Goal: Information Seeking & Learning: Learn about a topic

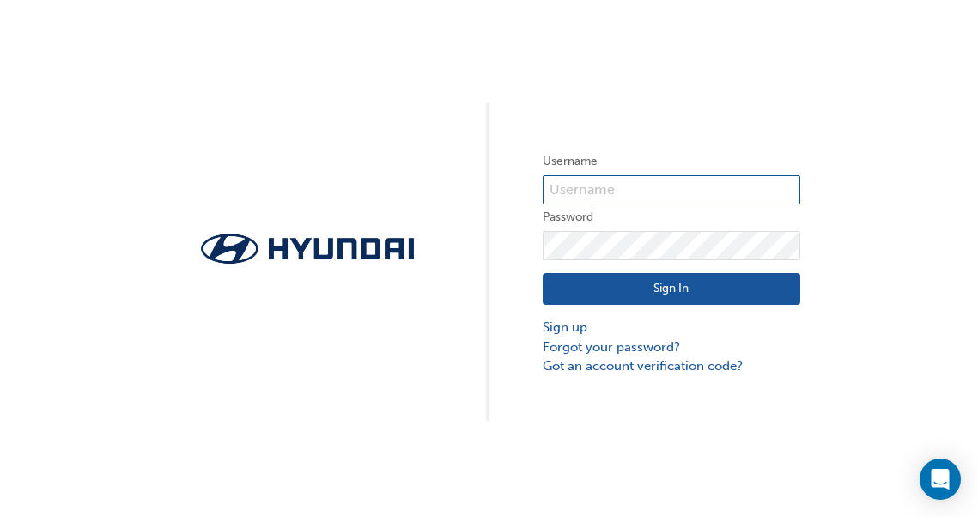
click at [700, 178] on input "text" at bounding box center [671, 189] width 258 height 29
type input "32368"
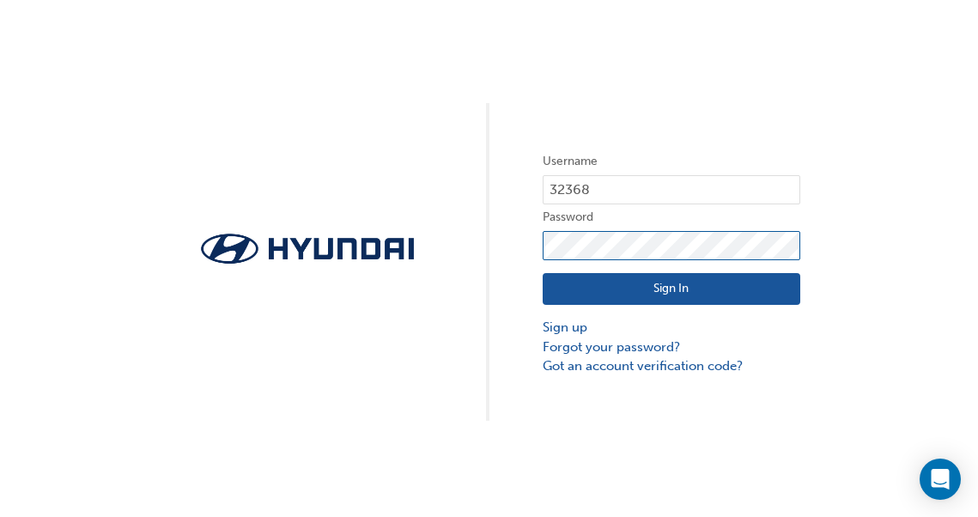
click button "Sign In" at bounding box center [671, 289] width 258 height 33
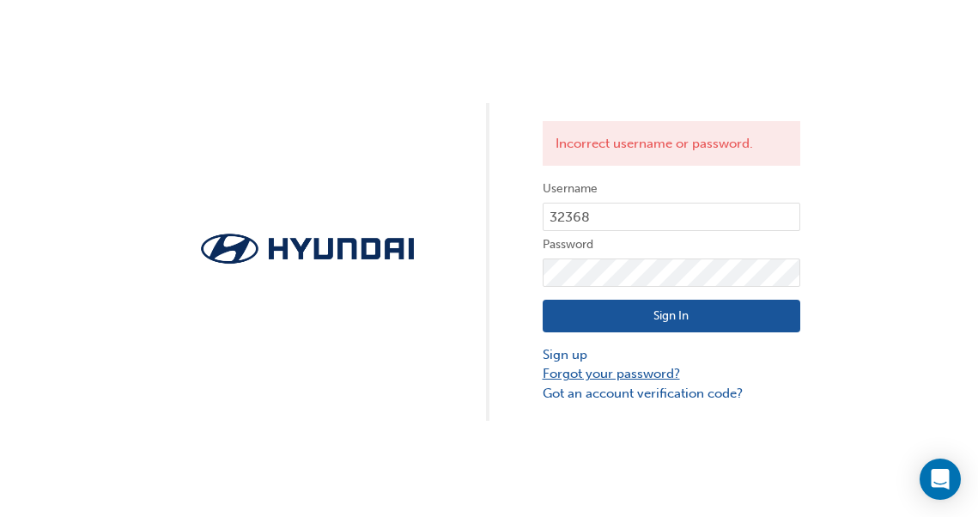
click at [592, 373] on link "Forgot your password?" at bounding box center [671, 374] width 258 height 20
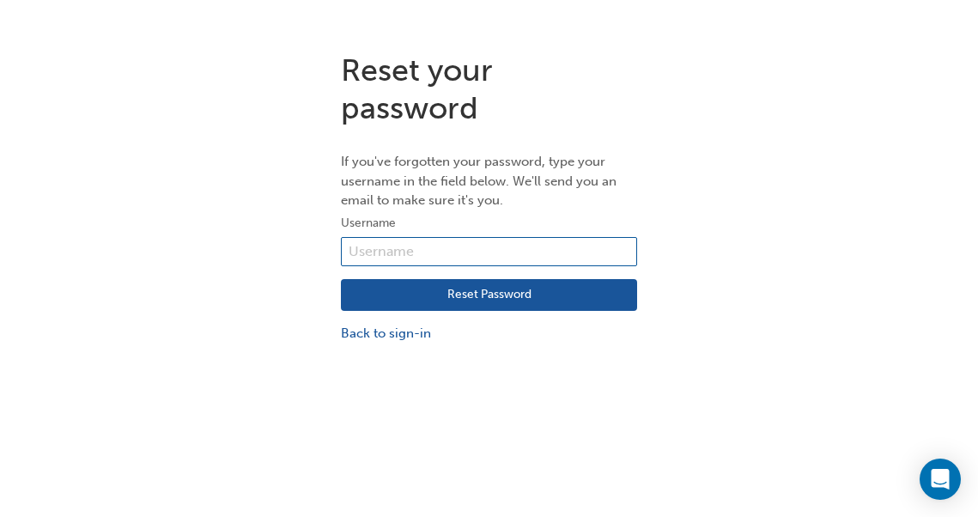
click at [558, 254] on input "text" at bounding box center [489, 251] width 296 height 29
type input "32368"
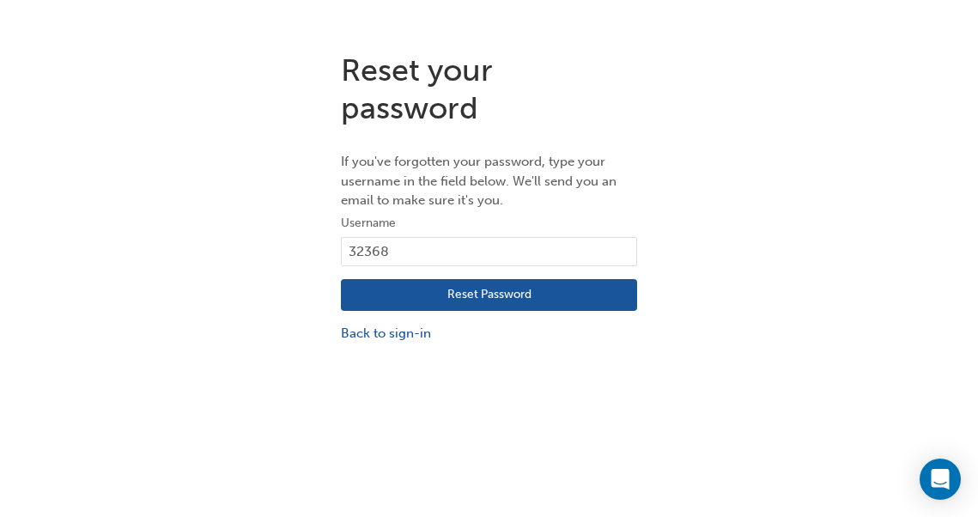
click at [494, 306] on button "Reset Password" at bounding box center [489, 295] width 296 height 33
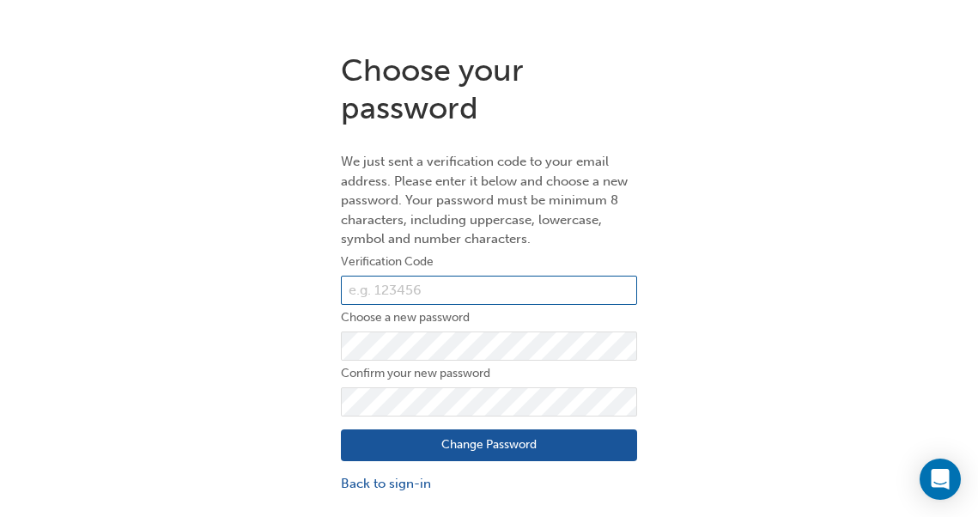
click at [592, 280] on input "text" at bounding box center [489, 290] width 296 height 29
click at [592, 280] on input "822297" at bounding box center [489, 290] width 296 height 29
type input "822297"
click at [524, 443] on button "Change Password" at bounding box center [489, 445] width 296 height 33
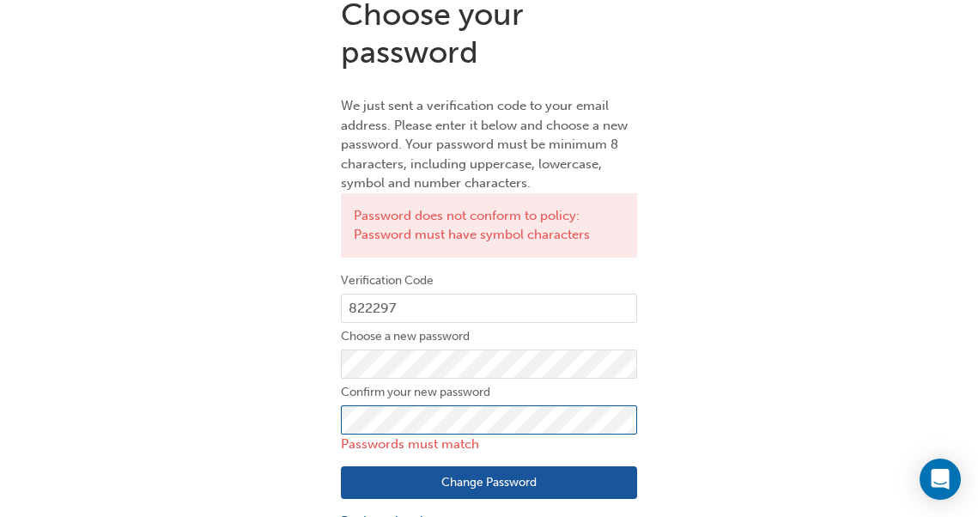
scroll to position [69, 0]
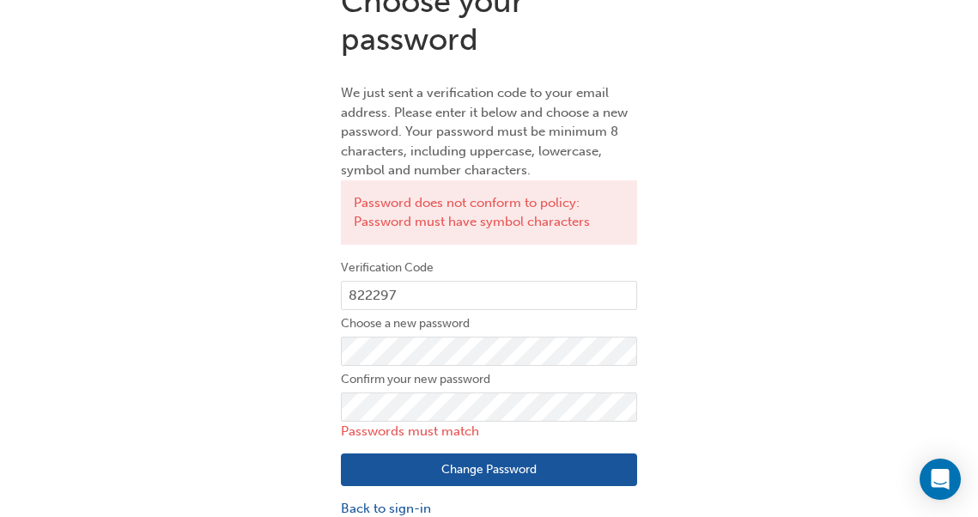
click at [639, 472] on div "Choose your password We just sent a verification code to your email address. Pl…" at bounding box center [489, 250] width 322 height 560
click at [623, 472] on button "Change Password" at bounding box center [489, 469] width 296 height 33
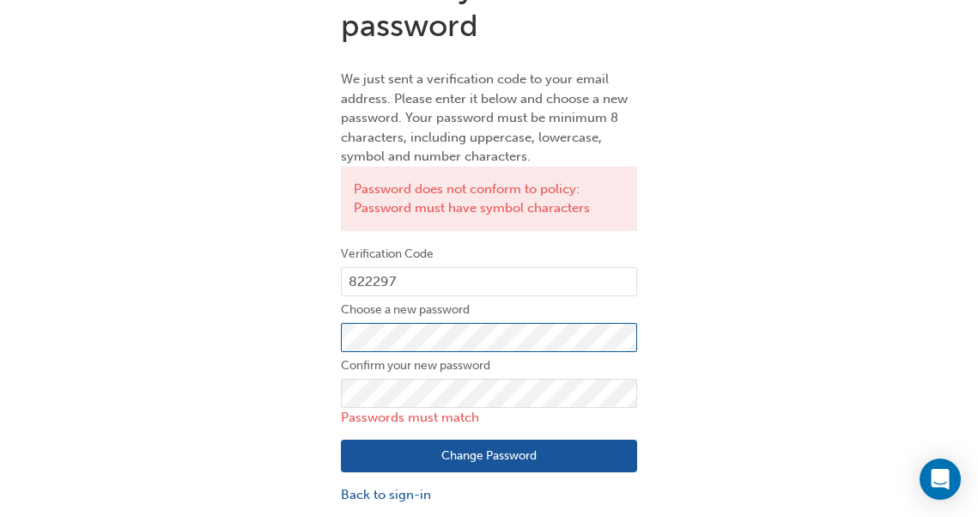
click at [33, 437] on div "Choose your password We just sent a verification code to your email address. Pl…" at bounding box center [489, 236] width 978 height 560
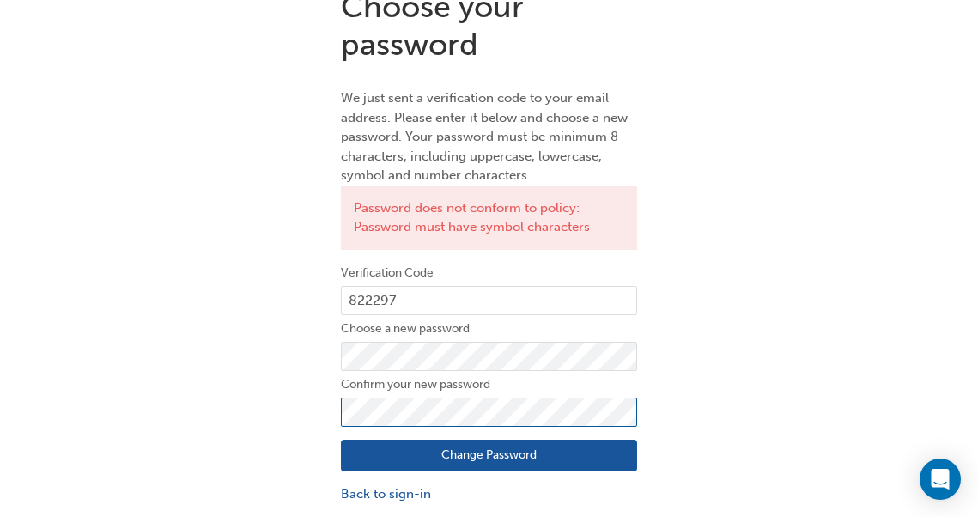
scroll to position [64, 0]
click at [427, 458] on button "Change Password" at bounding box center [489, 455] width 296 height 33
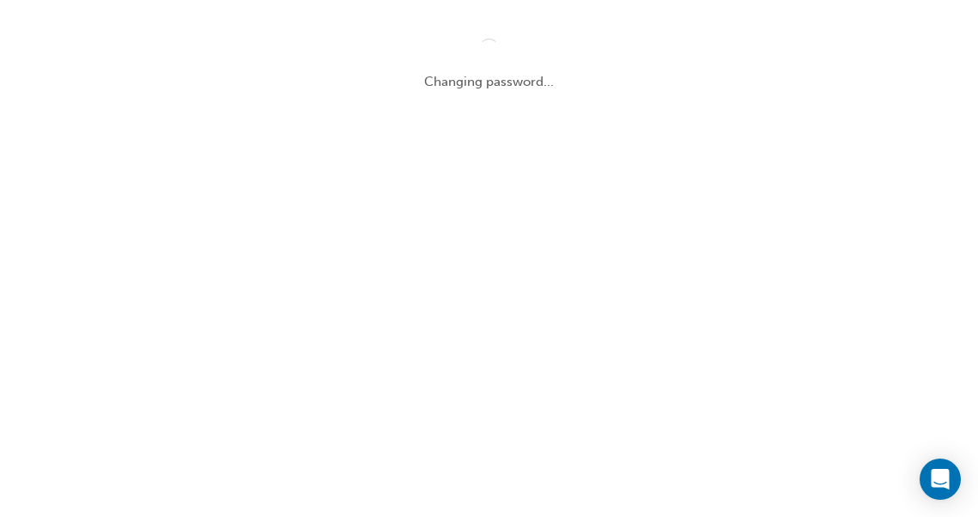
scroll to position [0, 0]
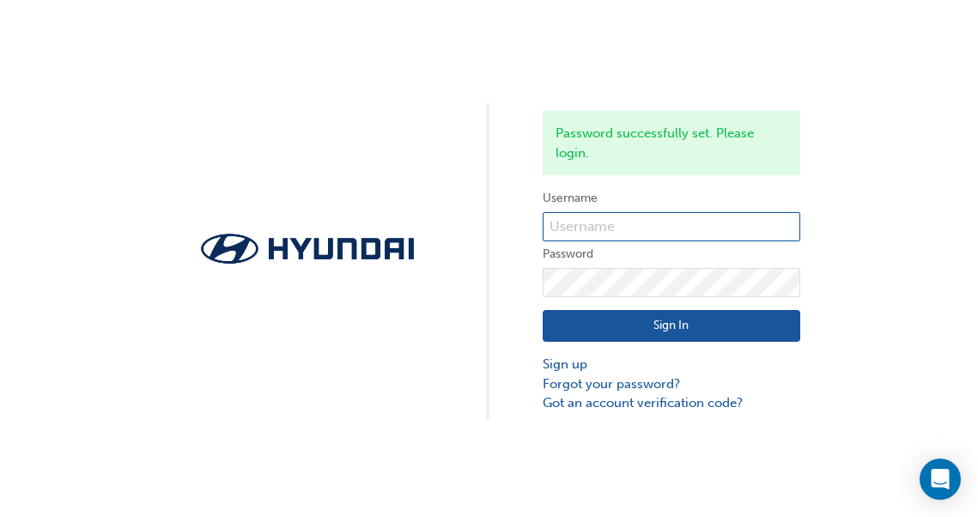
type input "32368"
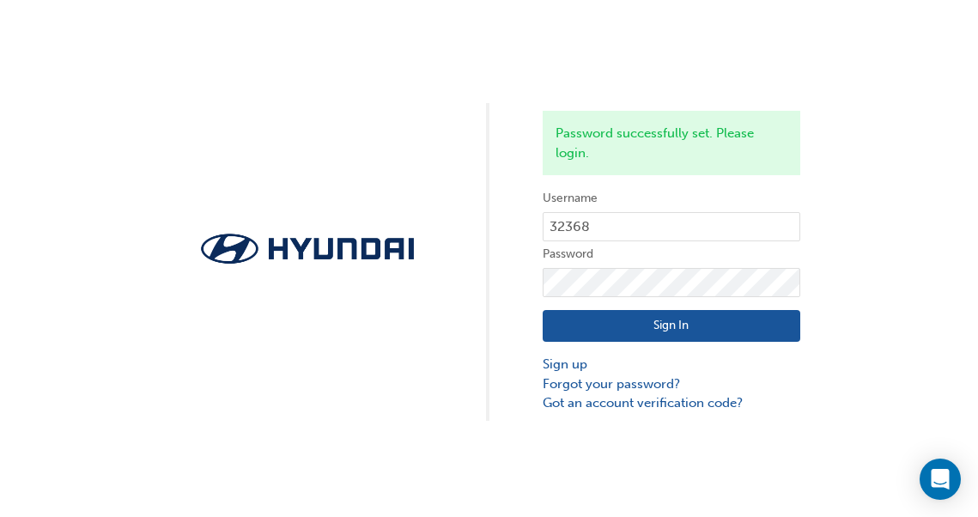
click at [690, 324] on button "Sign In" at bounding box center [671, 326] width 258 height 33
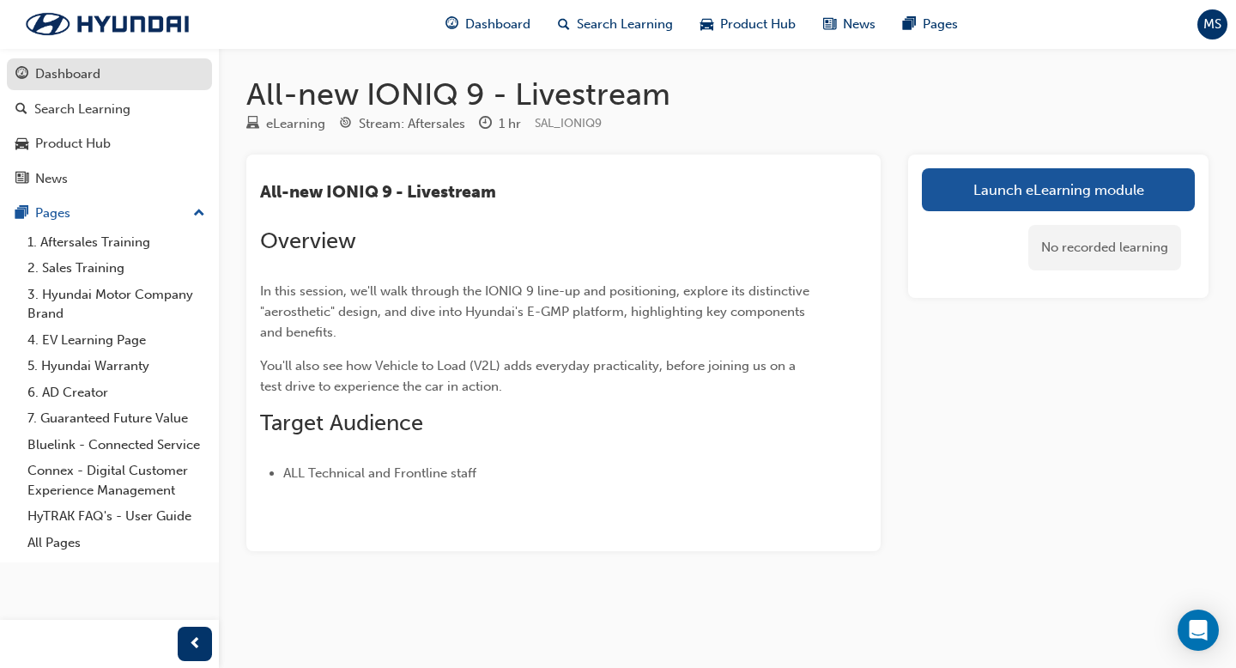
click at [123, 79] on div "Dashboard" at bounding box center [109, 74] width 188 height 21
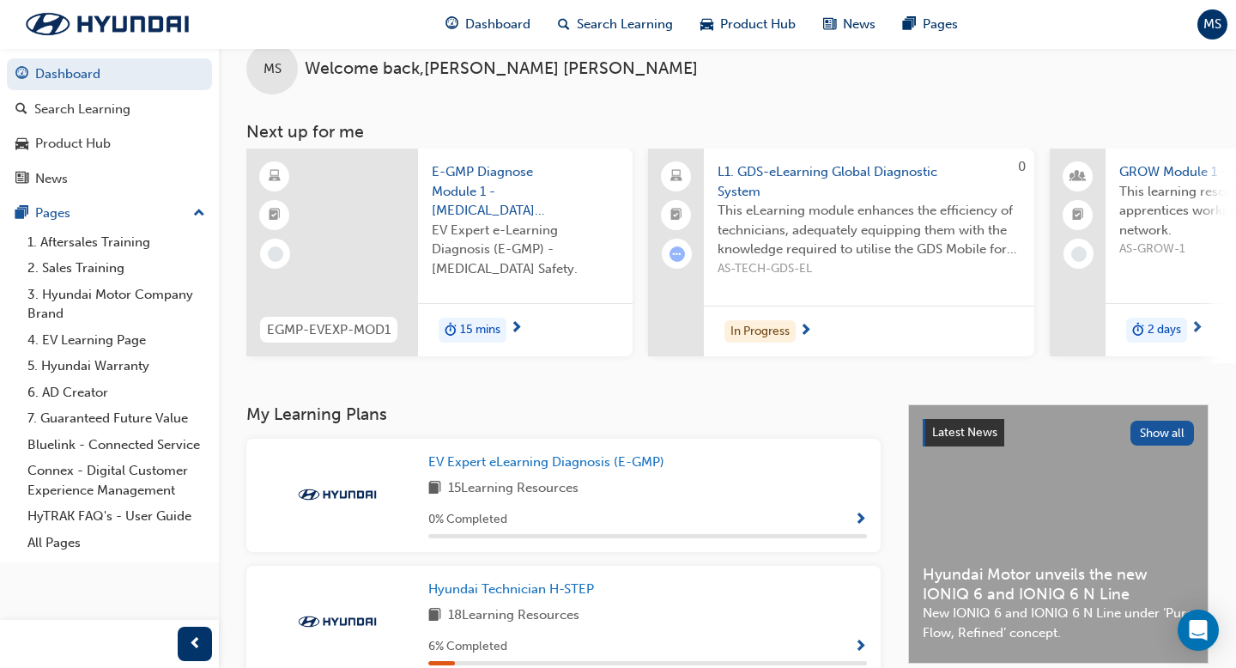
scroll to position [32, 0]
click at [809, 187] on span "L1. GDS-eLearning Global Diagnostic System" at bounding box center [869, 182] width 303 height 39
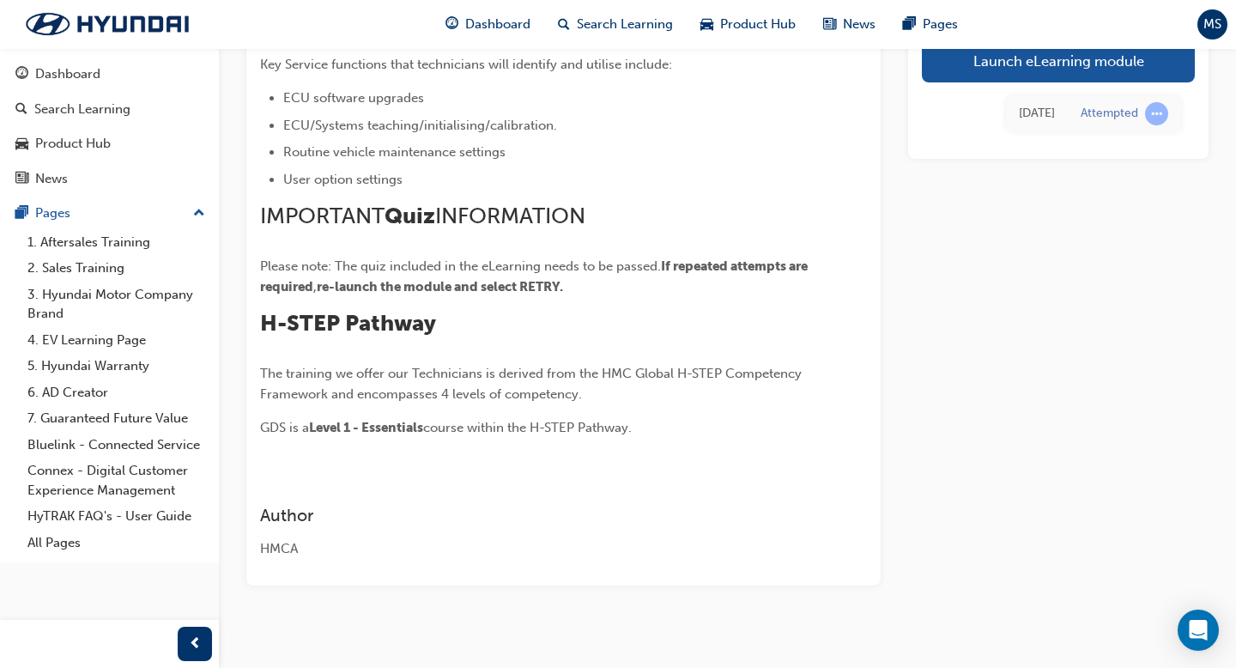
scroll to position [696, 0]
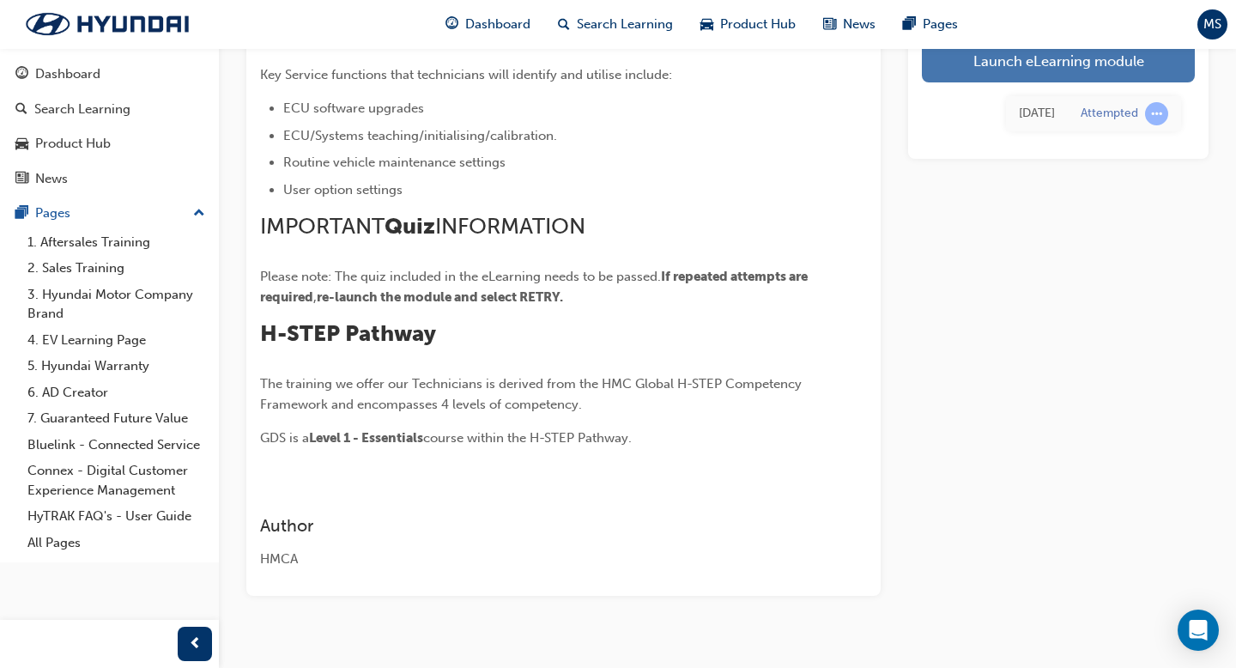
click at [977, 64] on link "Launch eLearning module" at bounding box center [1058, 60] width 273 height 43
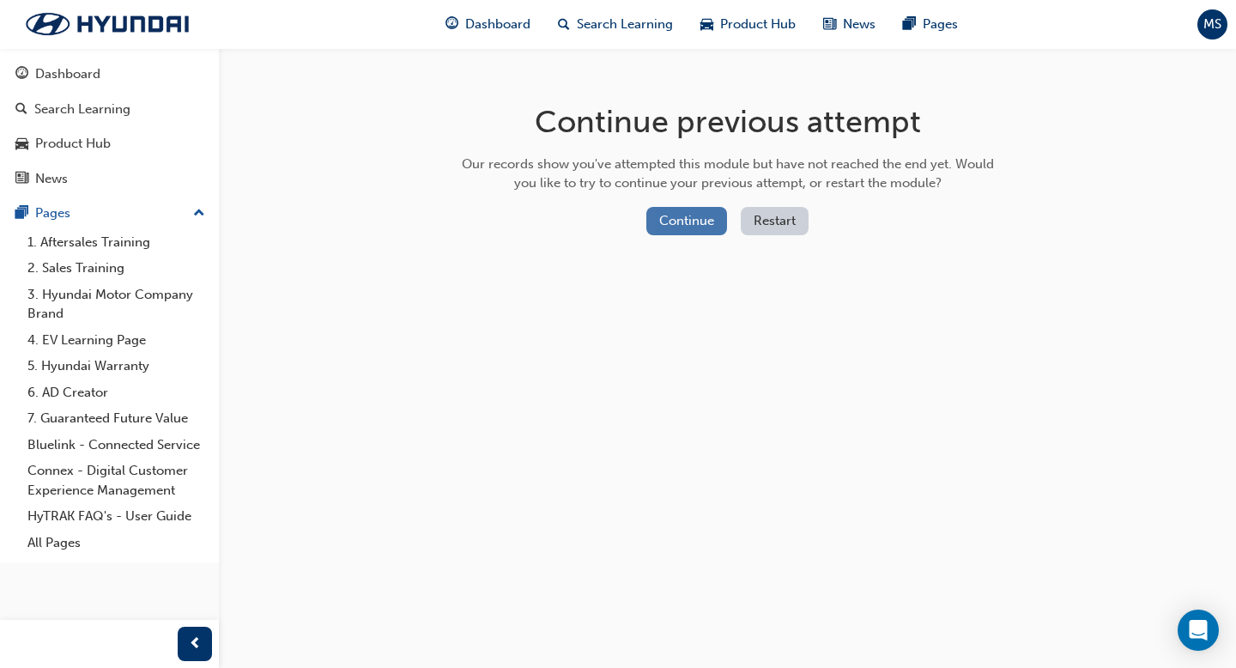
click at [702, 221] on button "Continue" at bounding box center [686, 221] width 81 height 28
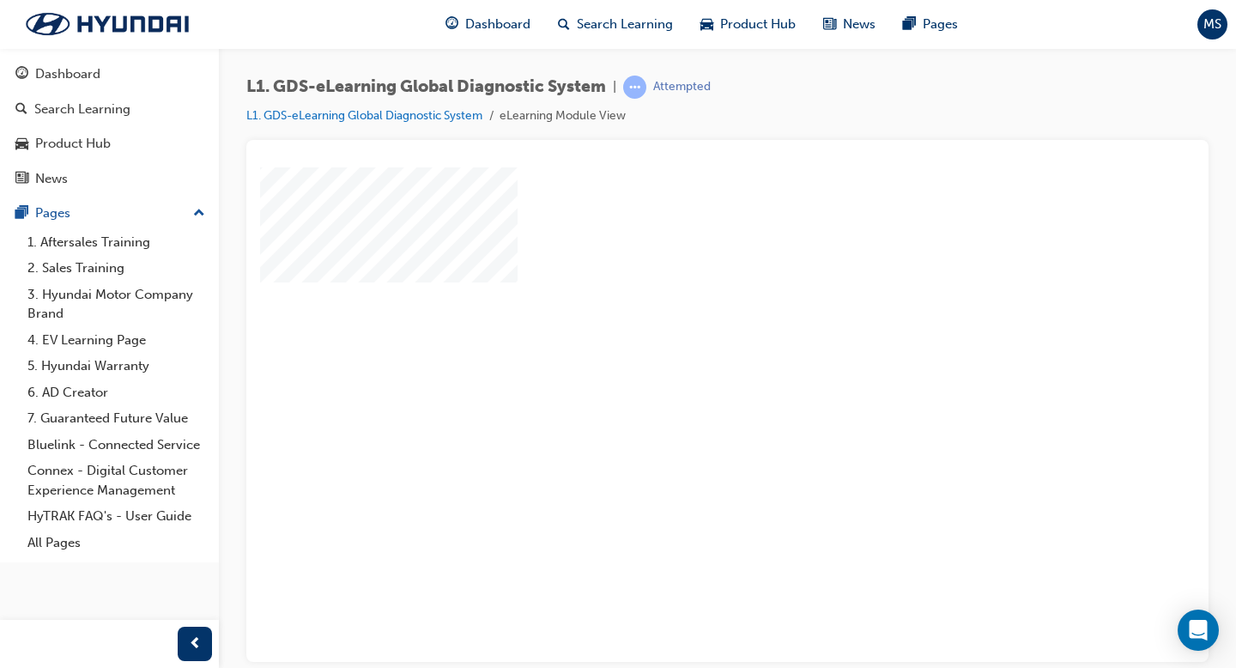
scroll to position [149, 0]
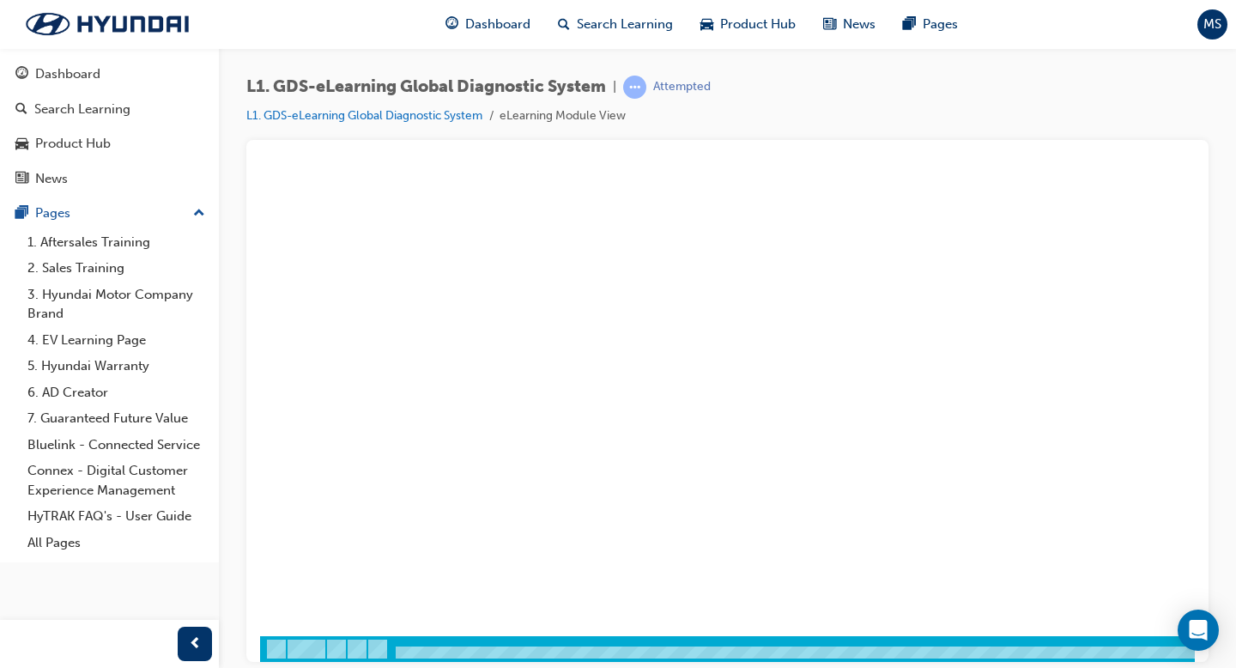
click at [678, 215] on div "play" at bounding box center [678, 215] width 0 height 0
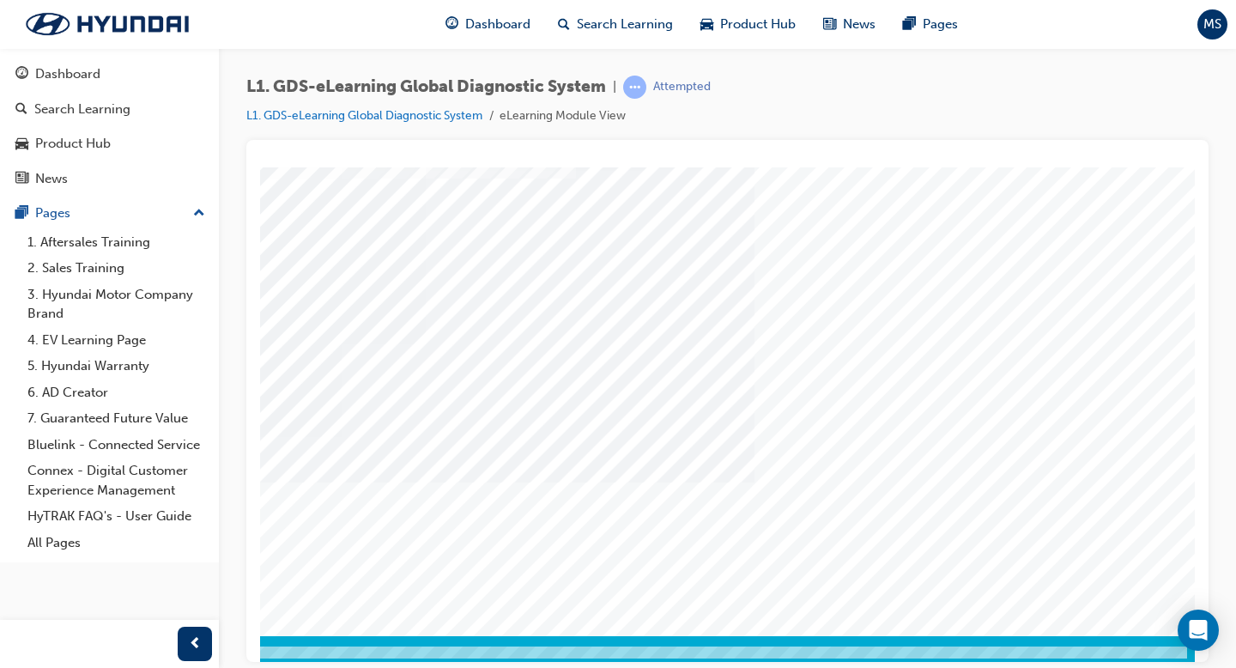
scroll to position [149, 233]
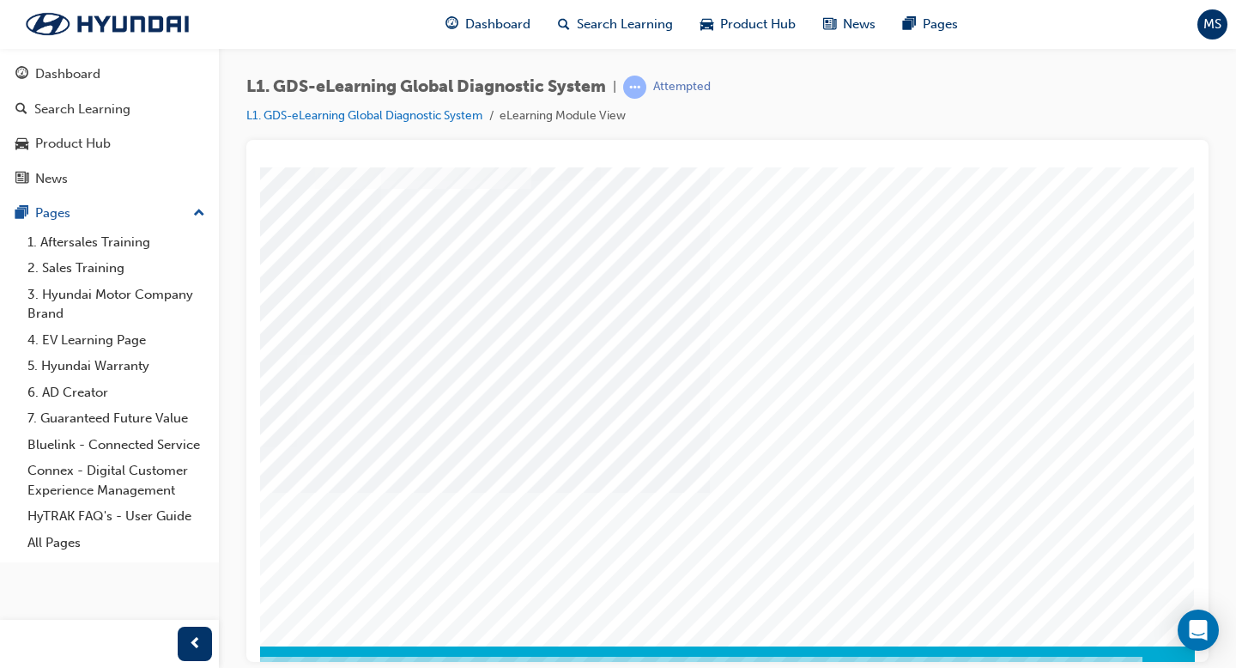
scroll to position [142, 232]
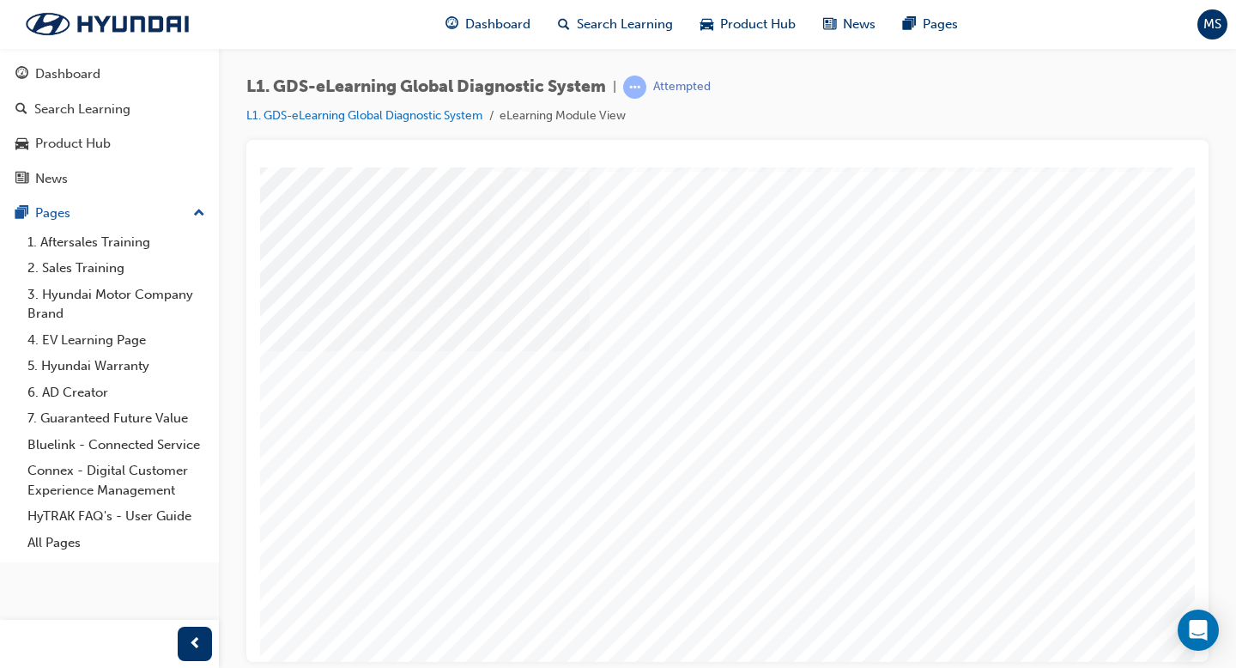
scroll to position [79, 233]
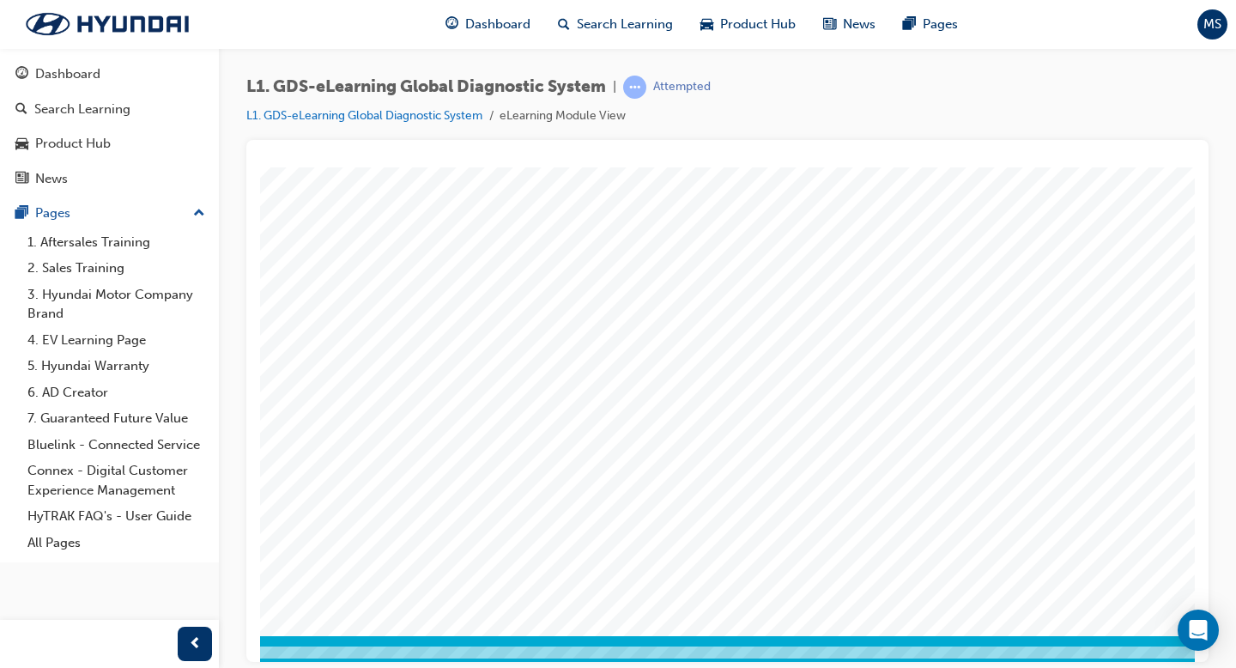
scroll to position [149, 233]
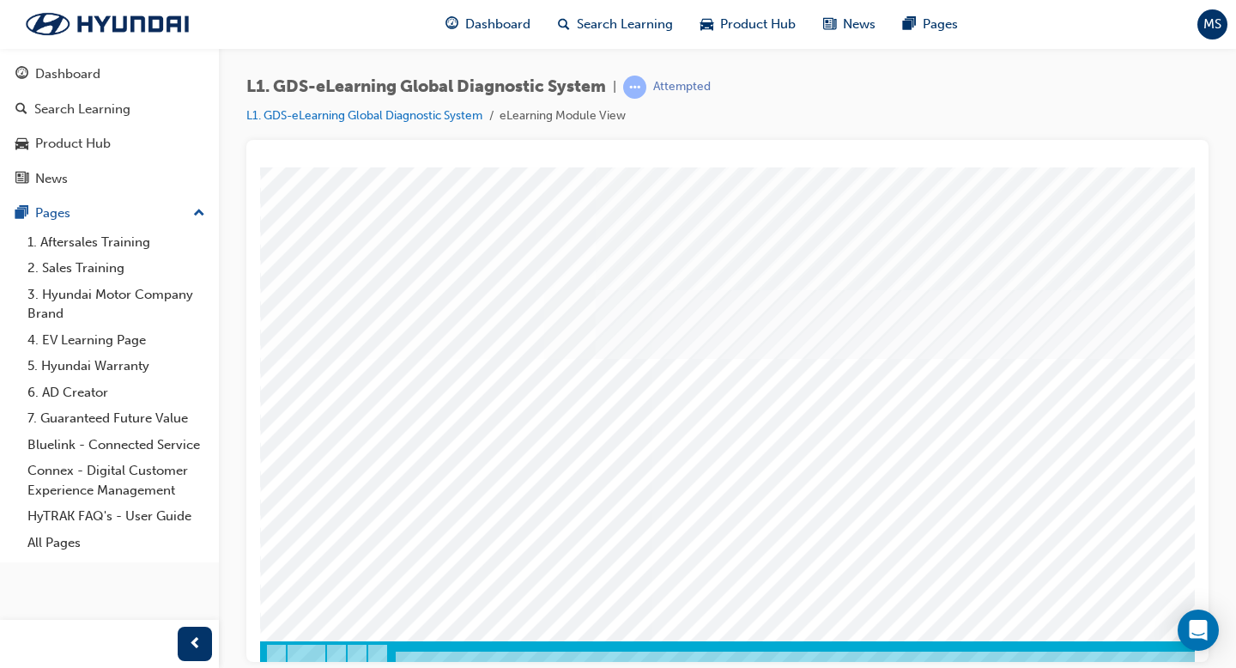
scroll to position [149, 0]
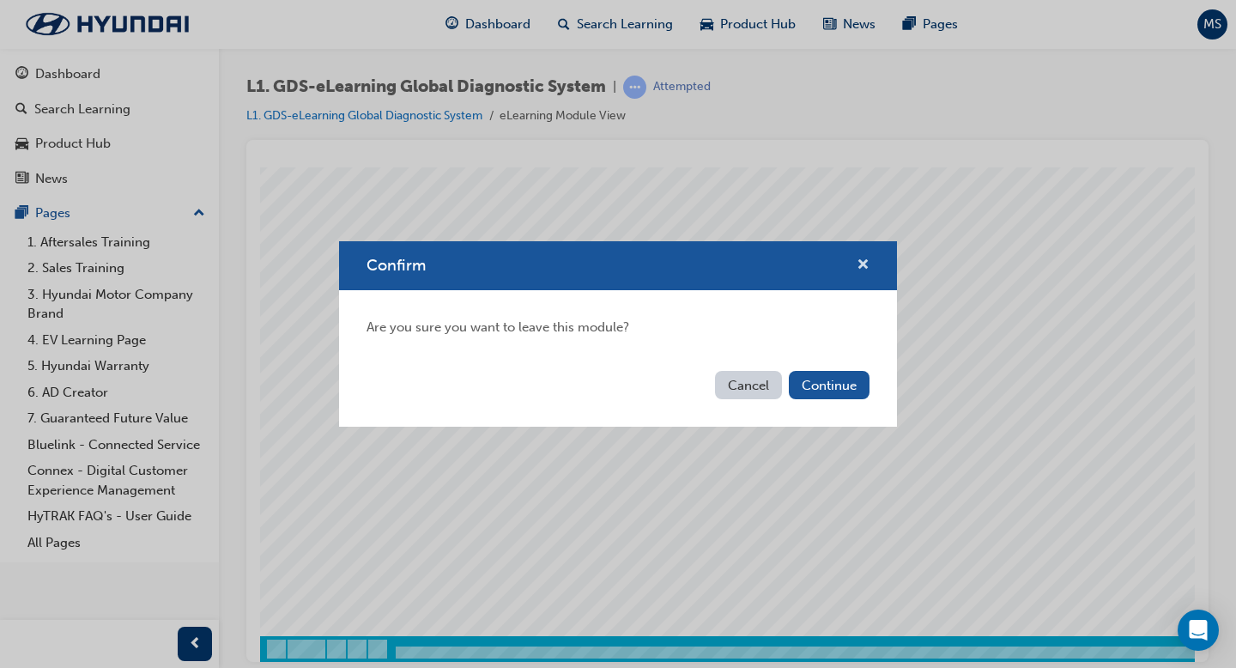
click at [867, 268] on span "cross-icon" at bounding box center [863, 265] width 13 height 15
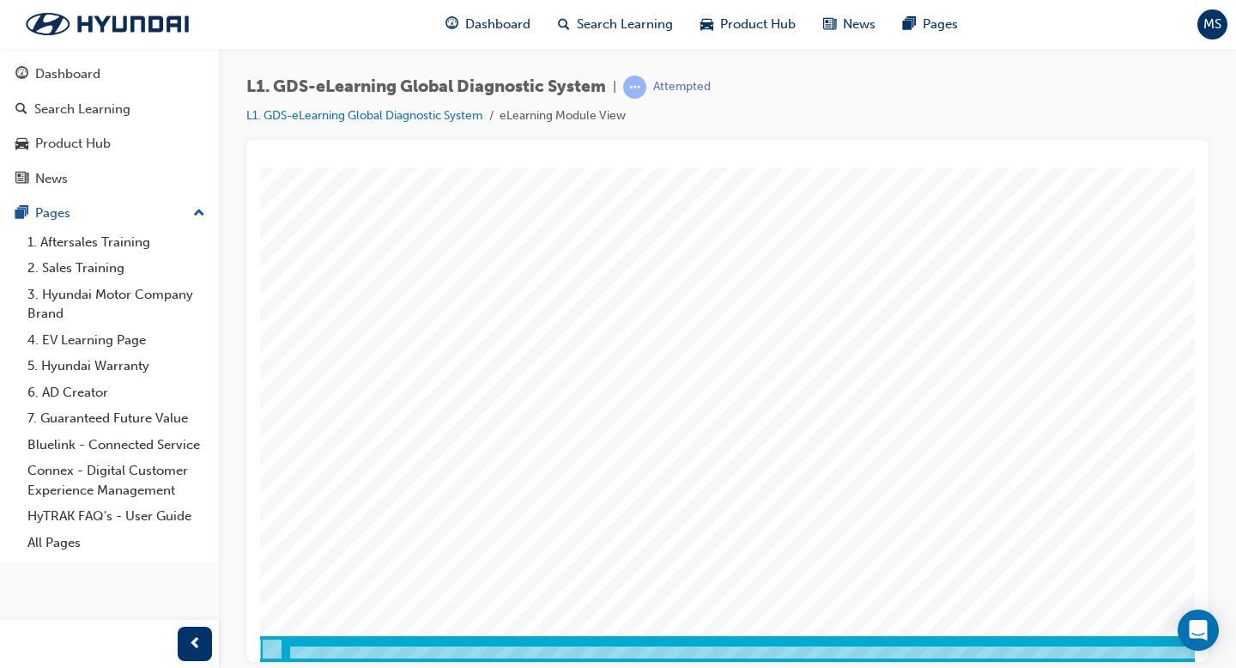
scroll to position [149, 233]
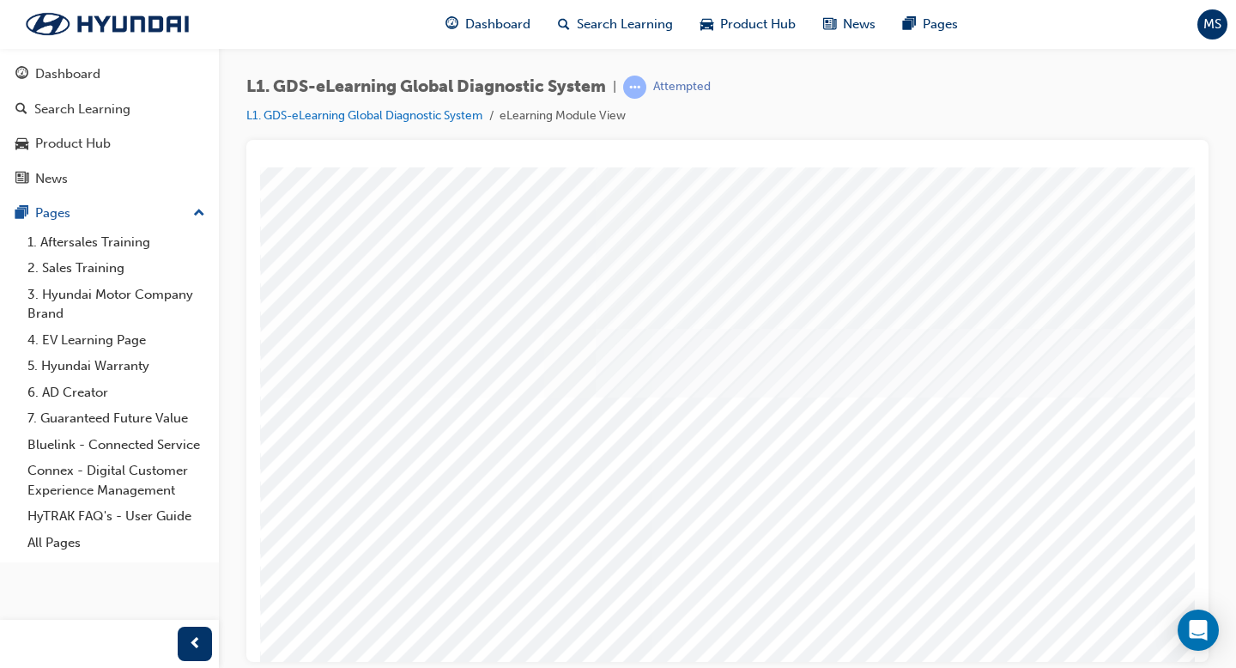
scroll to position [82, 0]
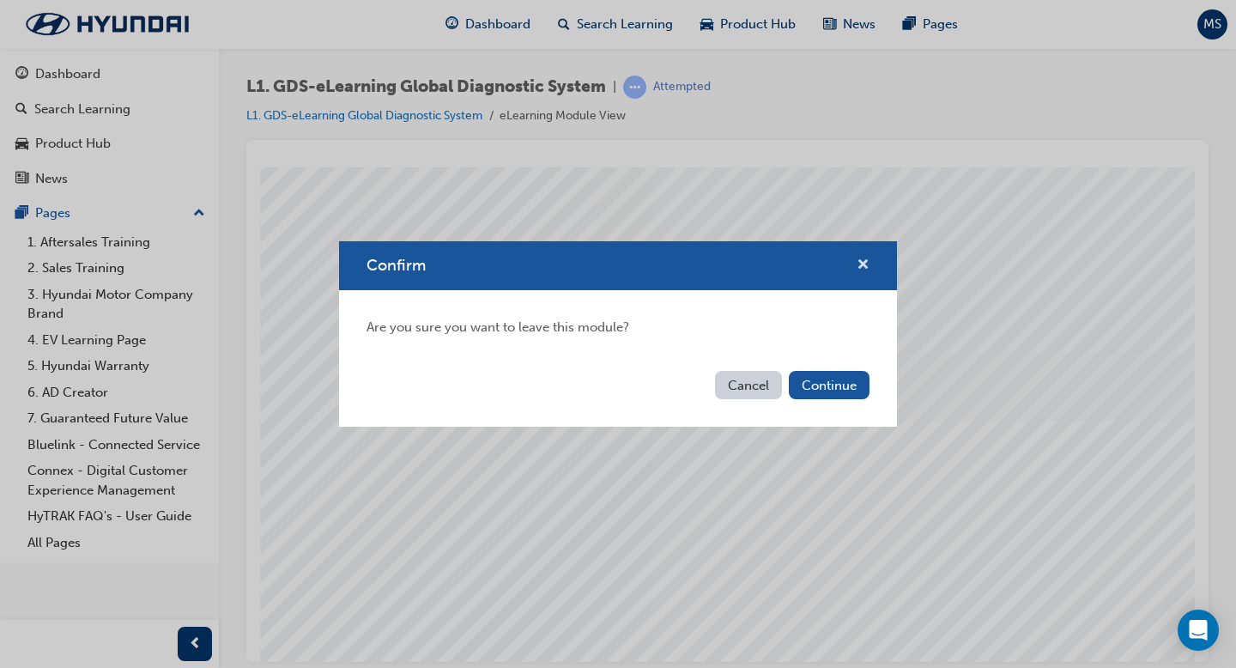
click at [867, 258] on span "cross-icon" at bounding box center [863, 265] width 13 height 15
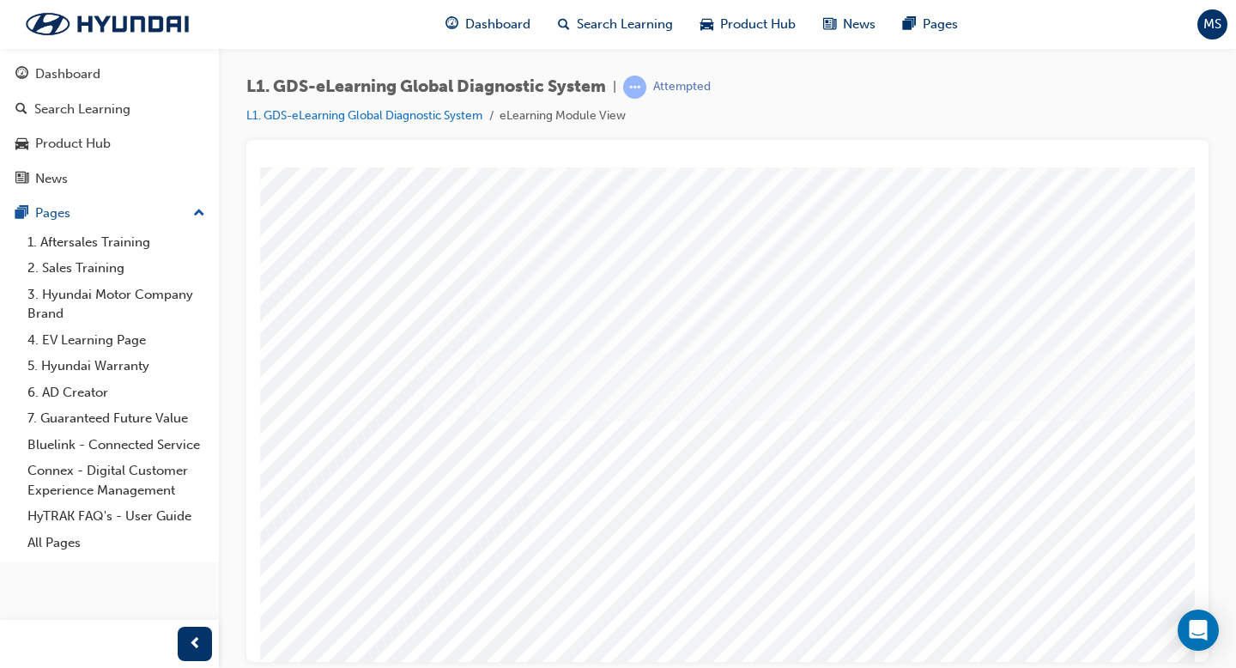
scroll to position [82, 233]
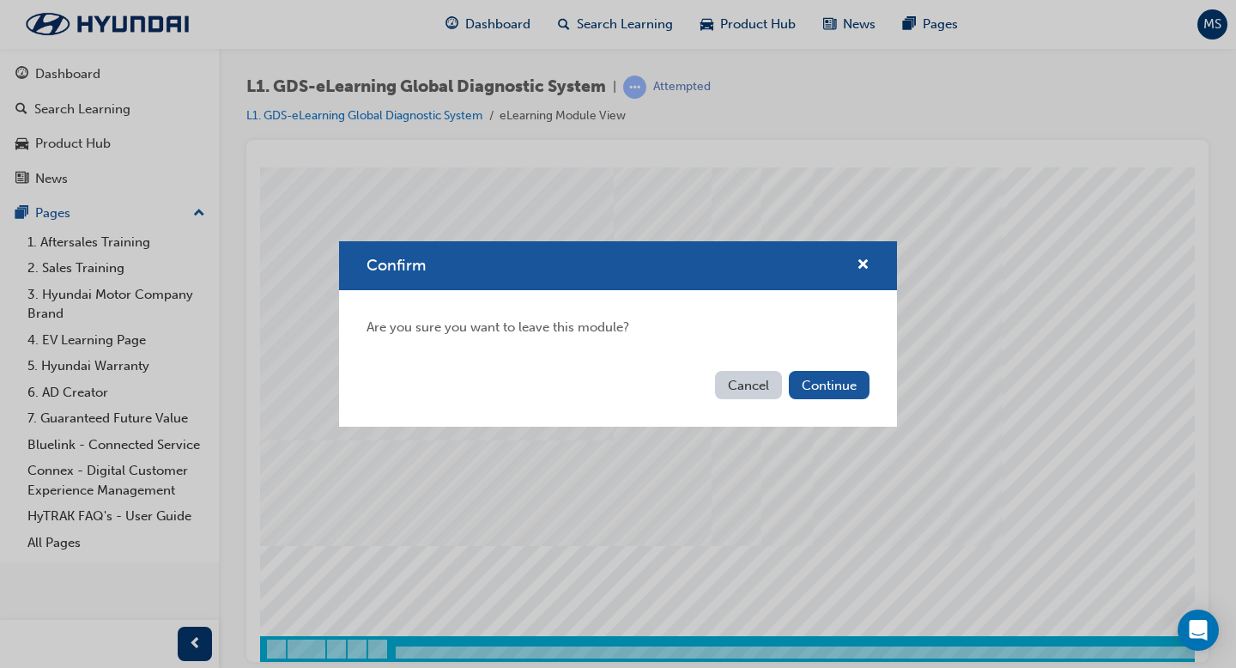
click at [728, 379] on button "Cancel" at bounding box center [748, 385] width 67 height 28
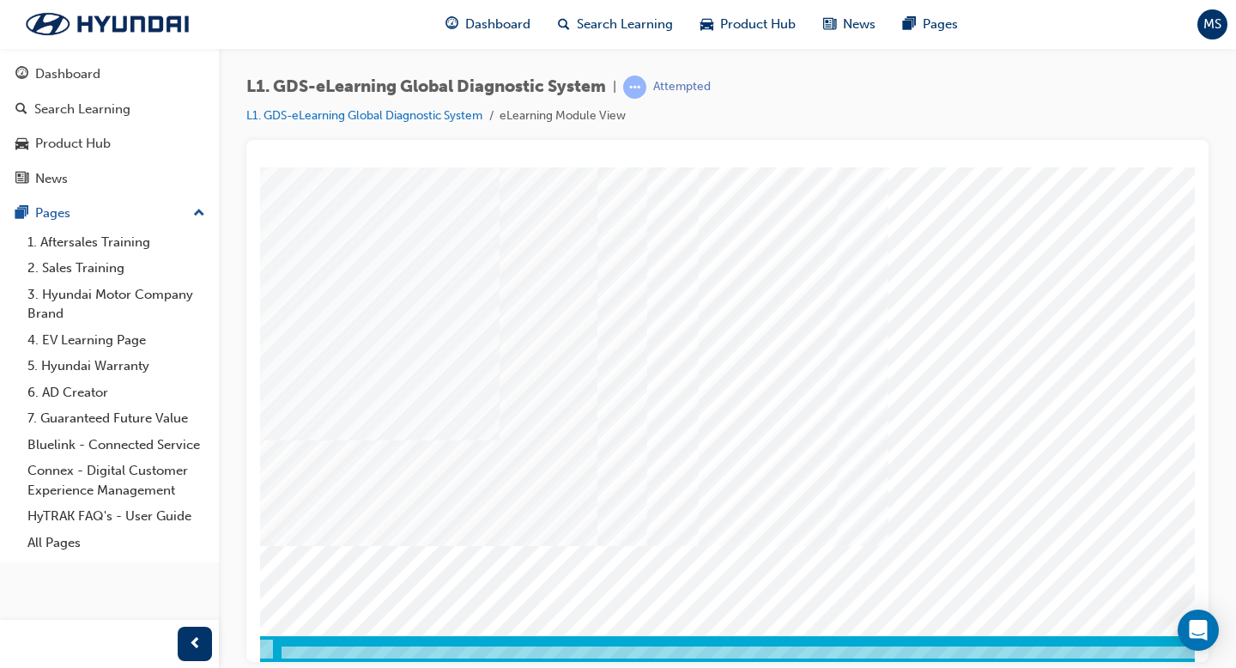
scroll to position [149, 233]
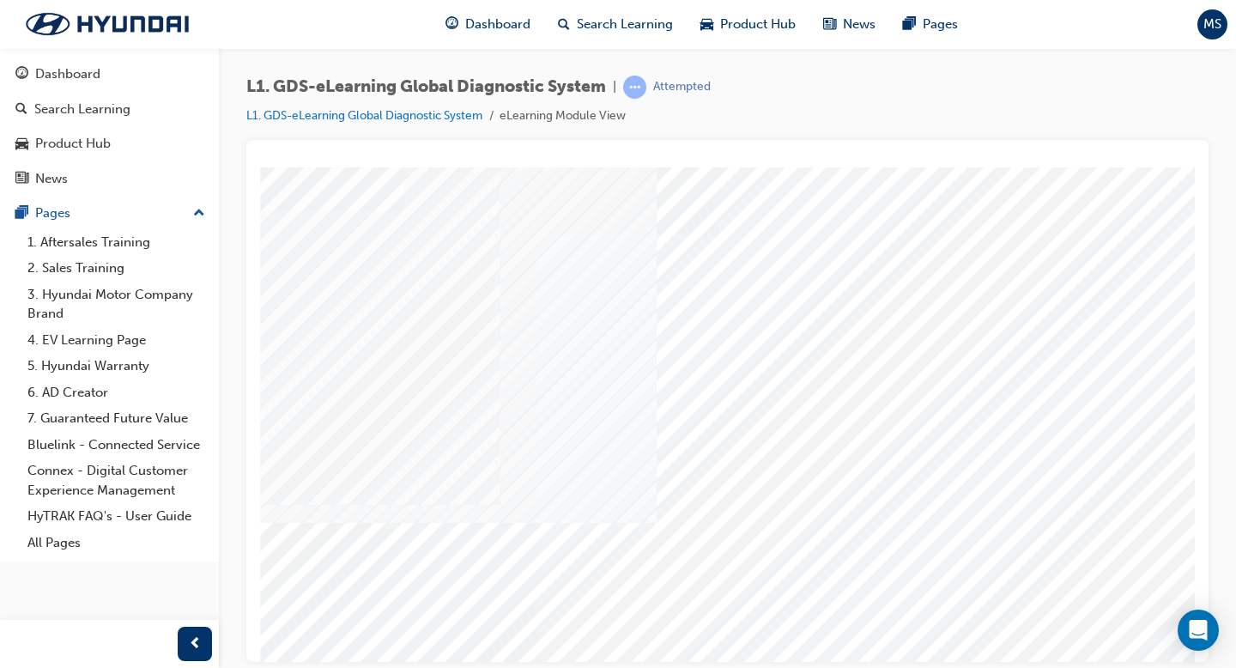
scroll to position [85, 121]
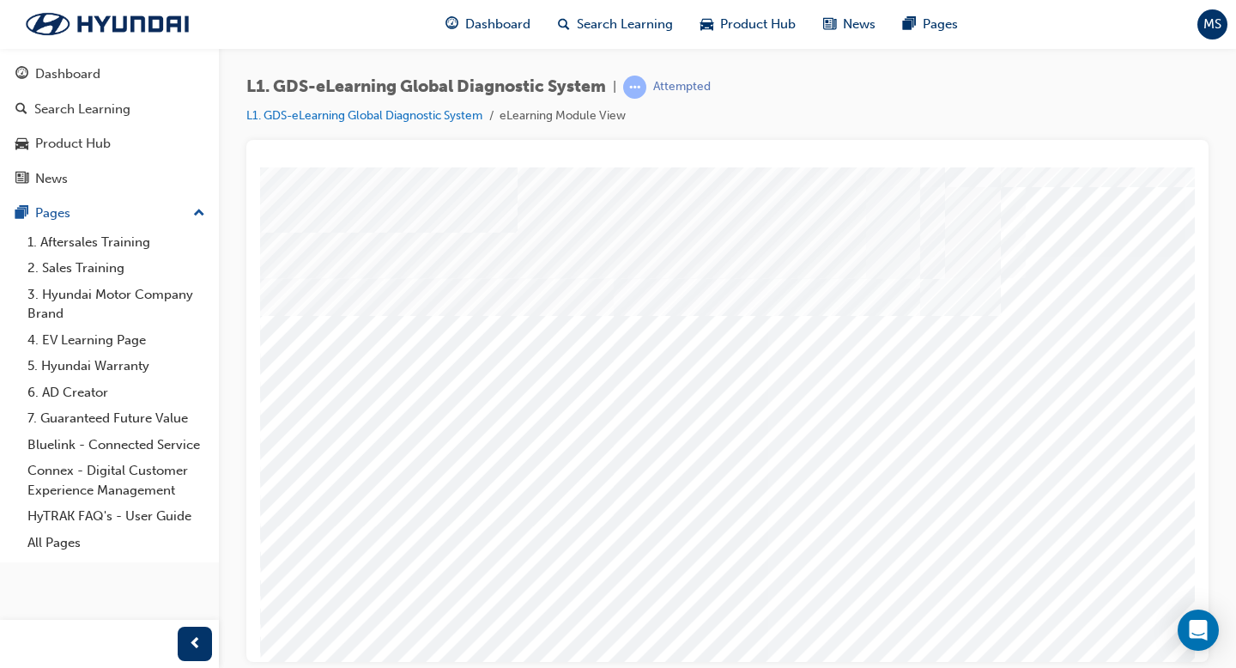
scroll to position [63, 0]
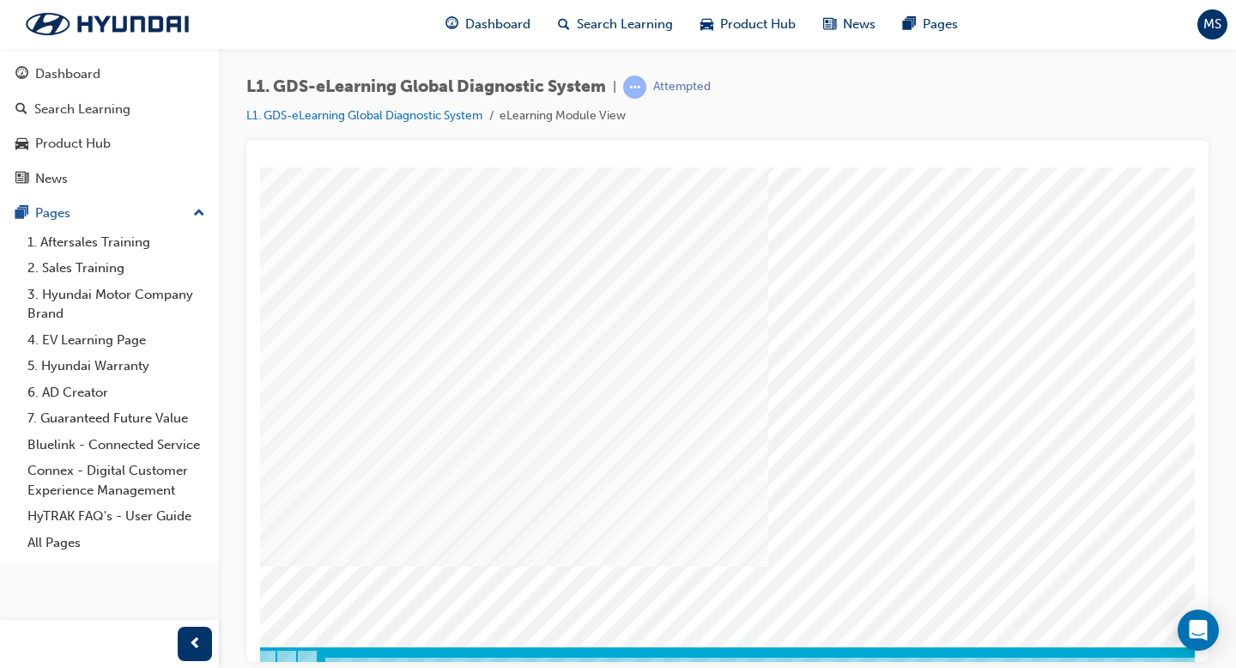
scroll to position [138, 0]
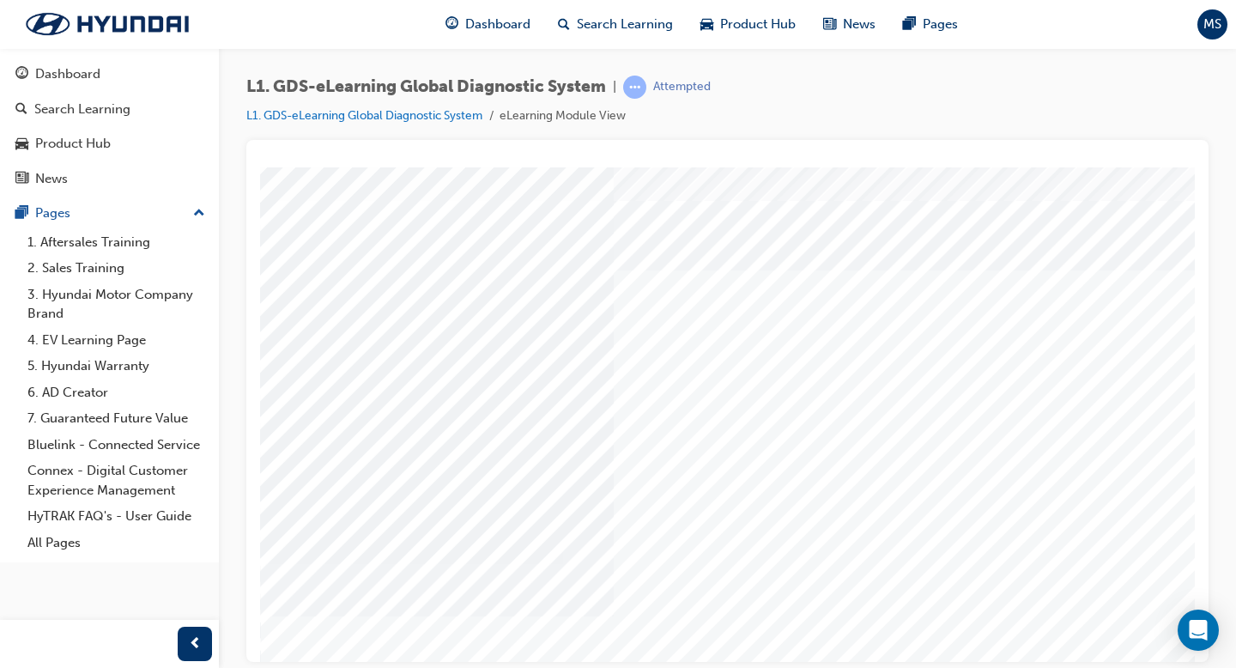
scroll to position [149, 0]
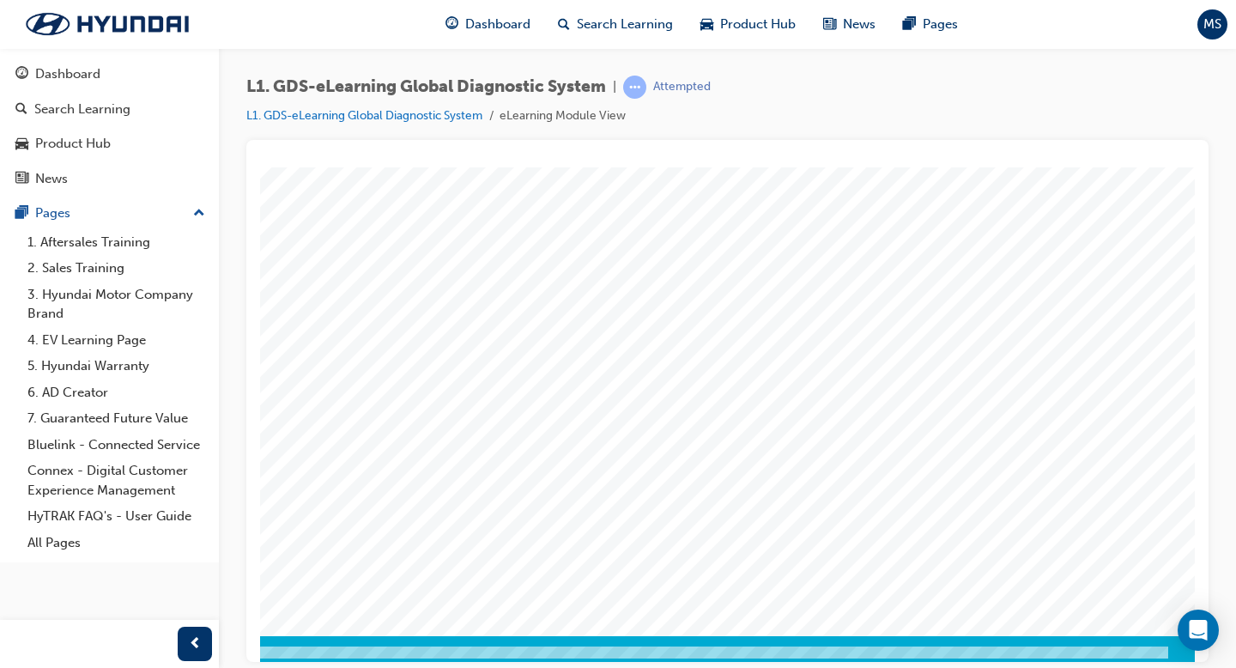
scroll to position [149, 233]
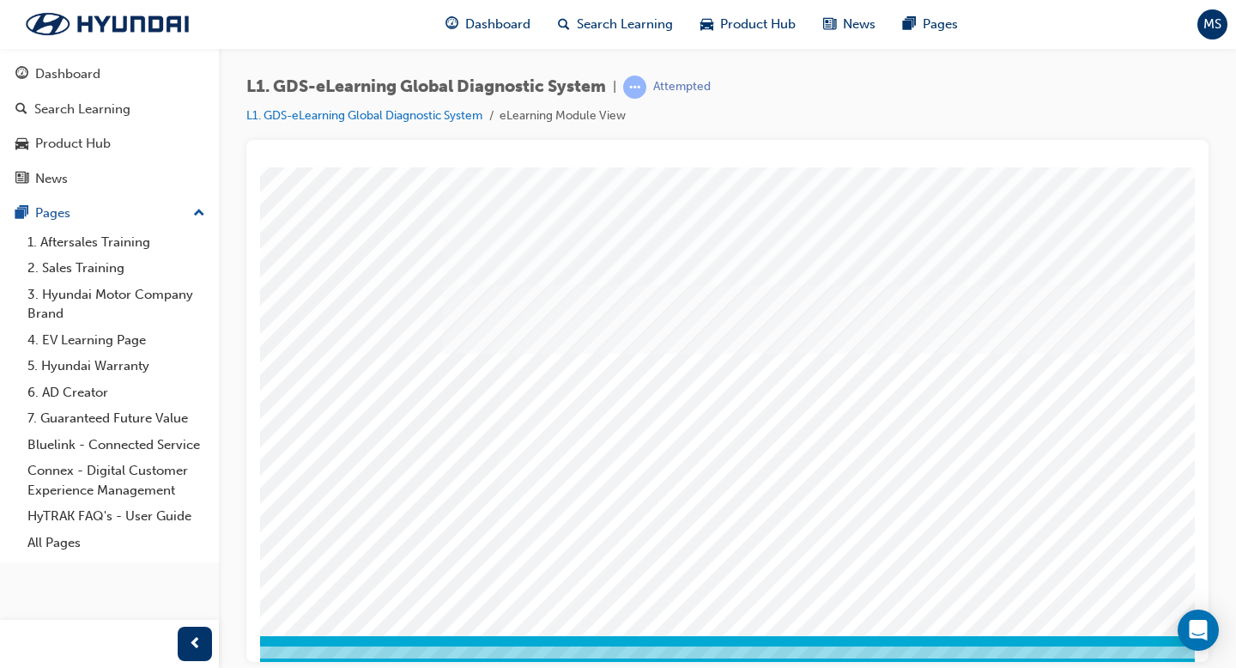
scroll to position [149, 233]
click at [558, 455] on div "multistate" at bounding box center [610, 326] width 1167 height 618
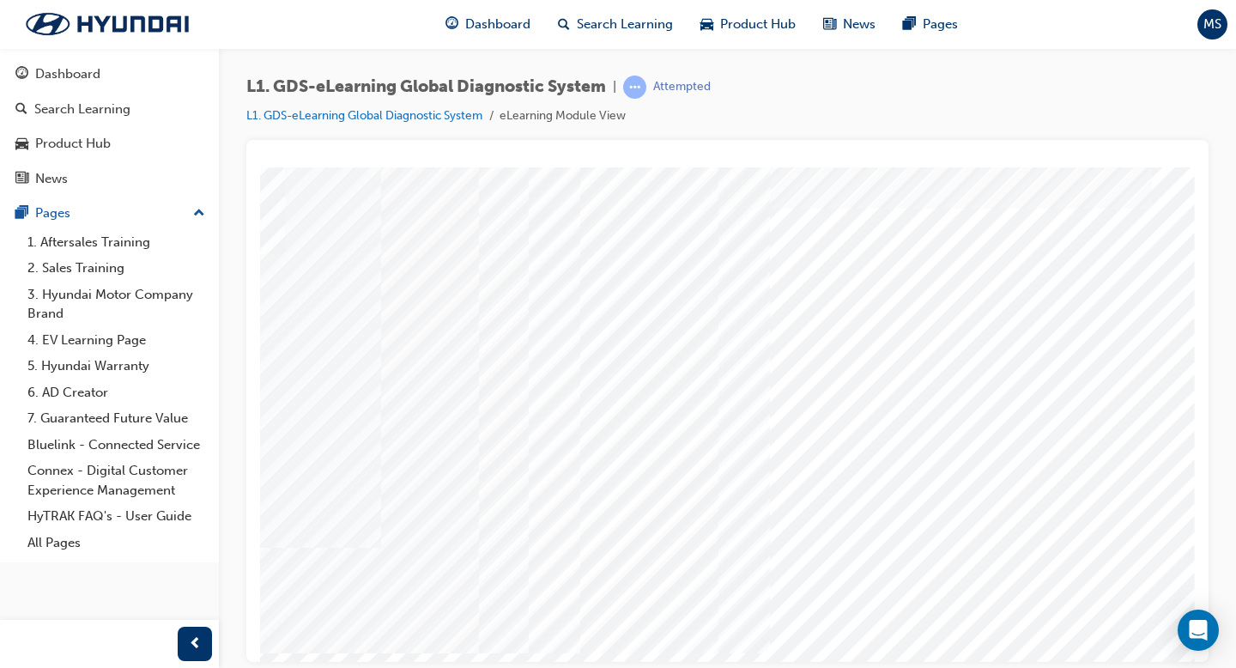
scroll to position [0, 233]
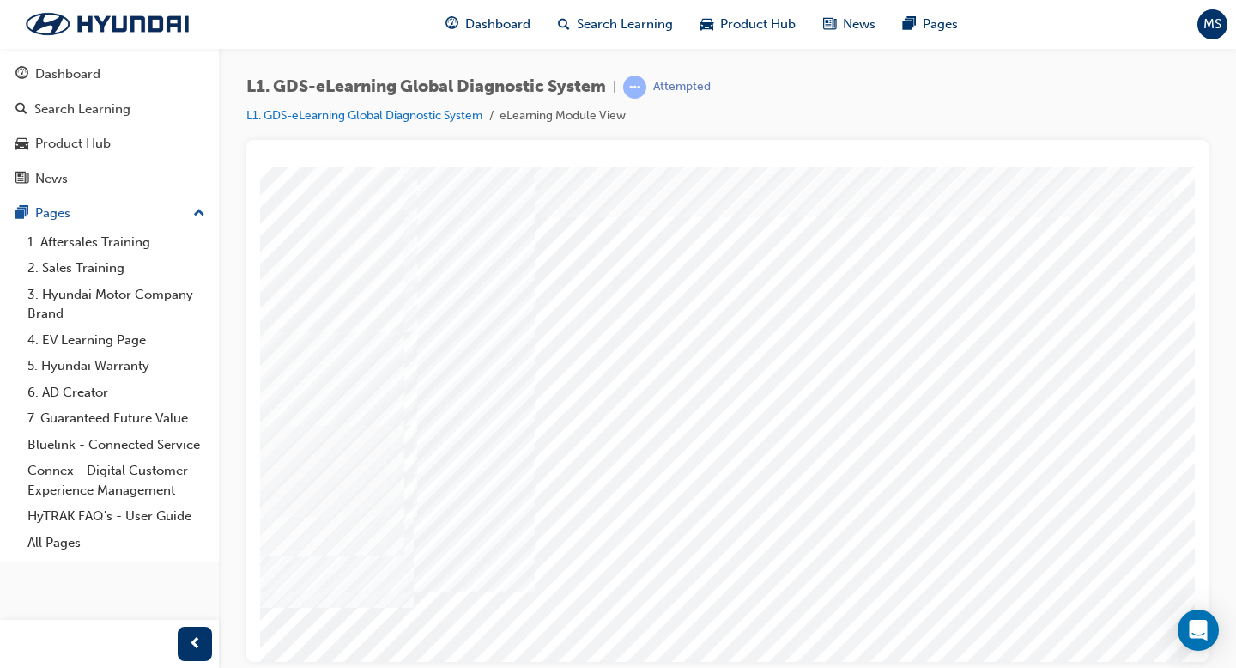
scroll to position [33, 214]
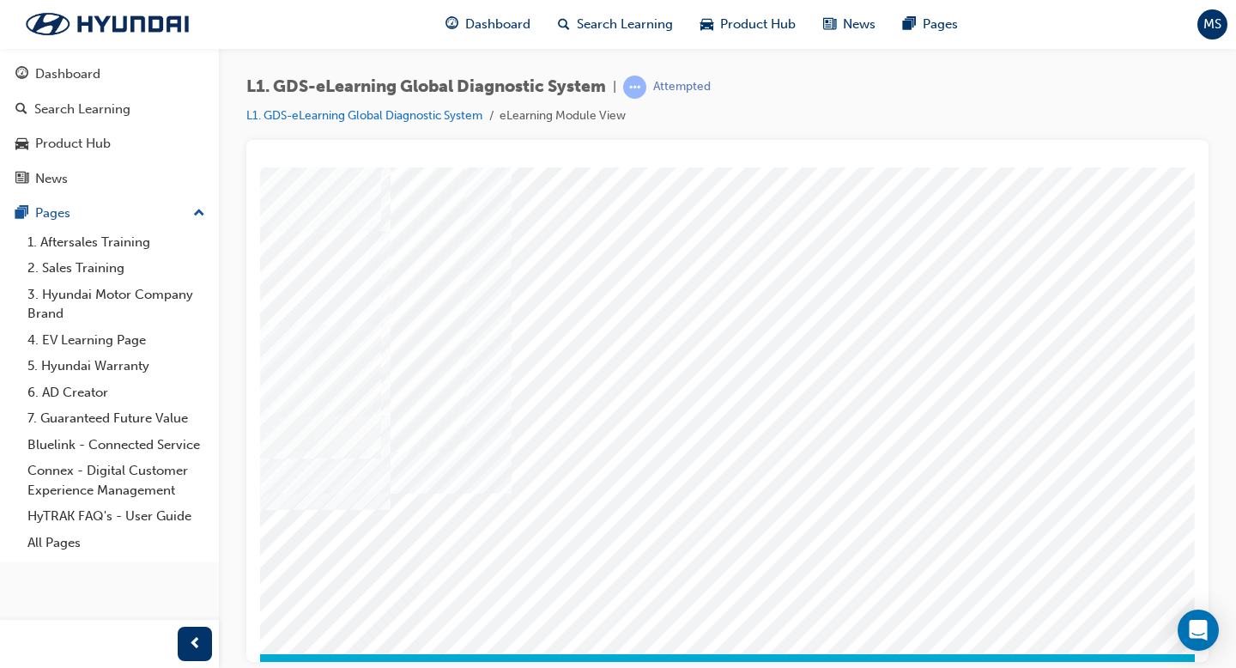
scroll to position [149, 233]
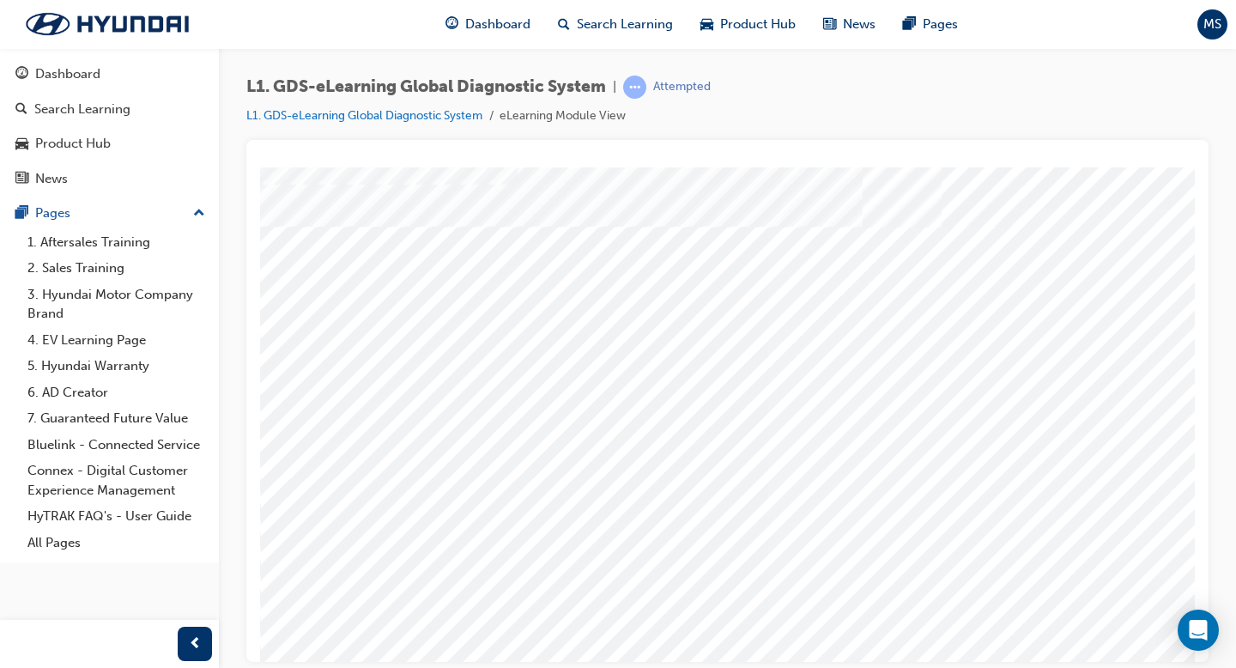
scroll to position [149, 0]
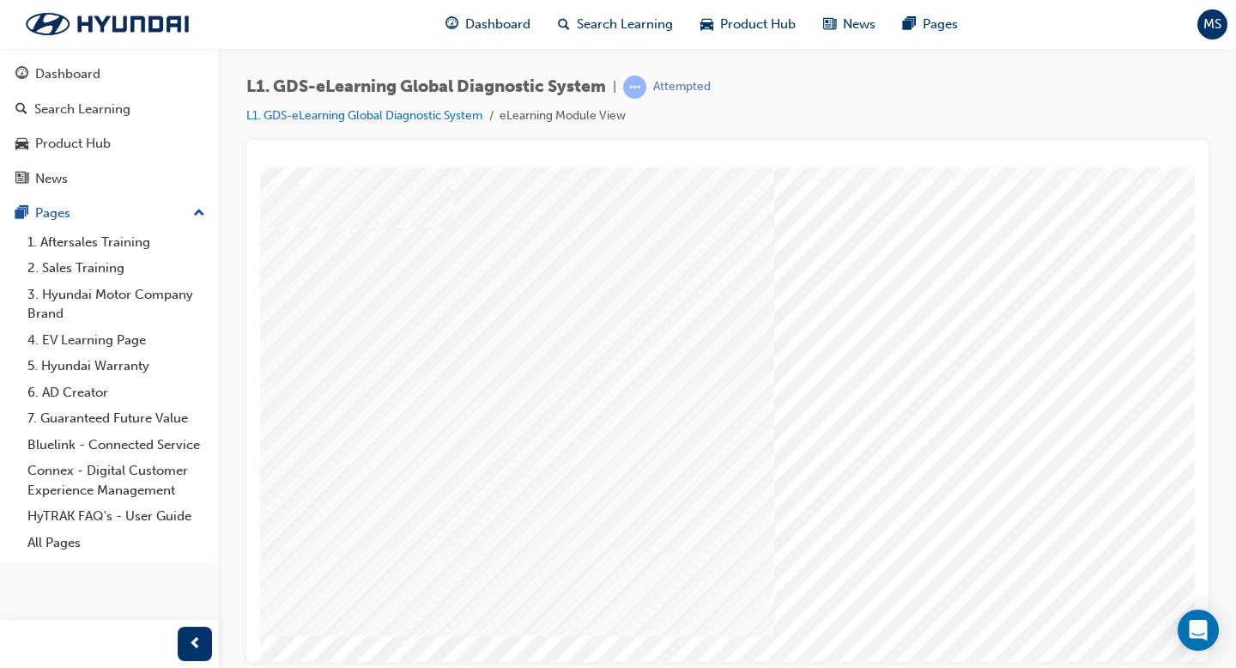
scroll to position [69, 70]
drag, startPoint x: 864, startPoint y: 349, endPoint x: 876, endPoint y: 300, distance: 51.0
click at [876, 300] on div "multistate" at bounding box center [828, 385] width 1167 height 618
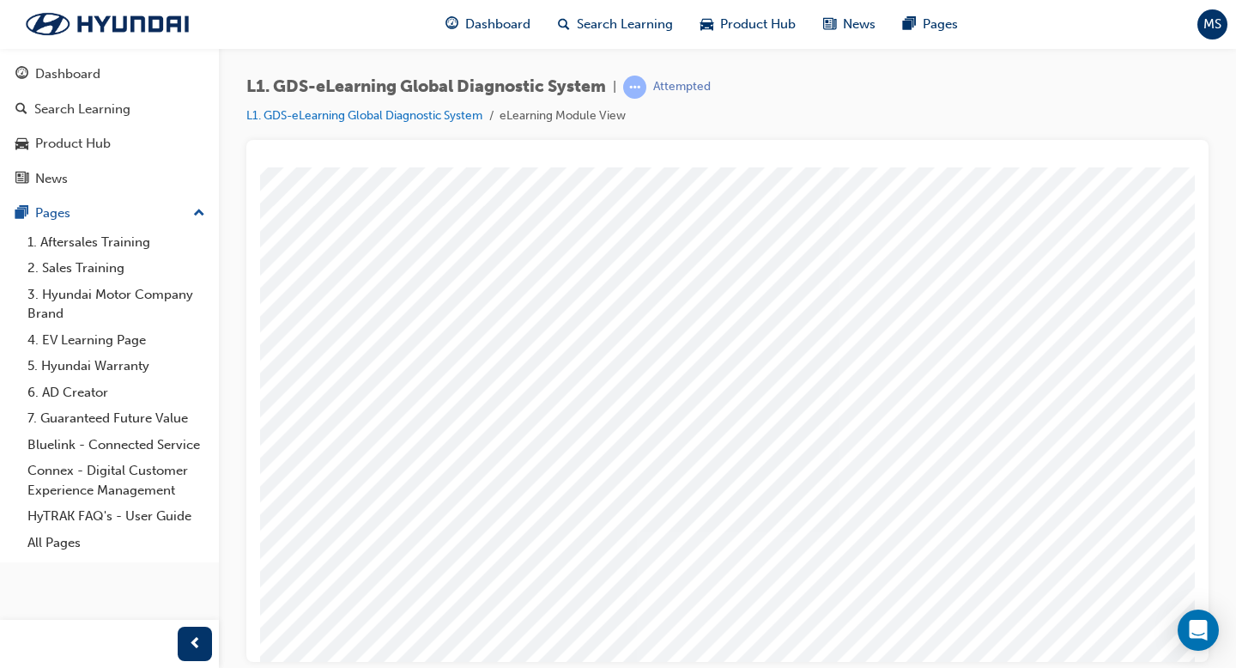
drag, startPoint x: 870, startPoint y: 344, endPoint x: 879, endPoint y: 278, distance: 66.6
click at [879, 278] on div "multistate" at bounding box center [828, 385] width 1167 height 618
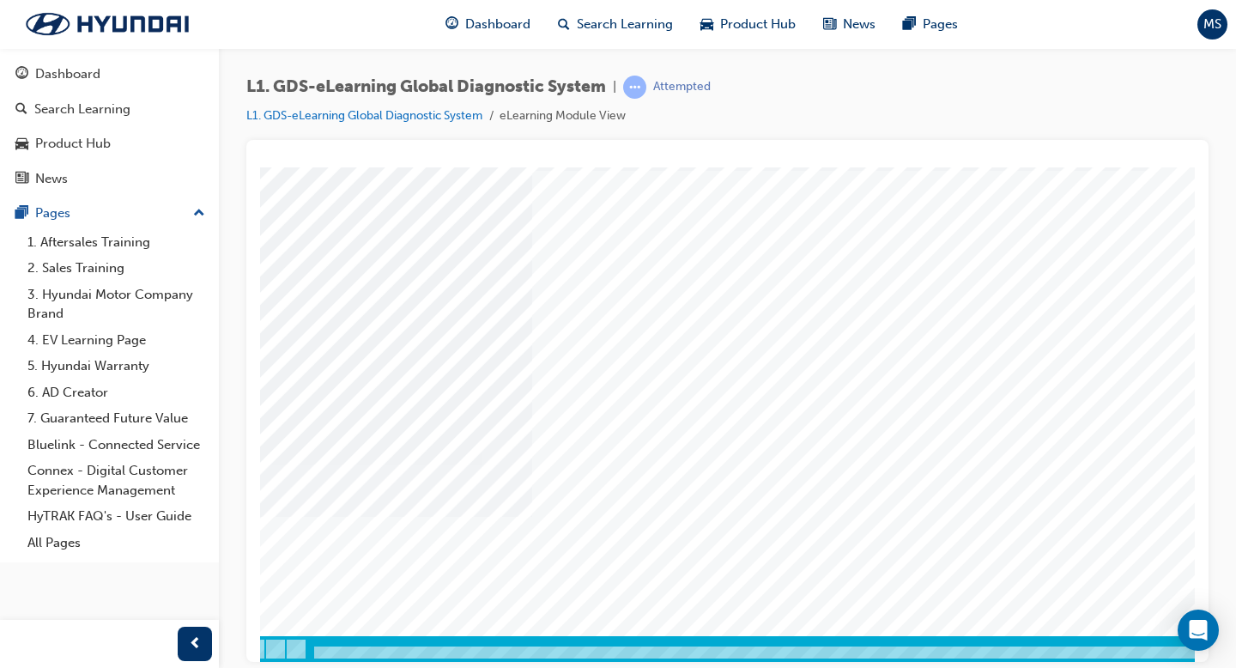
scroll to position [149, 233]
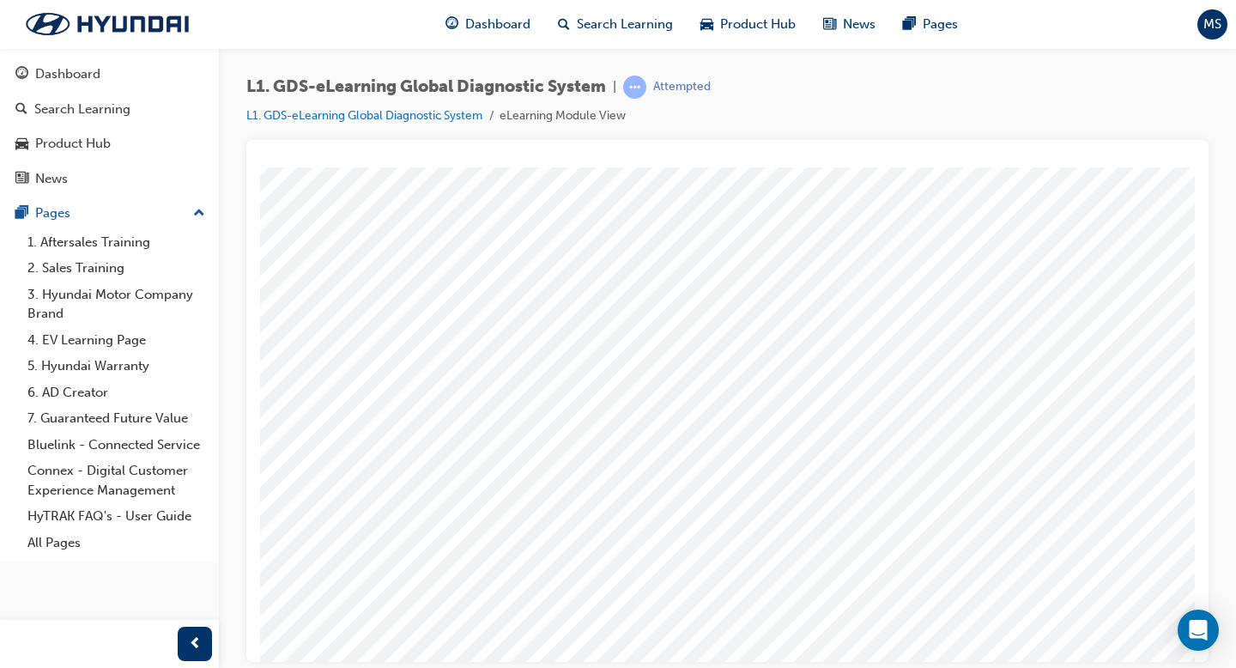
scroll to position [87, 12]
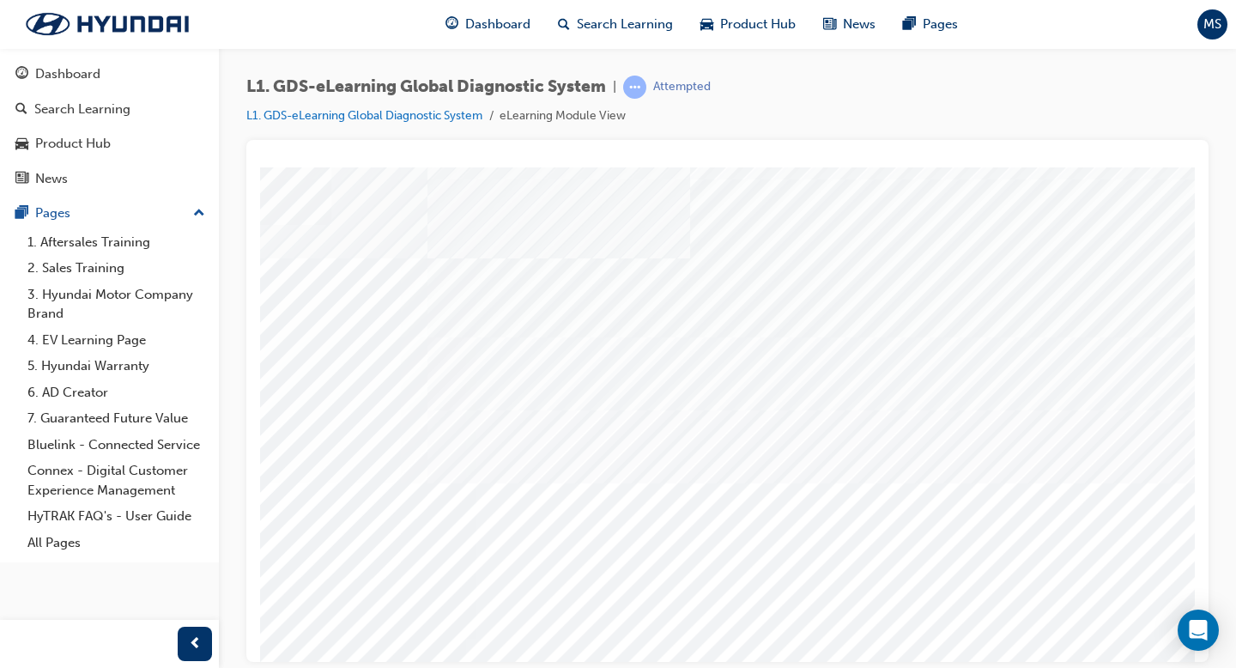
scroll to position [71, 179]
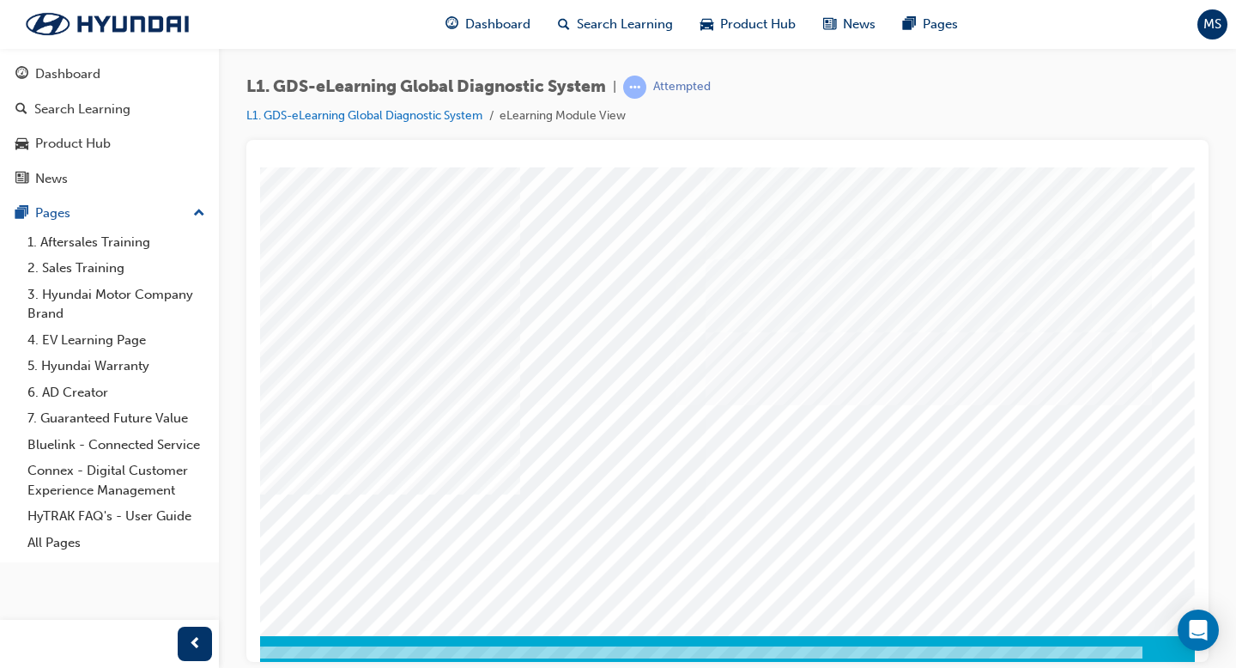
scroll to position [149, 0]
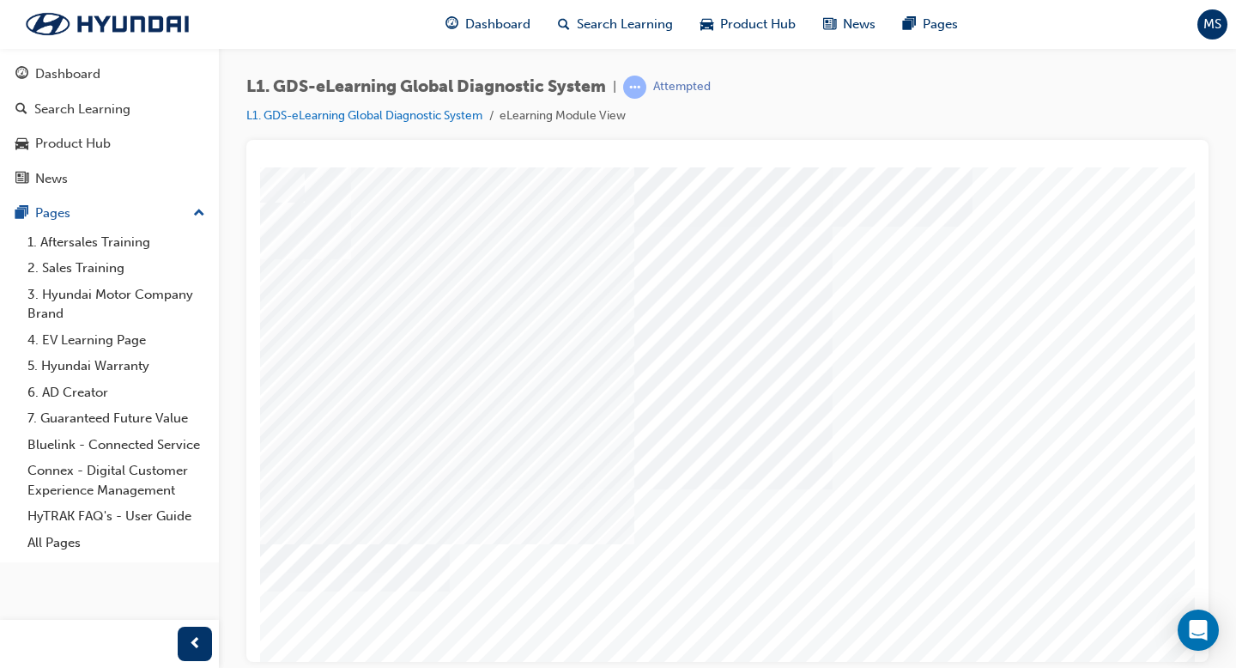
scroll to position [94, 233]
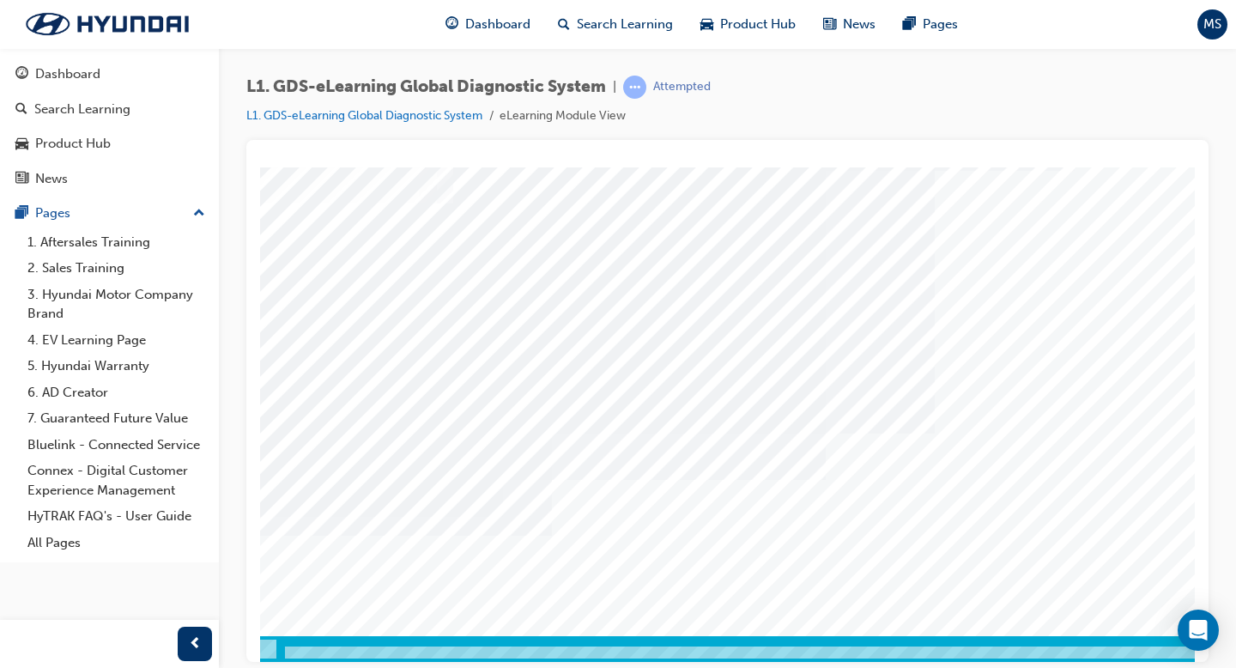
scroll to position [149, 233]
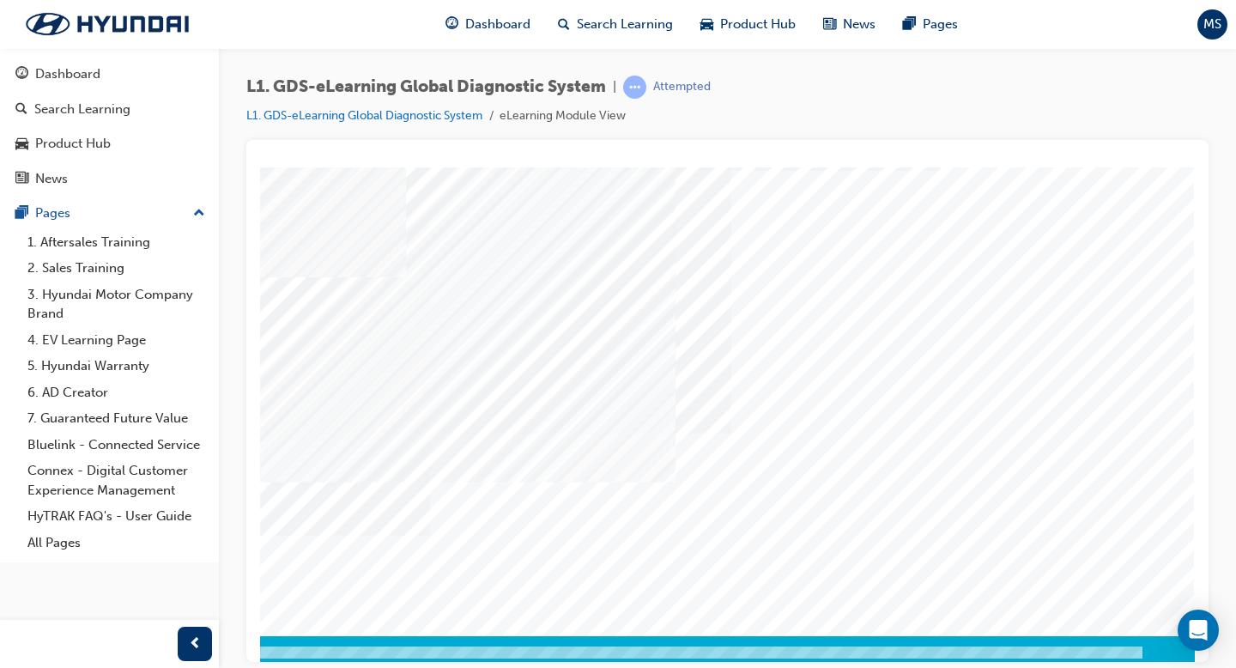
drag, startPoint x: 489, startPoint y: 657, endPoint x: 511, endPoint y: 655, distance: 21.5
click at [511, 516] on div at bounding box center [610, 659] width 1167 height 29
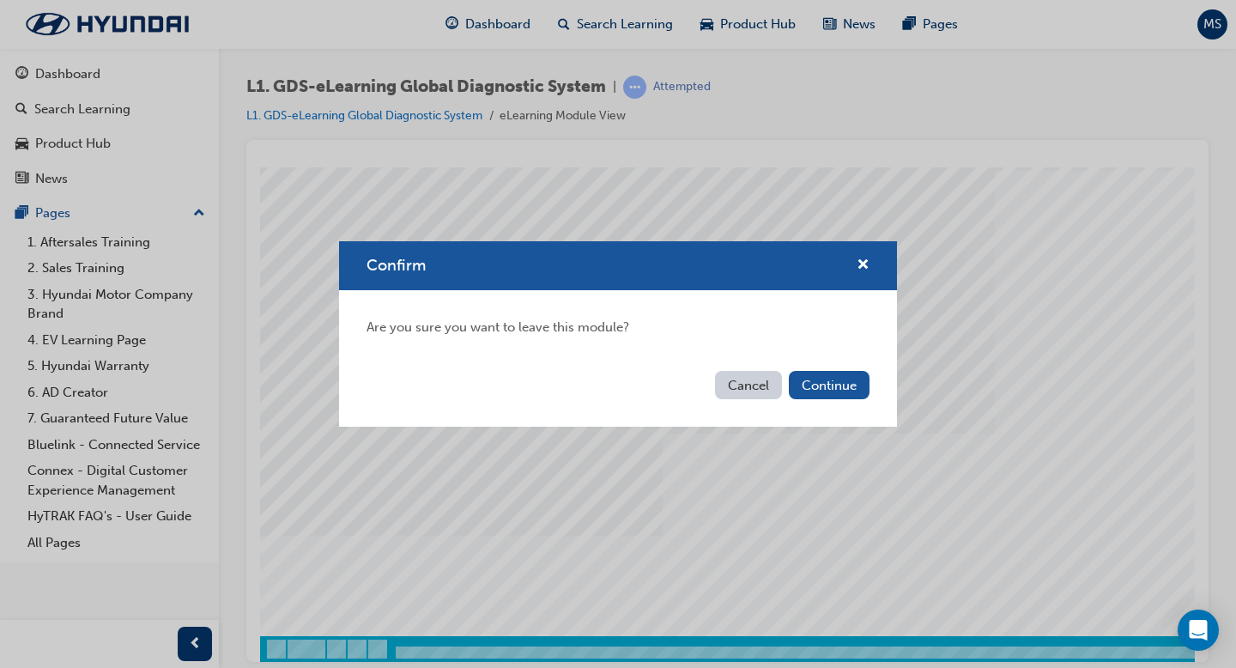
click at [723, 383] on button "Cancel" at bounding box center [748, 385] width 67 height 28
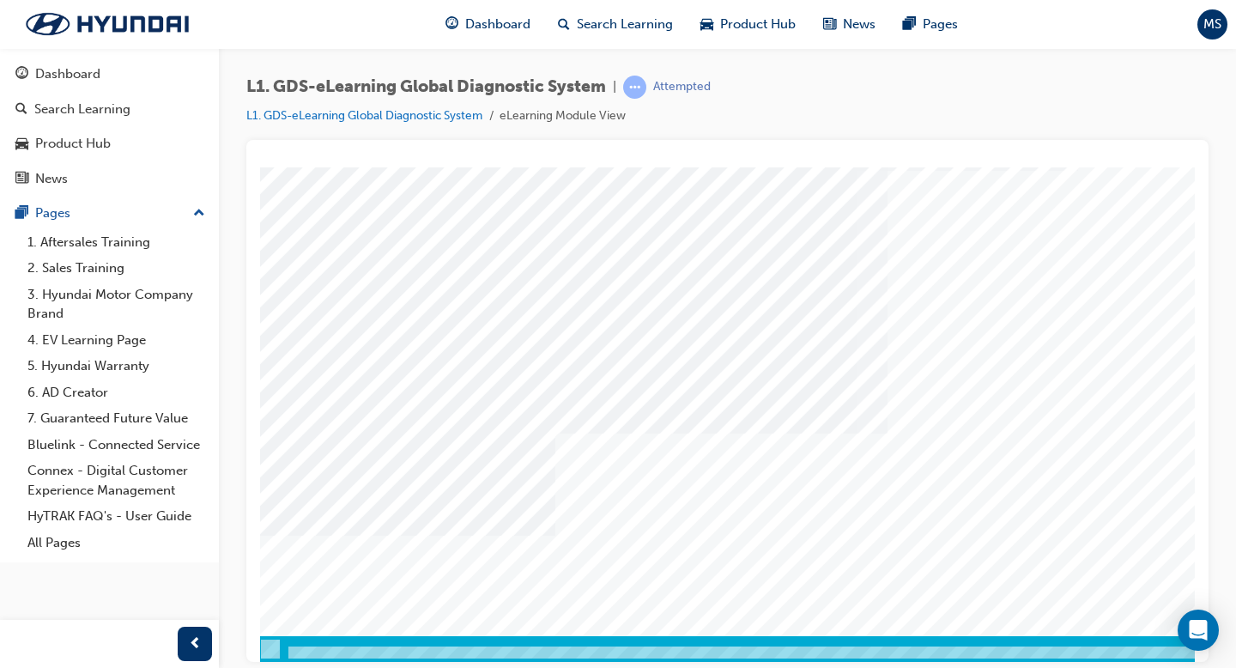
scroll to position [149, 233]
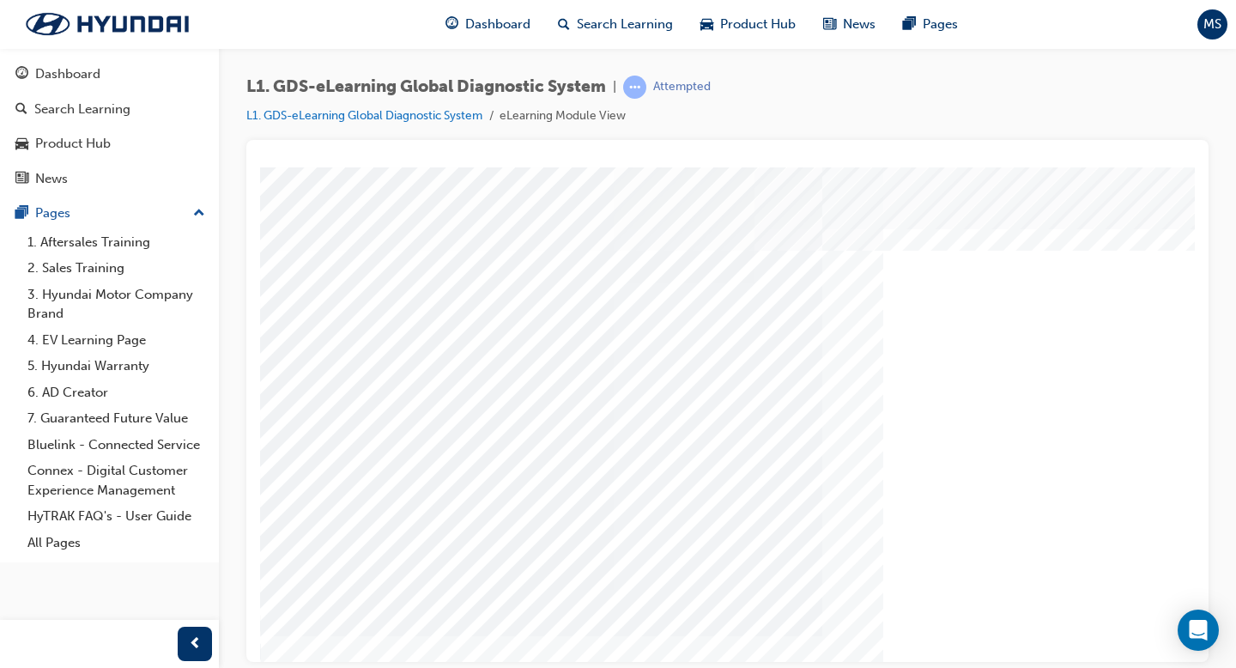
scroll to position [149, 0]
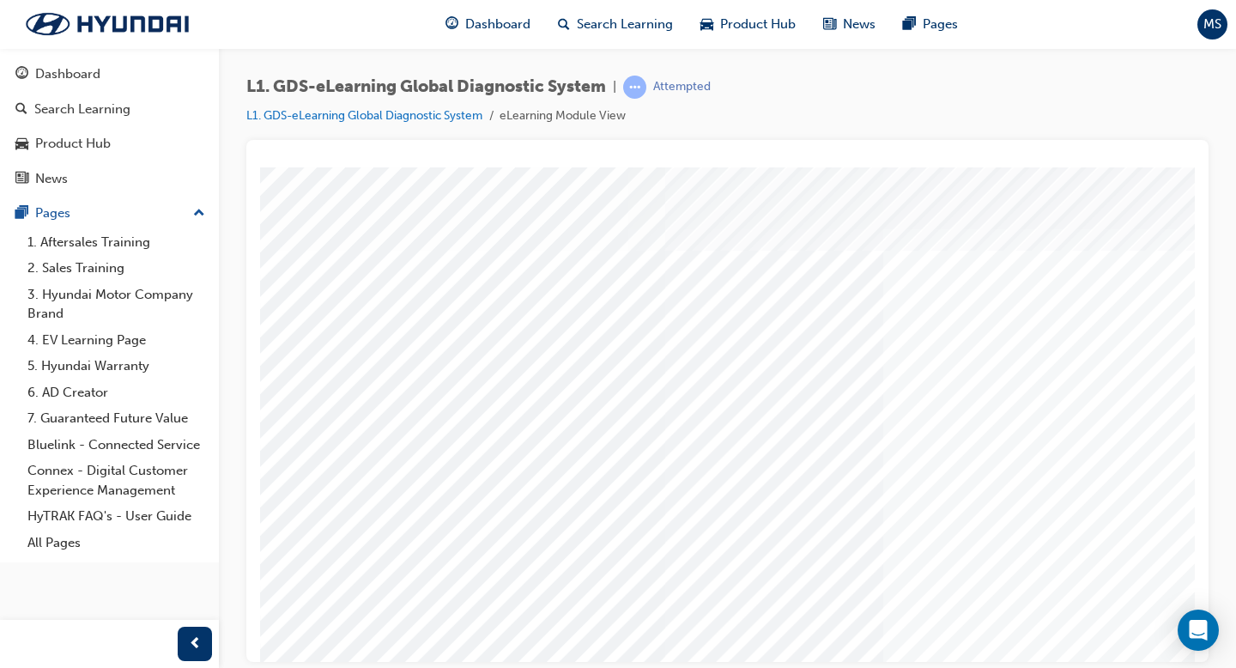
scroll to position [0, 233]
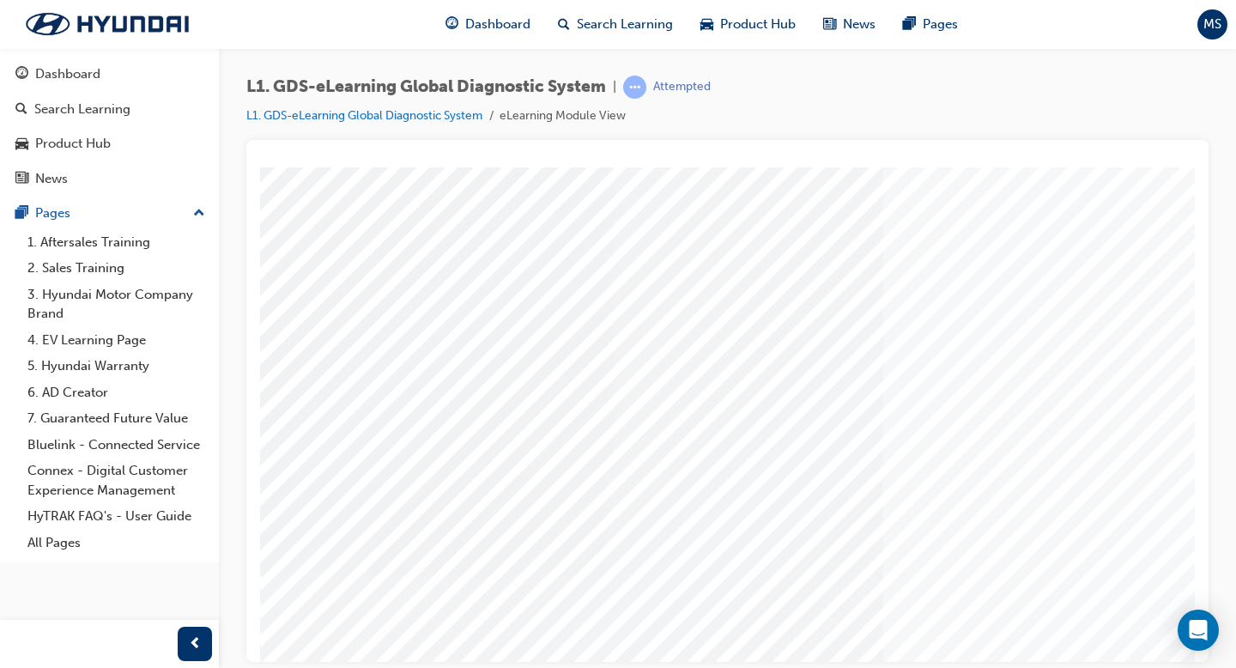
scroll to position [149, 0]
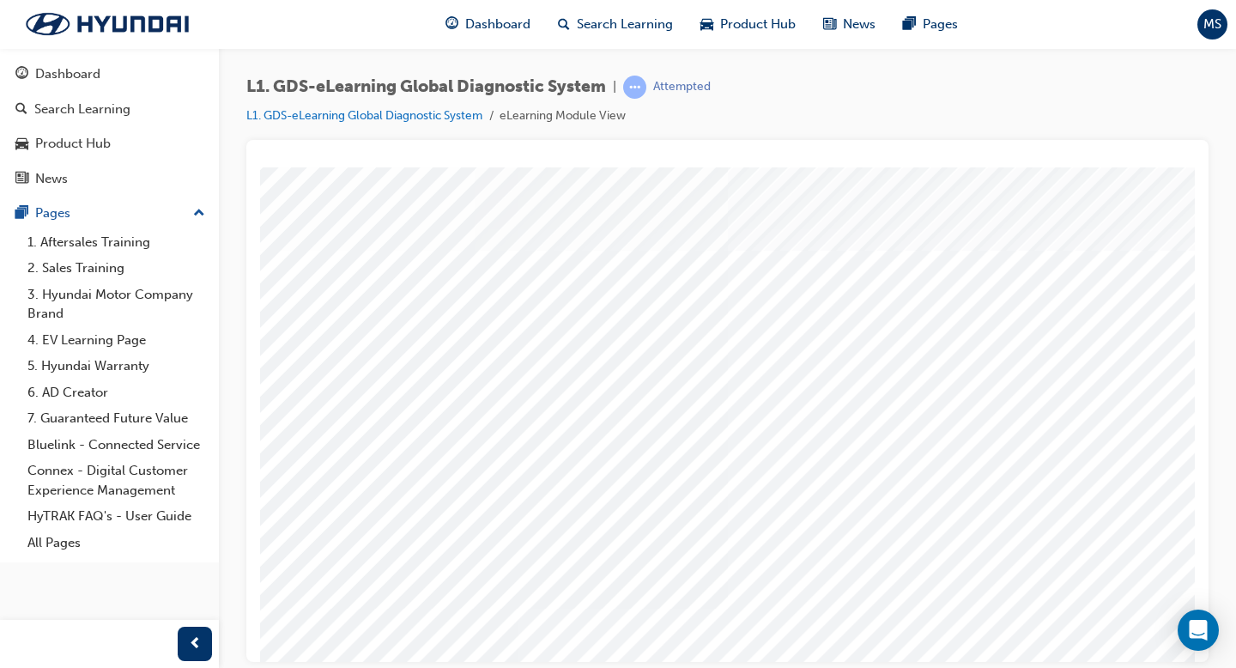
scroll to position [0, 233]
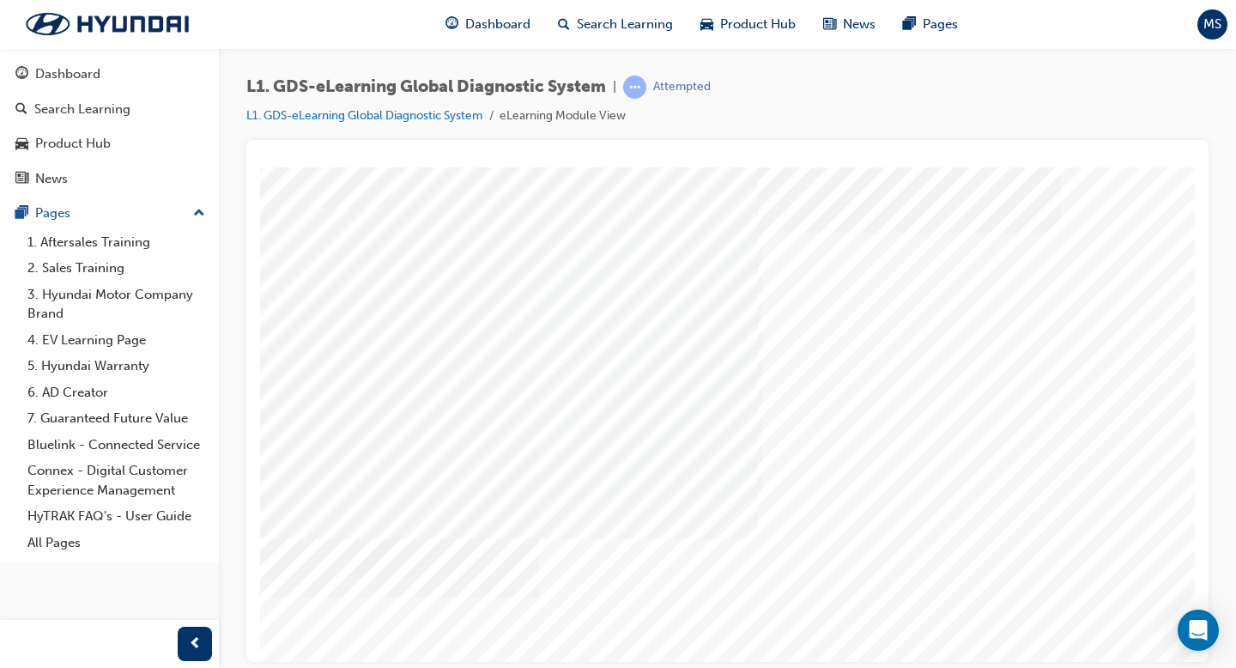
scroll to position [88, 233]
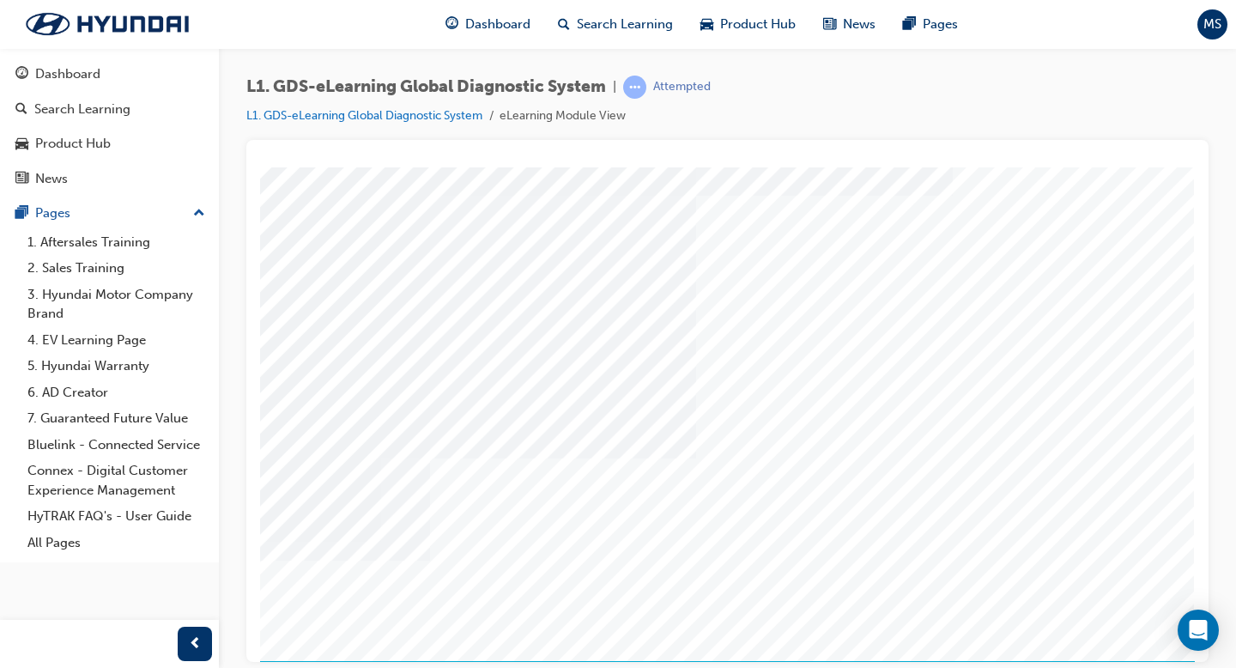
scroll to position [149, 233]
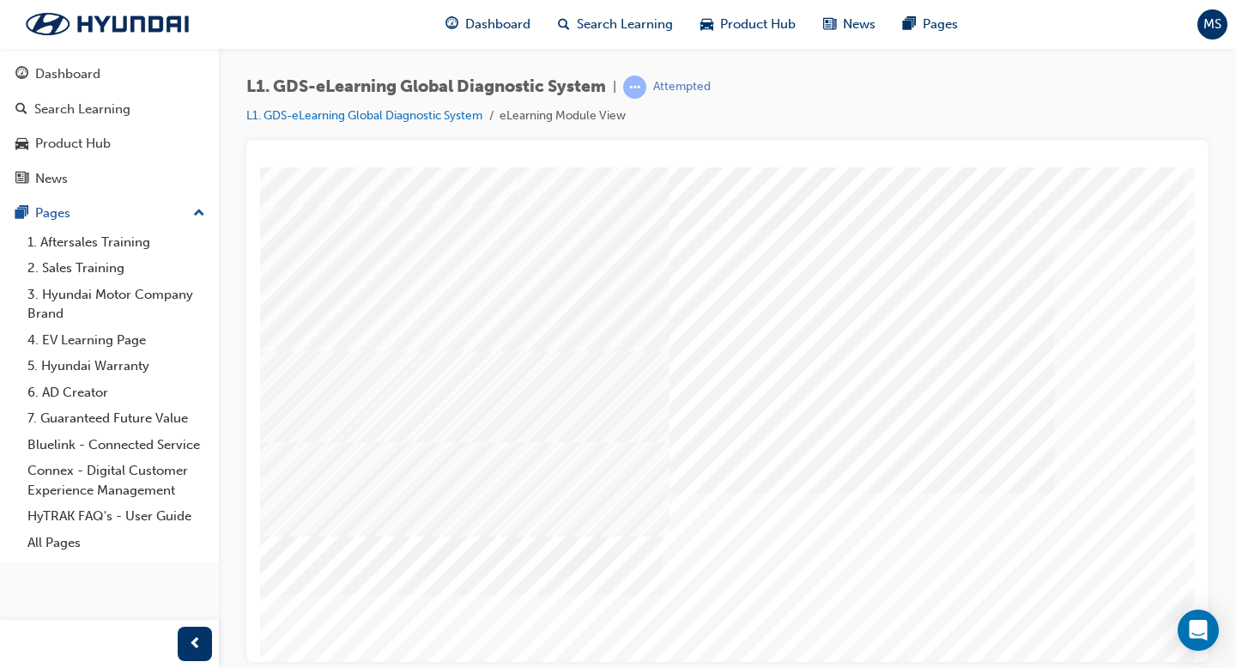
scroll to position [119, 0]
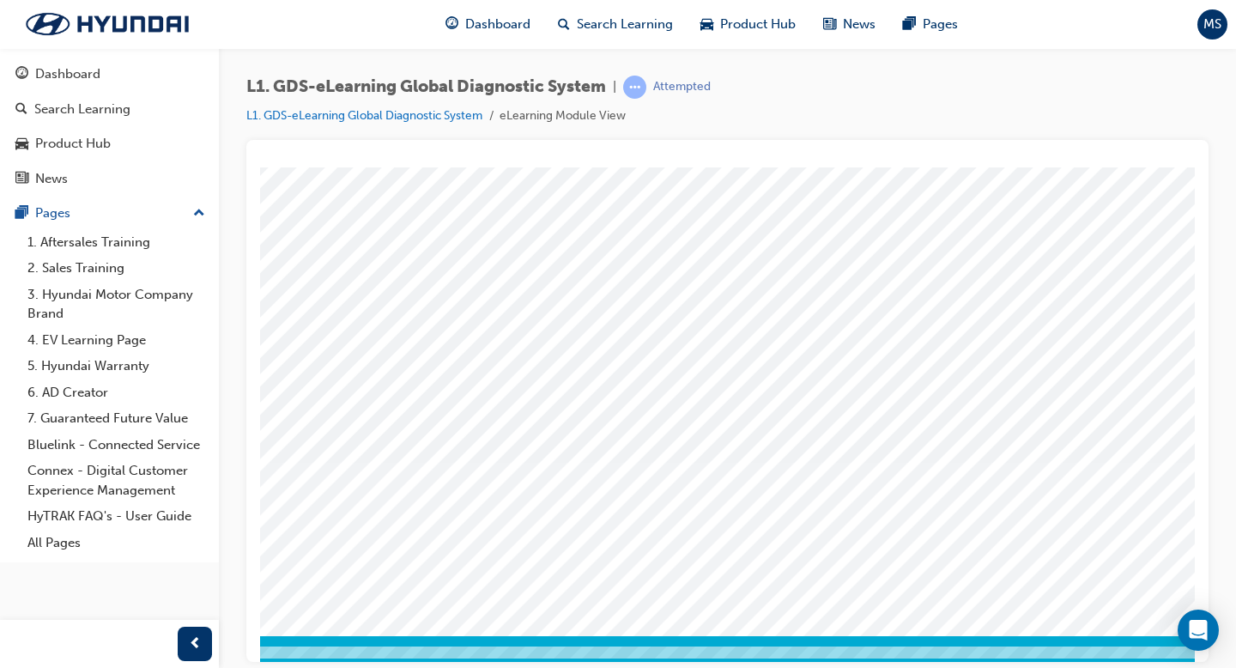
scroll to position [149, 233]
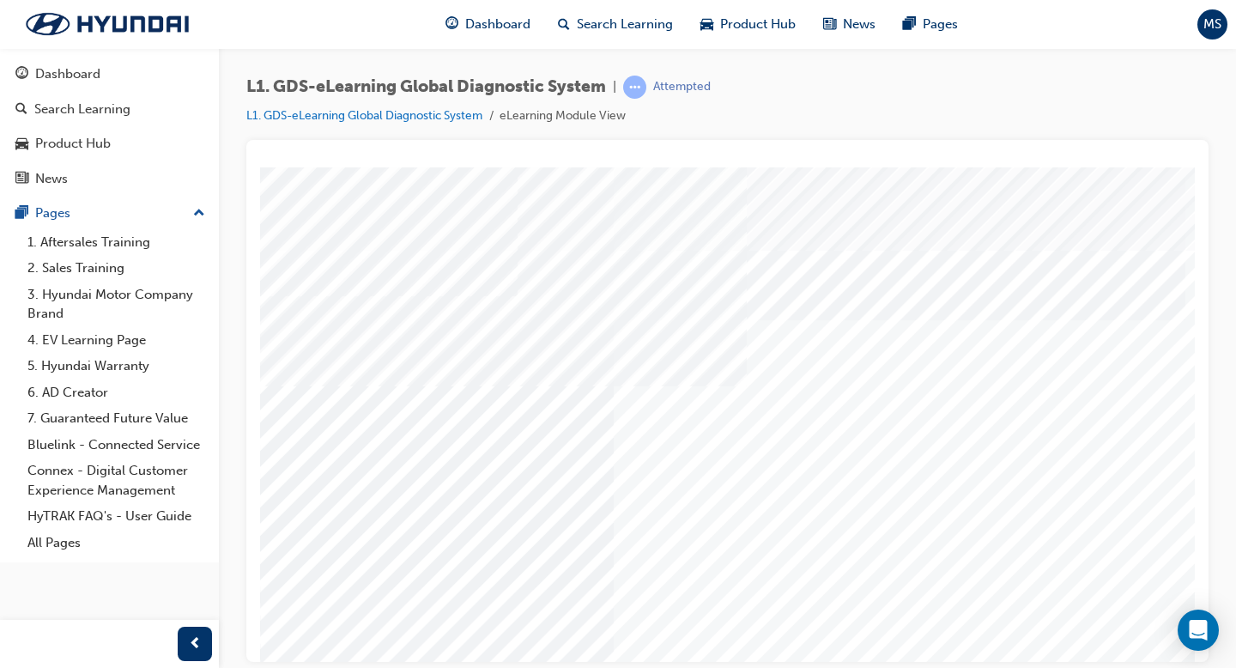
scroll to position [149, 0]
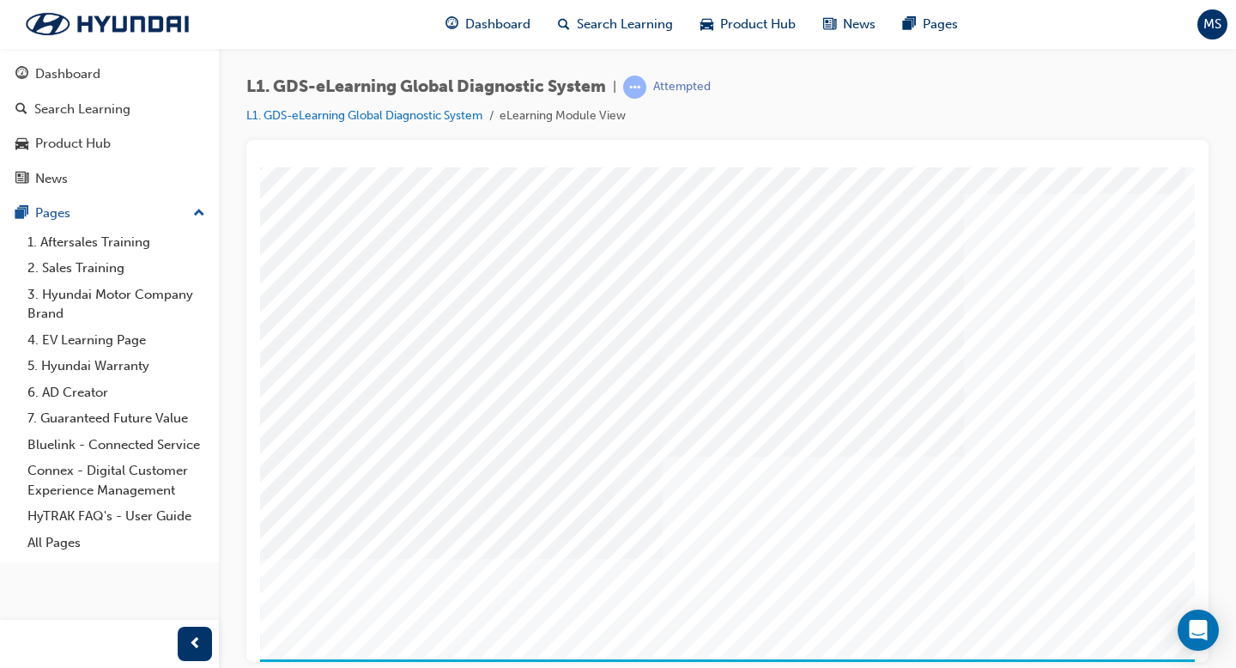
scroll to position [126, 233]
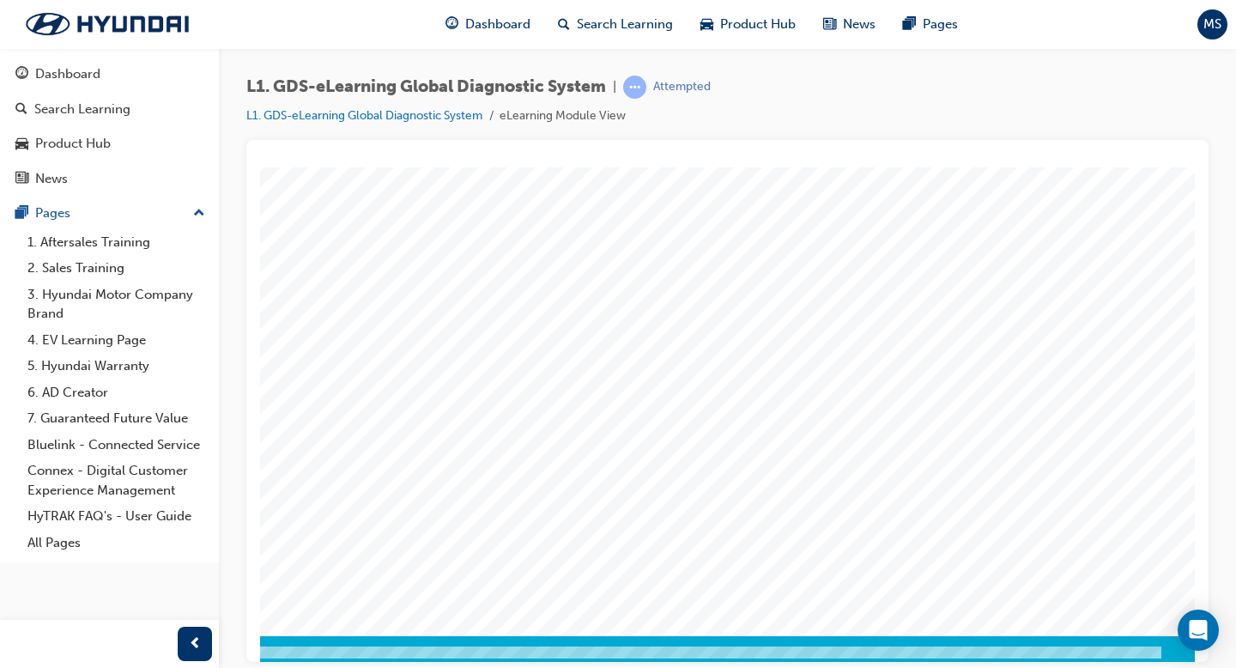
scroll to position [149, 225]
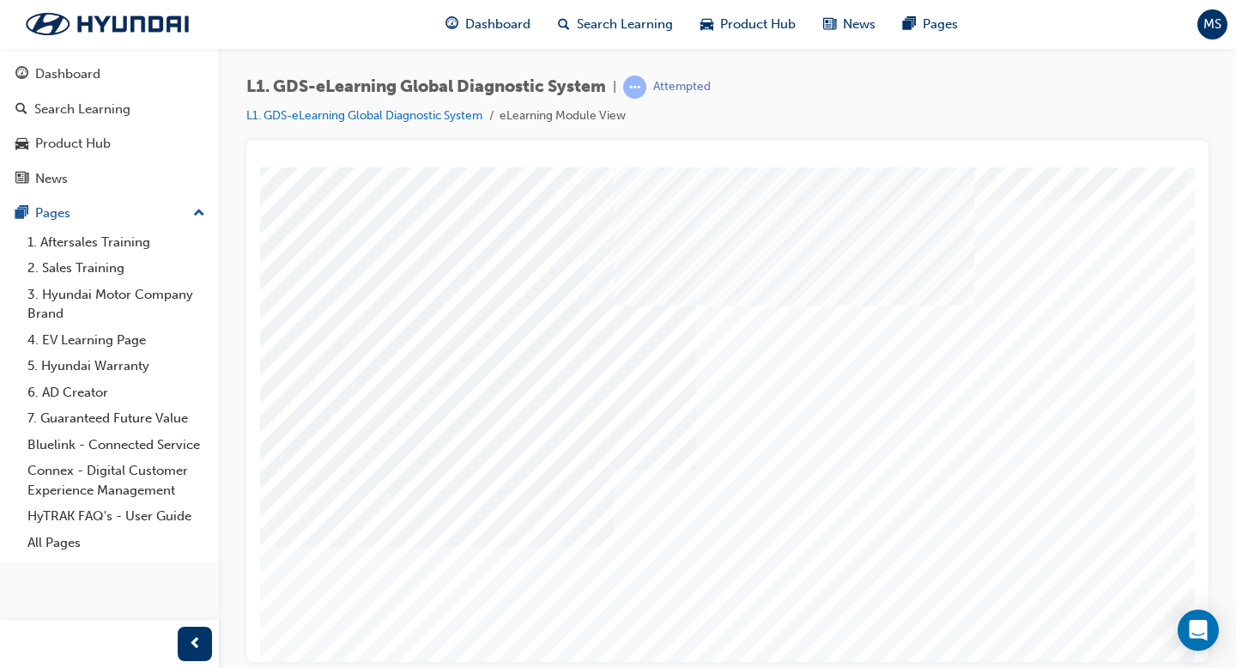
scroll to position [149, 0]
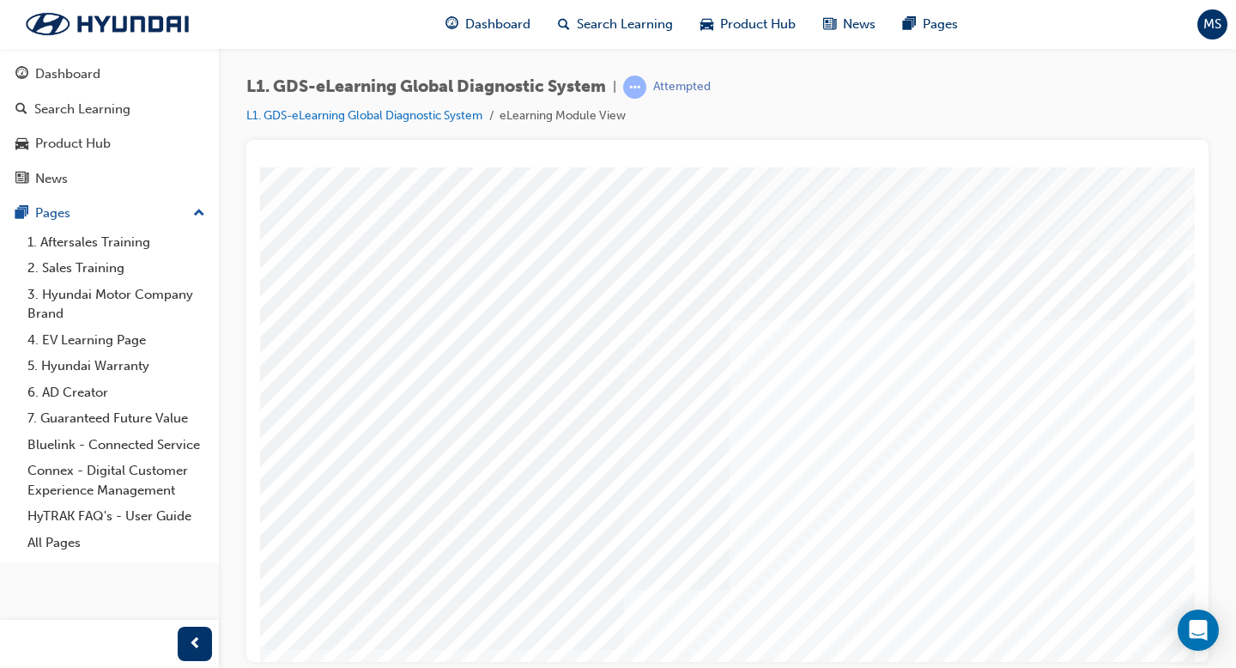
scroll to position [149, 0]
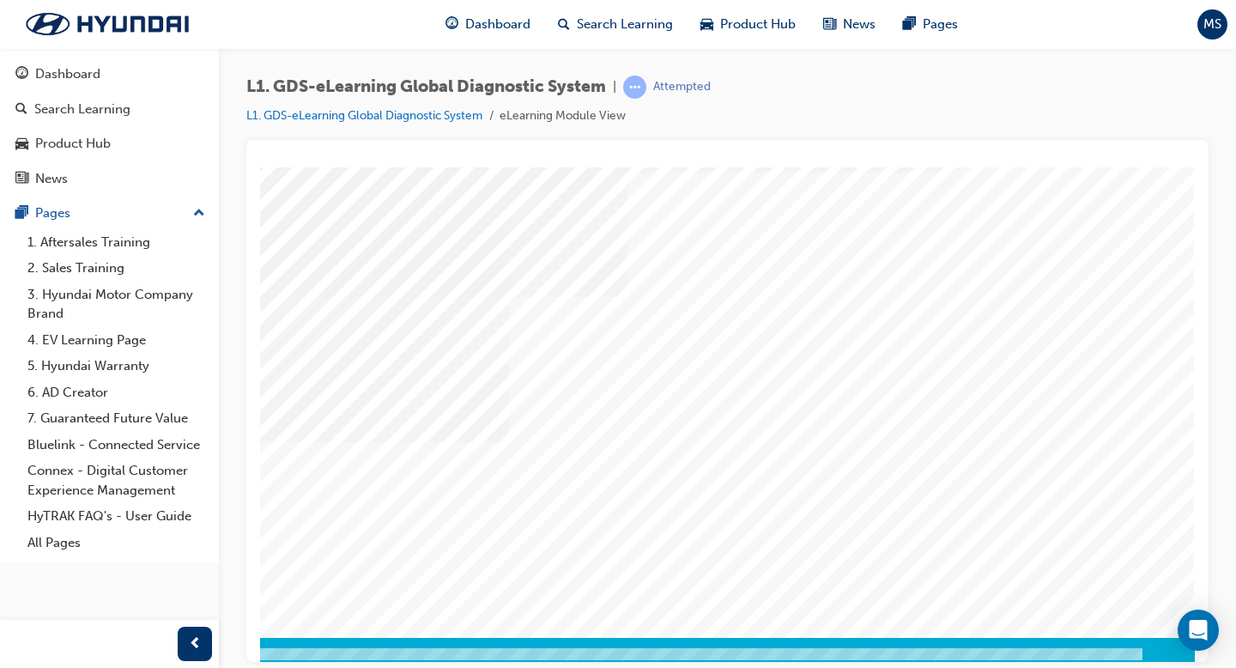
scroll to position [149, 233]
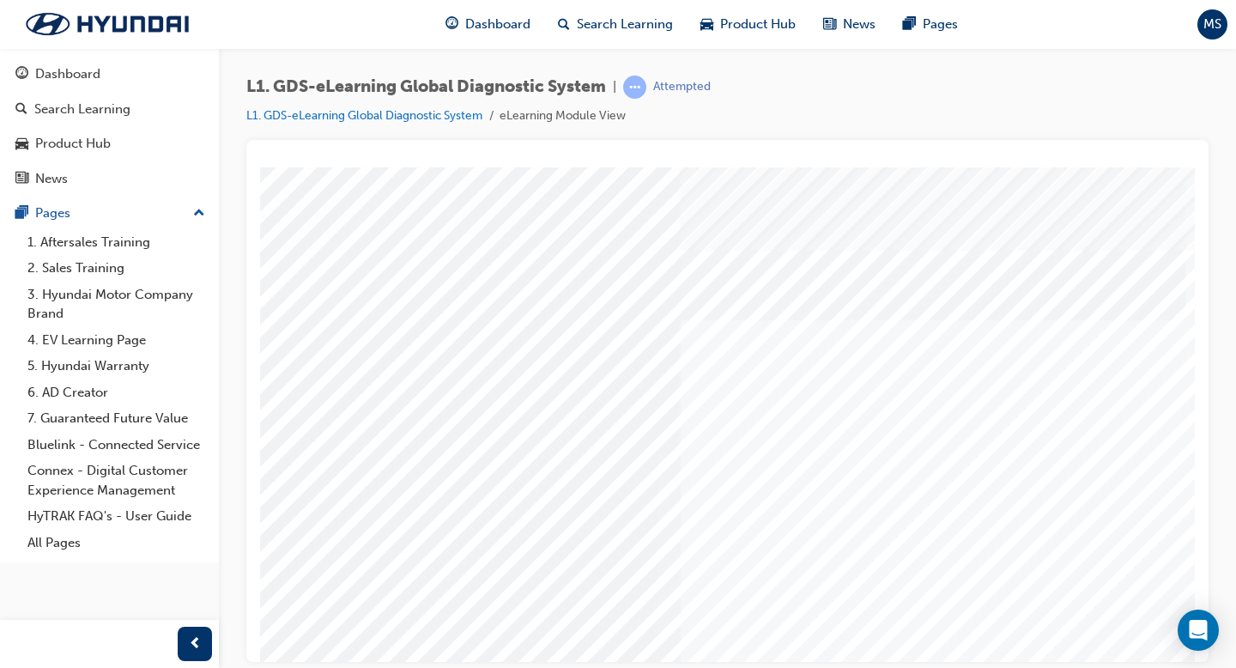
scroll to position [149, 0]
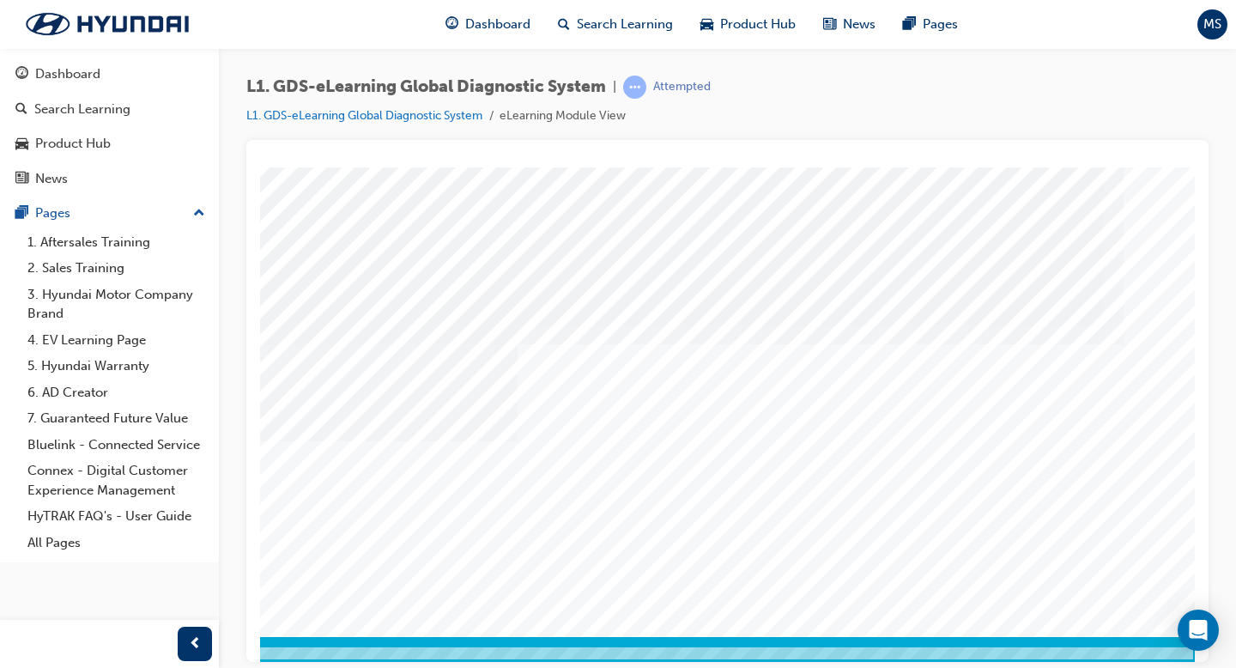
scroll to position [148, 233]
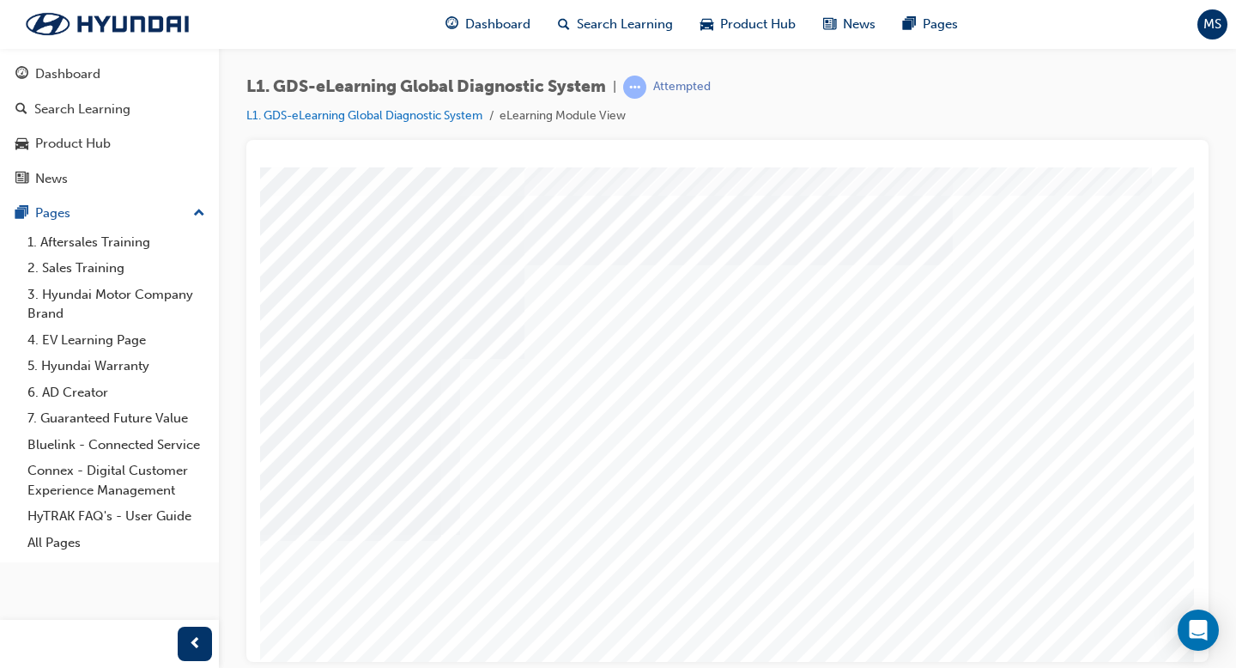
scroll to position [149, 233]
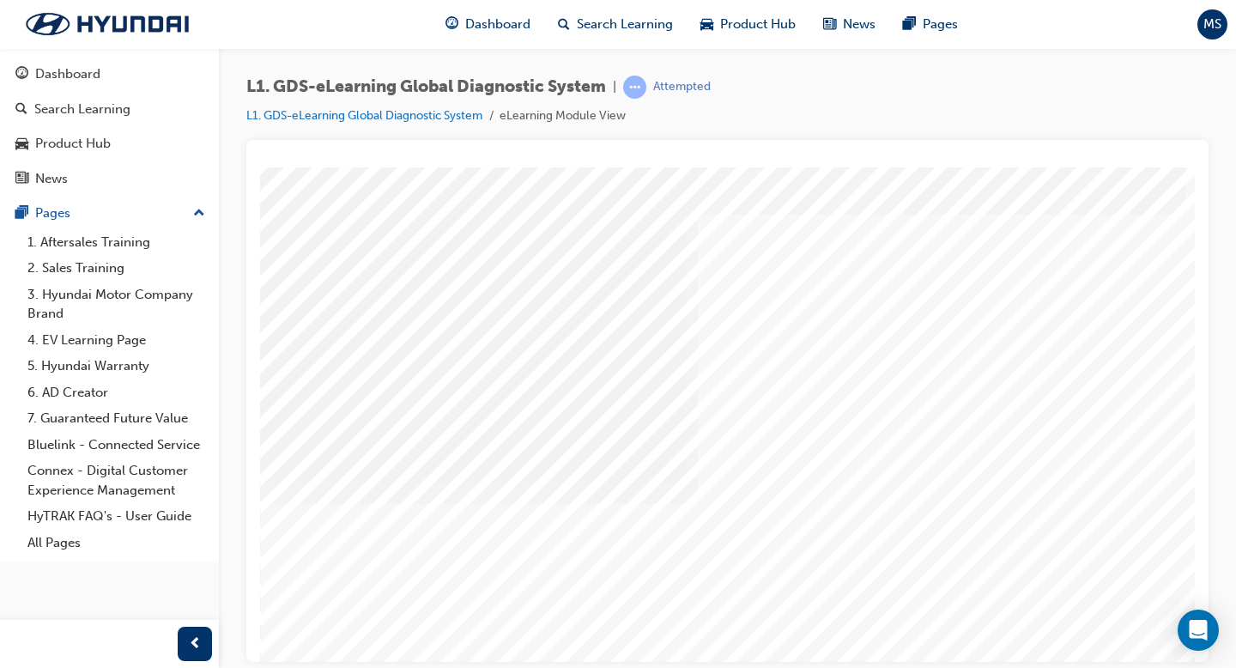
scroll to position [149, 0]
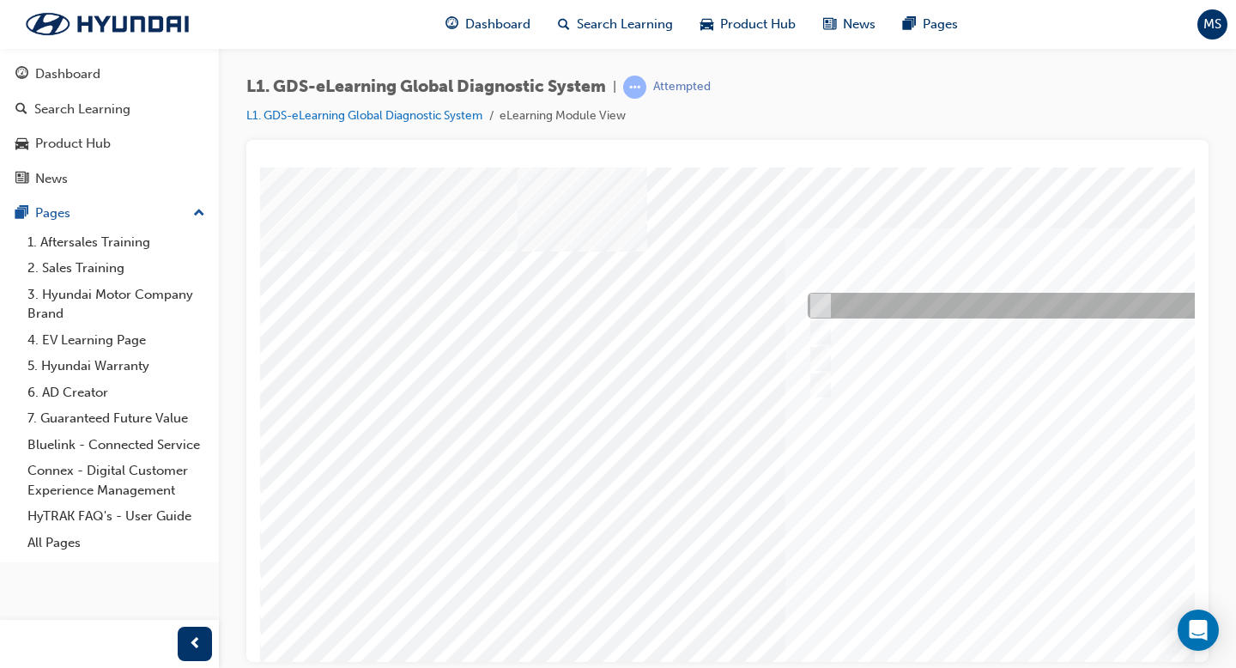
click at [827, 306] on div at bounding box center [1088, 306] width 571 height 26
radio input "true"
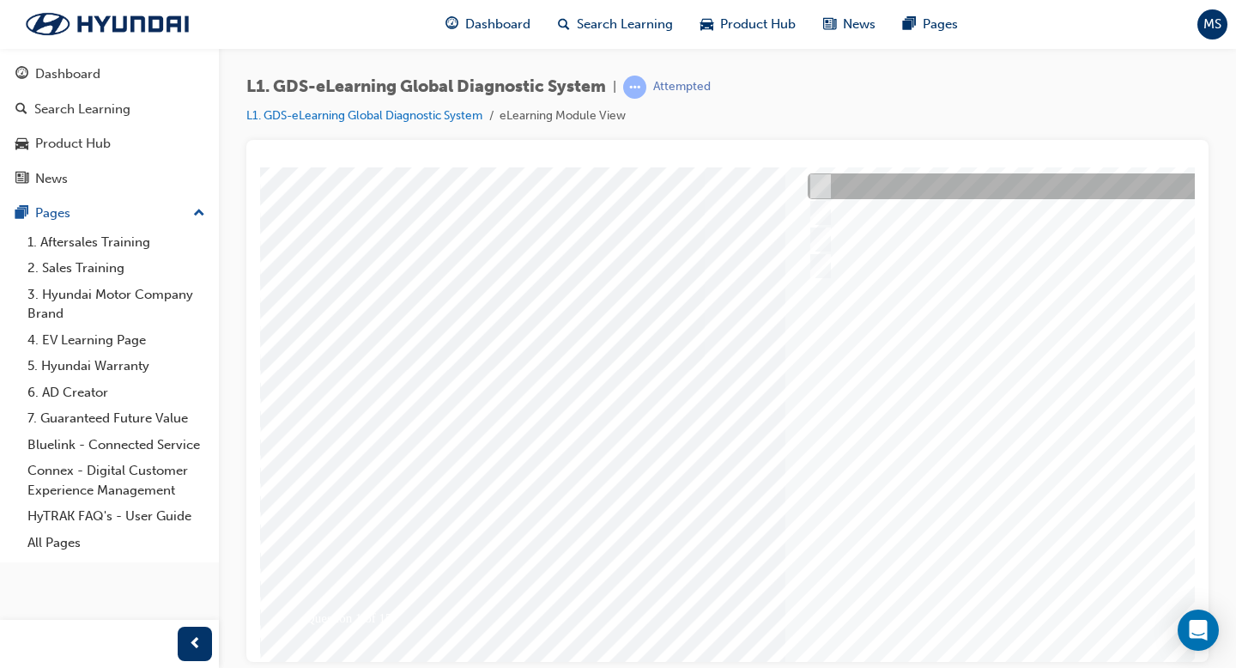
scroll to position [124, 0]
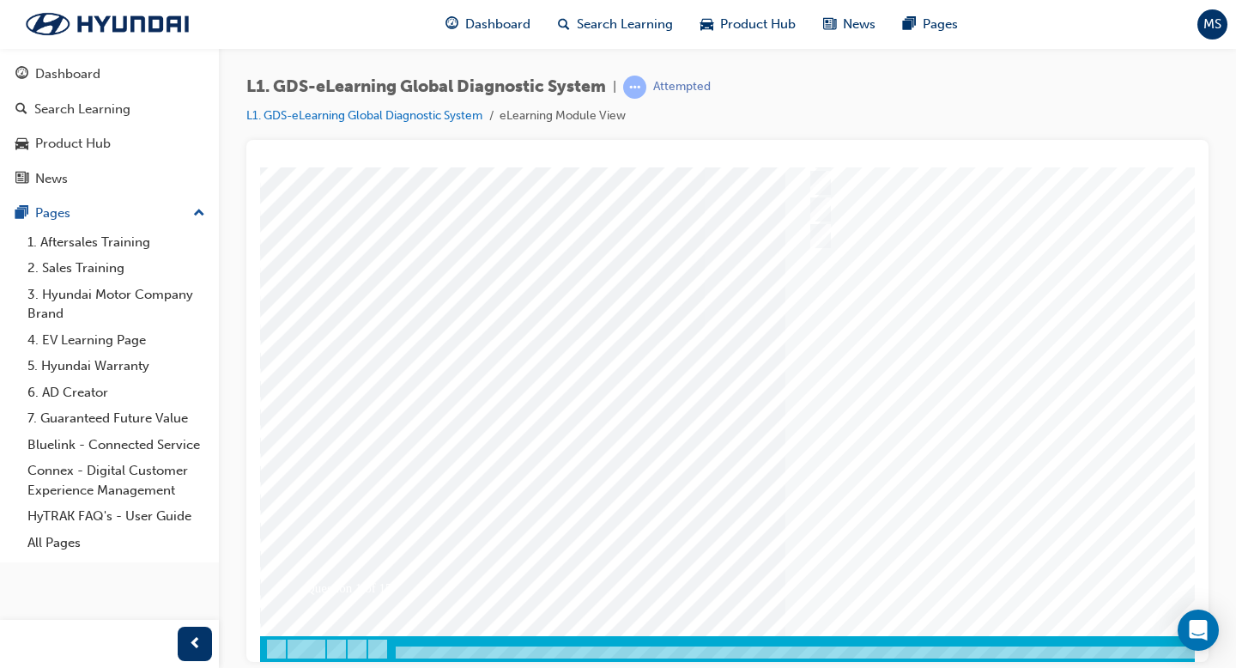
click at [977, 499] on div at bounding box center [843, 339] width 1167 height 644
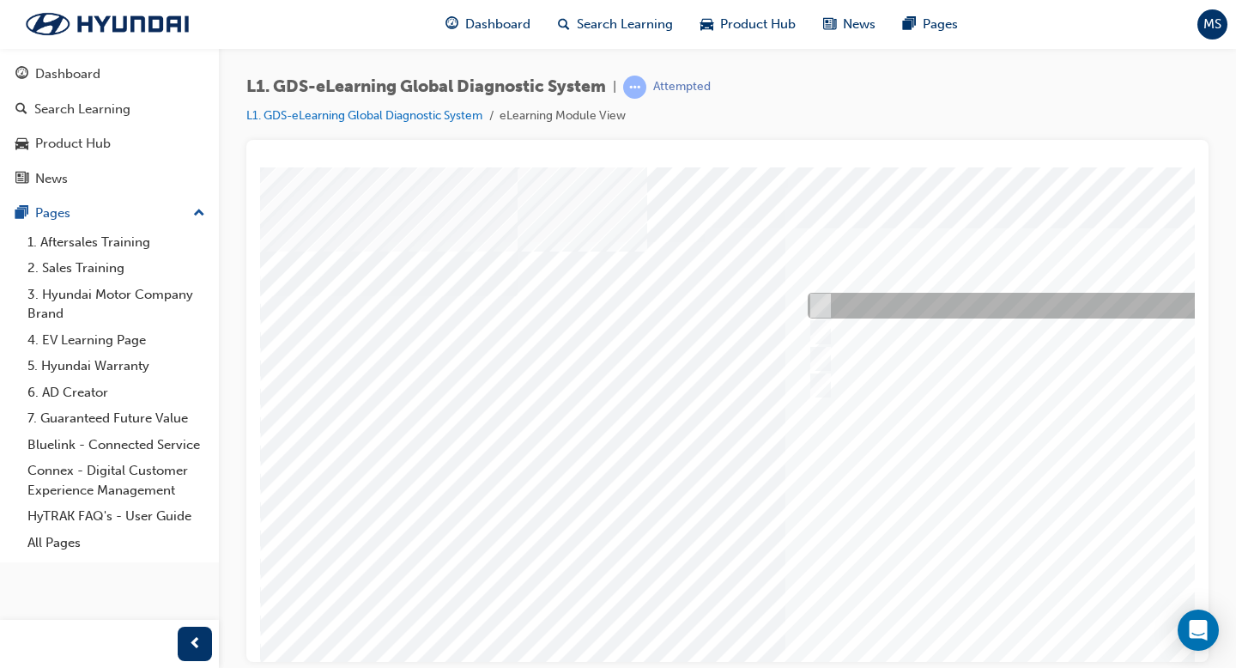
click at [837, 296] on div at bounding box center [1088, 306] width 571 height 26
radio input "true"
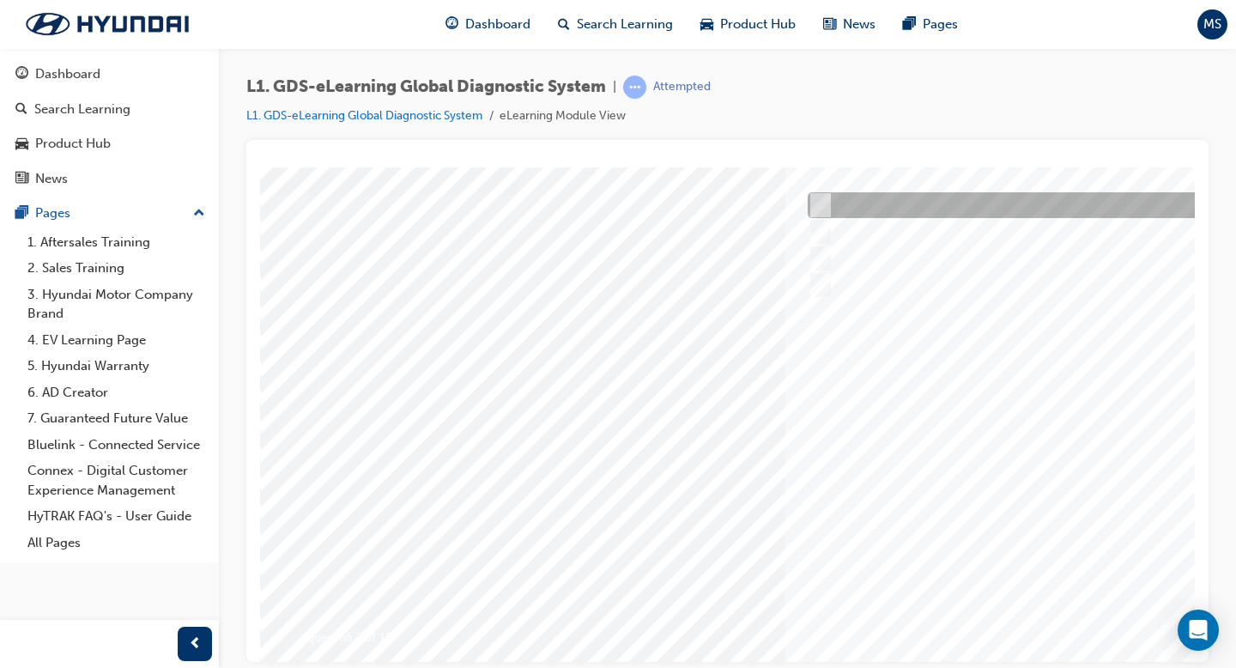
scroll to position [149, 0]
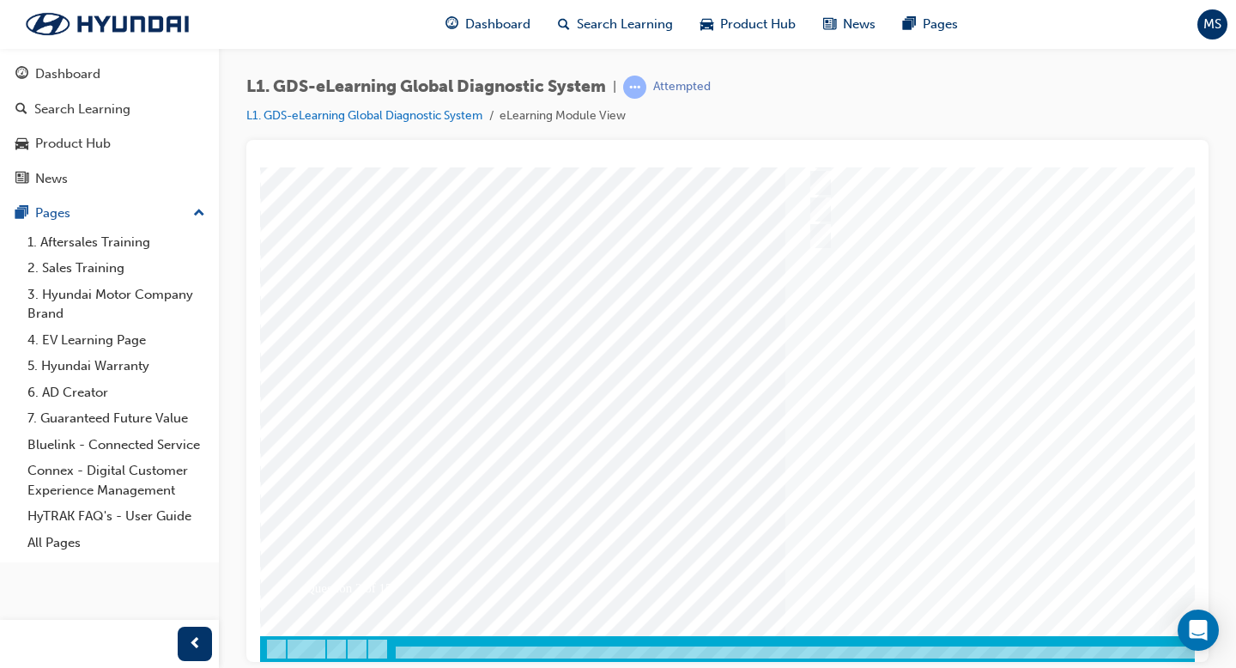
click at [977, 516] on div at bounding box center [843, 339] width 1167 height 644
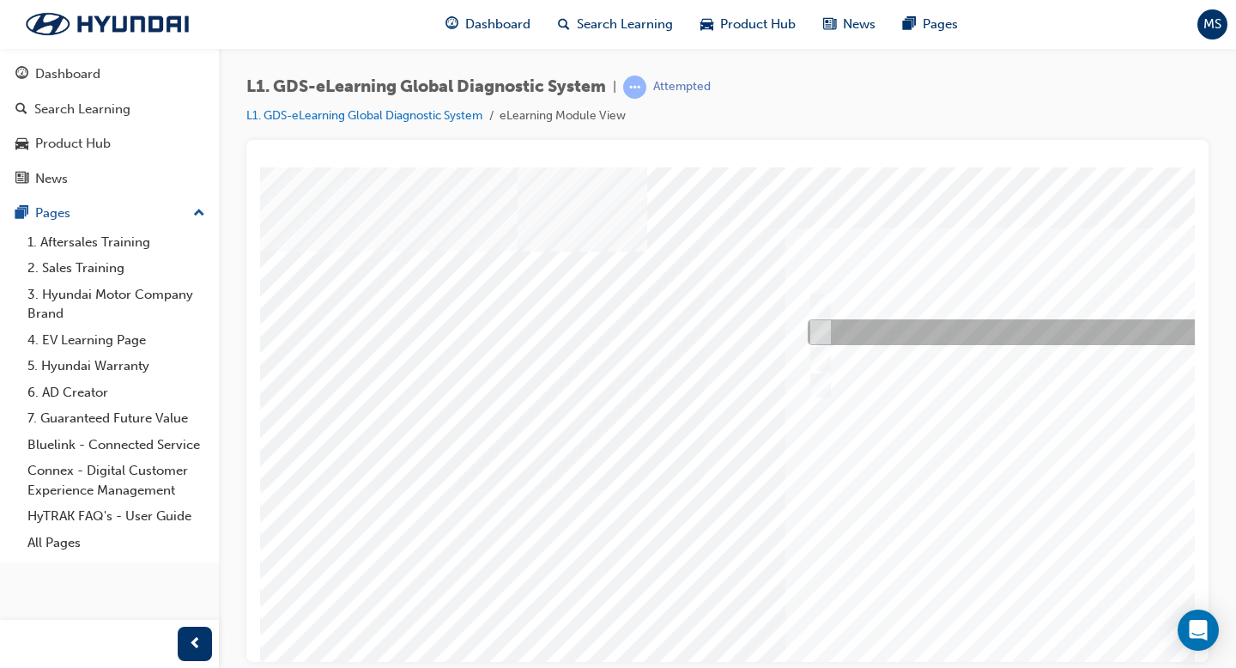
click at [970, 332] on div at bounding box center [1088, 332] width 571 height 26
checkbox input "true"
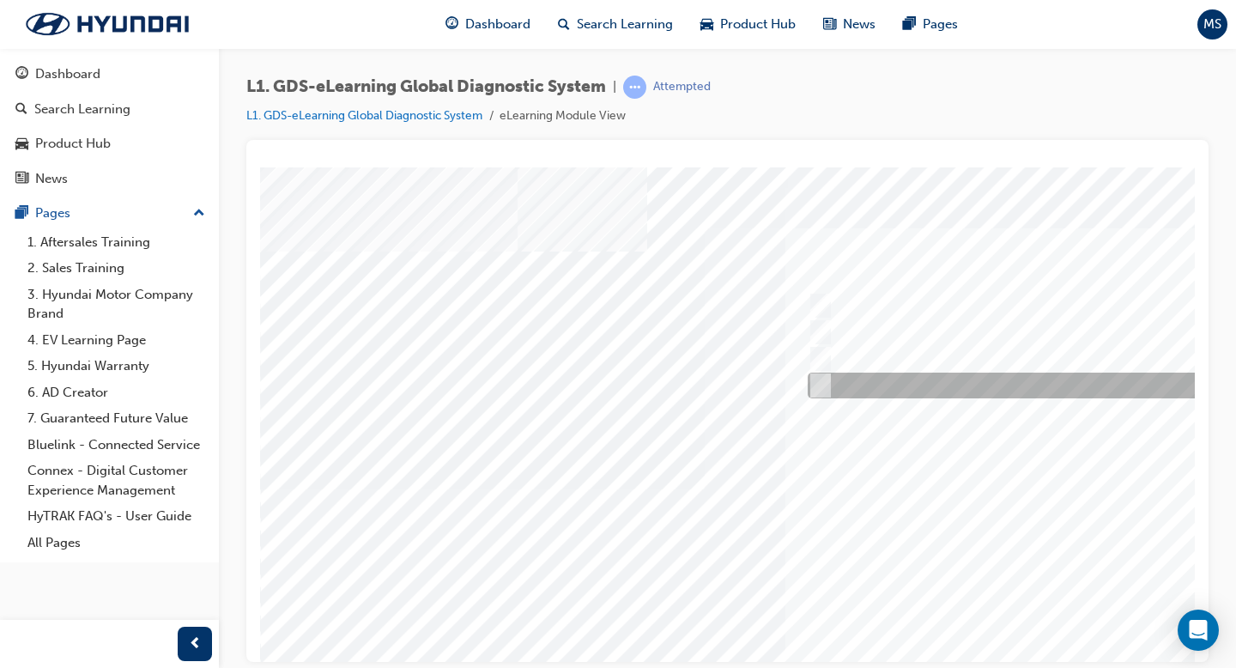
click at [945, 381] on div at bounding box center [1088, 386] width 571 height 26
checkbox input "true"
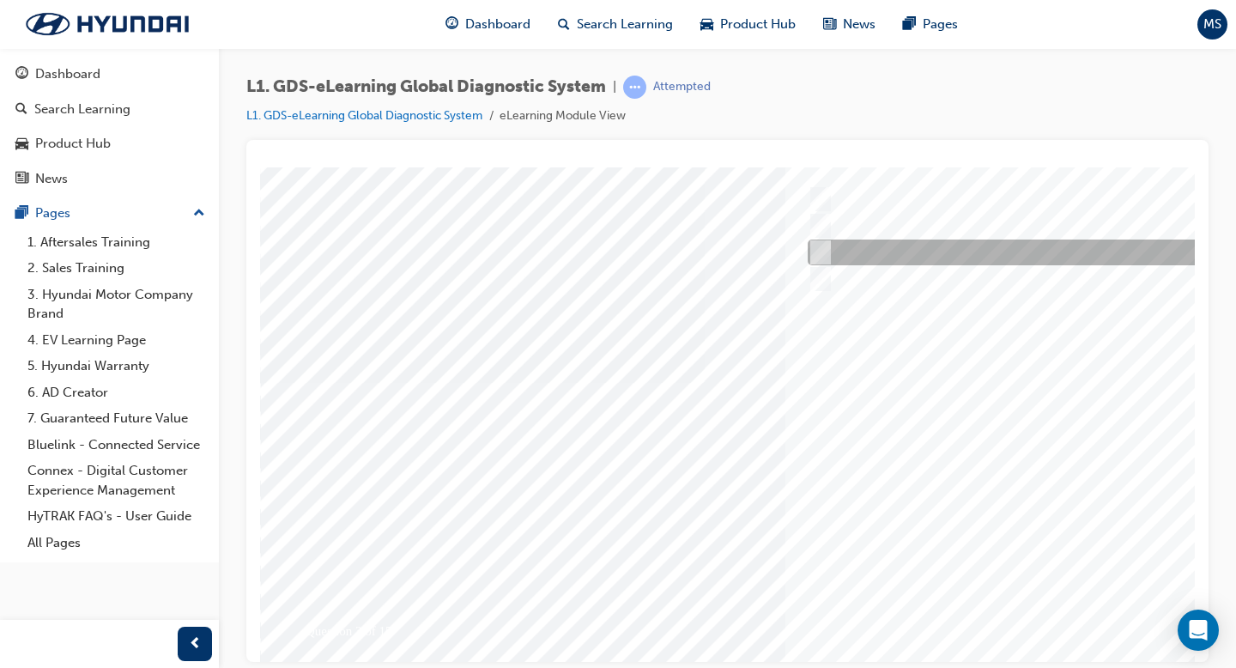
scroll to position [149, 0]
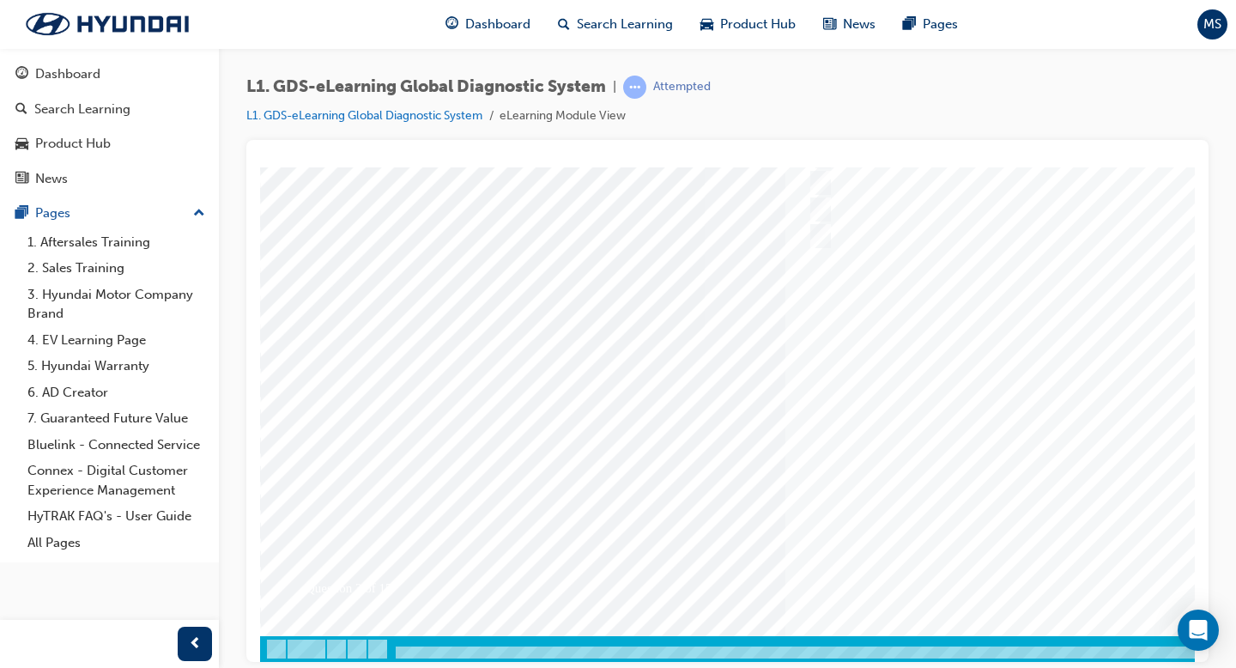
click at [977, 427] on div at bounding box center [843, 339] width 1167 height 644
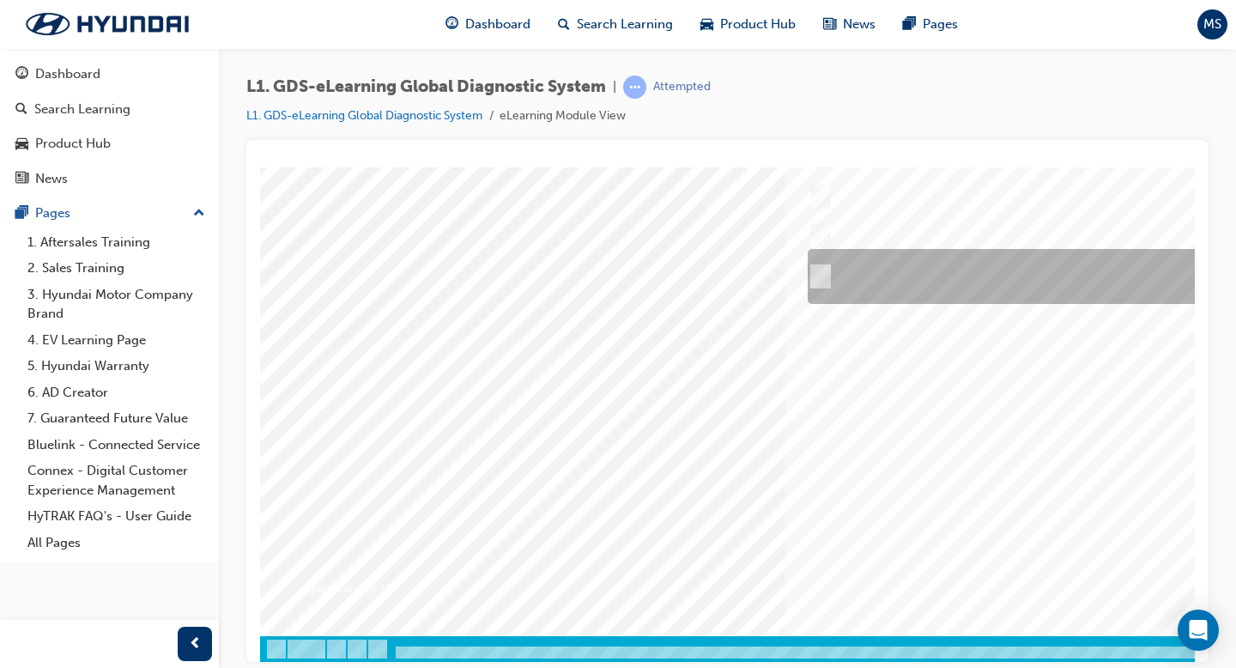
scroll to position [0, 0]
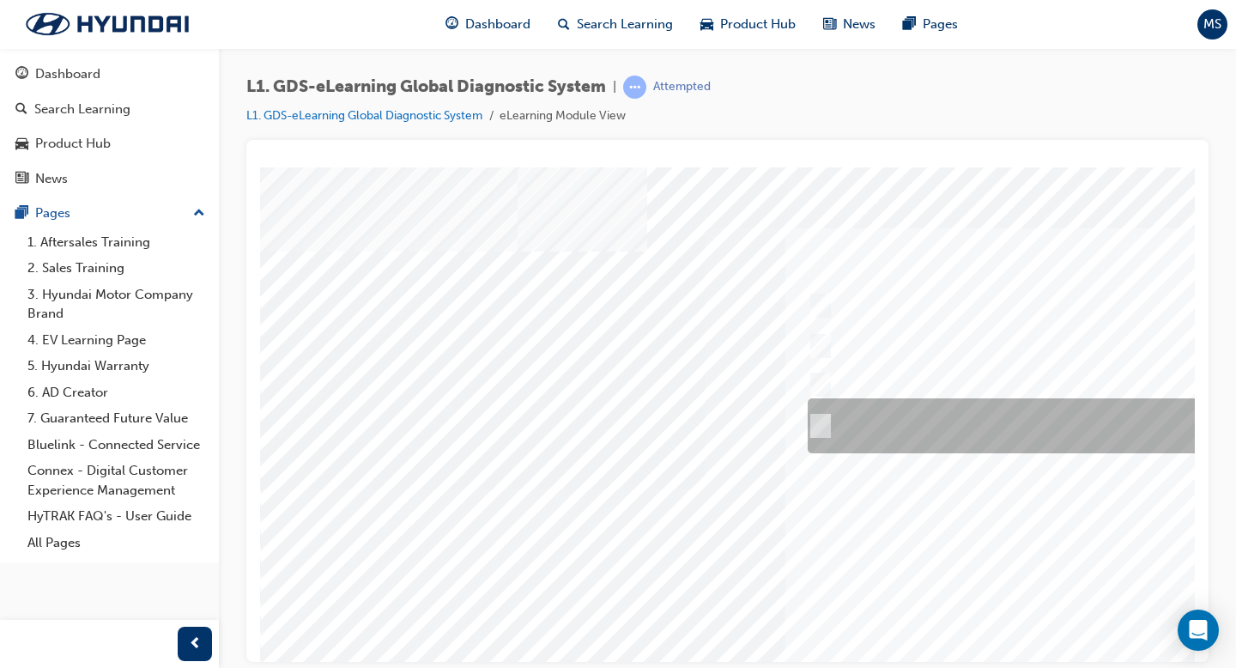
click at [922, 420] on div at bounding box center [1088, 425] width 571 height 55
radio input "true"
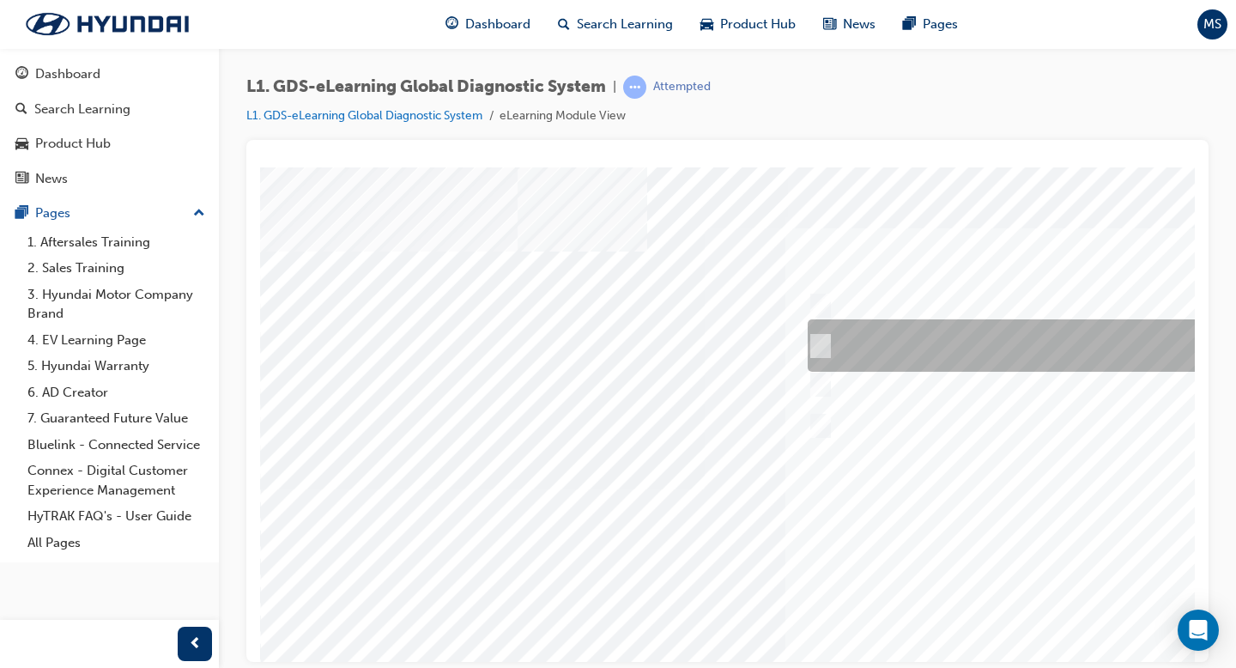
click at [882, 348] on div at bounding box center [1088, 345] width 571 height 52
radio input "true"
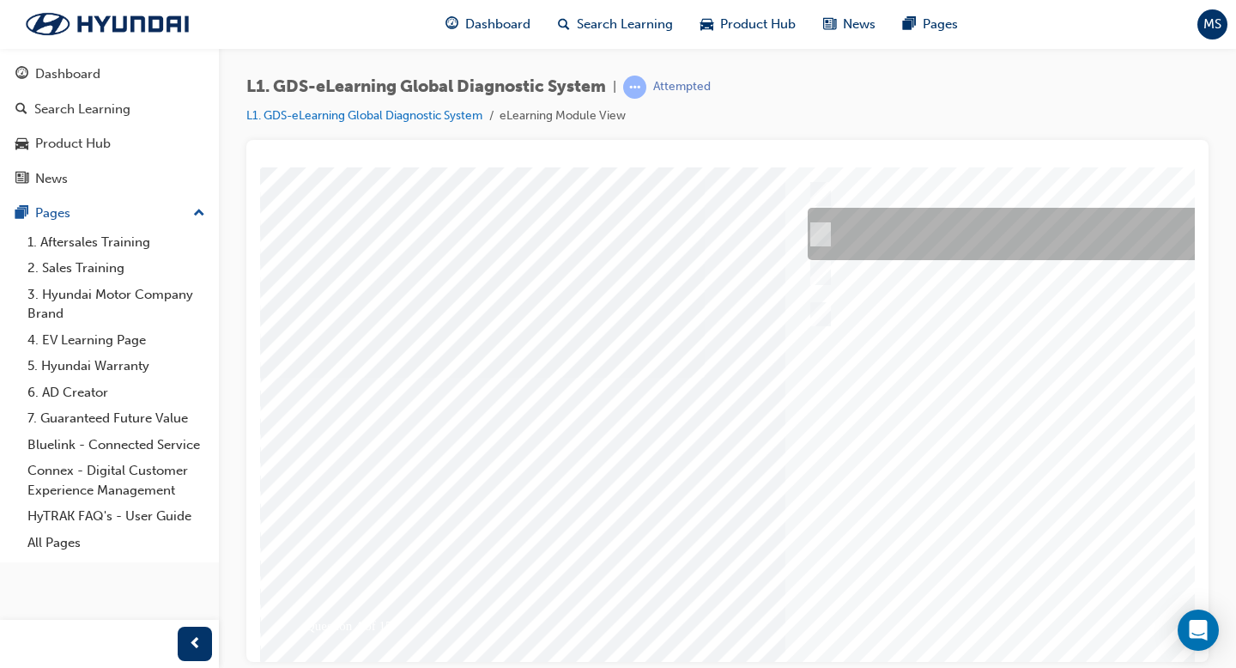
scroll to position [149, 0]
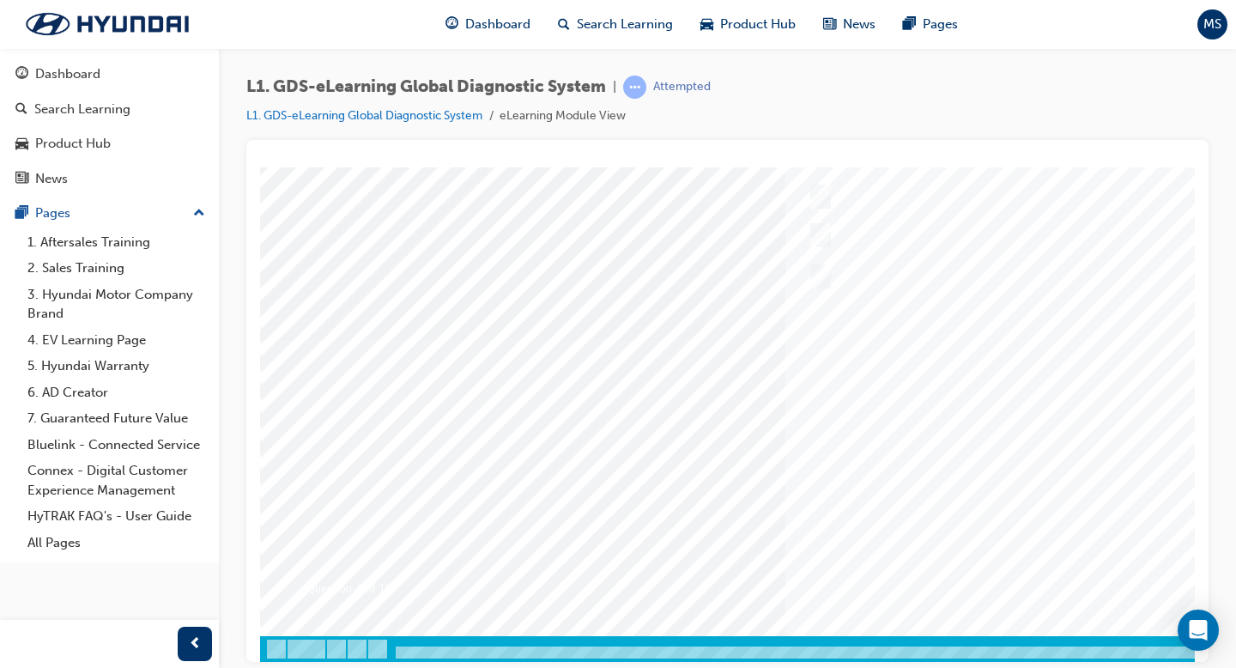
click at [977, 516] on div at bounding box center [843, 339] width 1167 height 644
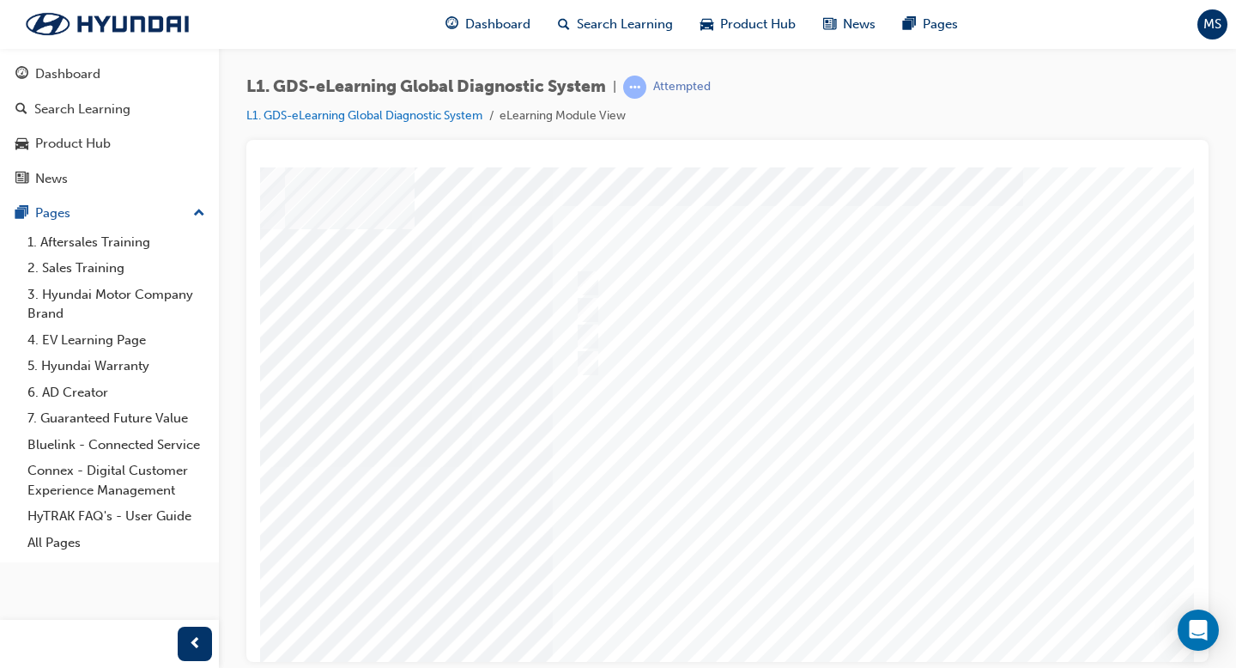
scroll to position [19, 233]
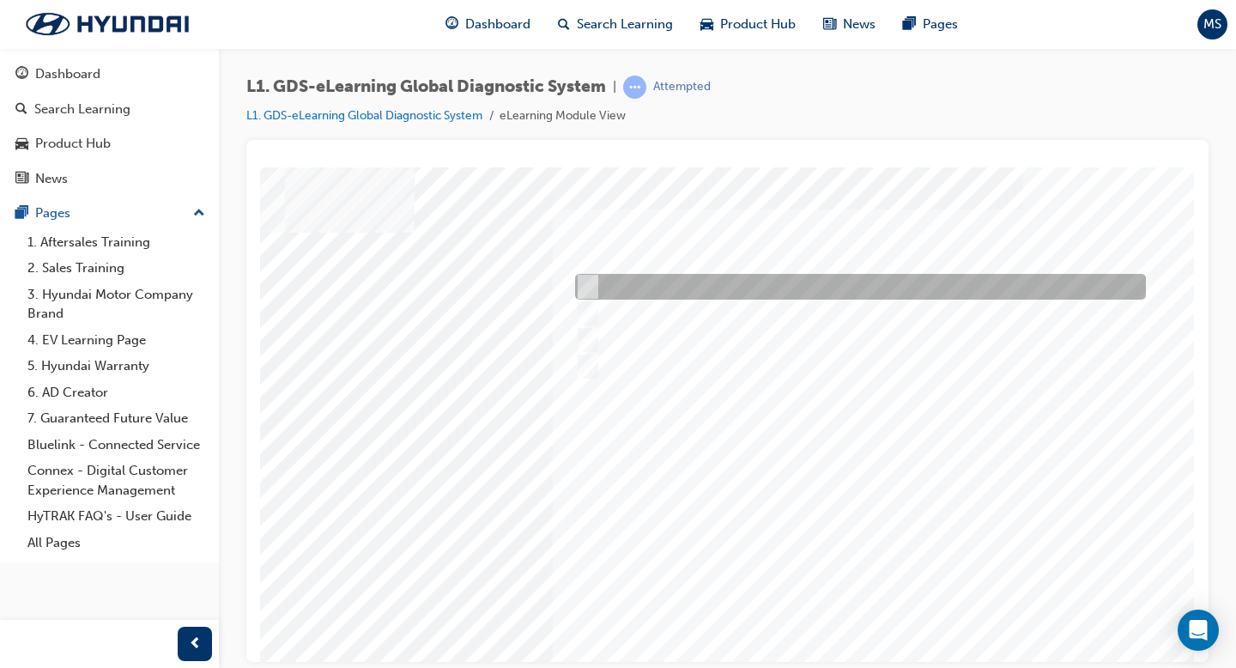
click at [751, 284] on div at bounding box center [856, 287] width 571 height 26
checkbox input "true"
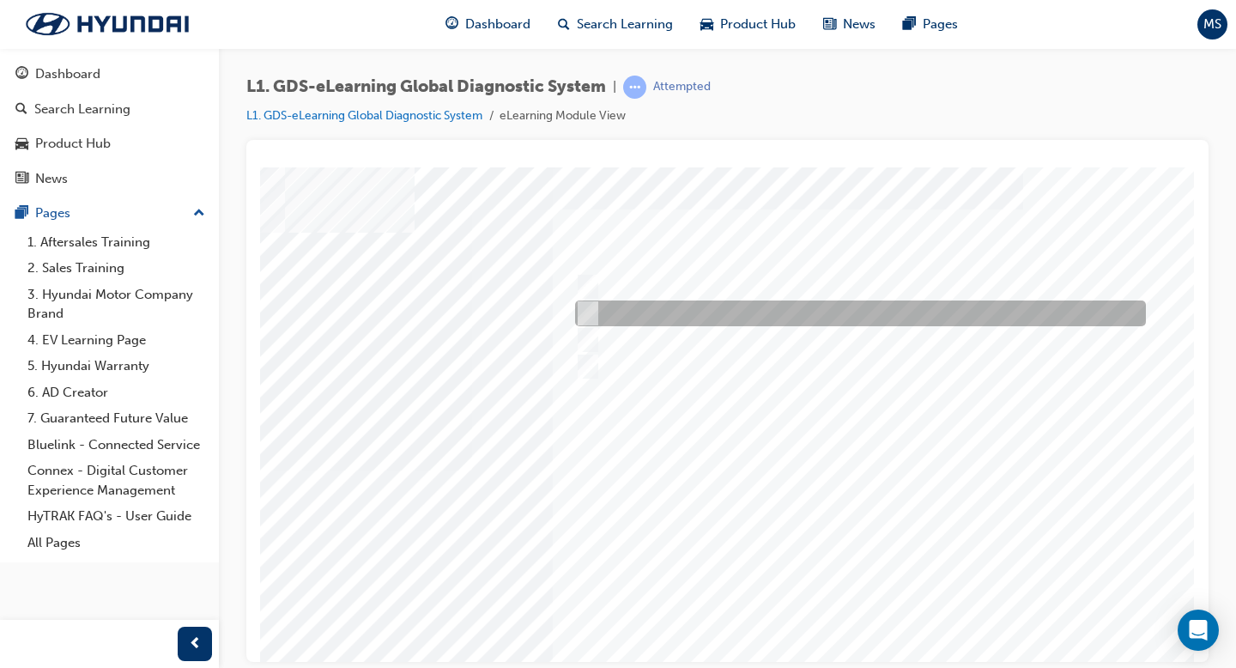
click at [737, 324] on div at bounding box center [856, 313] width 571 height 26
checkbox input "false"
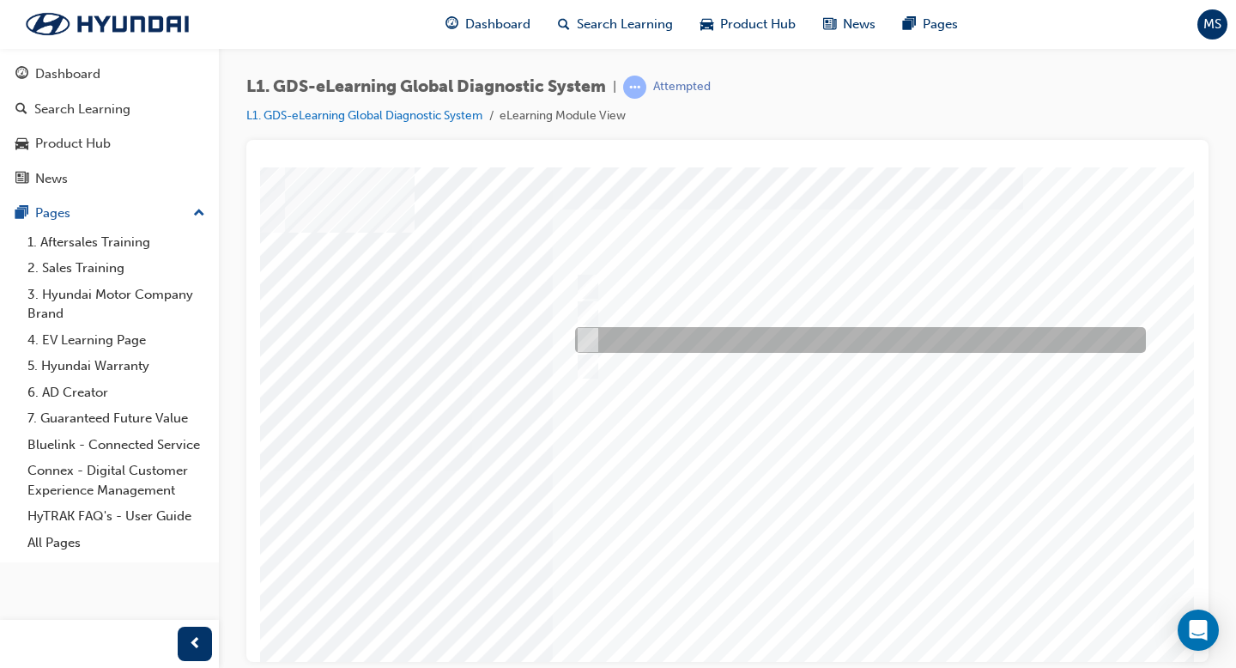
click at [763, 331] on div at bounding box center [856, 340] width 571 height 26
checkbox input "true"
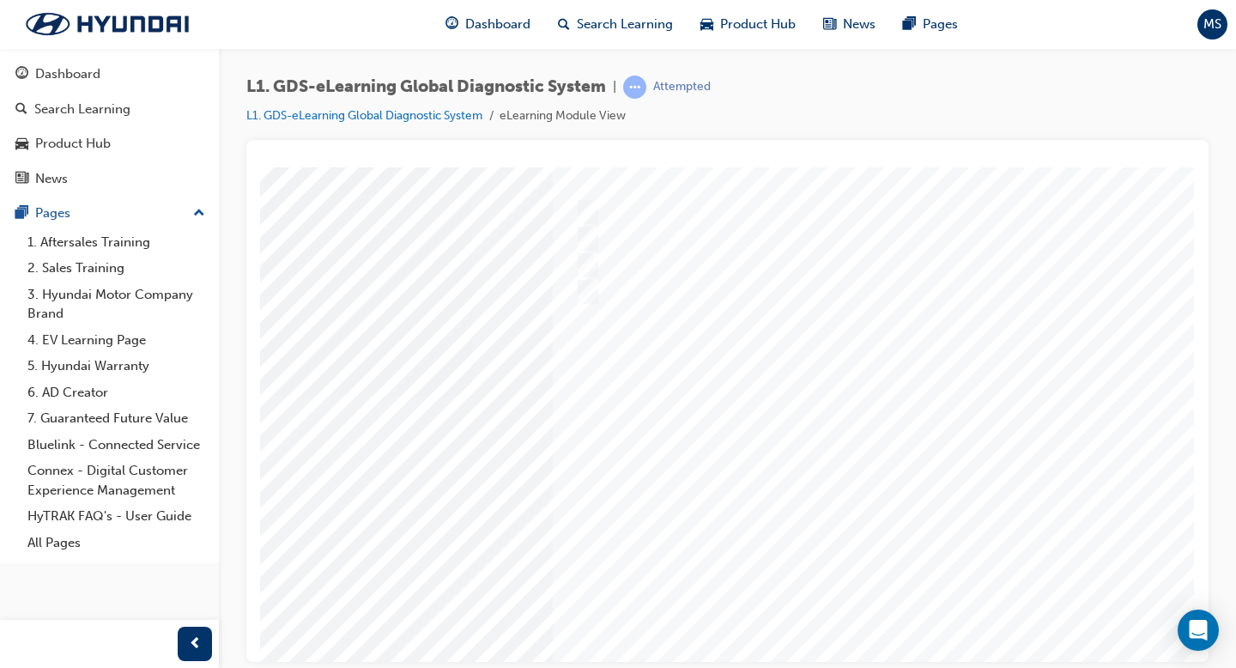
scroll to position [149, 233]
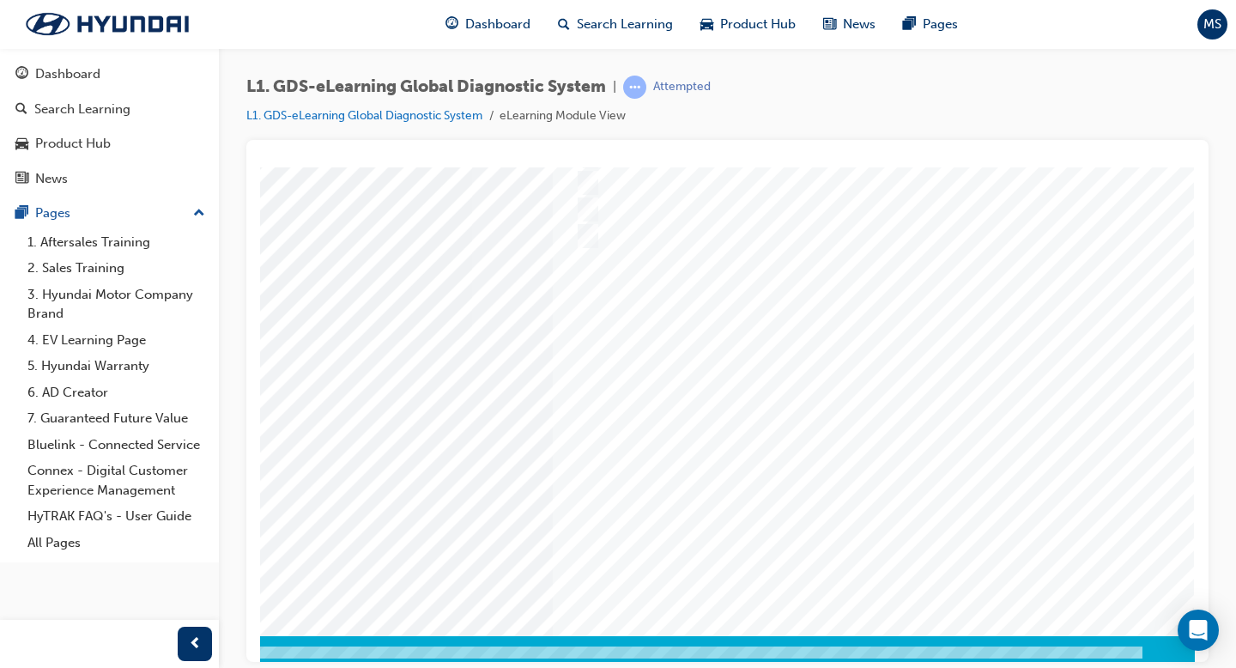
click at [843, 407] on div at bounding box center [610, 339] width 1167 height 644
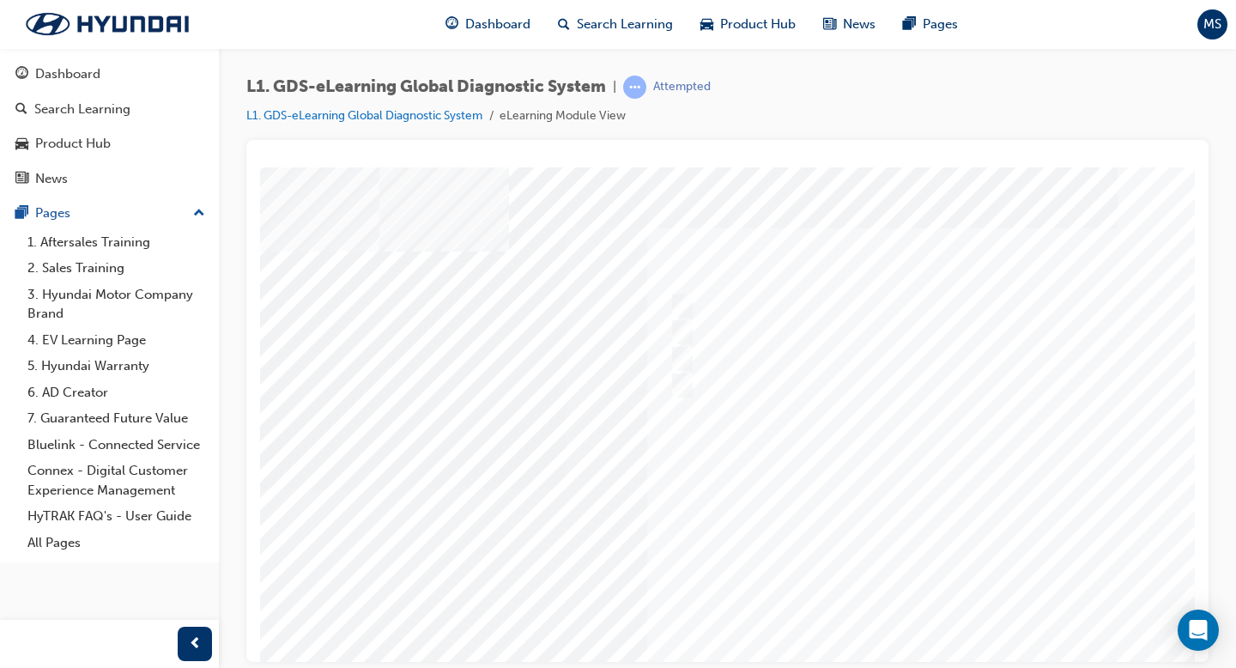
scroll to position [0, 144]
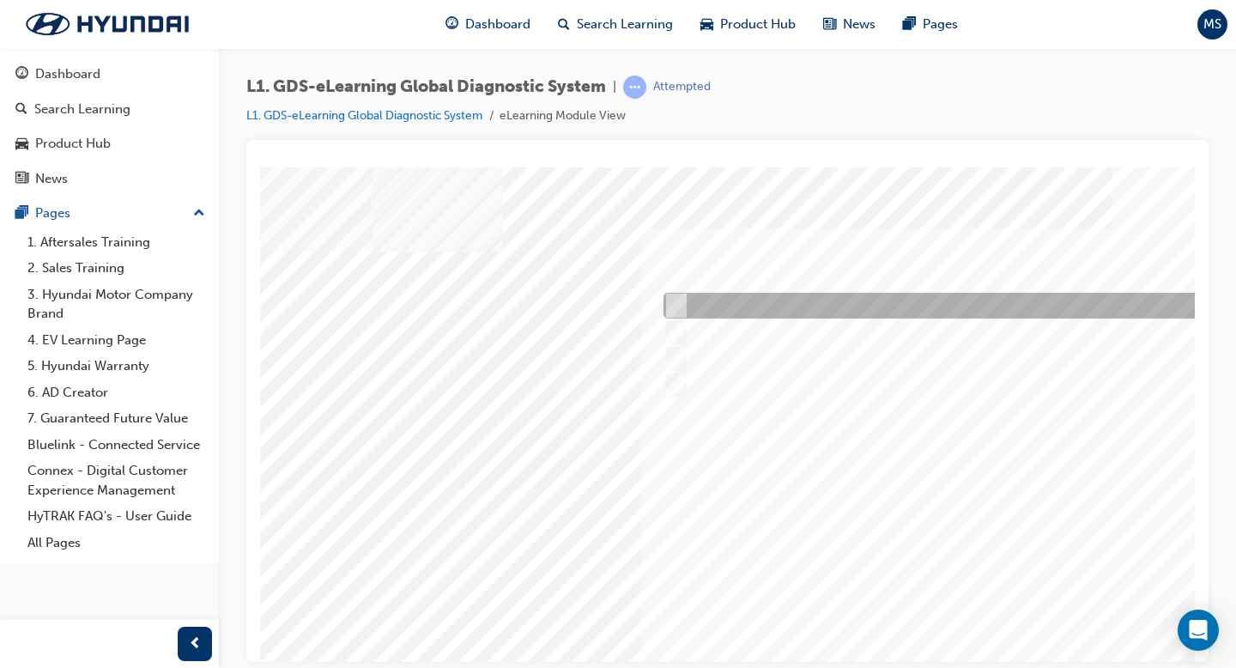
click at [700, 309] on div at bounding box center [944, 306] width 571 height 26
checkbox input "true"
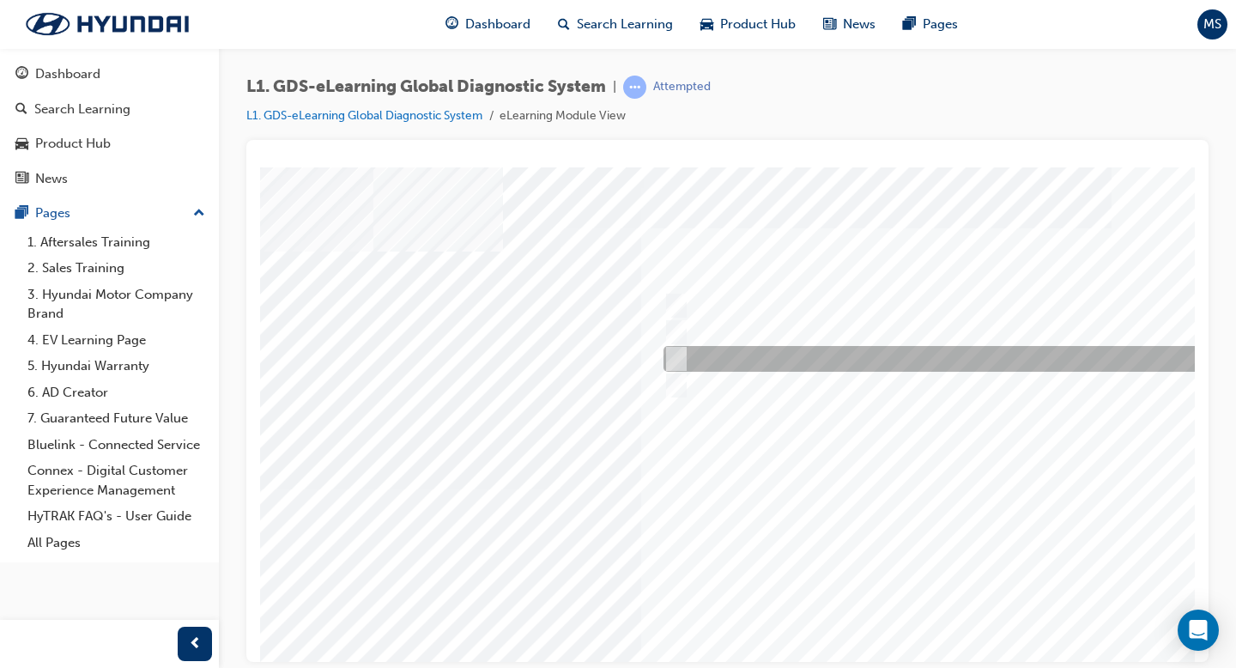
click at [683, 347] on div at bounding box center [944, 359] width 571 height 26
checkbox input "true"
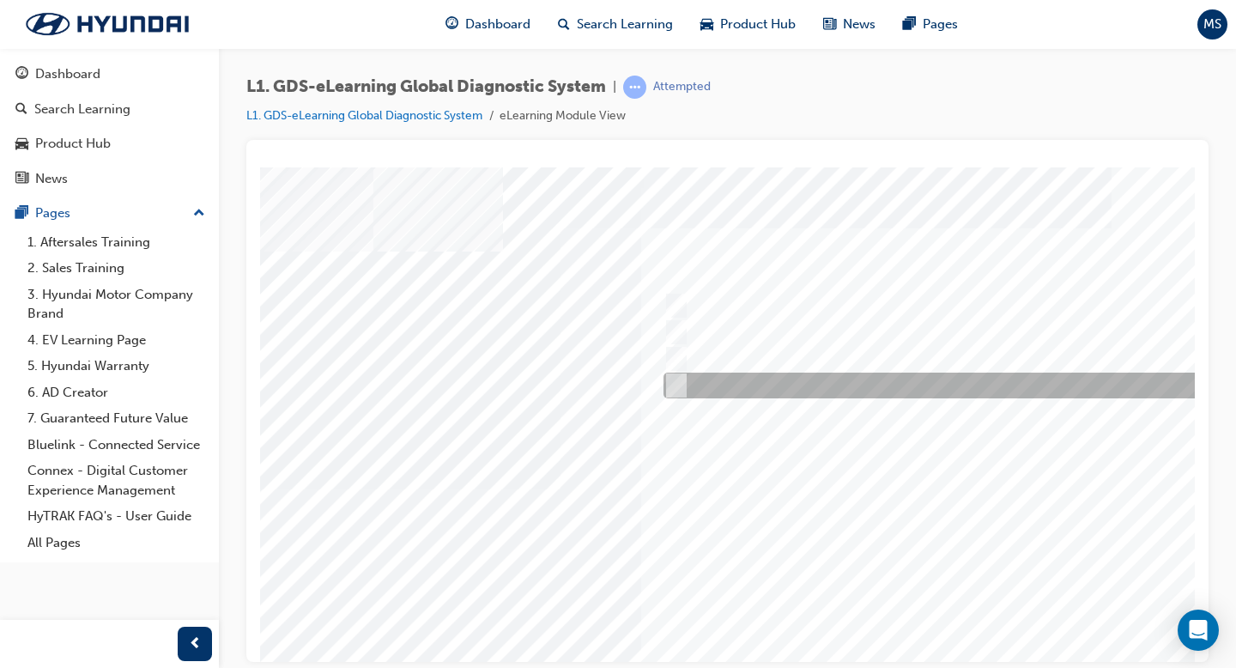
click at [687, 380] on div at bounding box center [944, 386] width 571 height 26
checkbox input "true"
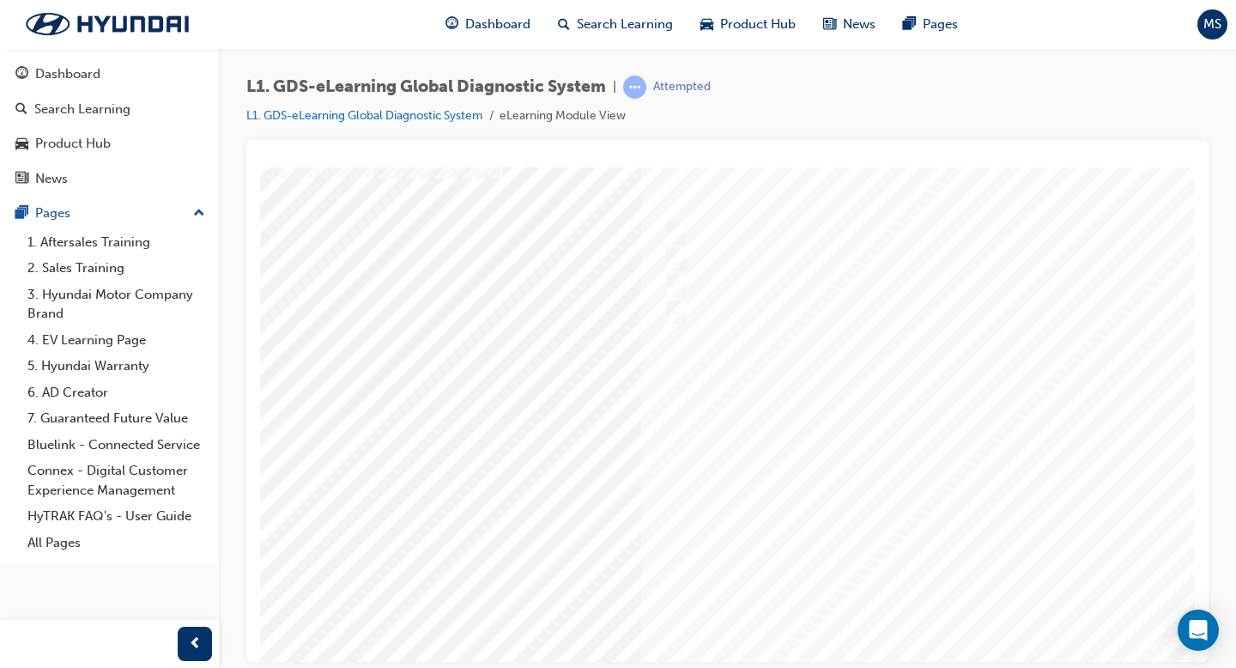
scroll to position [149, 144]
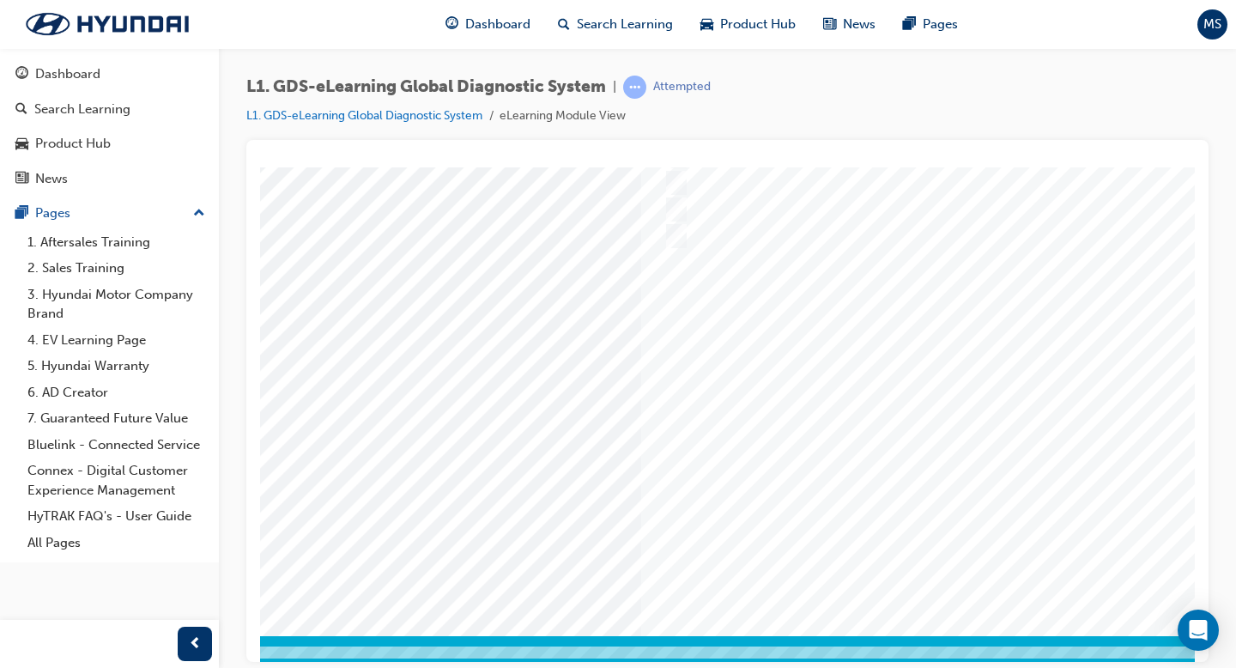
click at [915, 436] on div at bounding box center [699, 339] width 1167 height 644
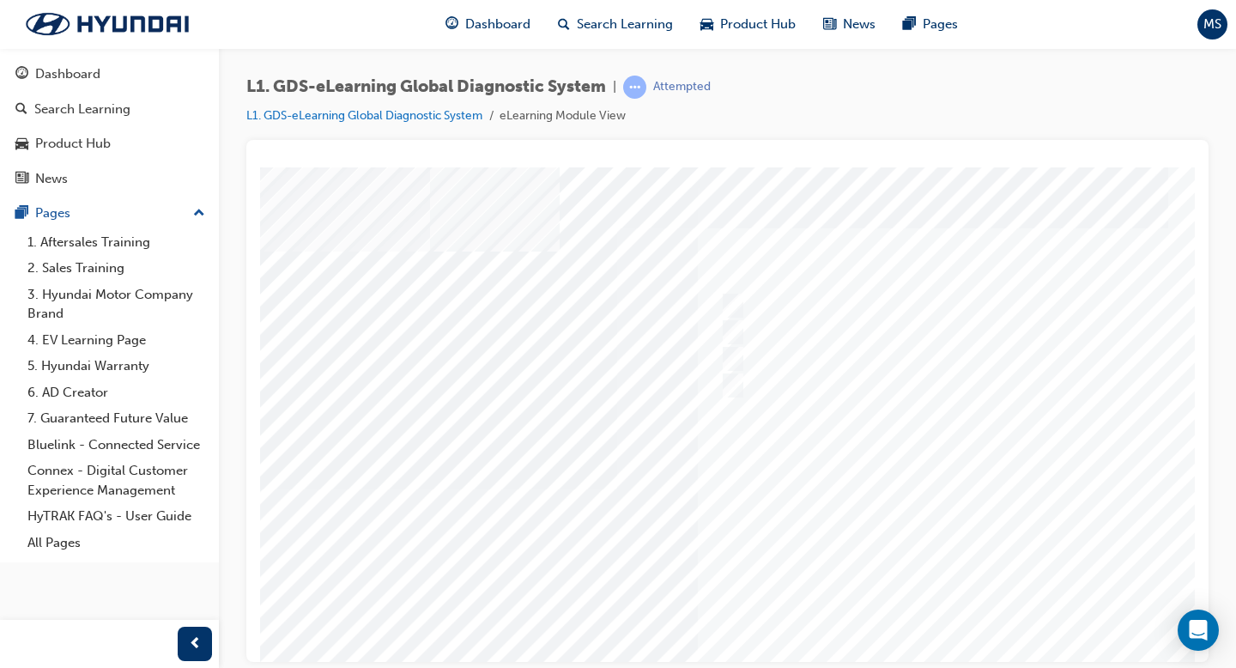
scroll to position [0, 90]
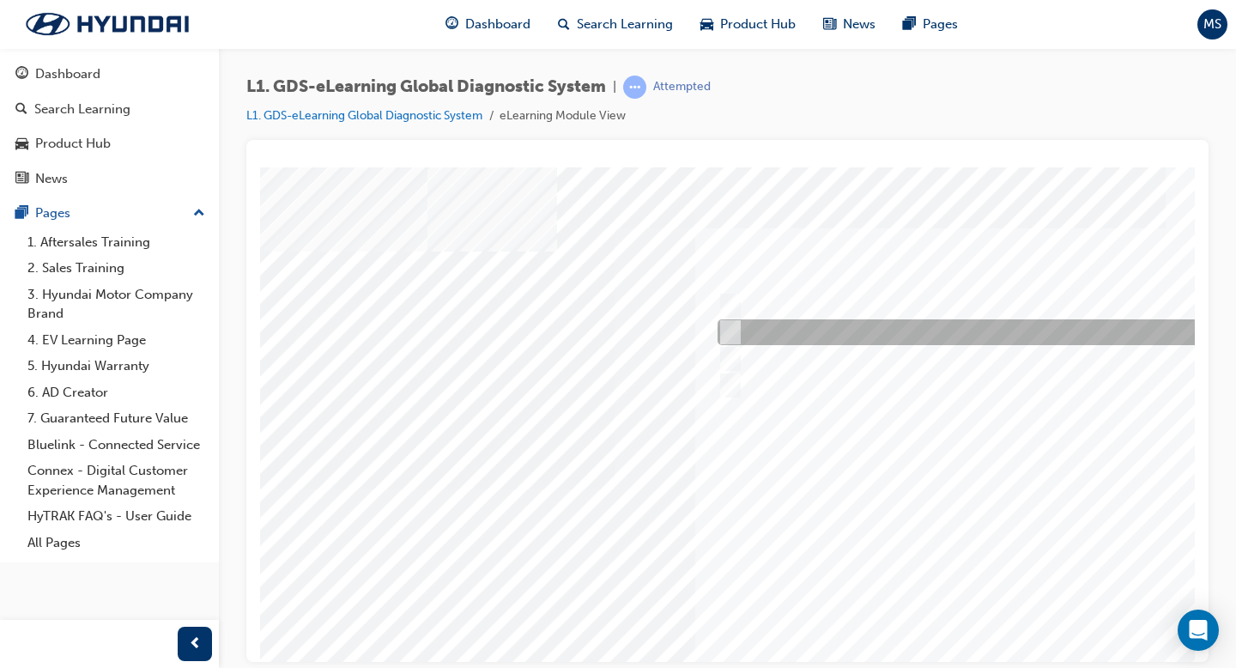
click at [798, 322] on div at bounding box center [998, 332] width 571 height 26
radio input "true"
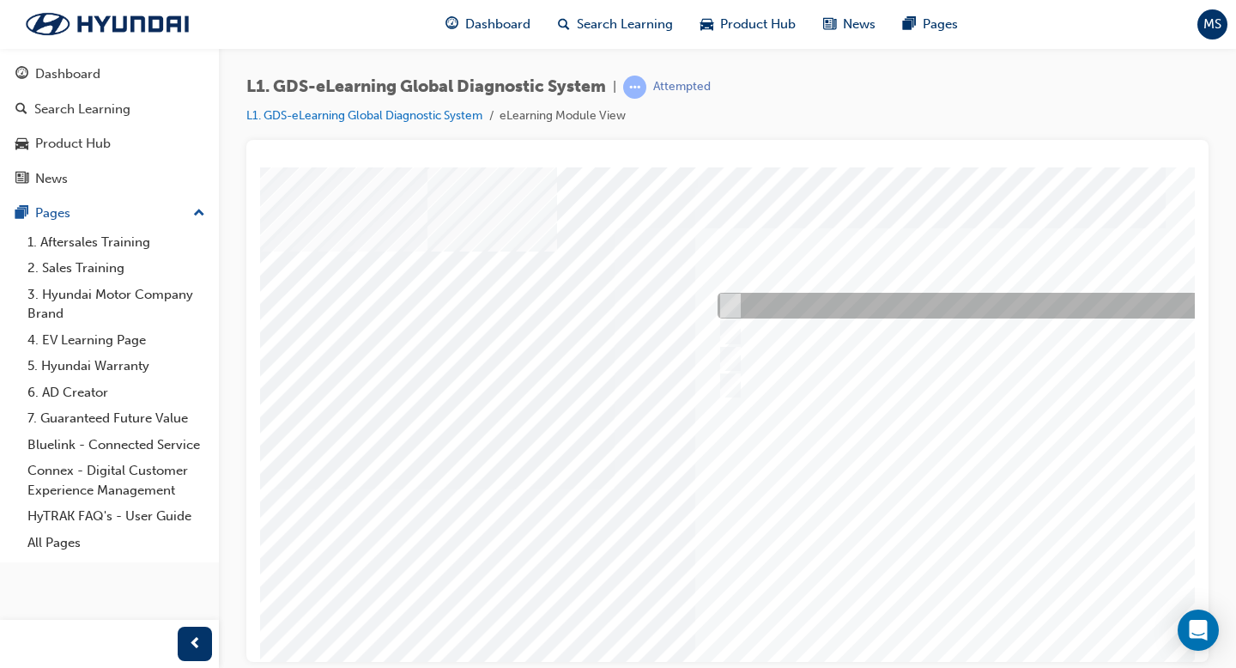
click at [802, 305] on div at bounding box center [998, 306] width 571 height 26
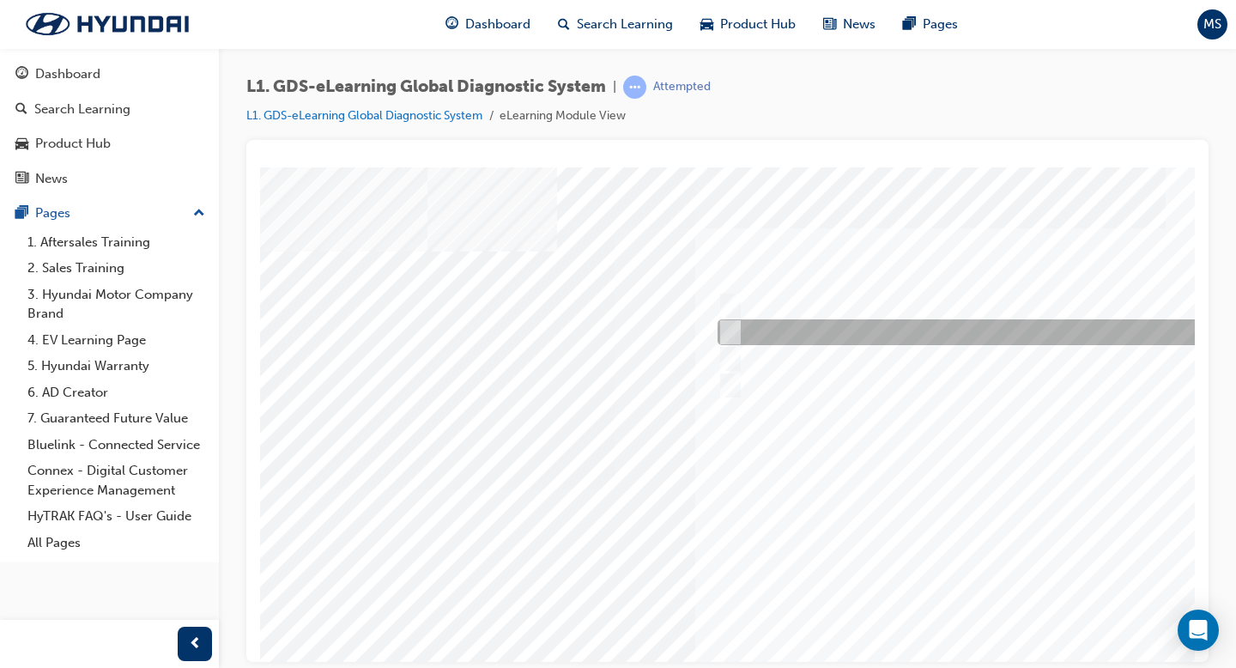
click at [789, 332] on div at bounding box center [998, 332] width 571 height 26
radio input "false"
radio input "true"
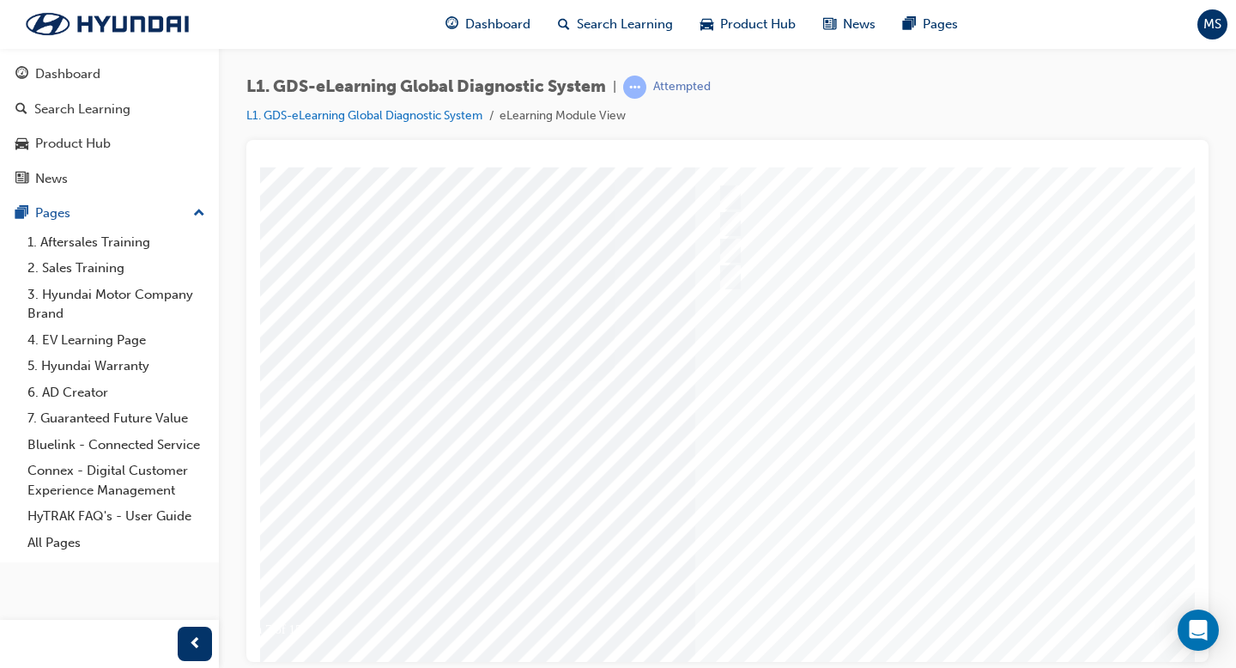
scroll to position [111, 90]
click at [977, 516] on div at bounding box center [753, 378] width 1167 height 644
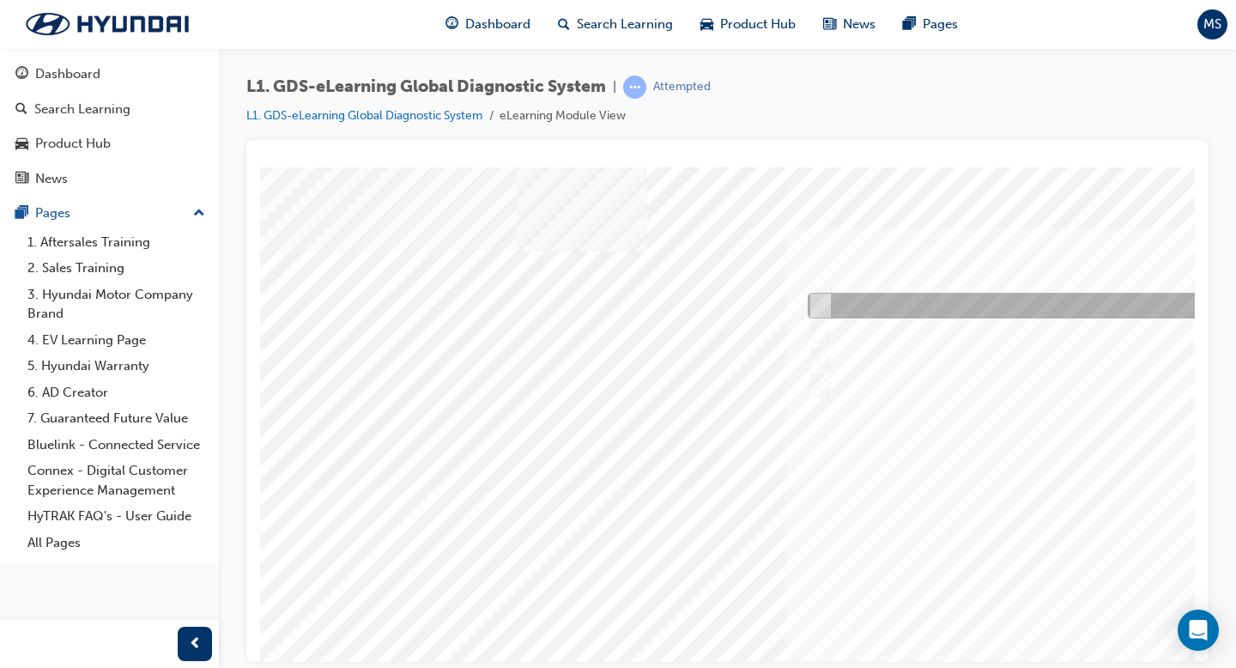
click at [906, 293] on div at bounding box center [1088, 306] width 571 height 26
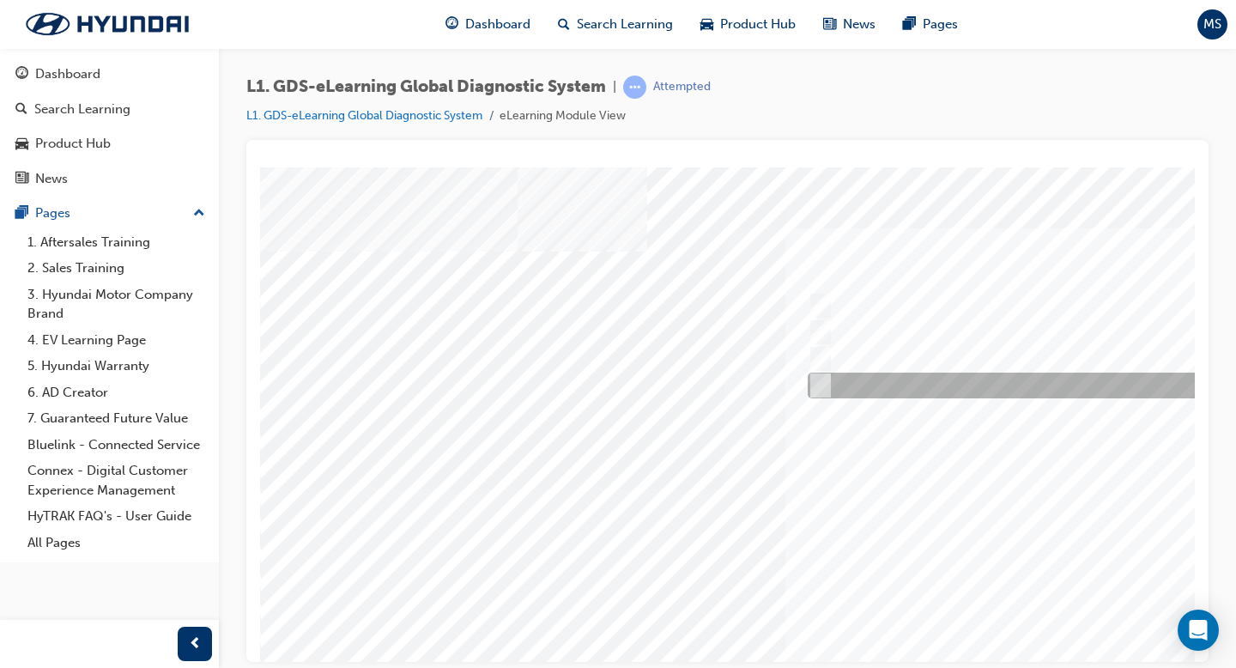
click at [906, 377] on div at bounding box center [1088, 386] width 571 height 26
radio input "false"
radio input "true"
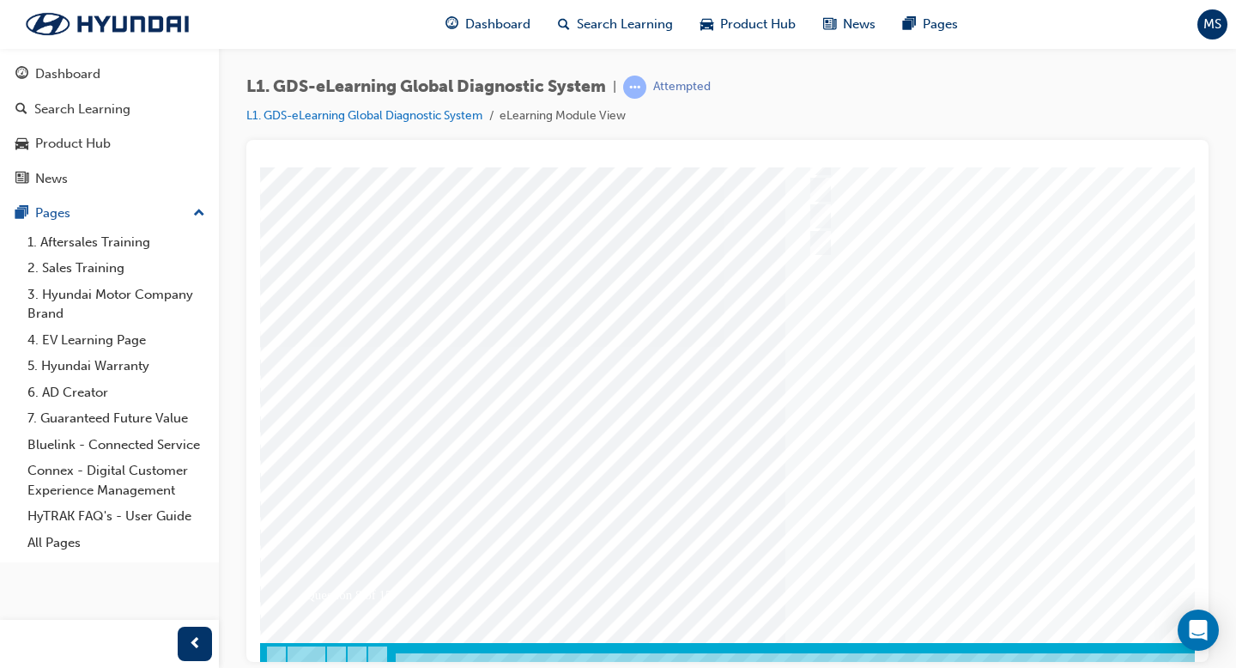
scroll to position [149, 0]
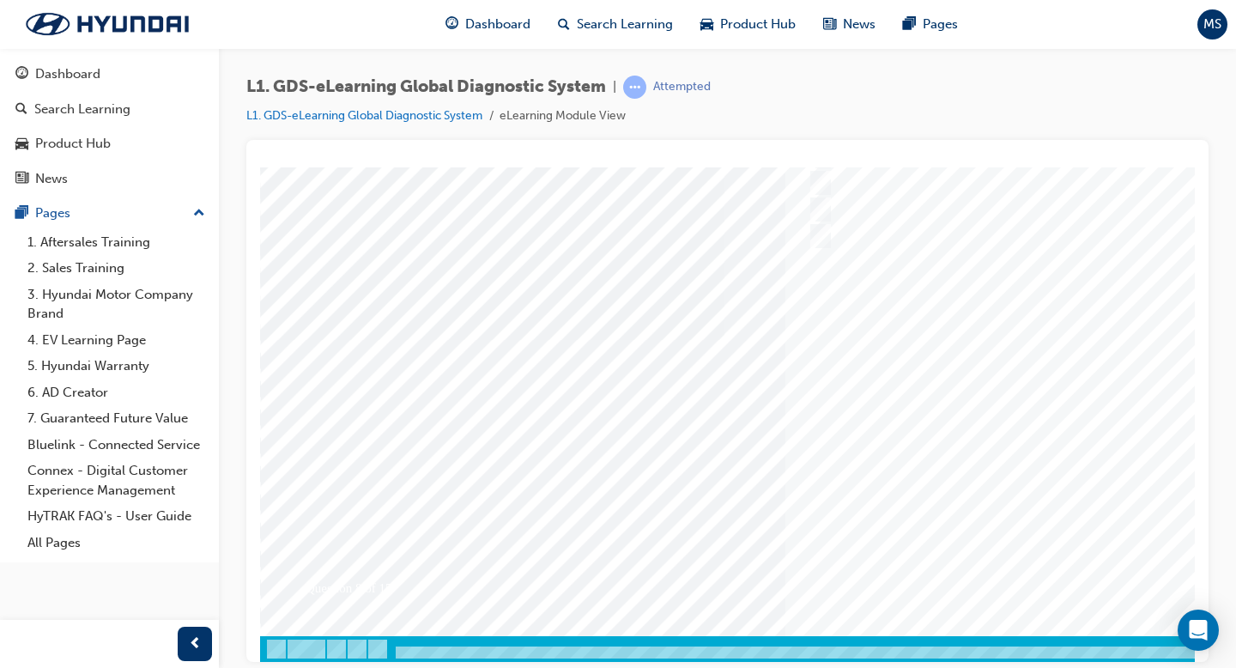
click at [977, 417] on div at bounding box center [843, 339] width 1167 height 644
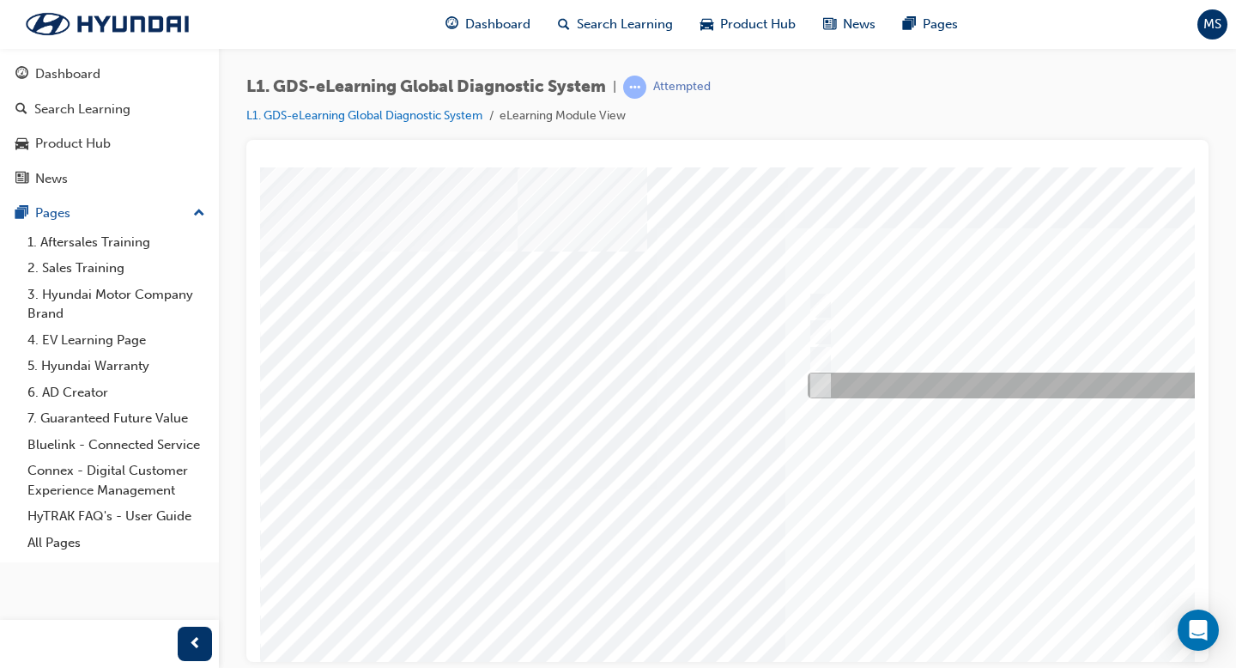
click at [927, 395] on div at bounding box center [1088, 386] width 571 height 26
radio input "true"
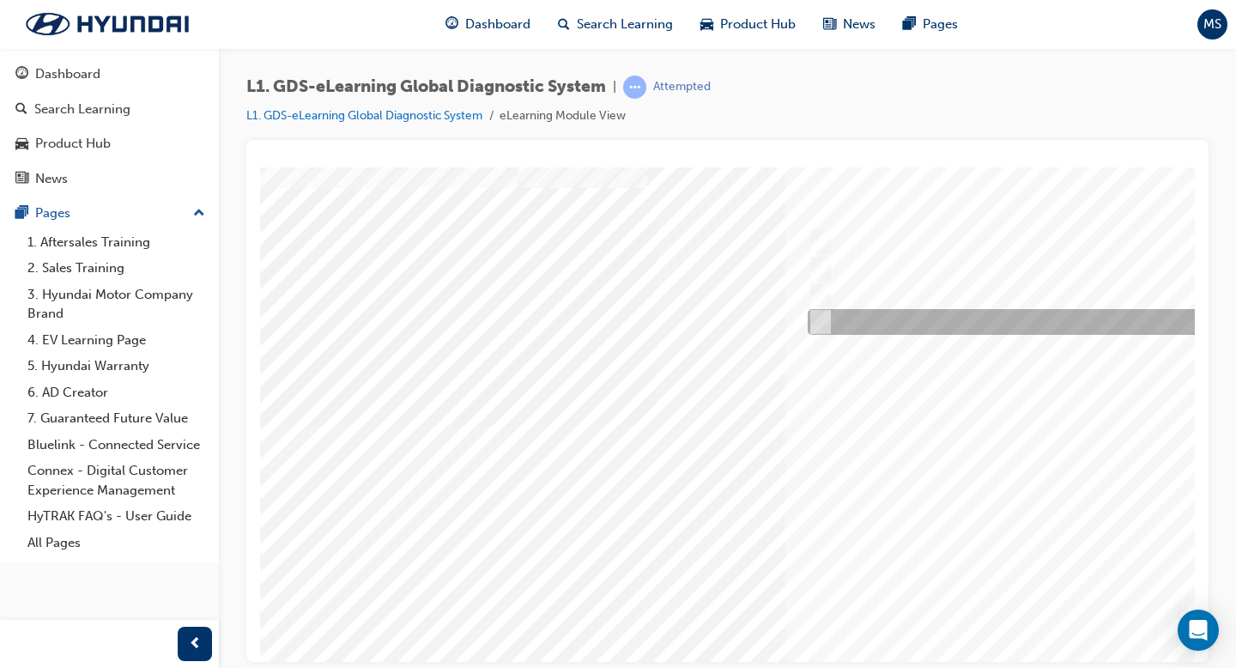
scroll to position [149, 0]
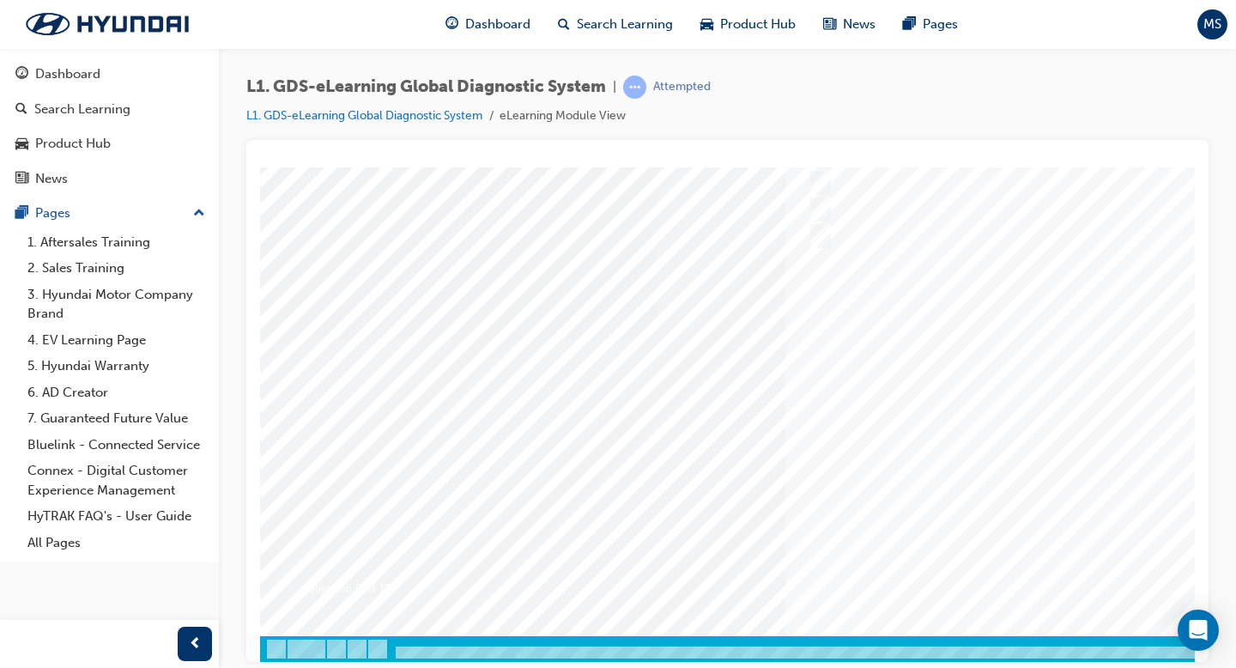
click at [977, 516] on div at bounding box center [843, 339] width 1167 height 644
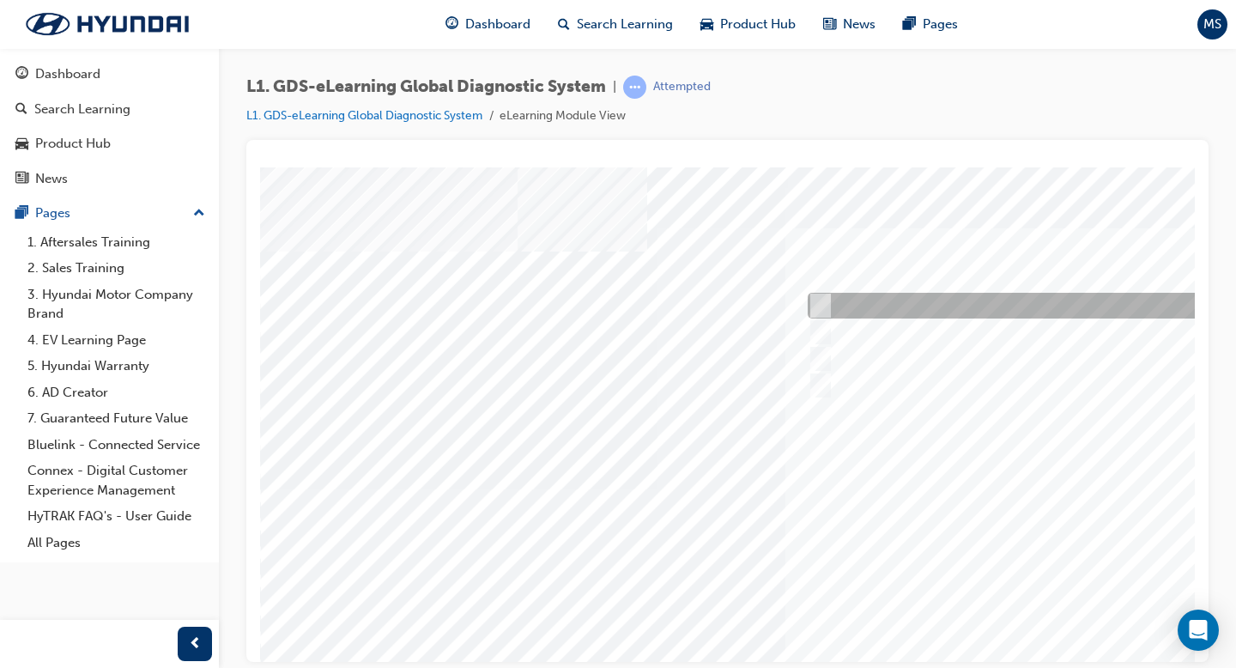
click at [913, 300] on div at bounding box center [1088, 306] width 571 height 26
radio input "true"
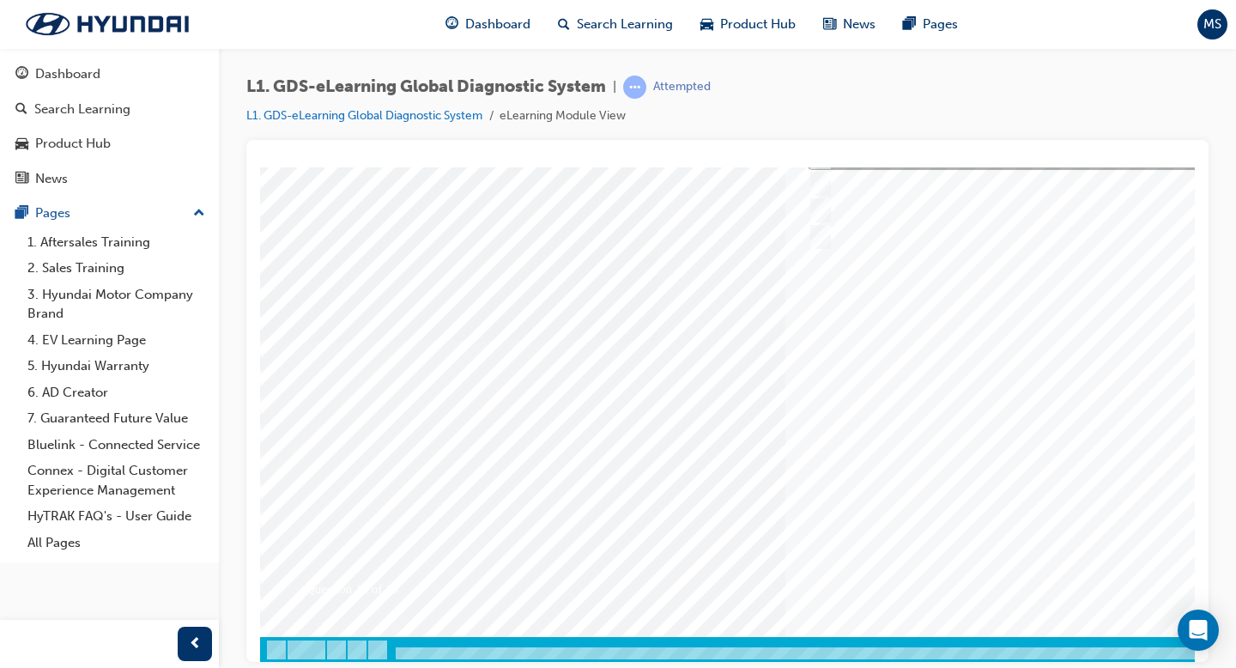
scroll to position [149, 0]
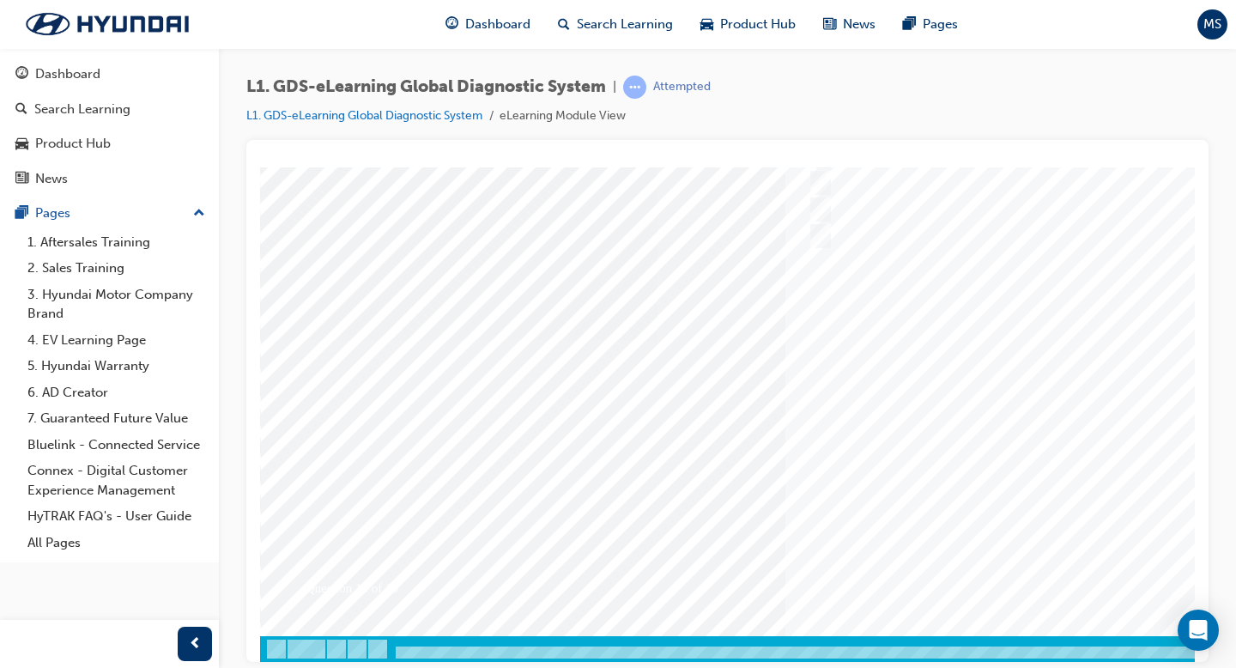
click at [977, 516] on div at bounding box center [843, 339] width 1167 height 644
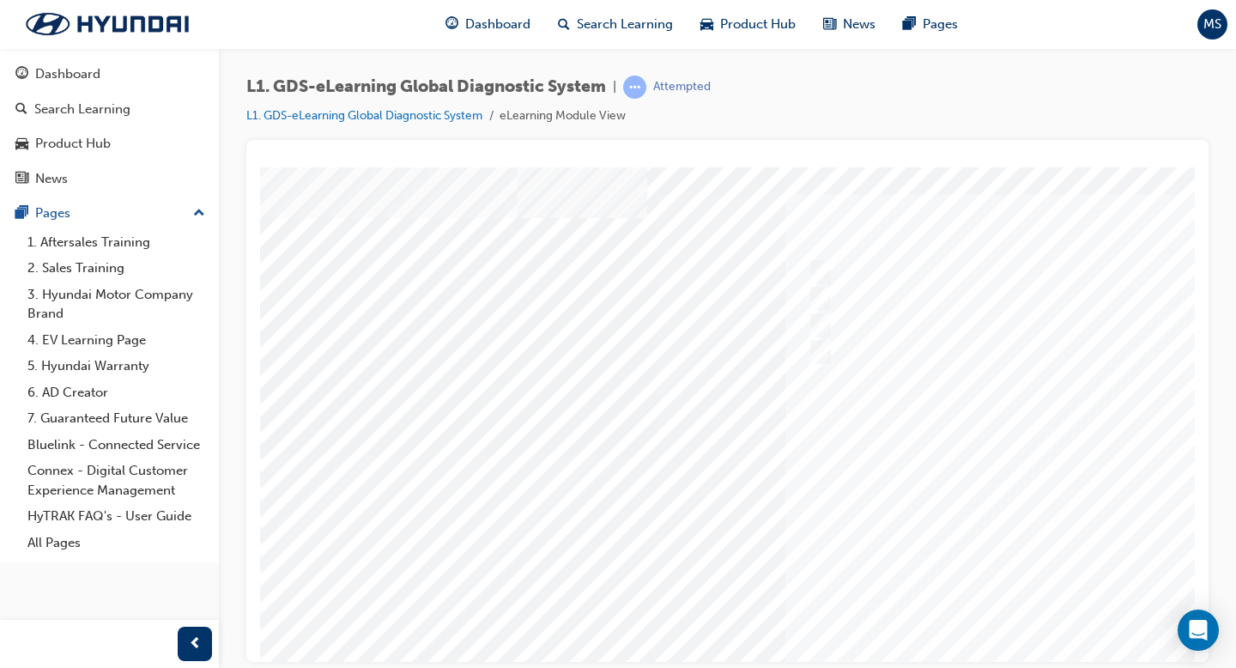
scroll to position [36, 0]
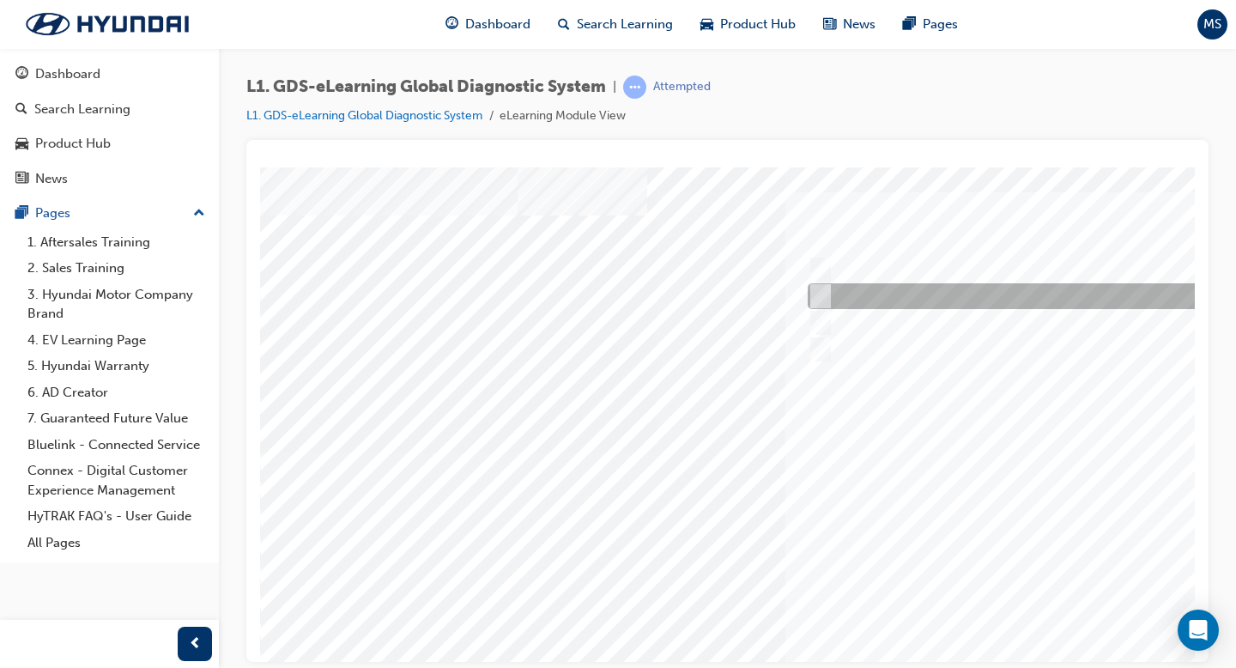
click at [977, 300] on div at bounding box center [1088, 296] width 571 height 26
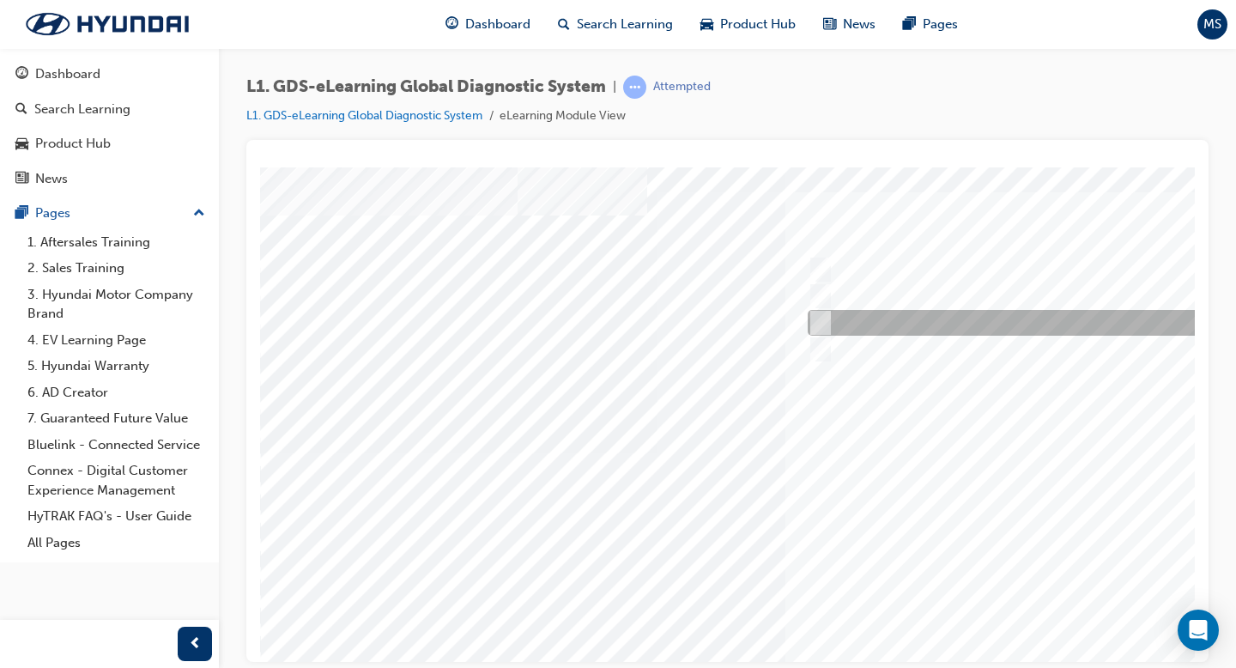
click at [977, 324] on div at bounding box center [1088, 323] width 571 height 26
radio input "false"
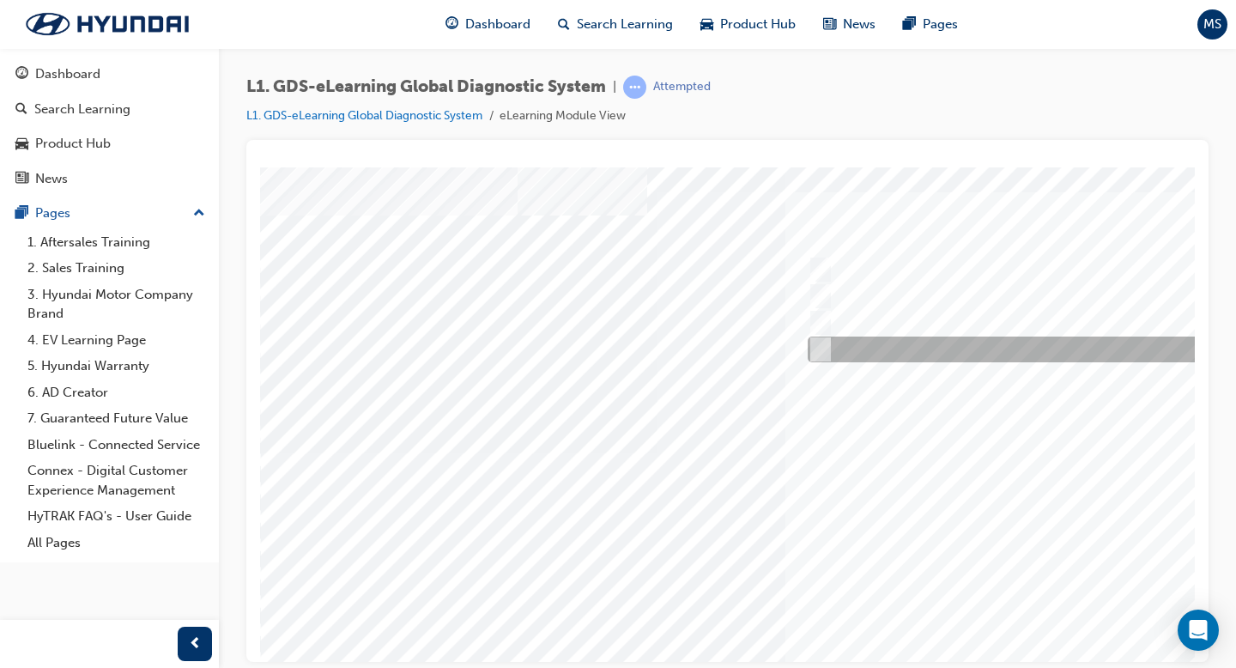
click at [977, 354] on div at bounding box center [1088, 349] width 571 height 26
radio input "false"
radio input "true"
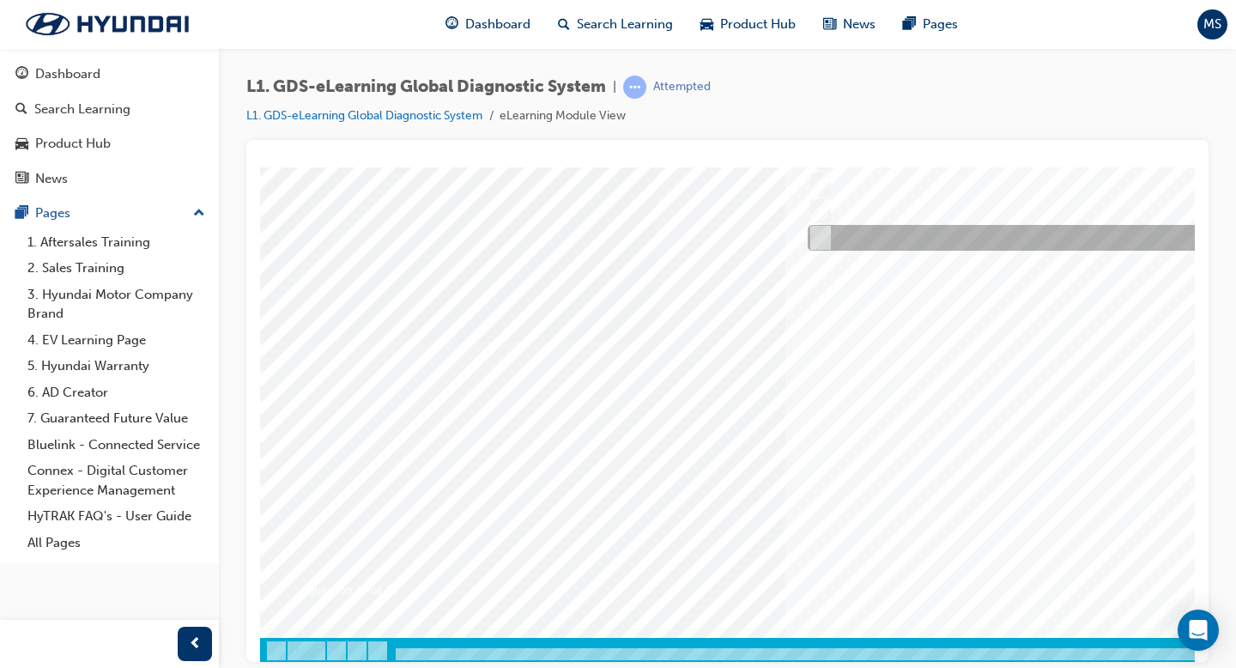
scroll to position [149, 0]
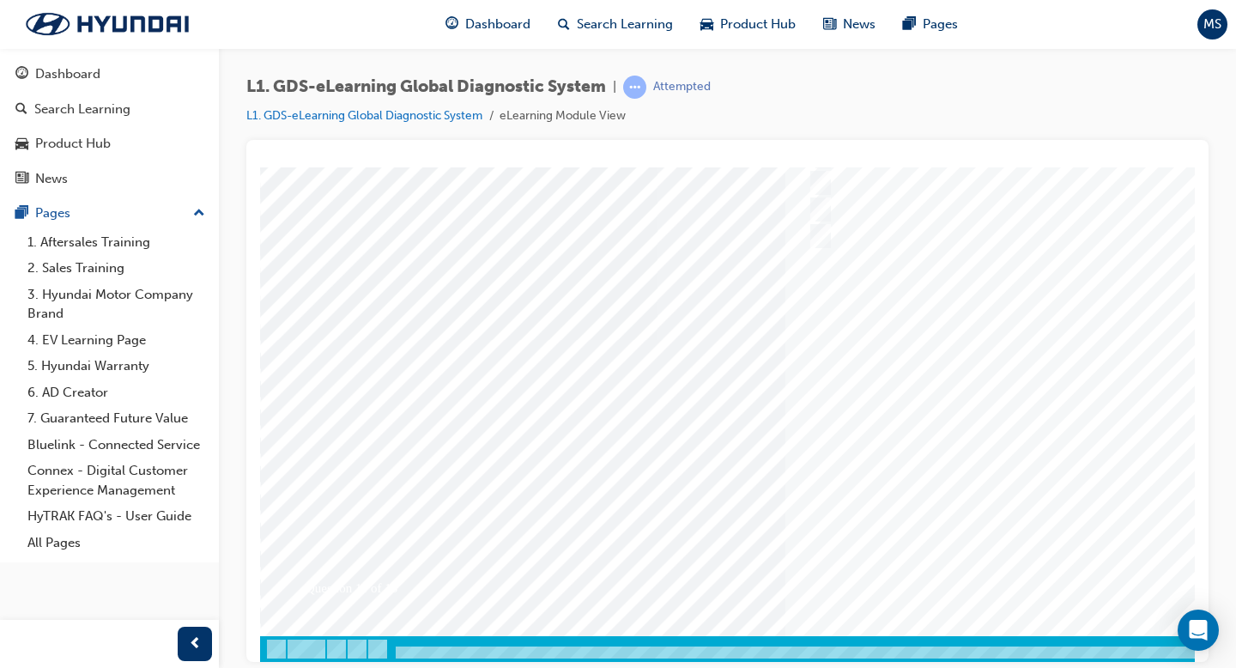
click at [977, 467] on div at bounding box center [843, 339] width 1167 height 644
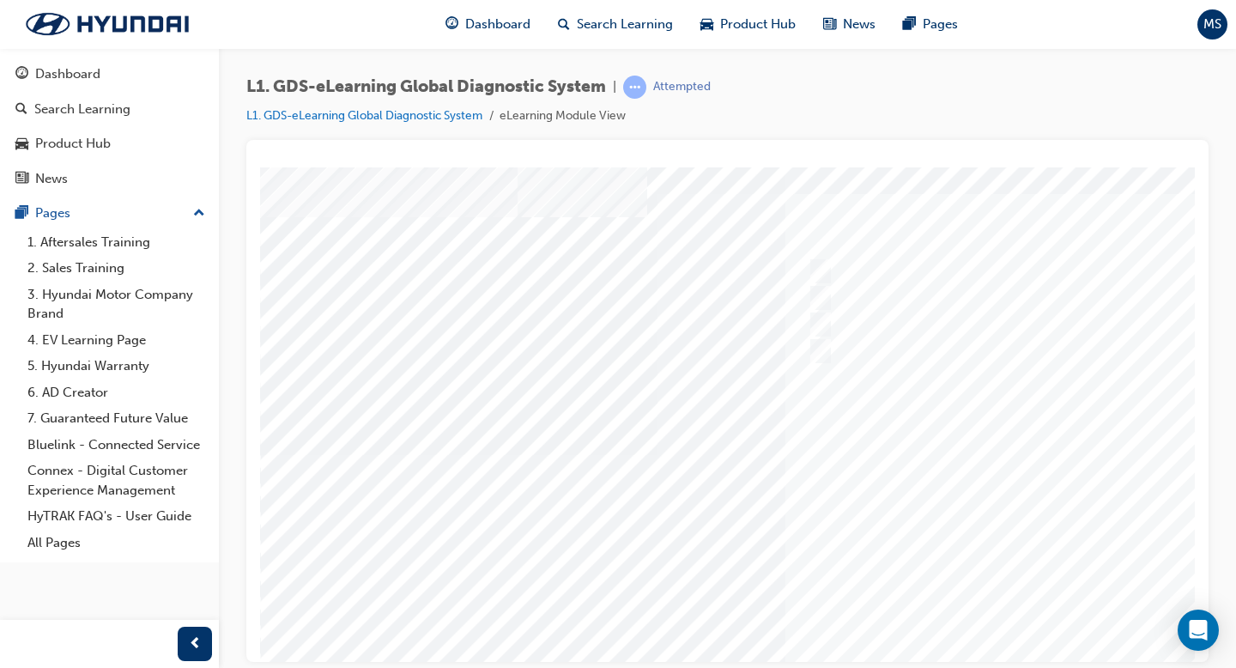
scroll to position [39, 0]
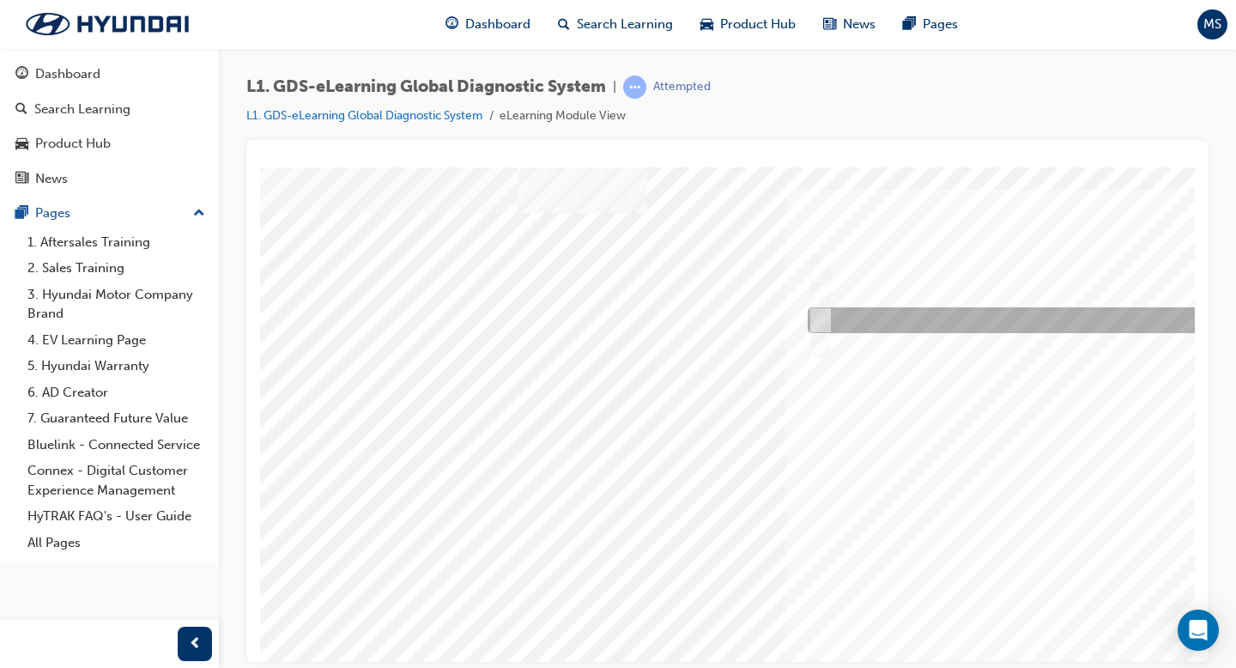
click at [928, 310] on div at bounding box center [1088, 320] width 571 height 26
radio input "true"
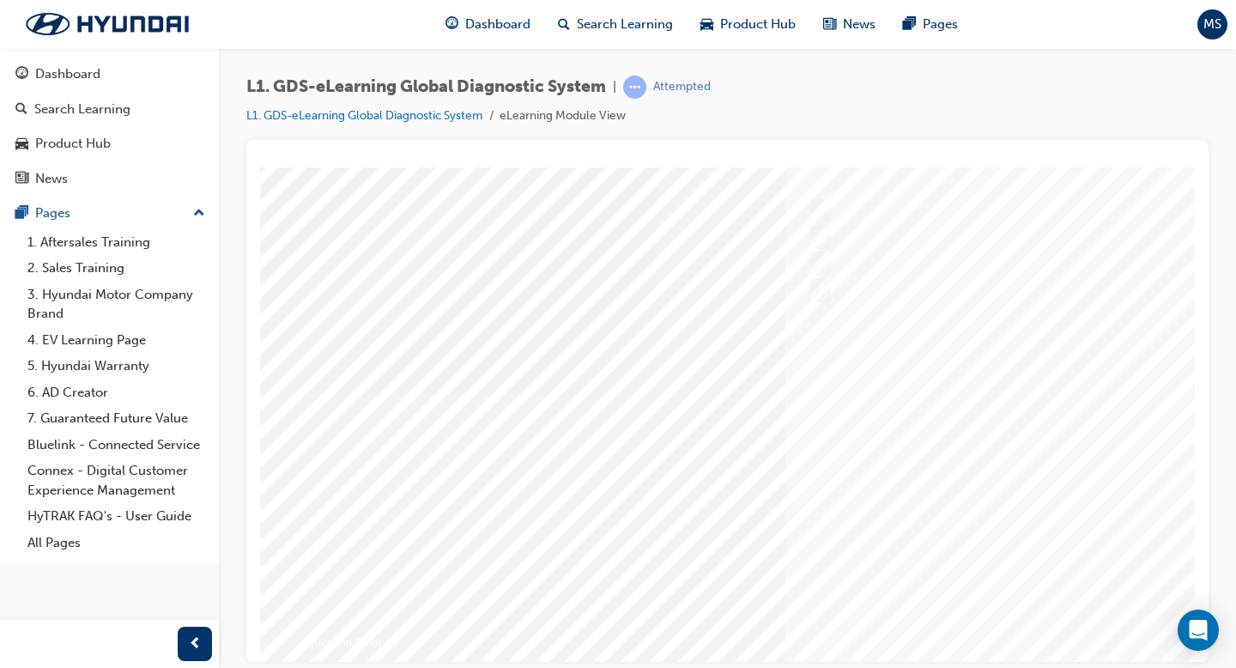
scroll to position [99, 0]
click at [977, 466] on div at bounding box center [843, 390] width 1167 height 644
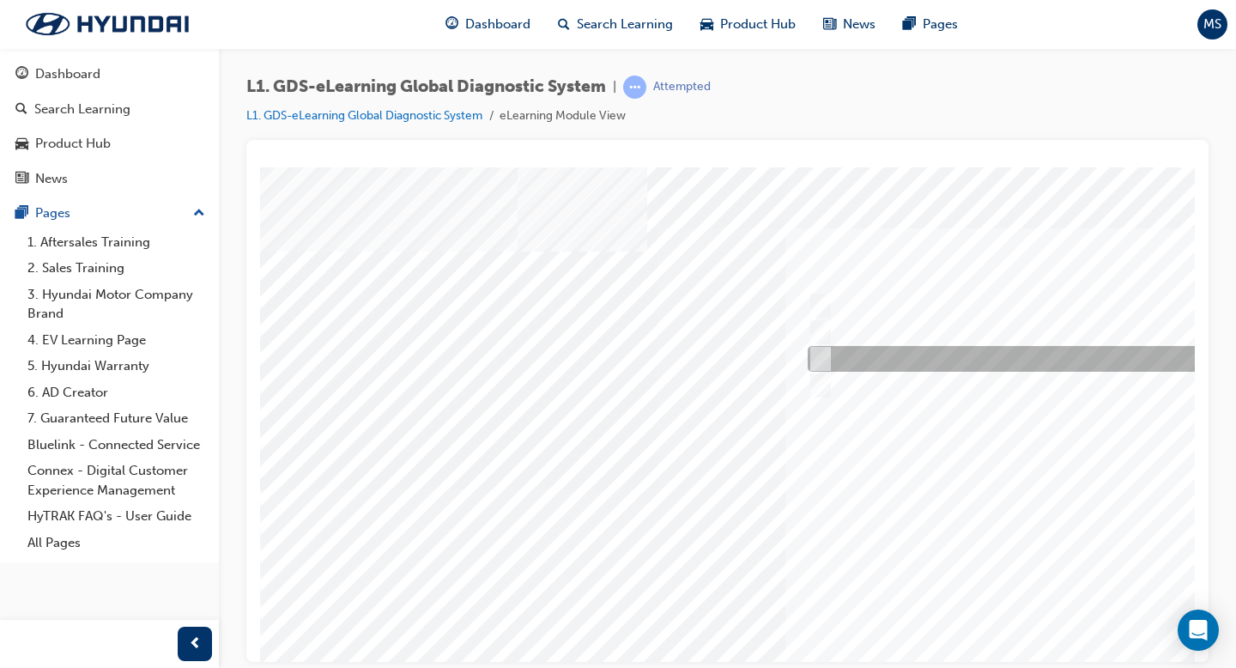
click at [889, 361] on div at bounding box center [1088, 359] width 571 height 26
radio input "true"
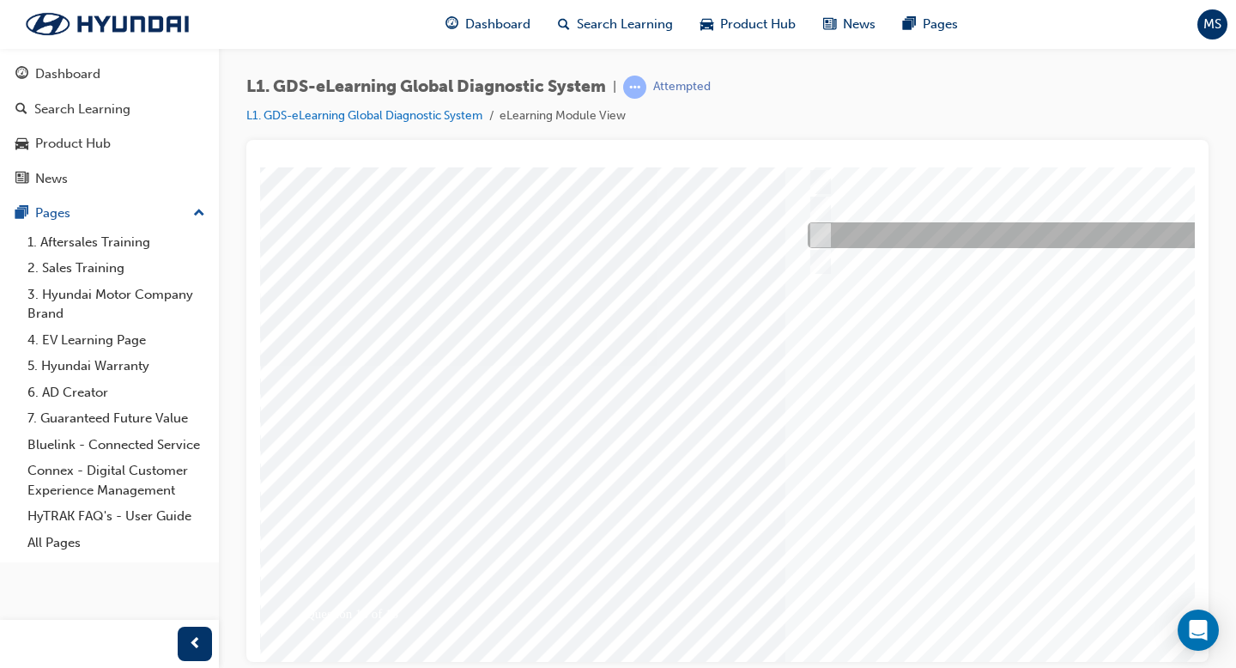
scroll to position [149, 0]
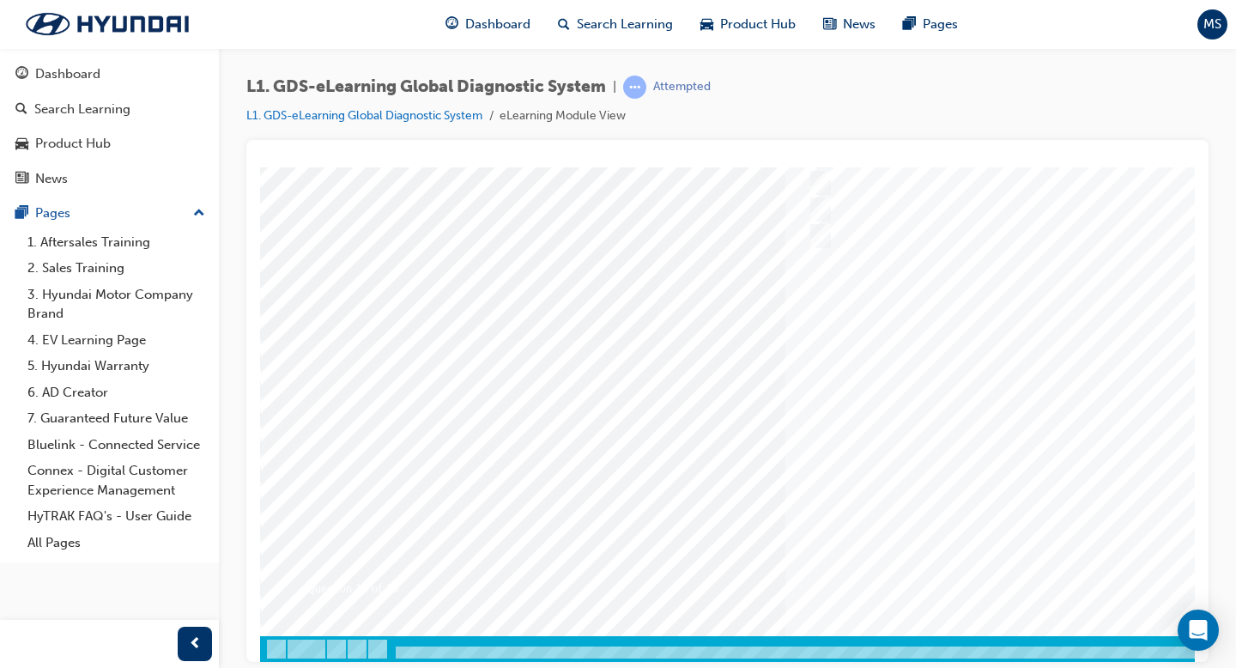
click at [962, 390] on div at bounding box center [843, 339] width 1167 height 644
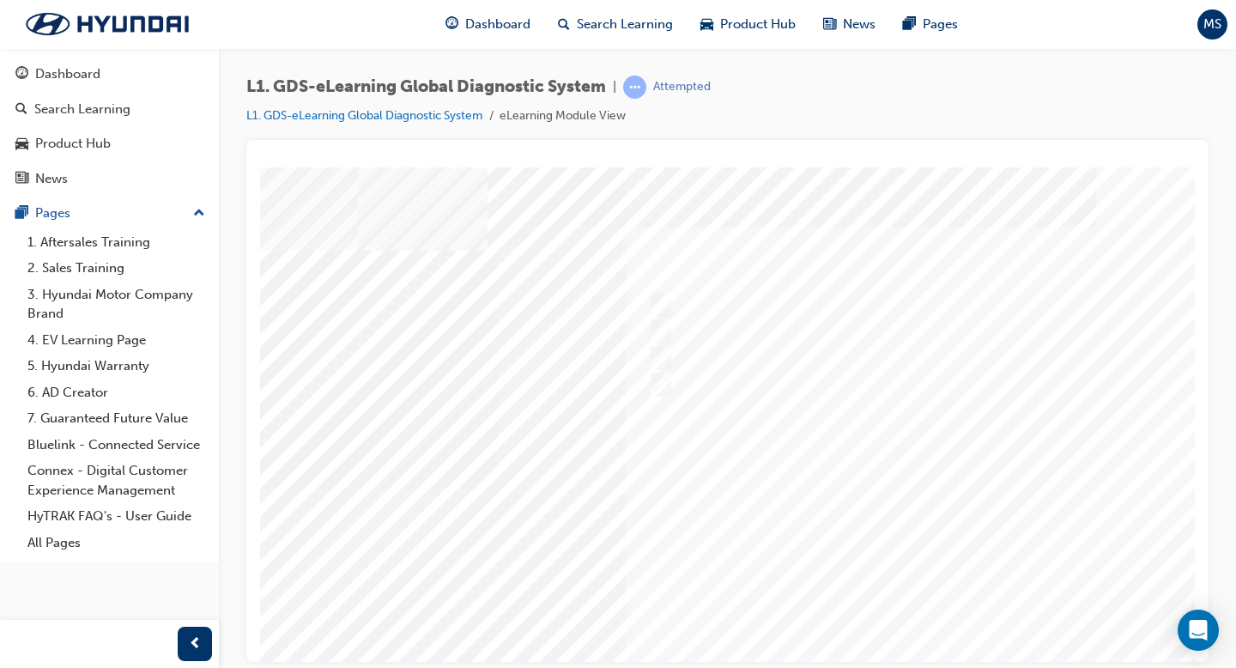
scroll to position [1, 155]
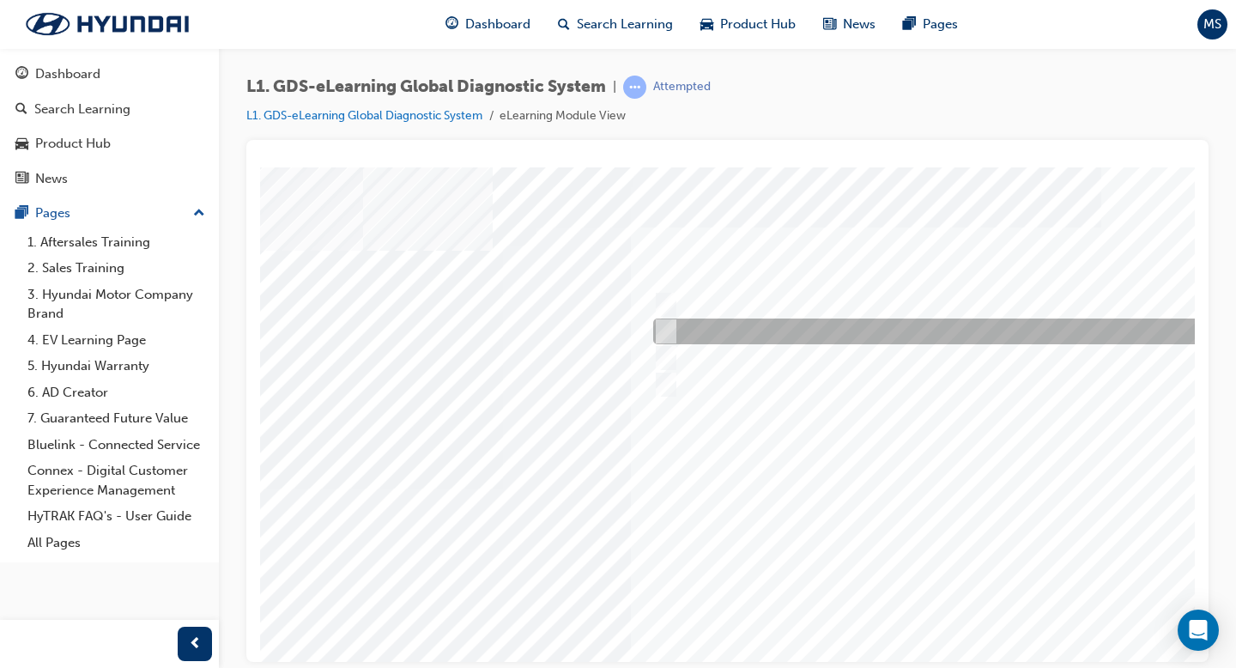
click at [968, 339] on div at bounding box center [934, 331] width 571 height 26
radio input "true"
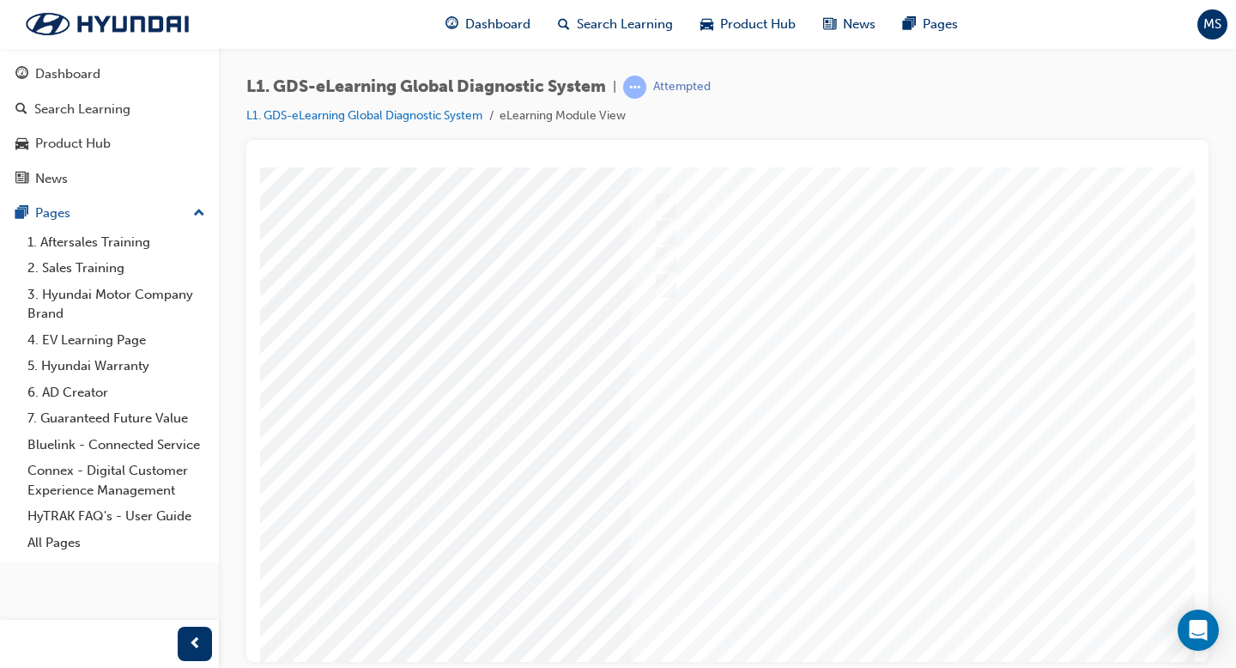
scroll to position [101, 155]
click at [927, 494] on div at bounding box center [689, 387] width 1167 height 644
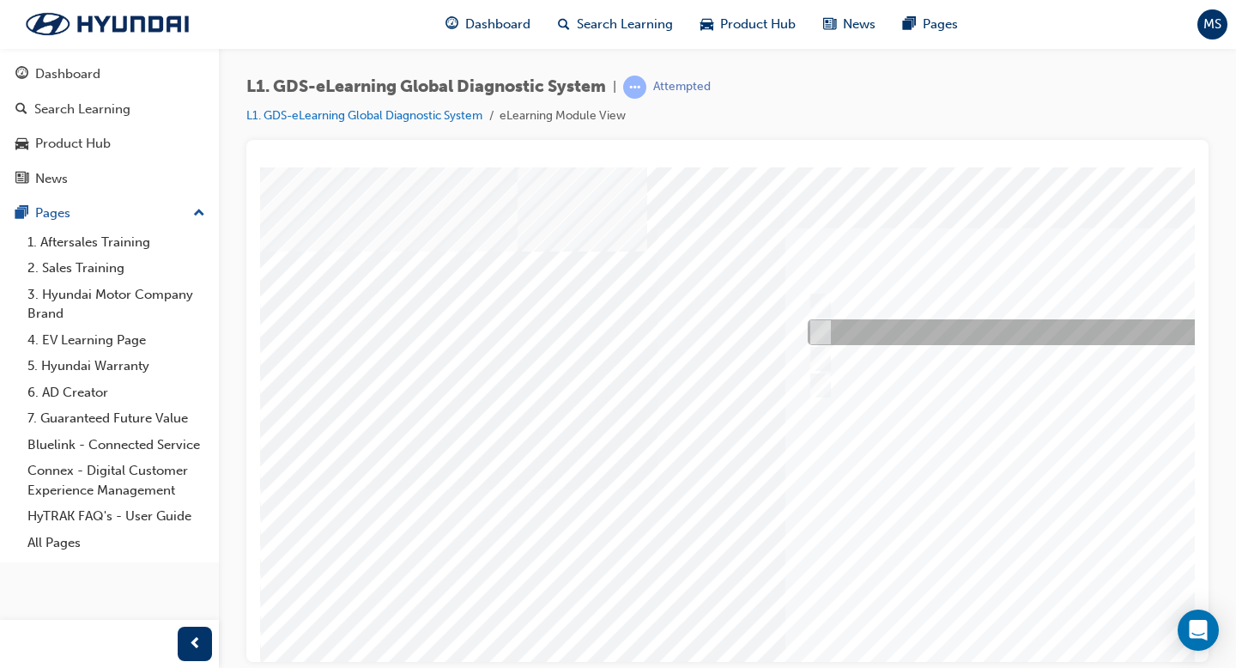
click at [831, 330] on div at bounding box center [1088, 332] width 571 height 26
radio input "true"
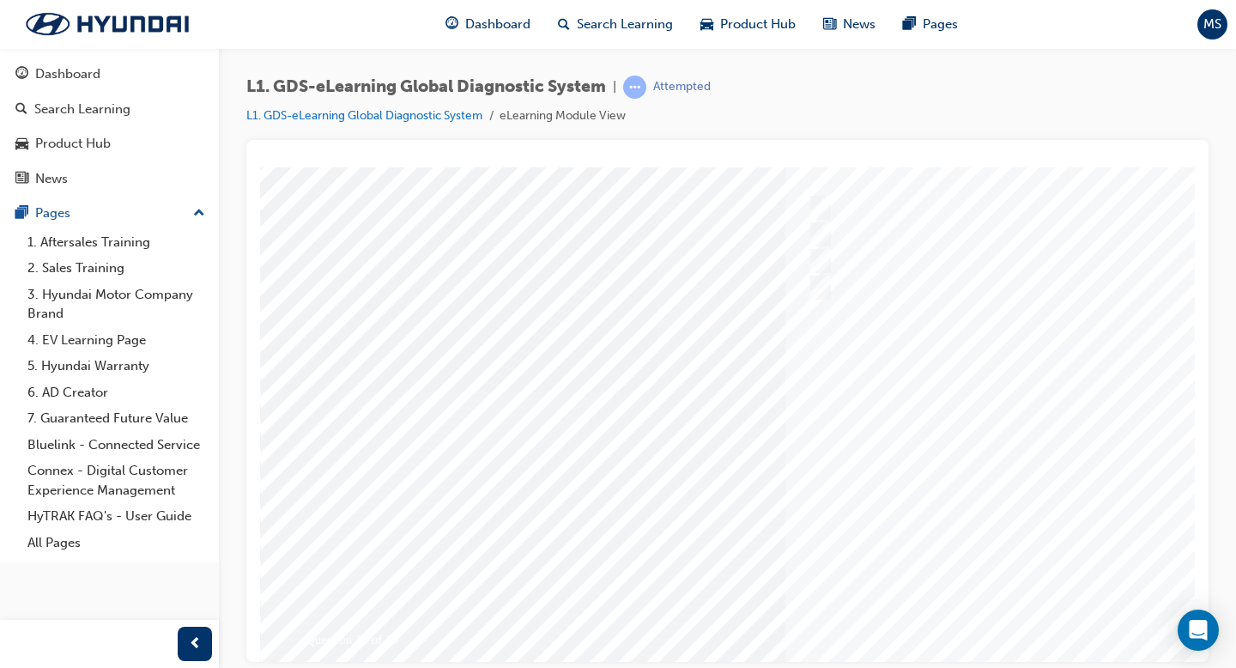
scroll to position [112, 0]
click at [977, 463] on div at bounding box center [843, 376] width 1167 height 644
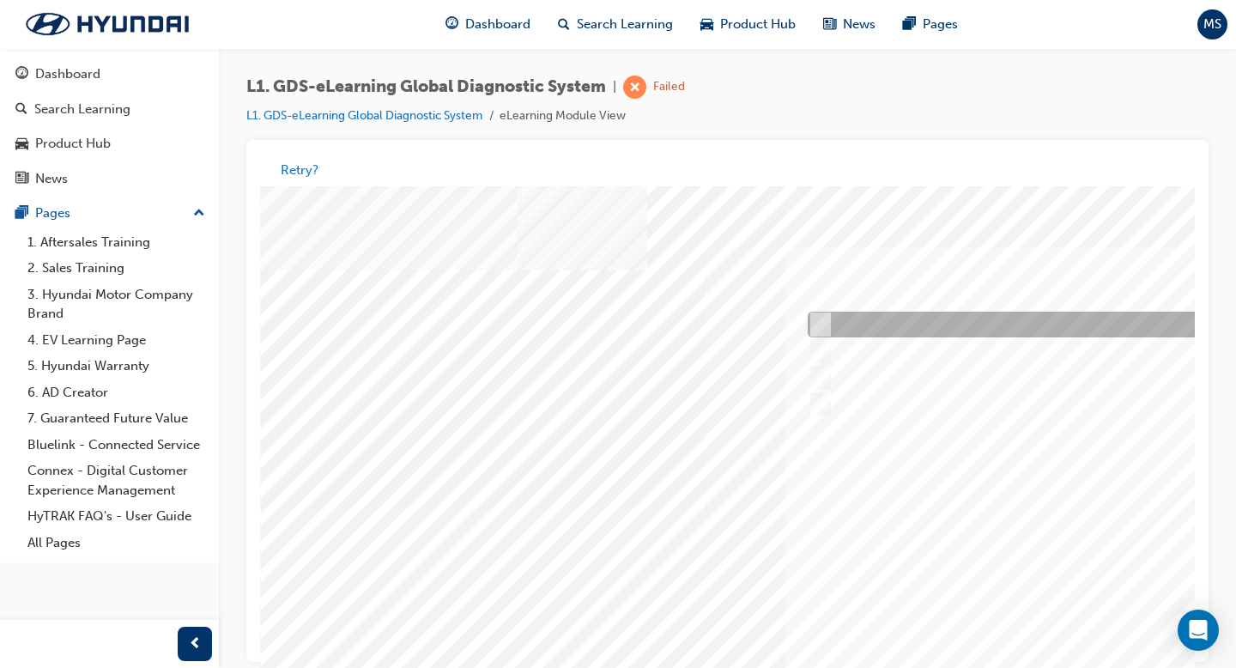
click at [818, 328] on input "Four" at bounding box center [817, 325] width 19 height 19
radio input "true"
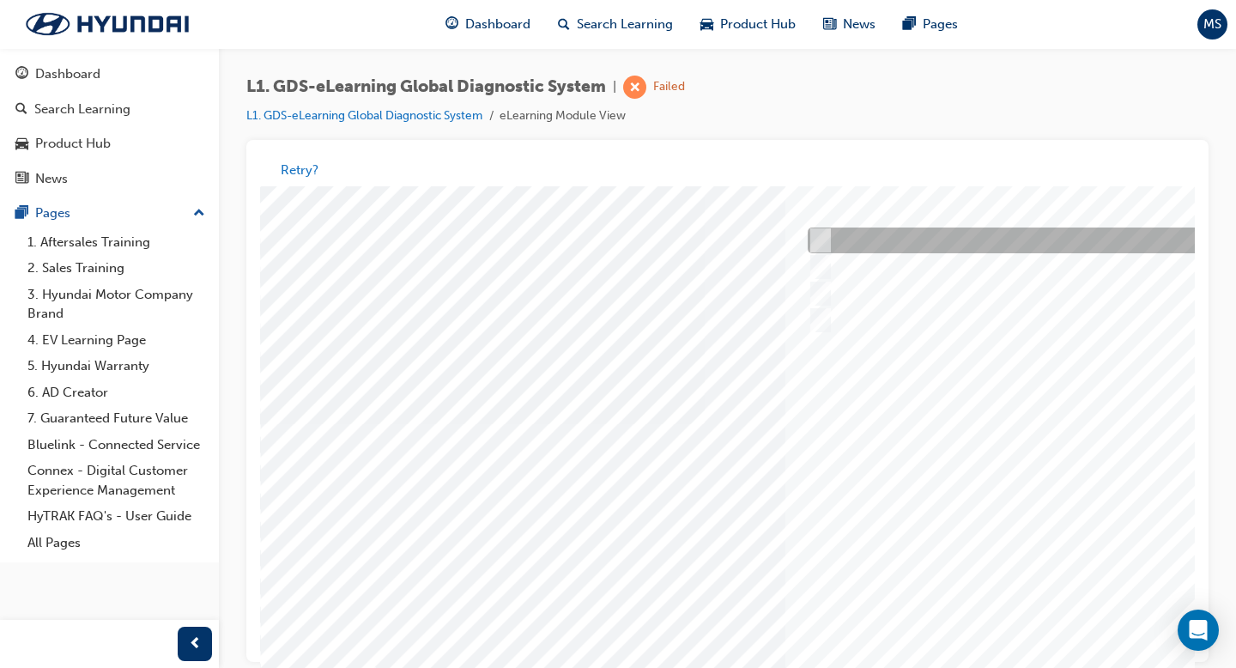
scroll to position [149, 0]
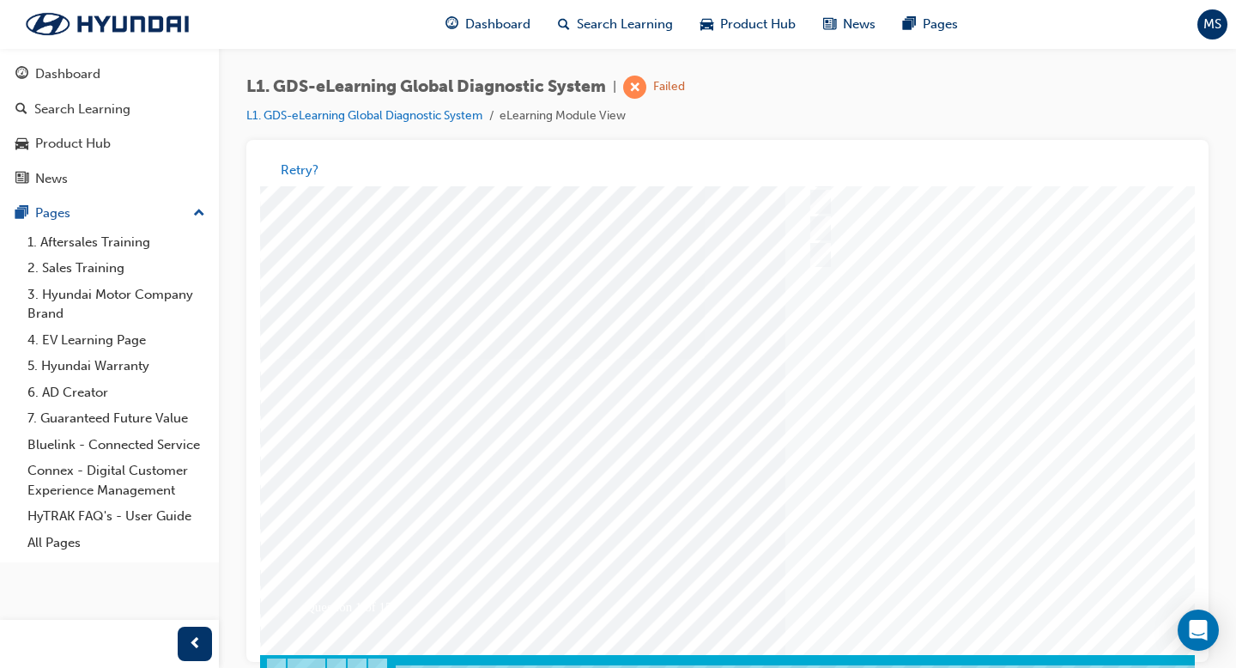
click at [977, 516] on div at bounding box center [843, 359] width 1167 height 644
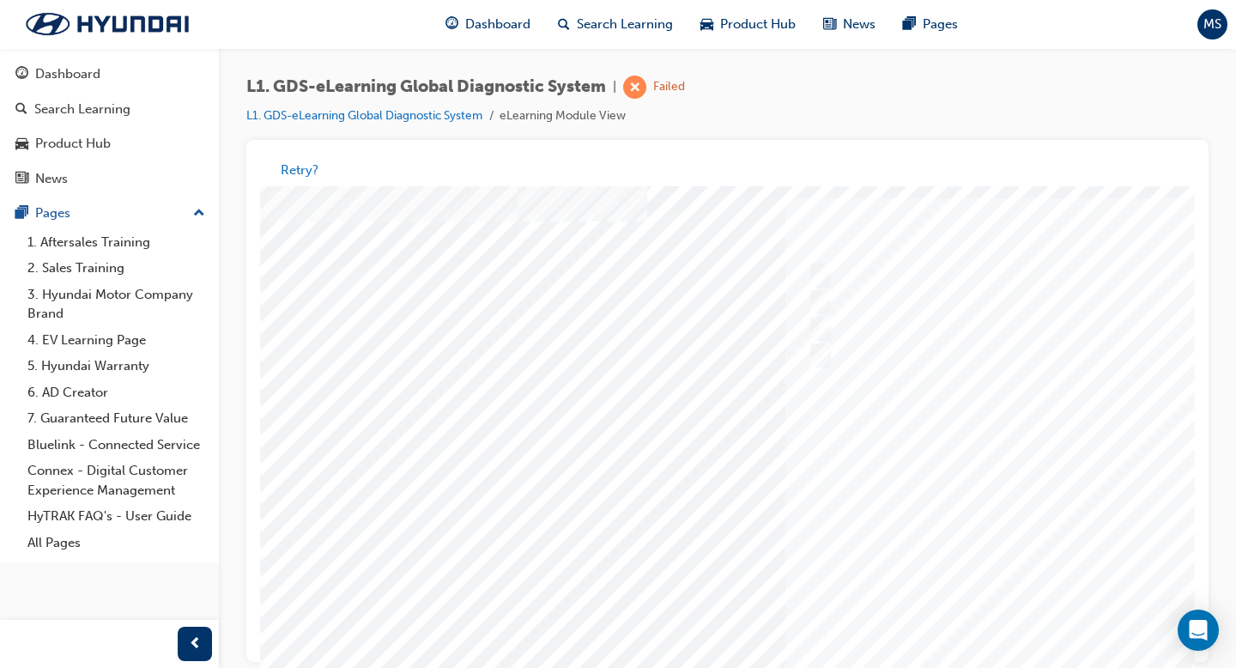
scroll to position [59, 0]
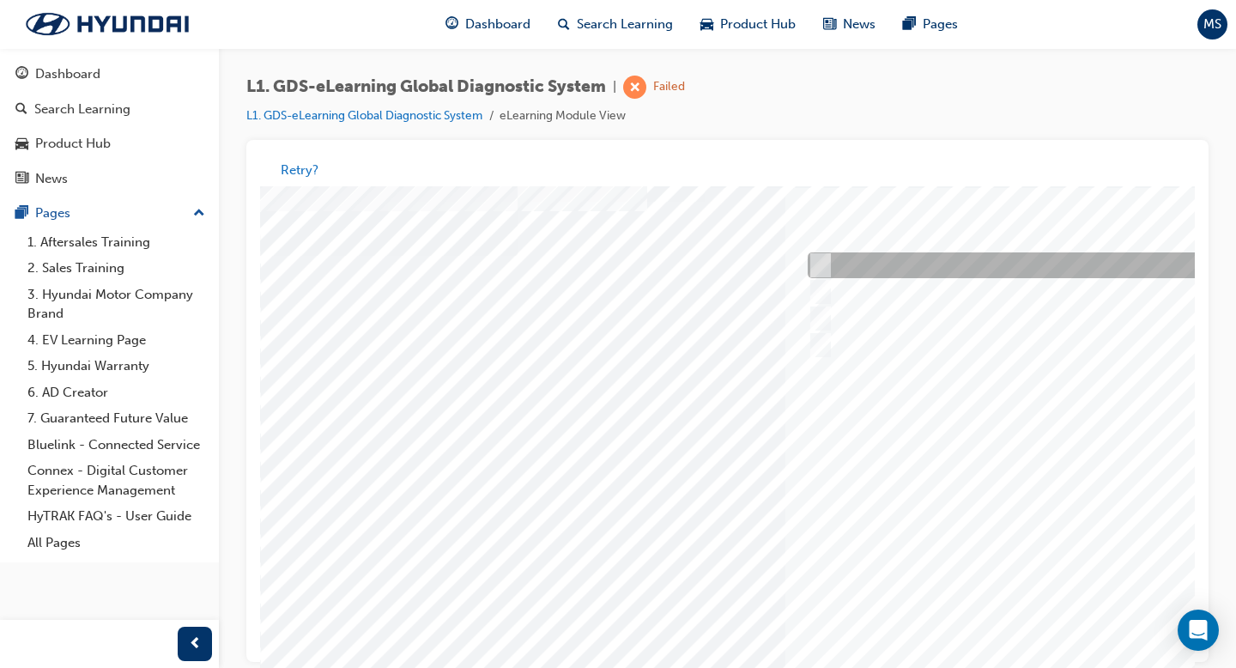
click at [950, 269] on div at bounding box center [1088, 266] width 571 height 26
radio input "true"
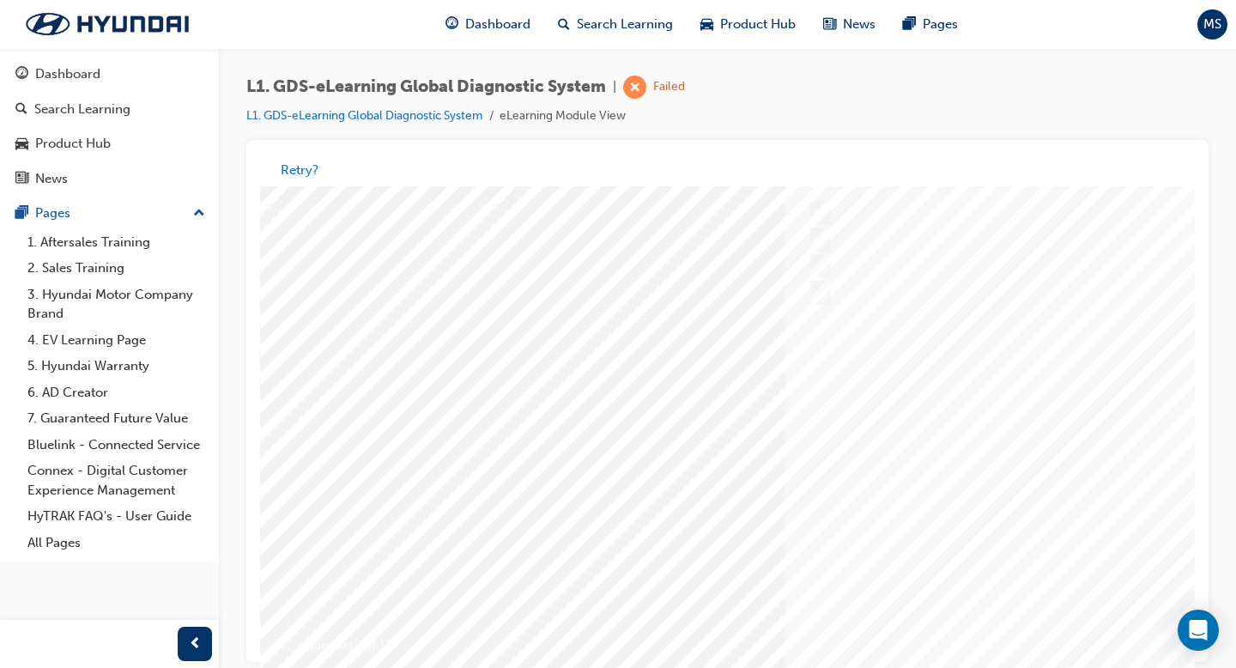
scroll to position [114, 0]
click at [977, 516] on div at bounding box center [843, 394] width 1167 height 644
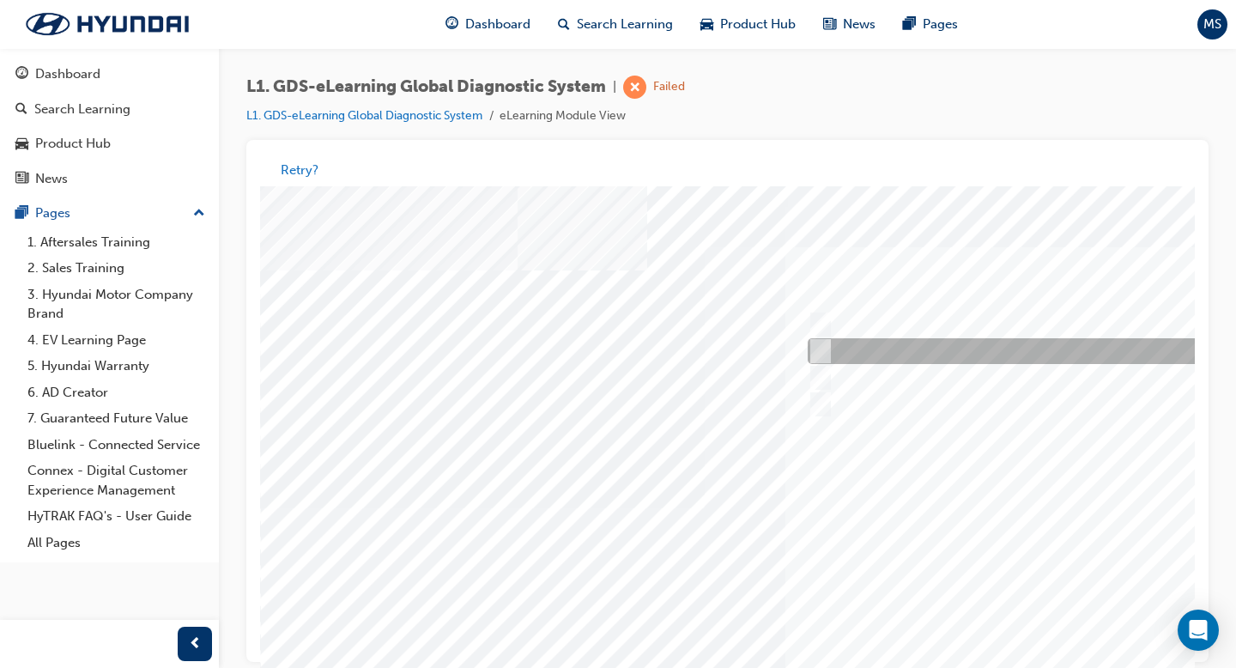
click at [846, 342] on div at bounding box center [1088, 352] width 571 height 26
checkbox input "true"
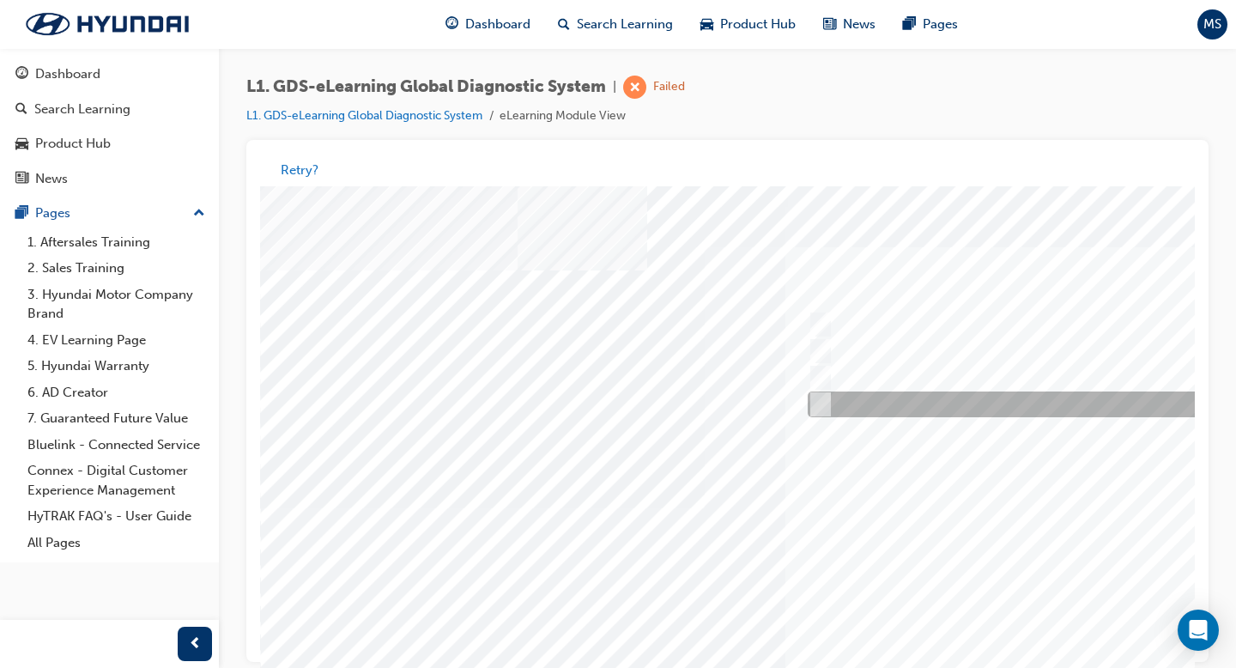
click at [840, 408] on div at bounding box center [1088, 405] width 571 height 26
checkbox input "true"
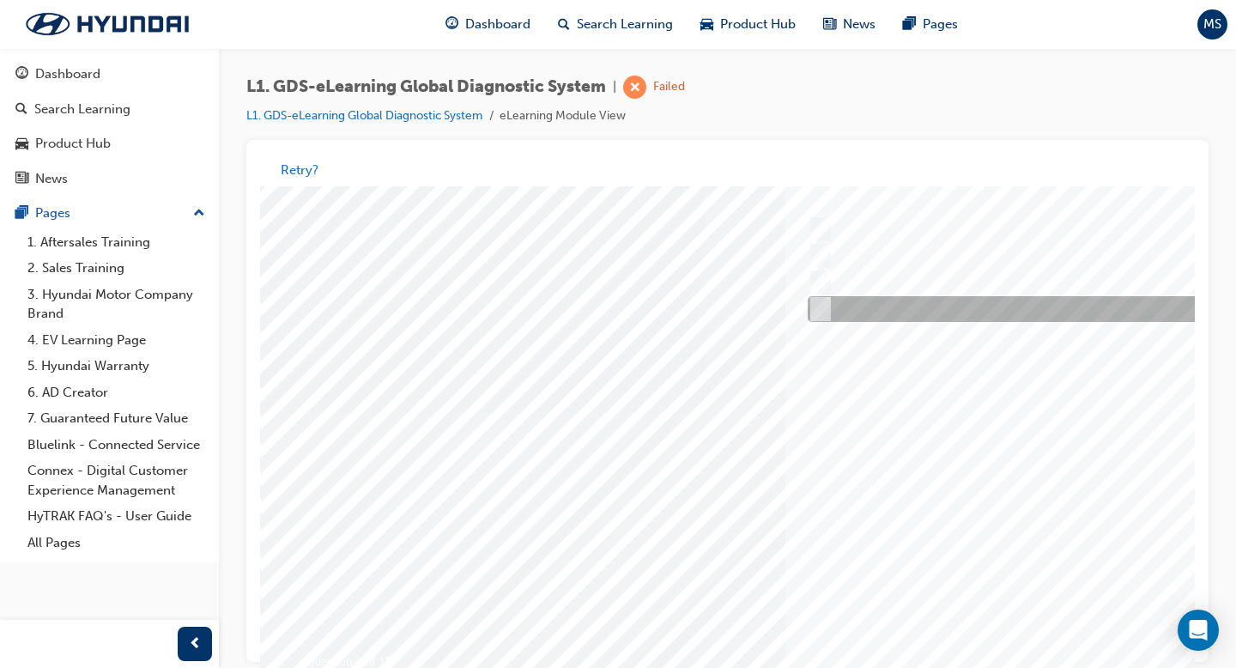
scroll to position [94, 0]
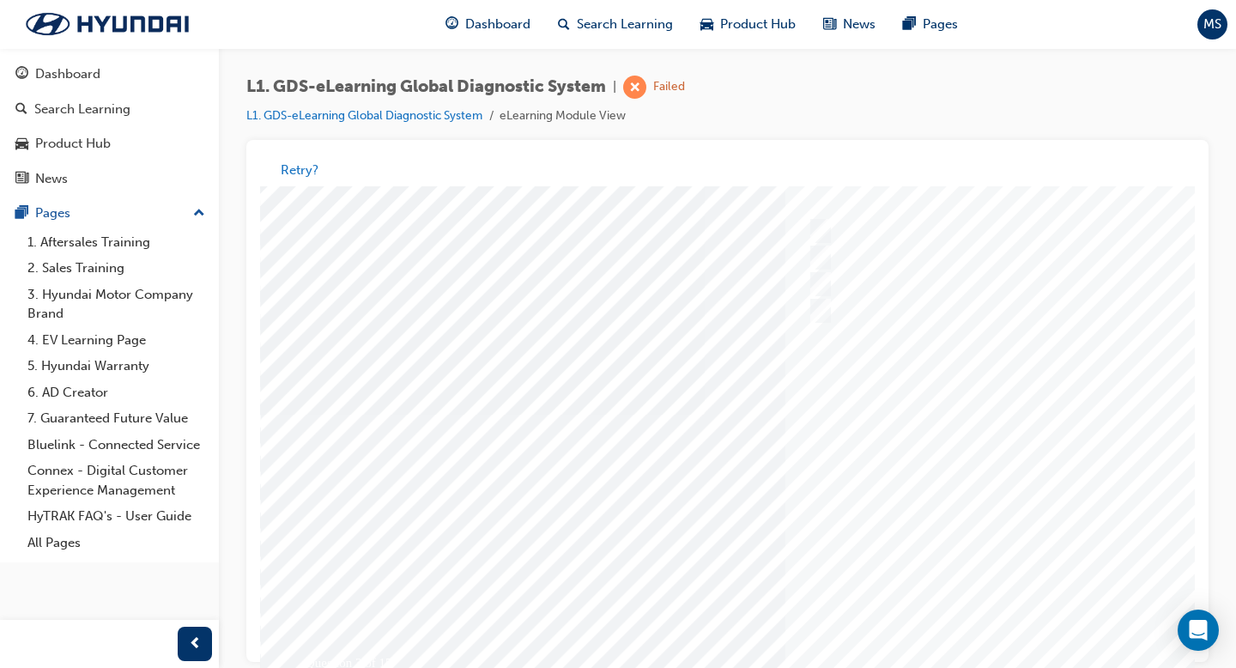
click at [977, 516] on div at bounding box center [843, 415] width 1167 height 644
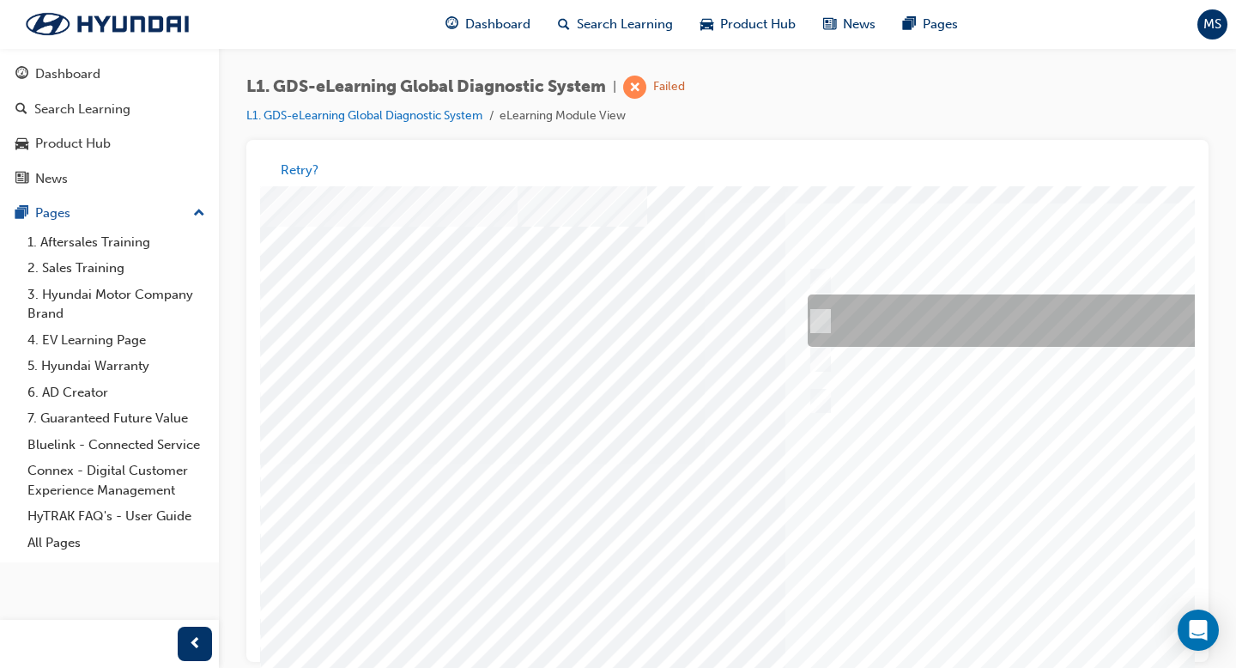
click at [864, 320] on div at bounding box center [1088, 321] width 571 height 52
radio input "true"
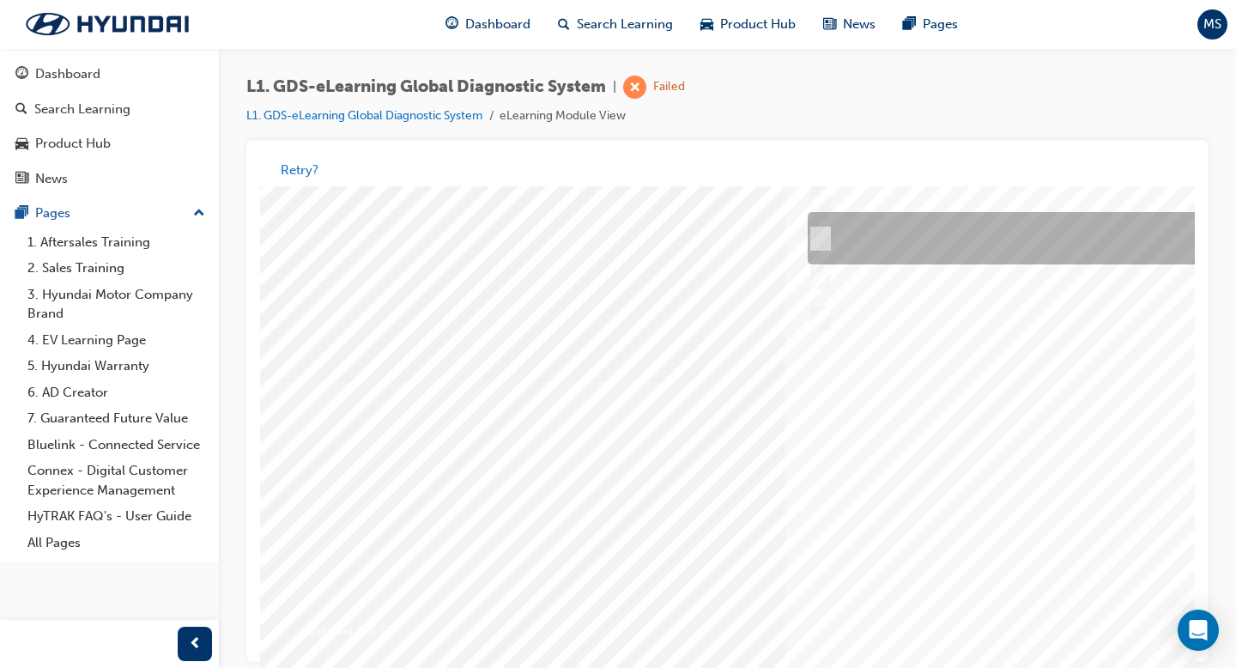
scroll to position [125, 0]
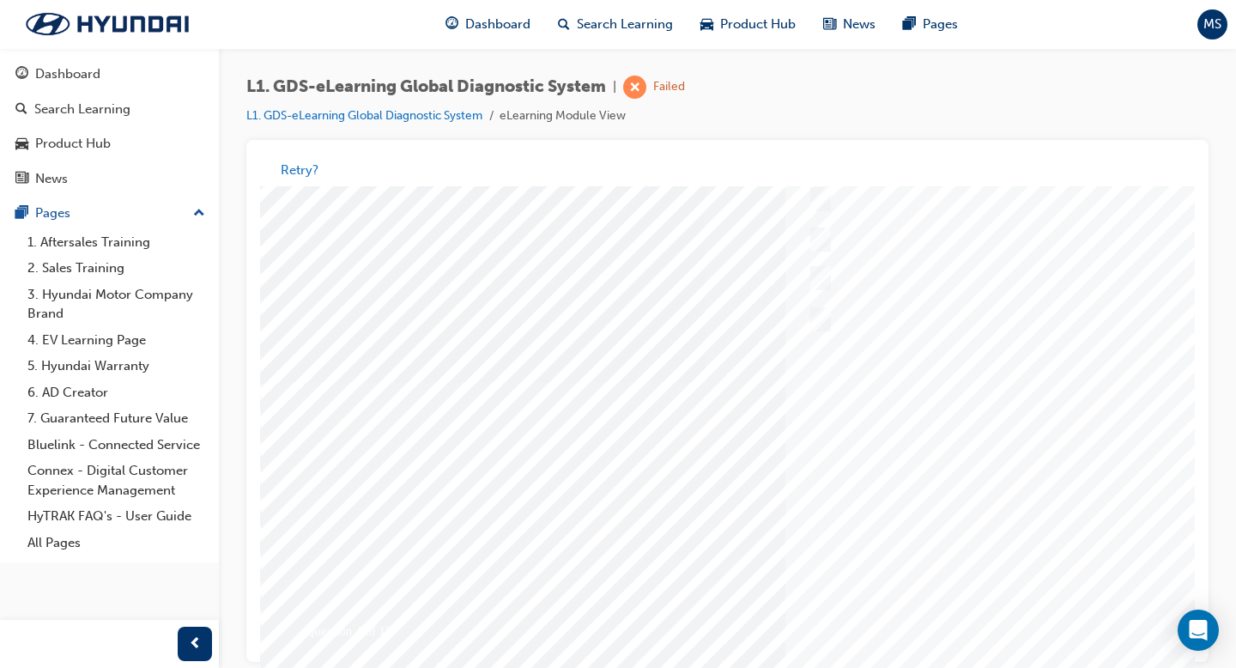
click at [977, 516] on div at bounding box center [843, 383] width 1167 height 644
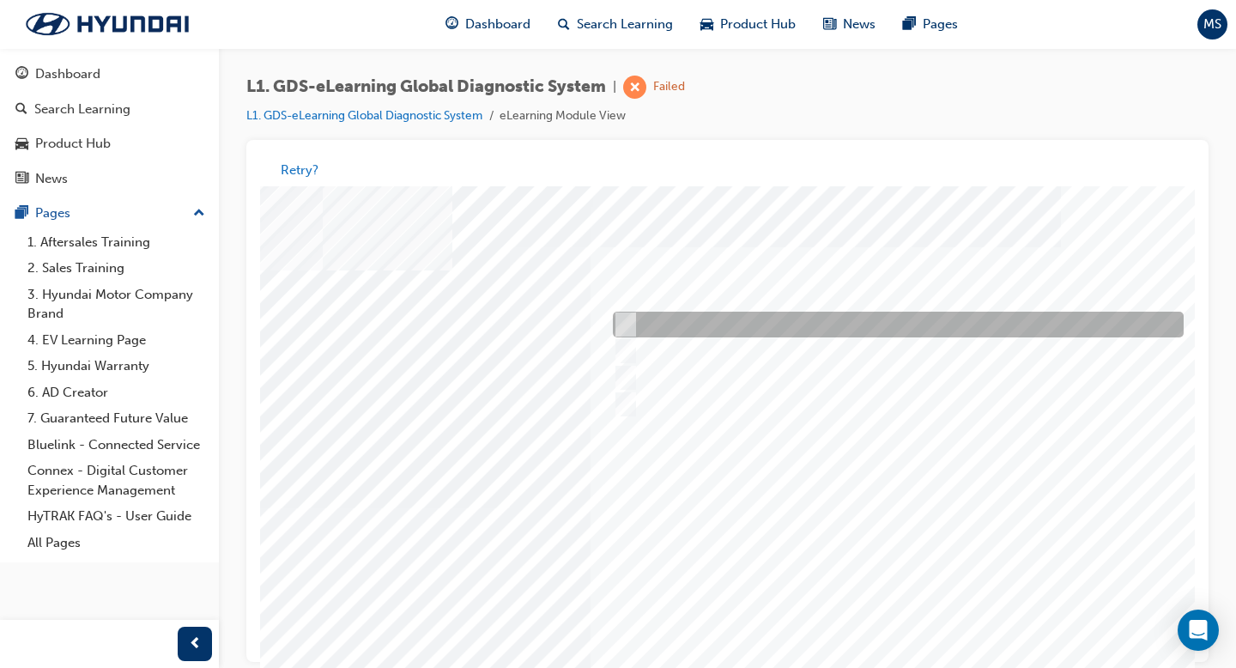
click at [921, 328] on div at bounding box center [894, 325] width 571 height 26
checkbox input "true"
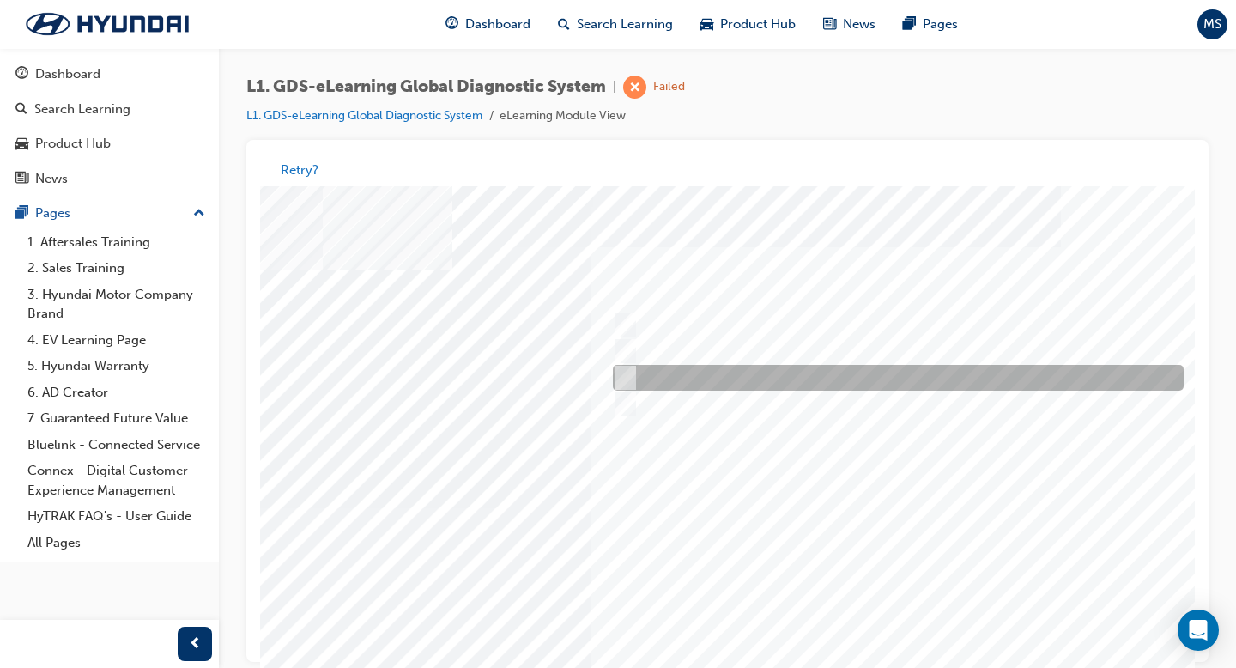
click at [918, 367] on div at bounding box center [894, 379] width 571 height 26
checkbox input "true"
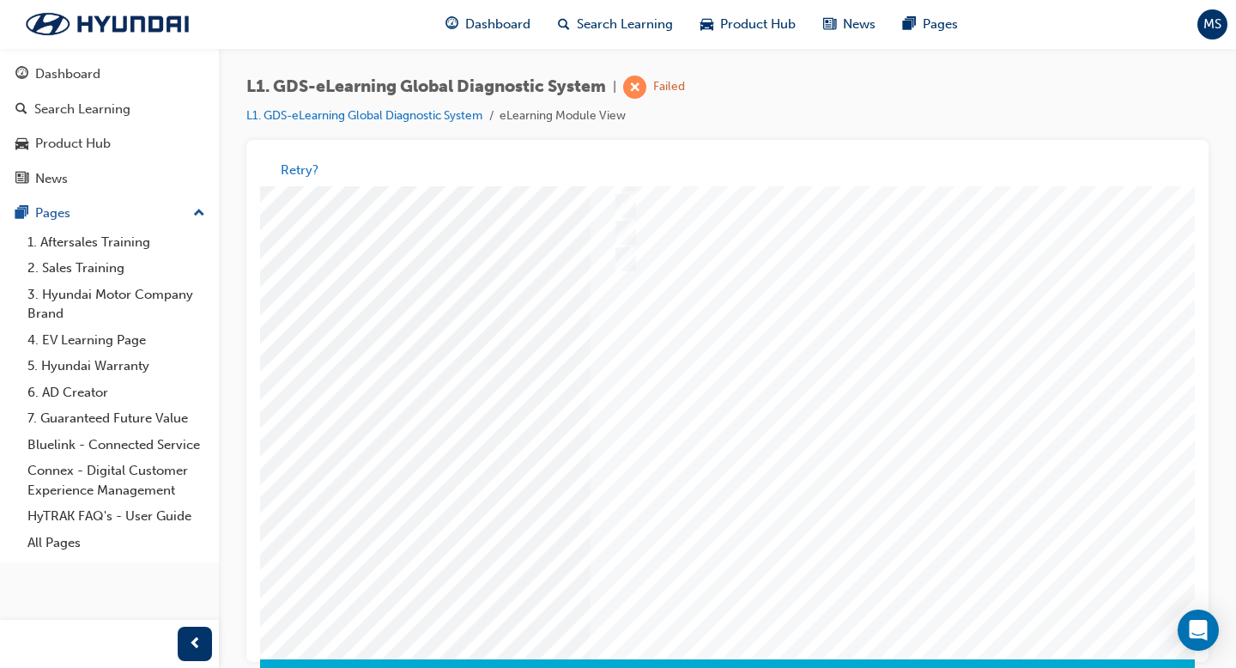
scroll to position [149, 195]
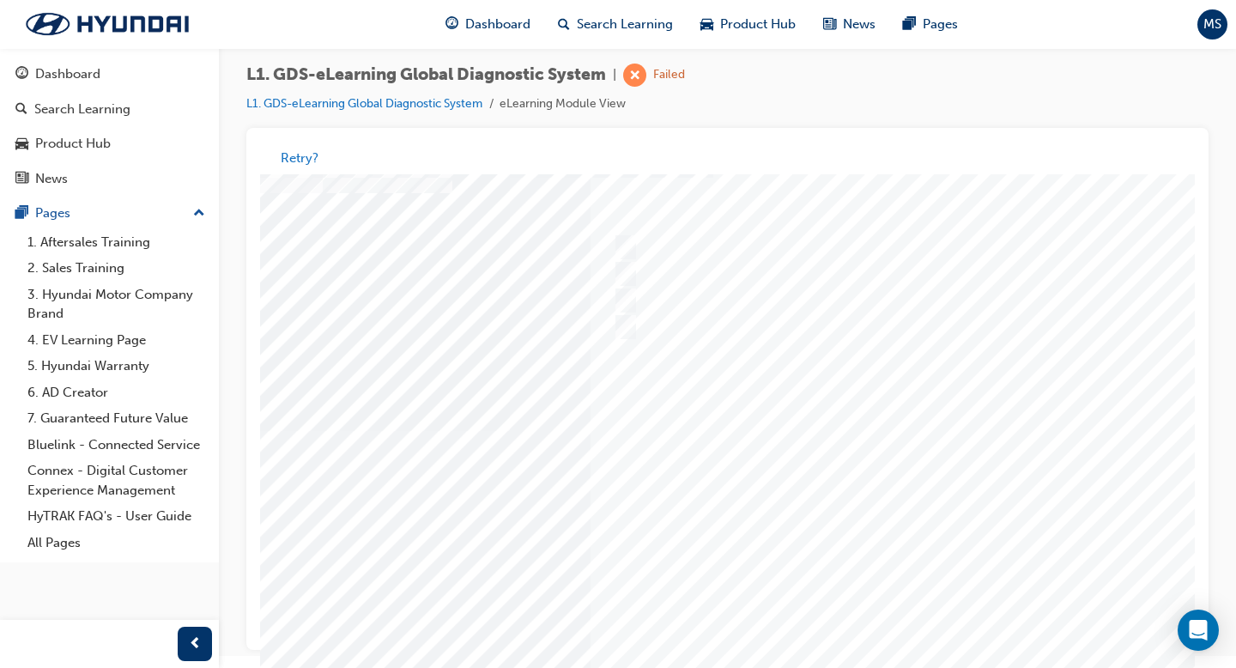
scroll to position [69, 195]
click at [914, 516] on div at bounding box center [648, 428] width 1167 height 644
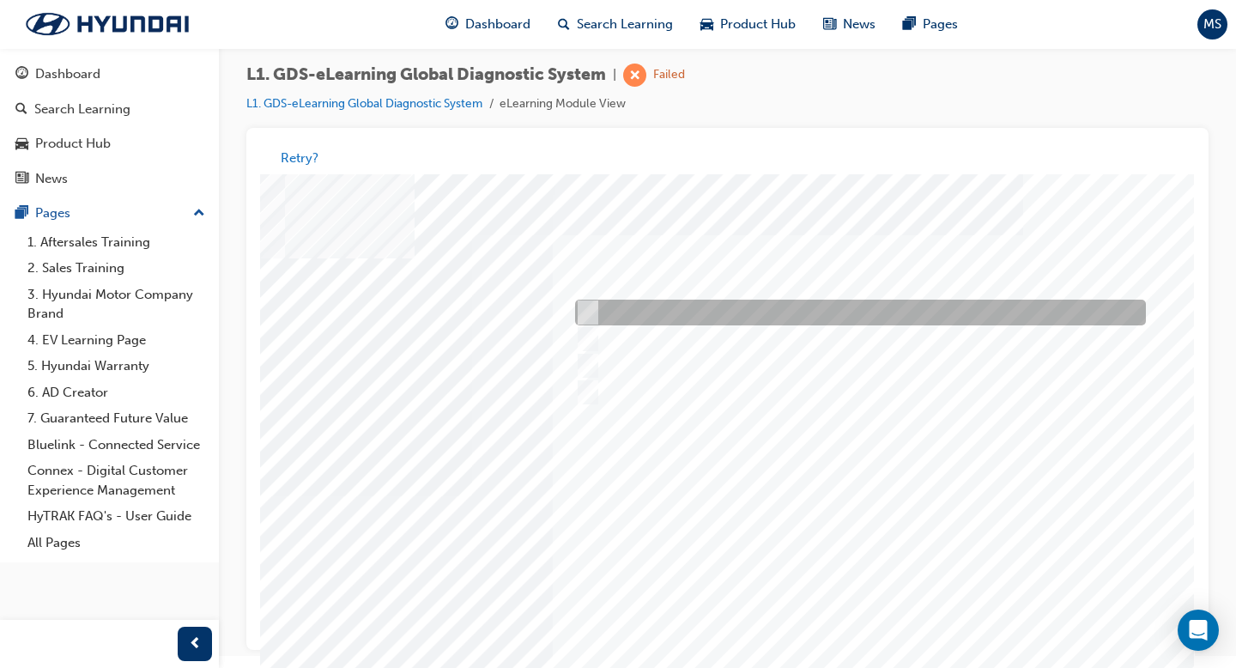
click at [590, 316] on input "Physically look at the component to check if it’s operating" at bounding box center [583, 313] width 19 height 19
checkbox input "true"
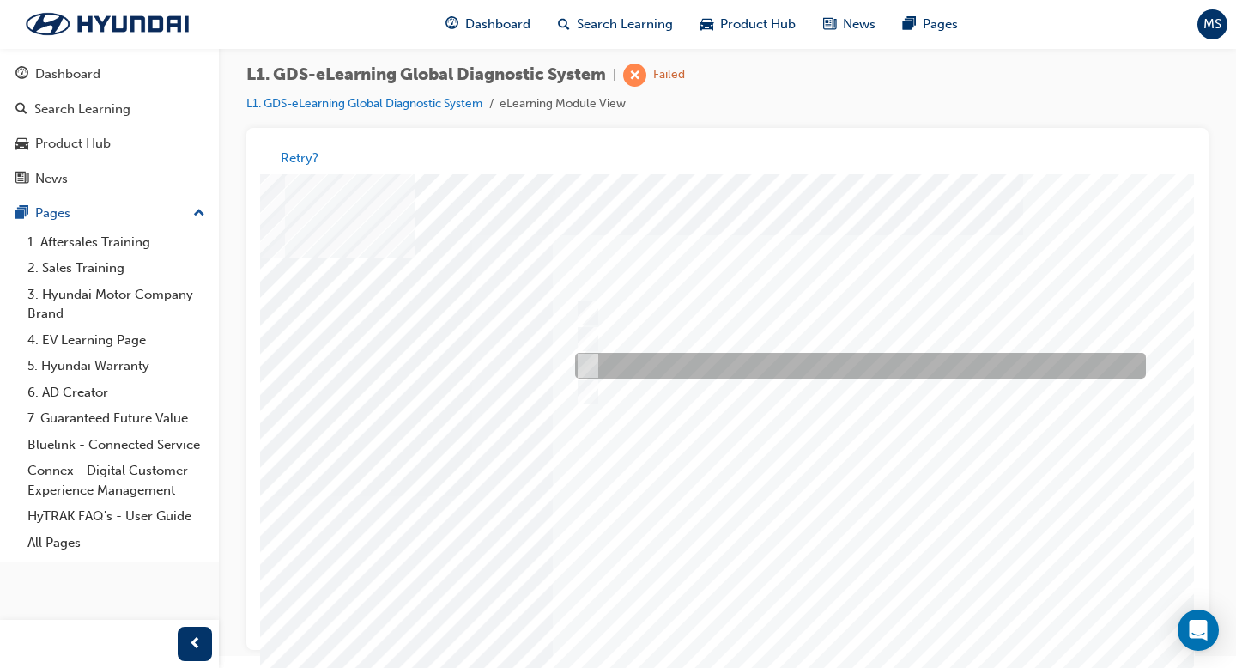
click at [591, 359] on input "Hear if the component to check for operation" at bounding box center [583, 366] width 19 height 19
checkbox input "true"
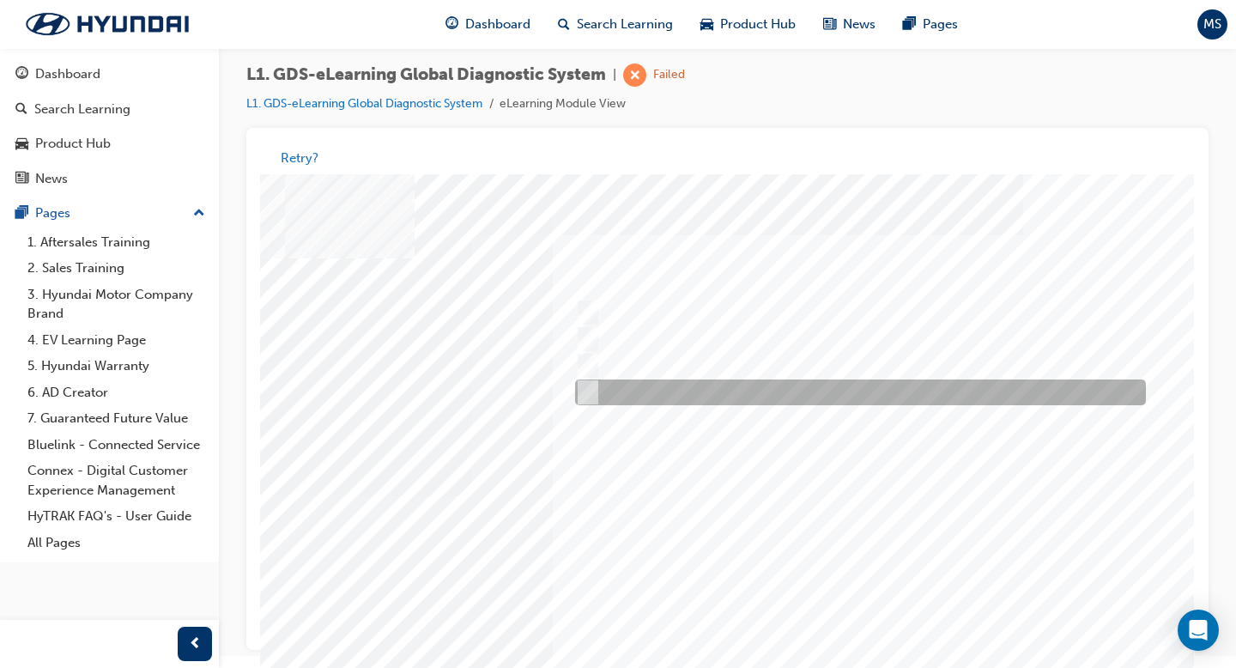
click at [587, 394] on input "Touch and feel to check if component’s operating" at bounding box center [583, 393] width 19 height 19
checkbox input "true"
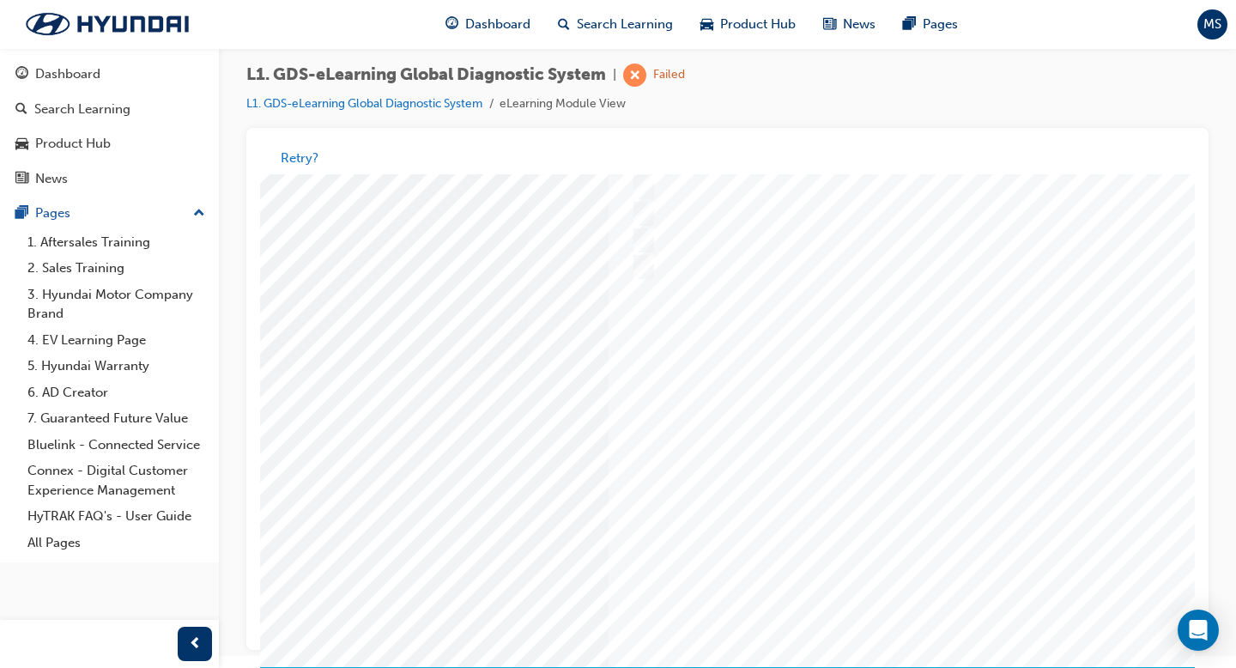
scroll to position [125, 168]
click at [898, 516] on div at bounding box center [675, 371] width 1167 height 644
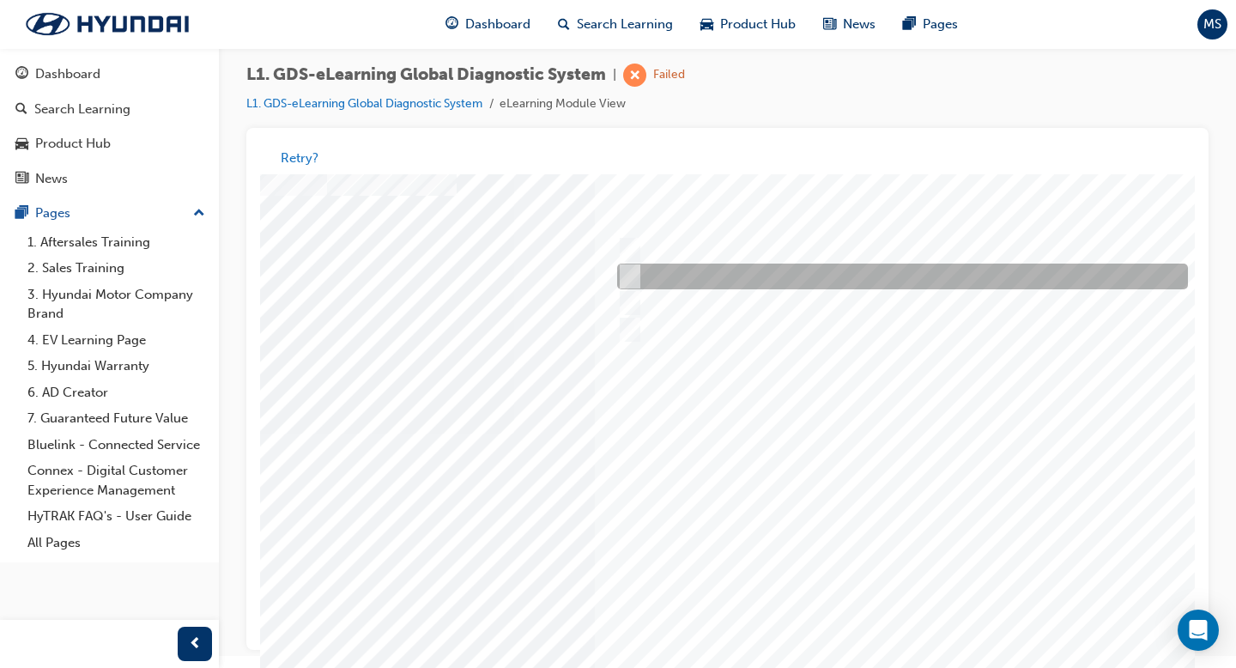
click at [884, 271] on div at bounding box center [898, 277] width 571 height 26
radio input "true"
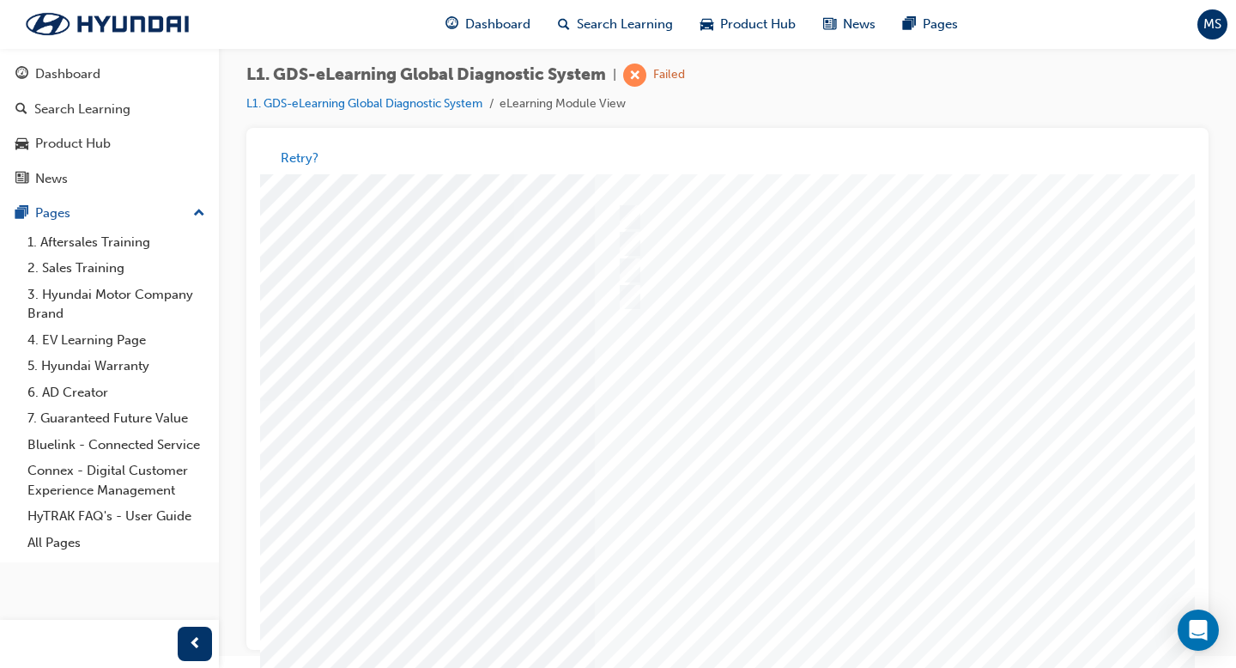
scroll to position [96, 191]
click at [634, 268] on div at bounding box center [653, 400] width 1167 height 644
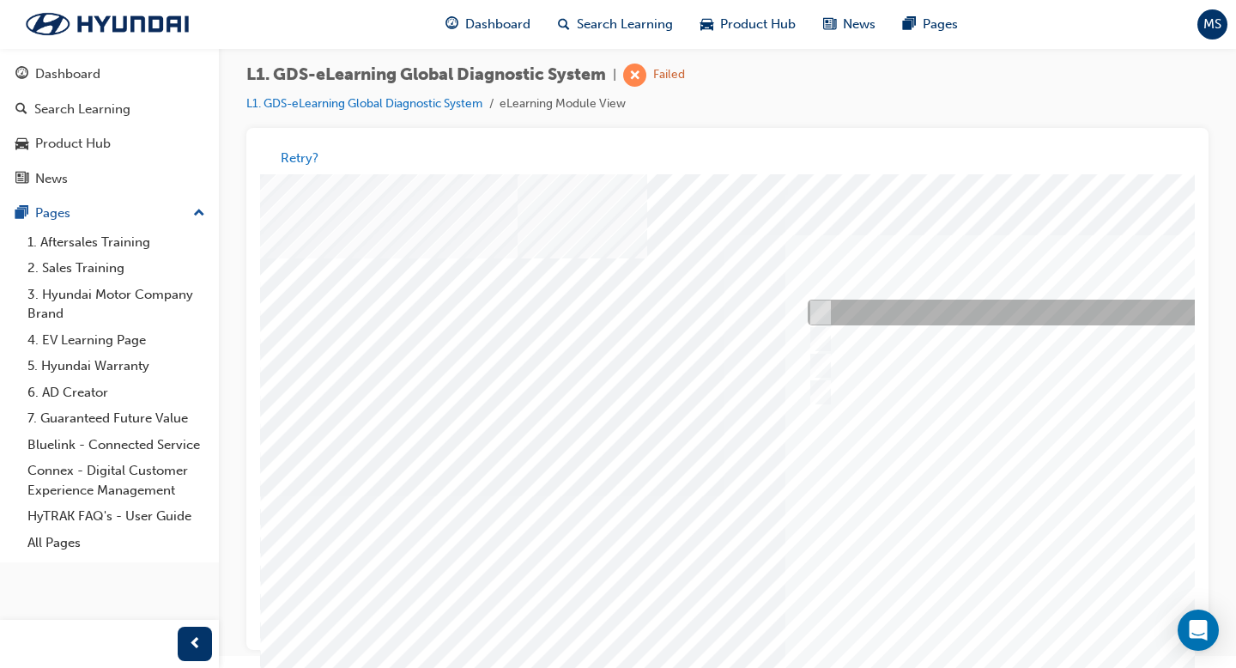
click at [810, 313] on input "S/W Management" at bounding box center [817, 313] width 19 height 19
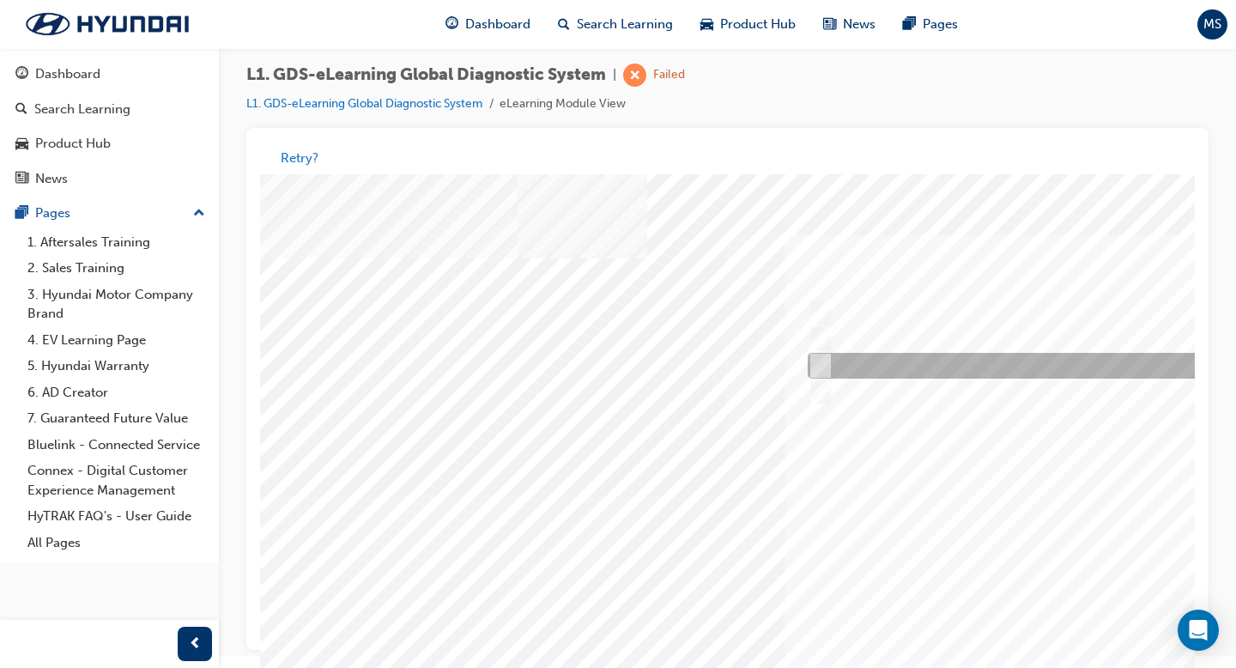
click at [827, 375] on div at bounding box center [1088, 367] width 571 height 26
radio input "false"
radio input "true"
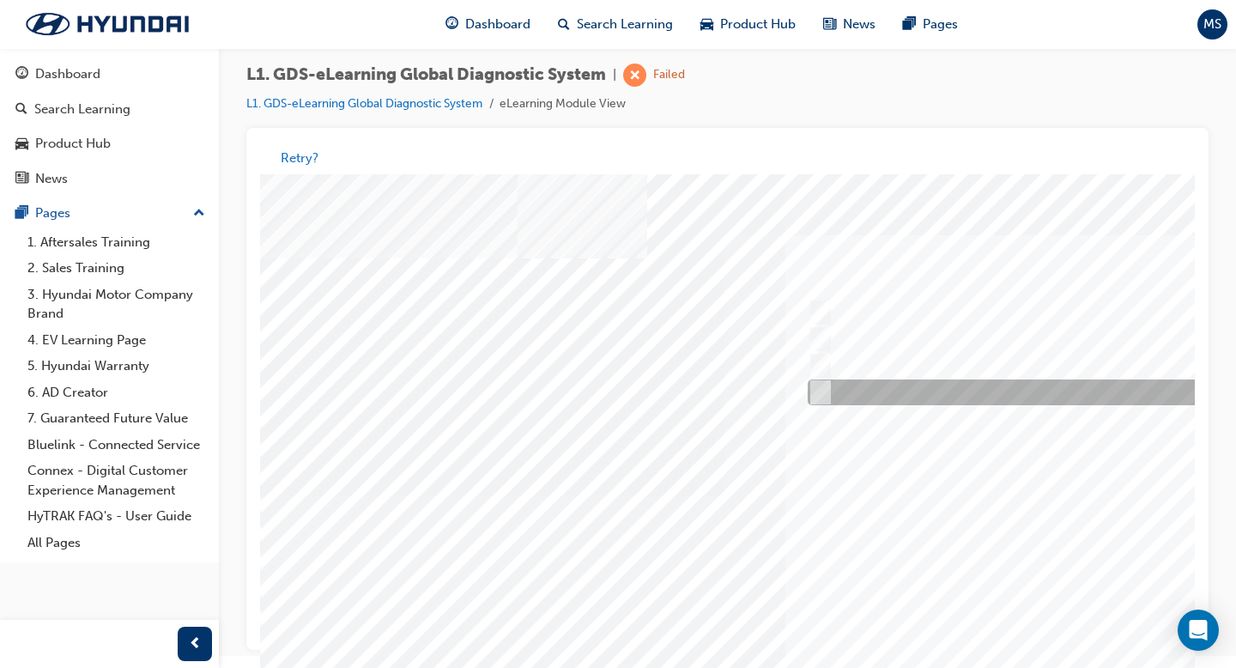
click at [819, 396] on input "Actuation Test" at bounding box center [817, 393] width 19 height 19
radio input "true"
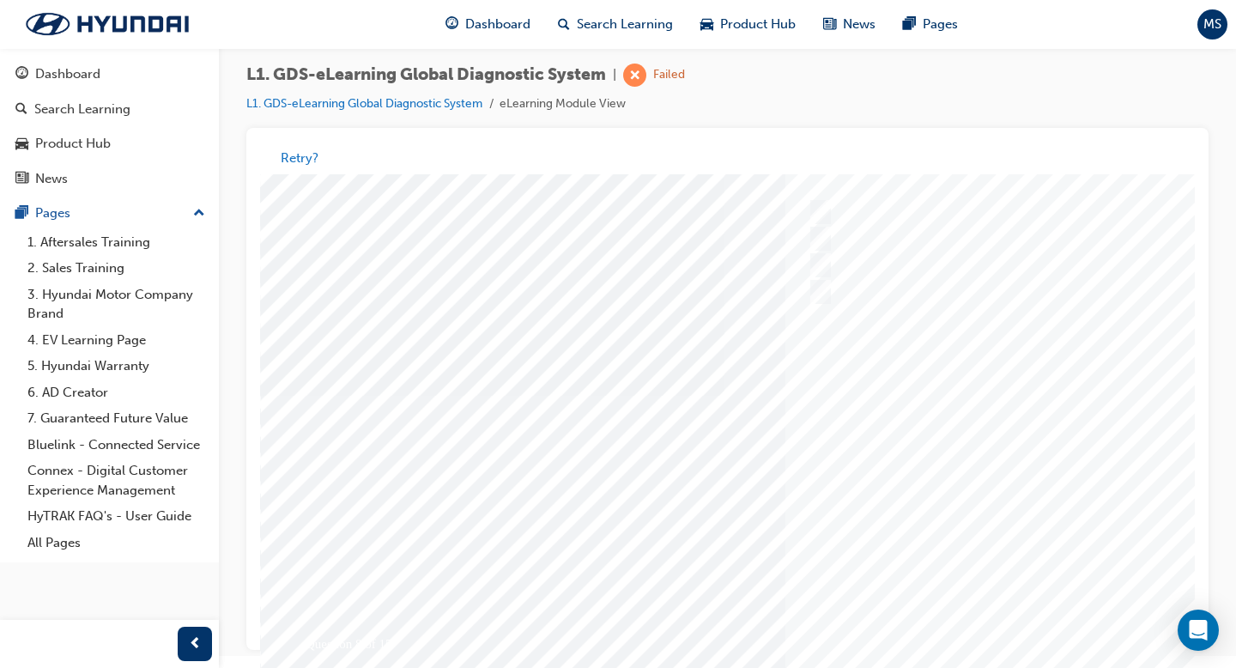
scroll to position [106, 0]
click at [977, 516] on div at bounding box center [843, 390] width 1167 height 644
click at [956, 326] on div at bounding box center [1093, 314] width 571 height 26
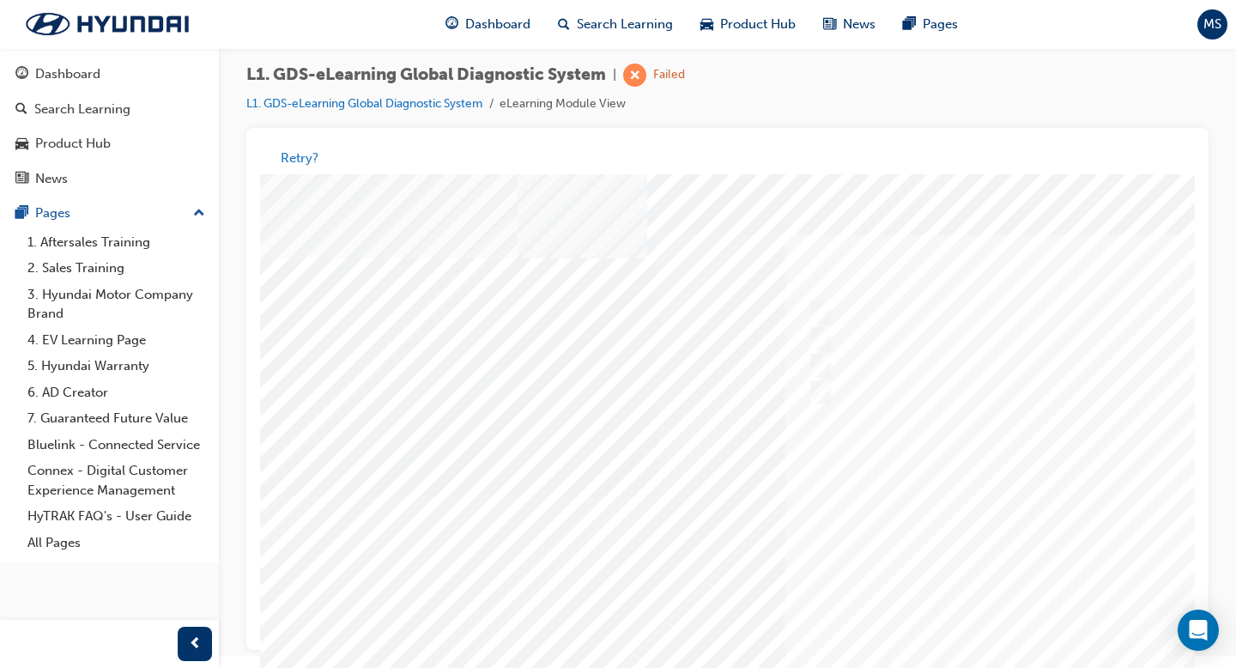
radio input "true"
click at [977, 516] on div at bounding box center [843, 402] width 1167 height 644
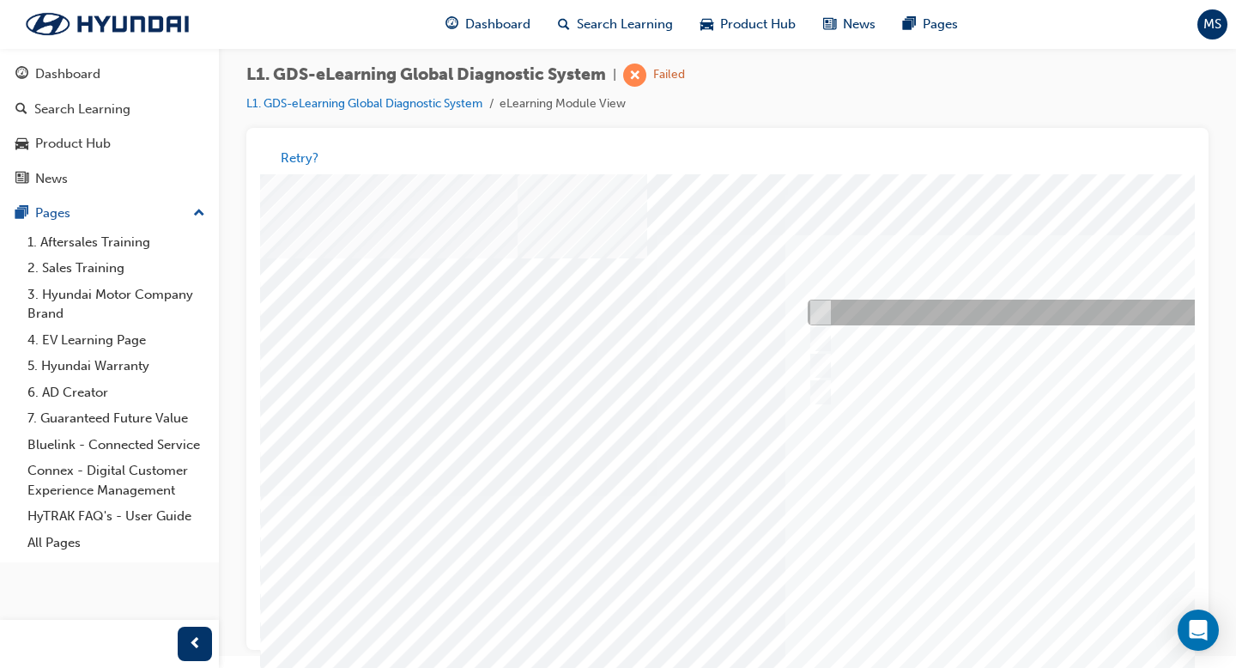
click at [960, 313] on div at bounding box center [1088, 313] width 571 height 26
radio input "true"
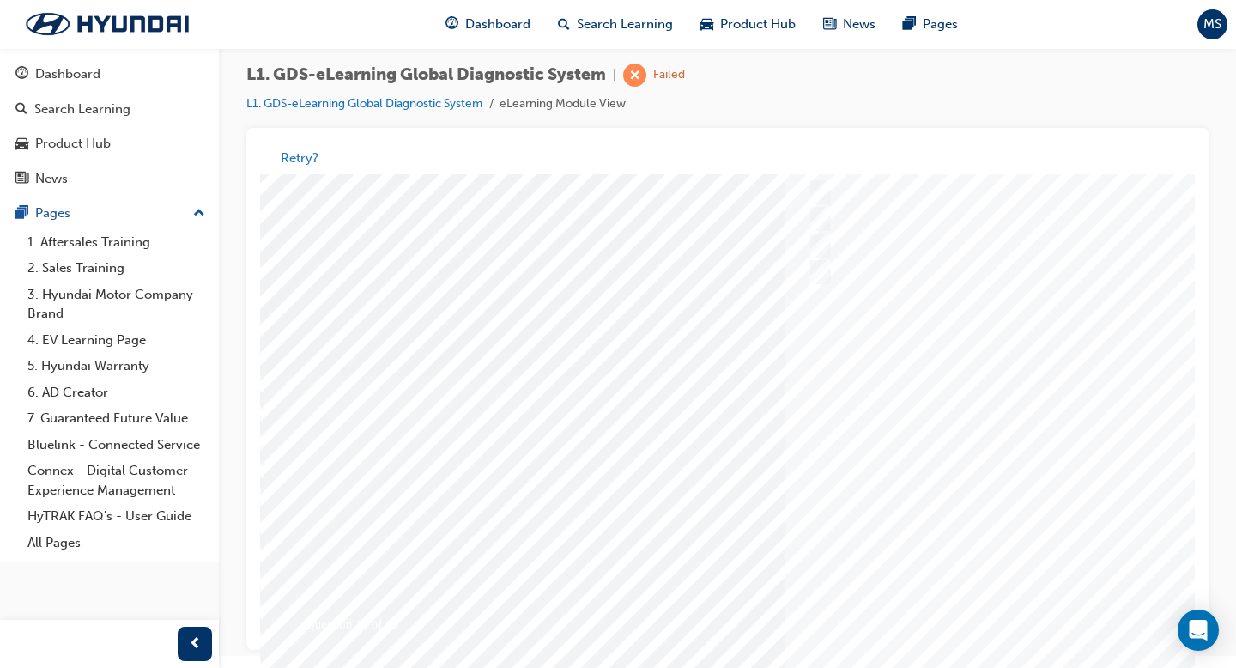
scroll to position [128, 0]
click at [977, 516] on div at bounding box center [843, 368] width 1167 height 644
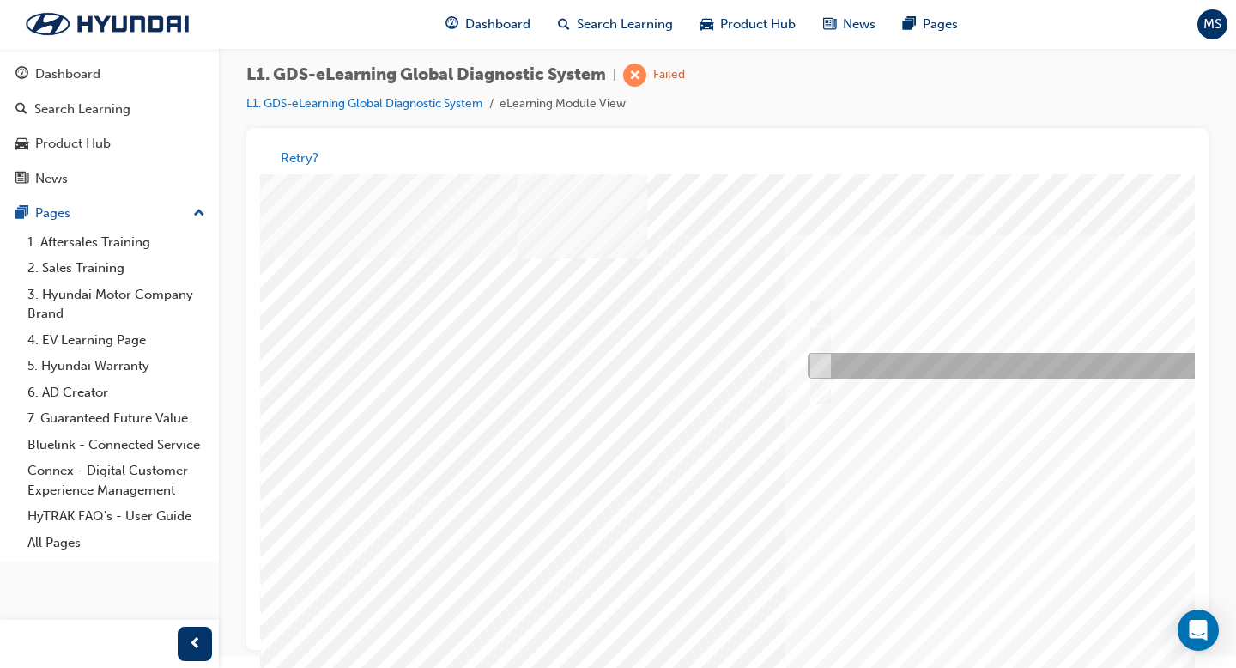
click at [977, 370] on div at bounding box center [1088, 367] width 571 height 26
radio input "true"
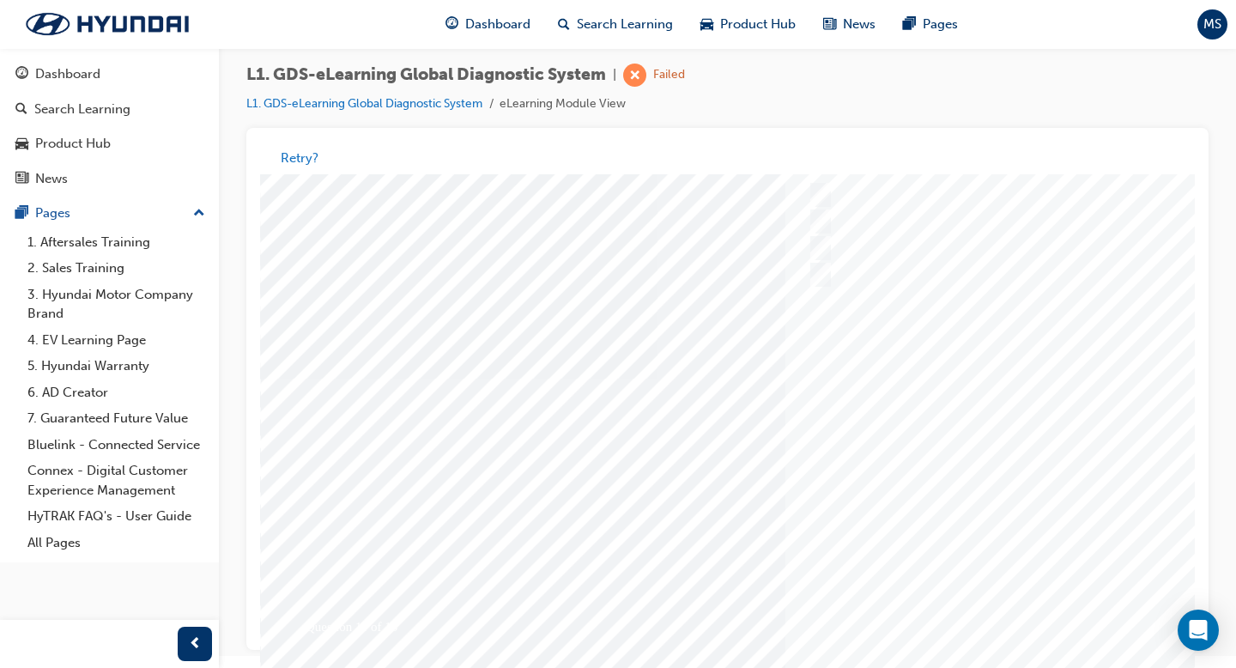
scroll to position [130, 0]
click at [977, 516] on div at bounding box center [843, 366] width 1167 height 644
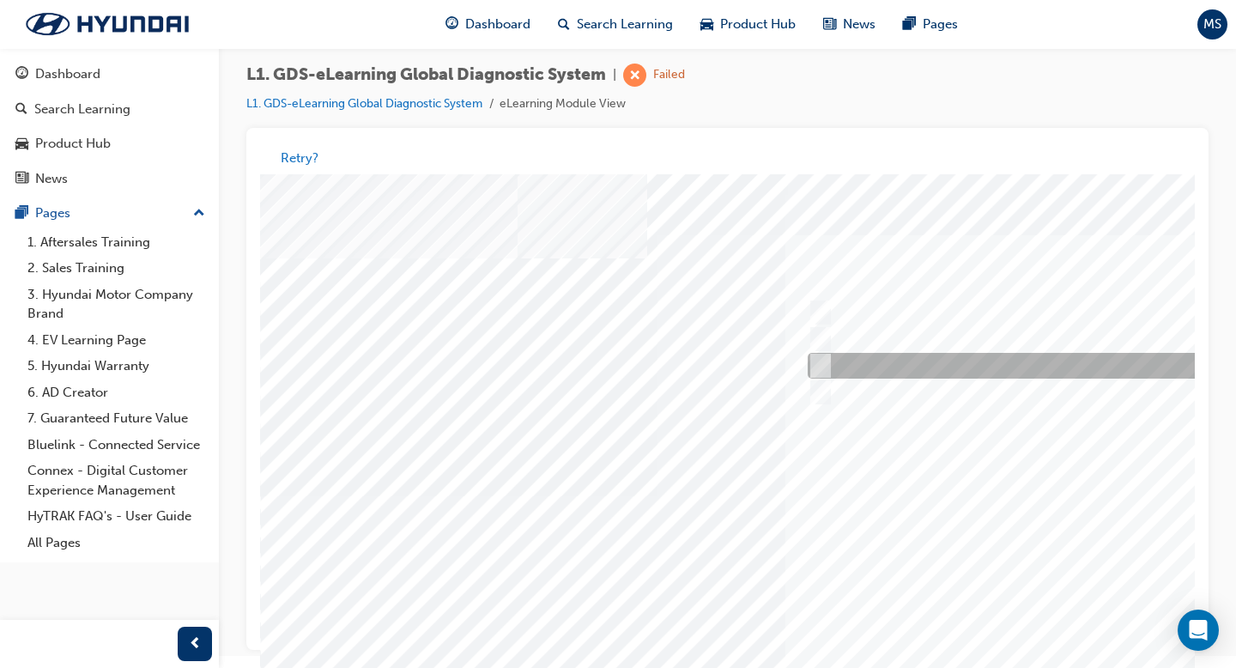
click at [972, 375] on div at bounding box center [1088, 367] width 571 height 26
radio input "true"
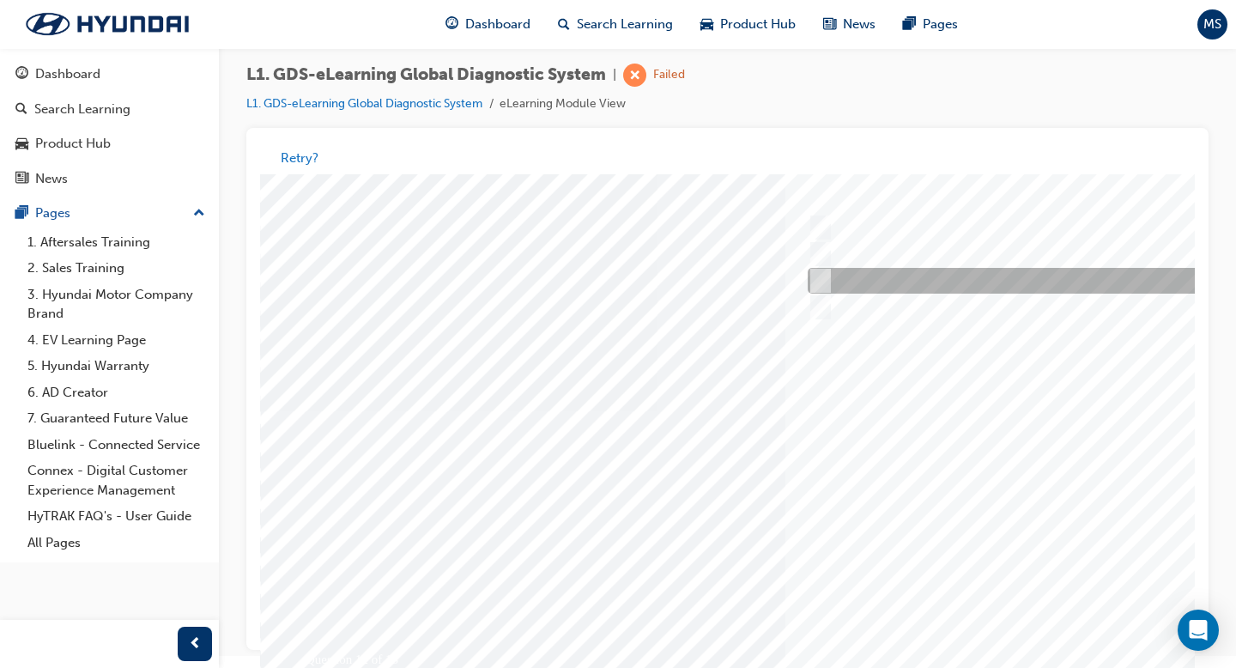
scroll to position [87, 0]
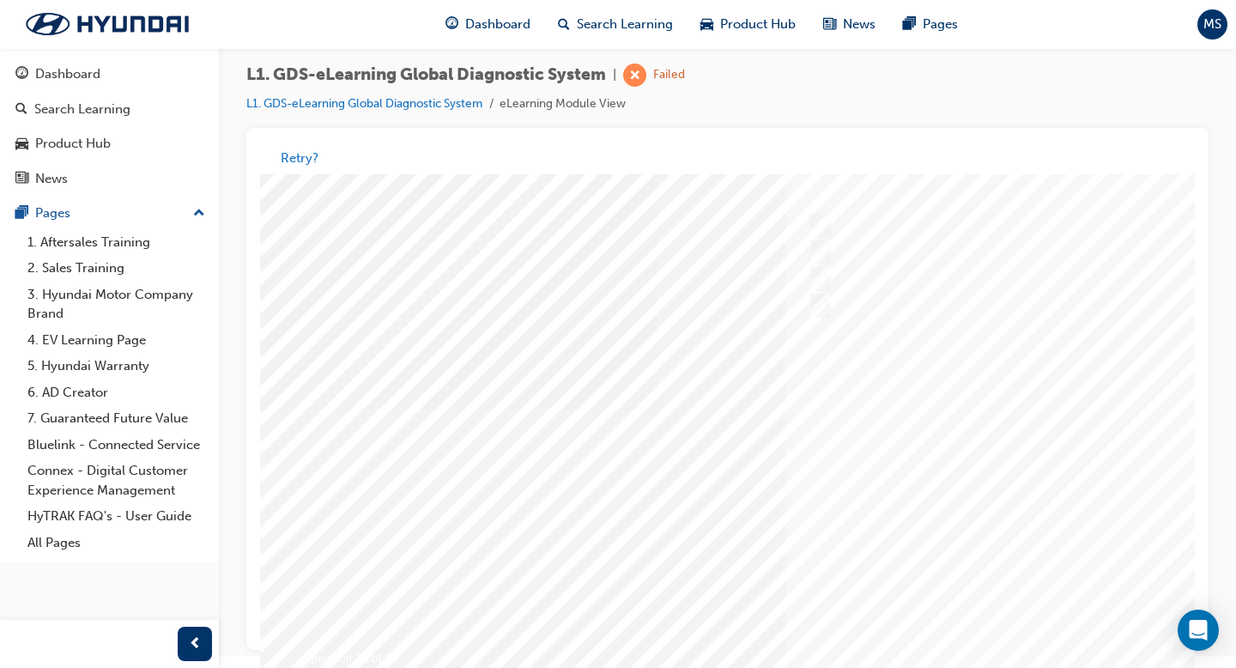
click at [977, 516] on div at bounding box center [843, 410] width 1167 height 644
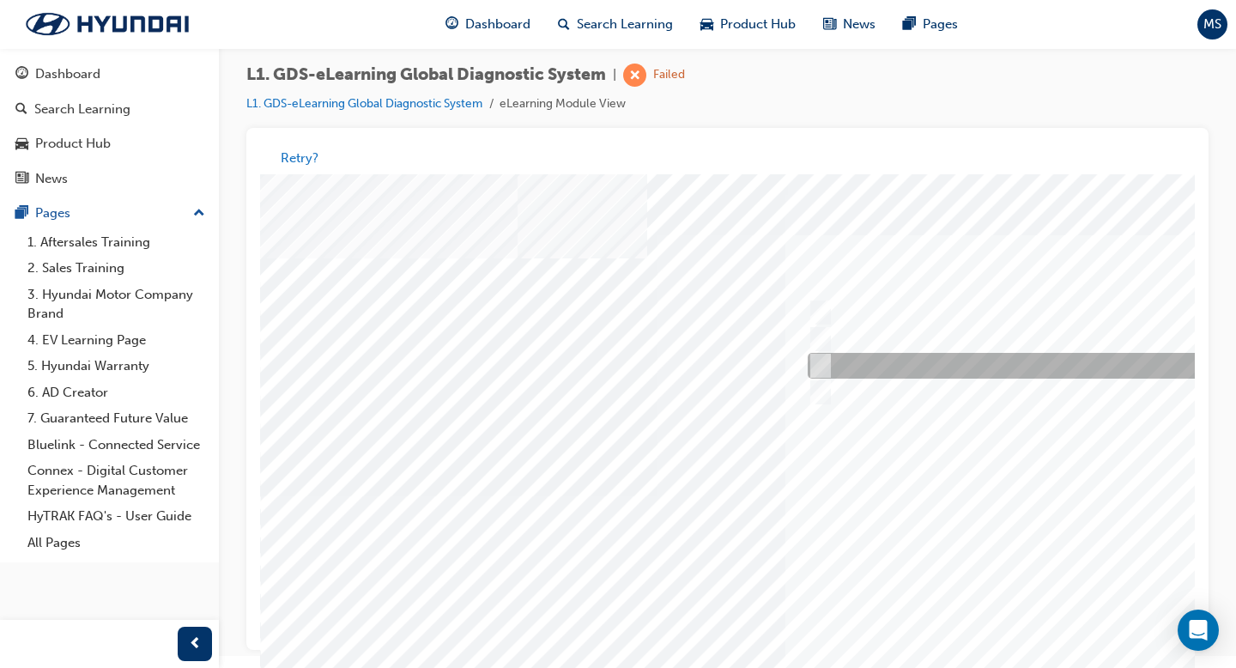
click at [977, 367] on div at bounding box center [1088, 367] width 571 height 26
radio input "true"
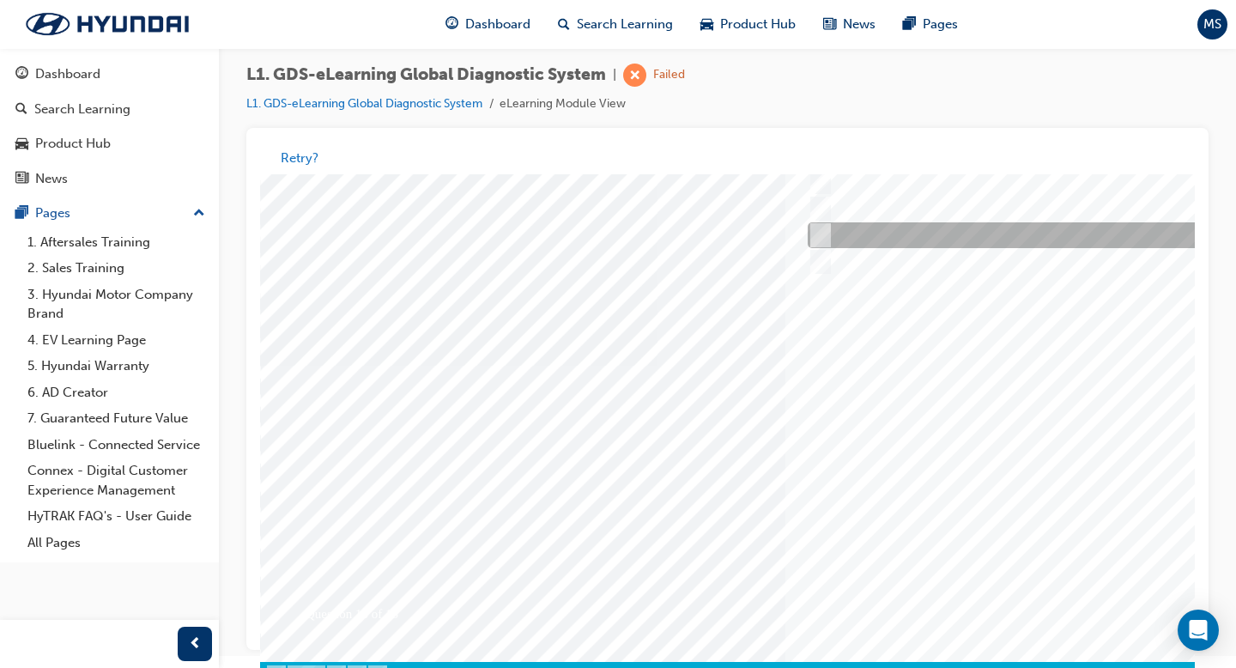
scroll to position [136, 0]
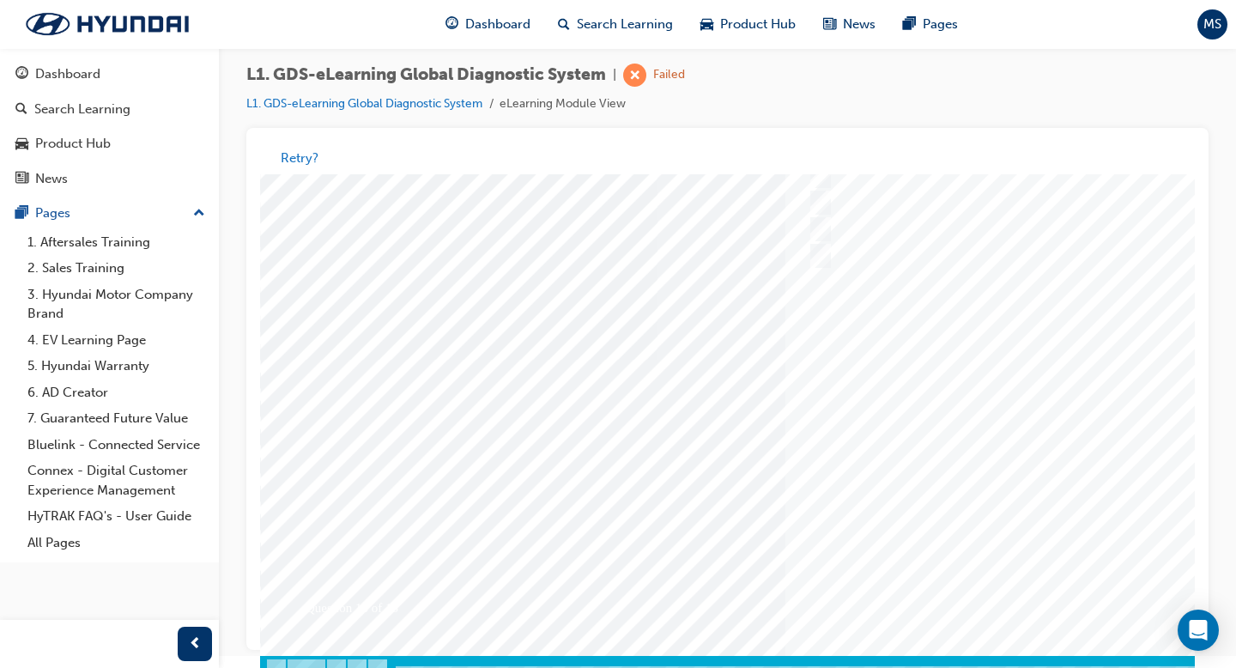
click at [977, 516] on div at bounding box center [843, 360] width 1167 height 644
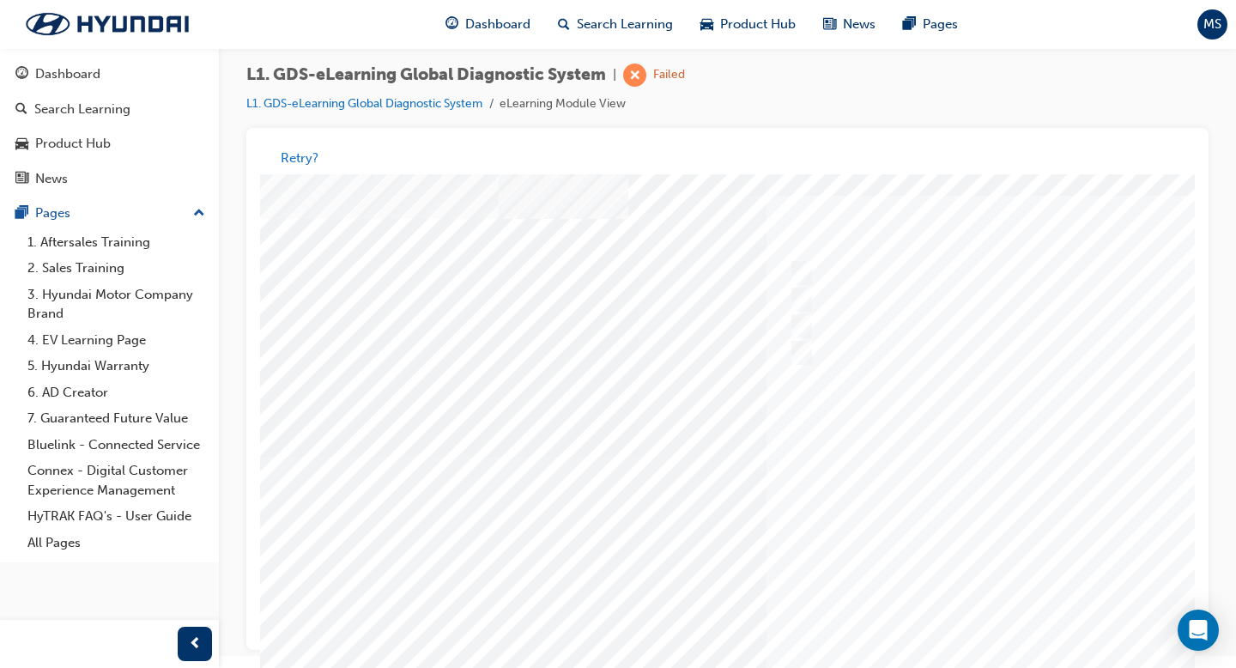
scroll to position [39, 21]
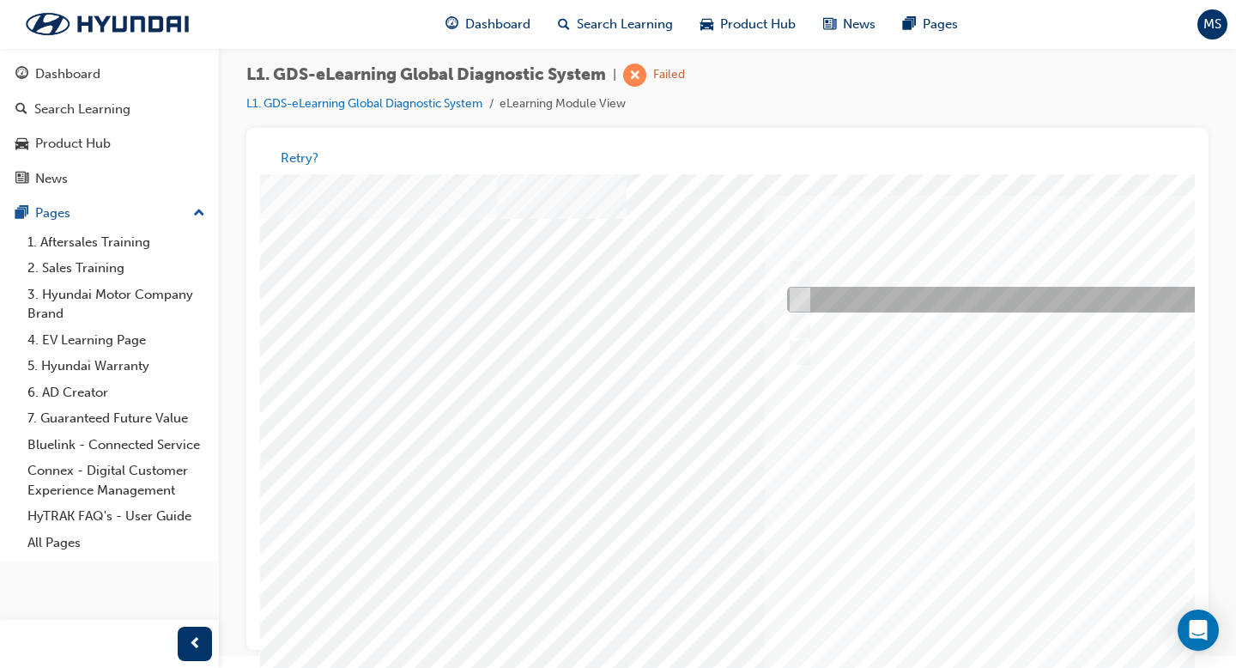
click at [977, 303] on div at bounding box center [1068, 301] width 571 height 26
radio input "true"
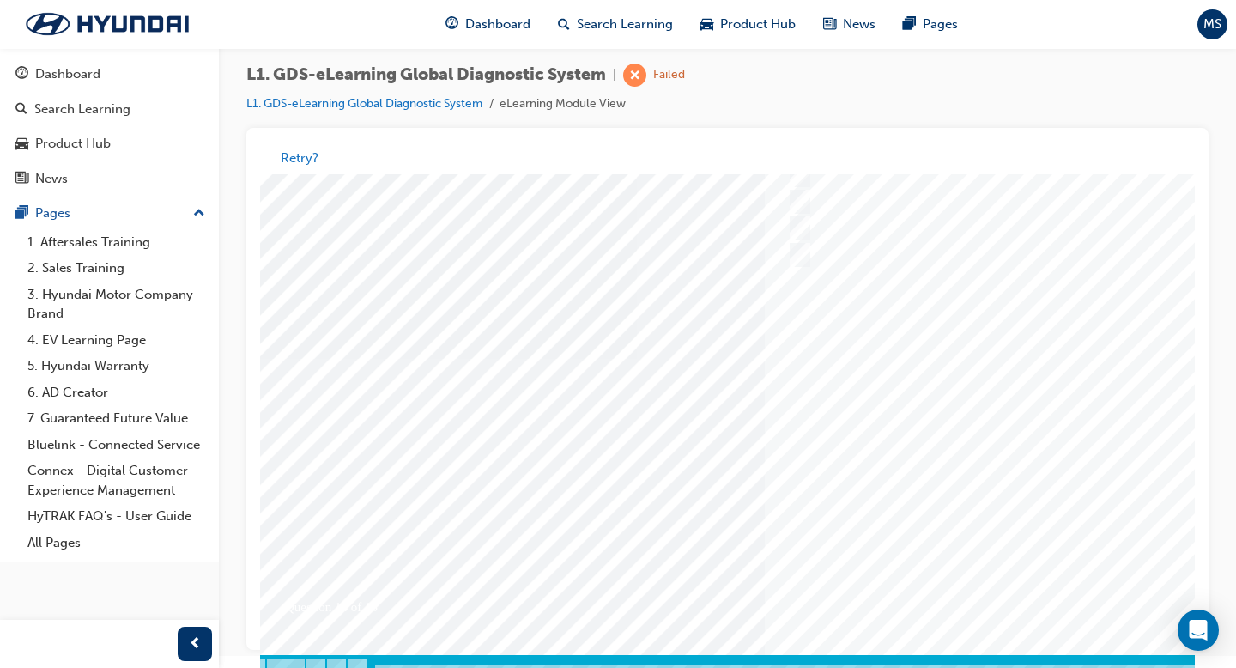
scroll to position [138, 21]
click at [977, 516] on div at bounding box center [822, 358] width 1167 height 644
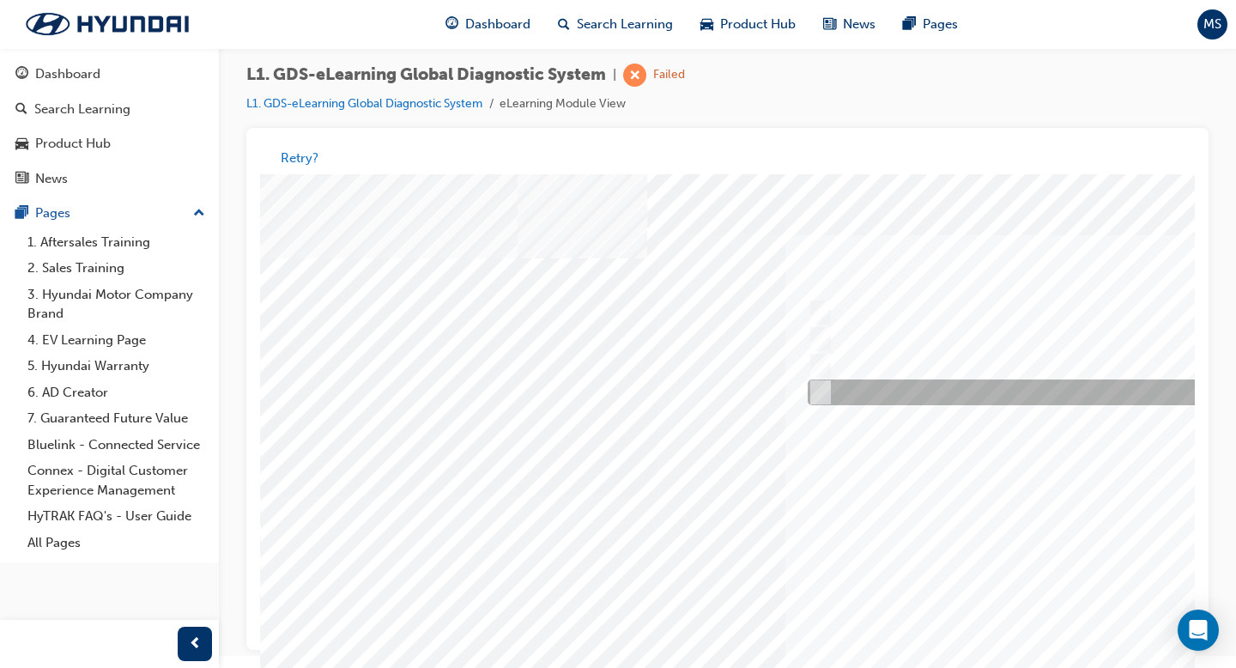
click at [911, 397] on div at bounding box center [1088, 393] width 571 height 26
radio input "true"
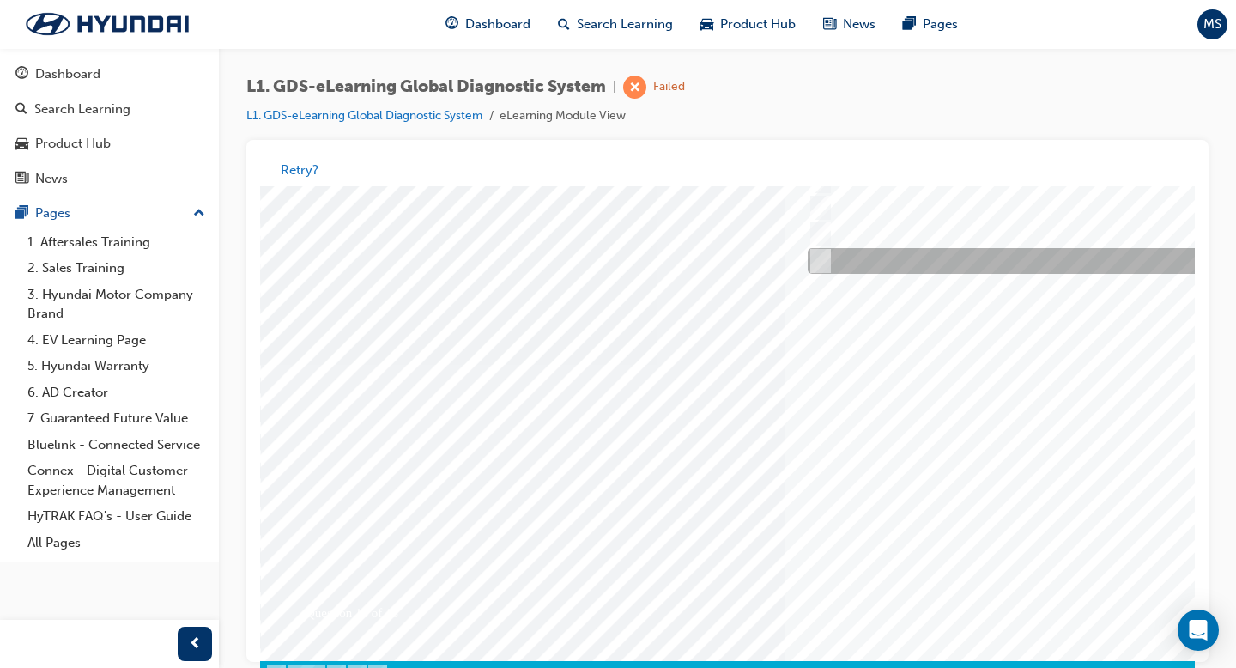
scroll to position [149, 0]
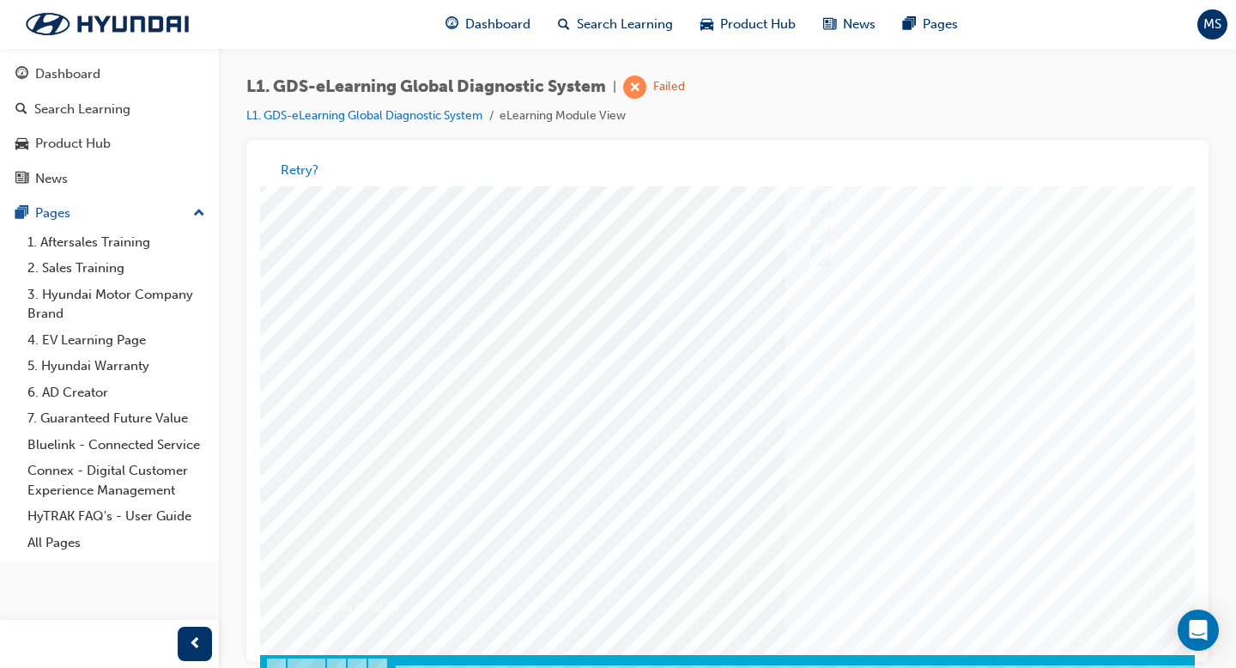
click at [977, 516] on div at bounding box center [843, 359] width 1167 height 644
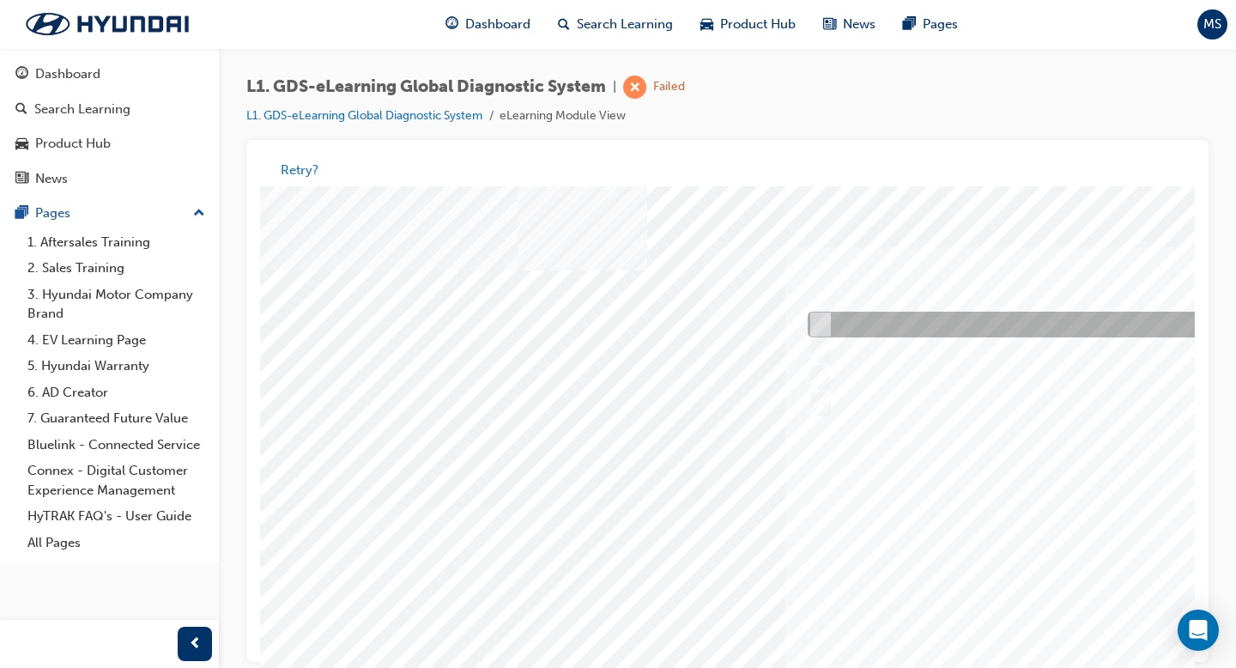
click at [841, 323] on div at bounding box center [1088, 325] width 571 height 26
radio input "true"
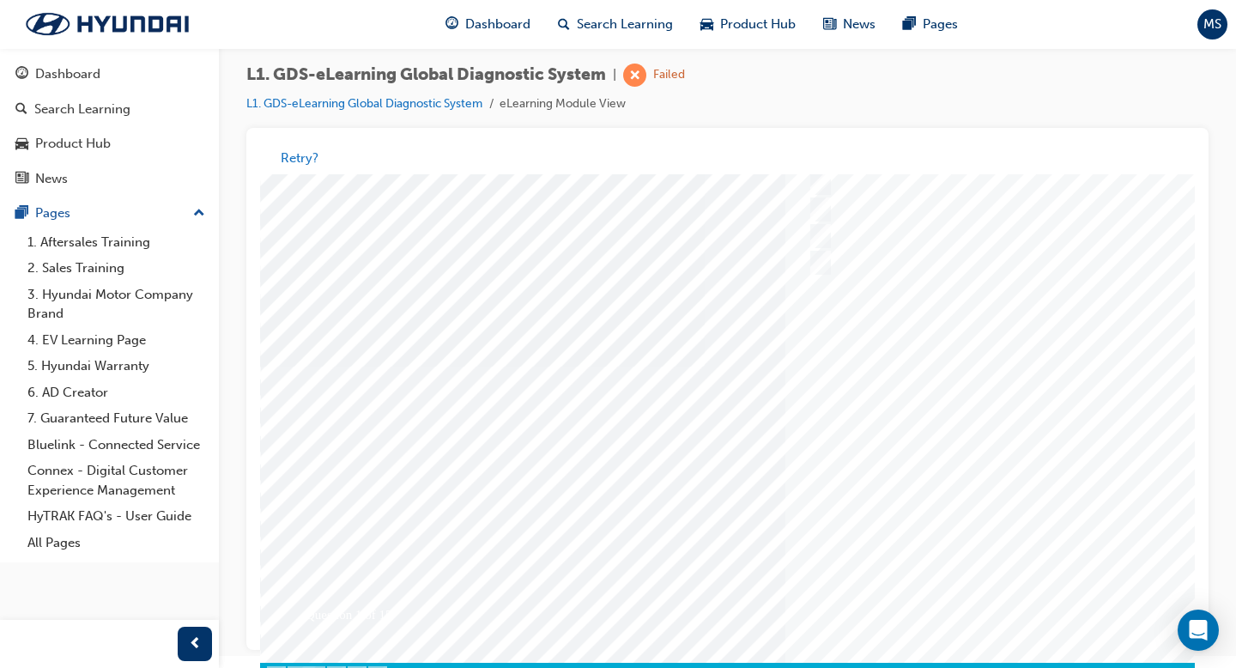
scroll to position [149, 0]
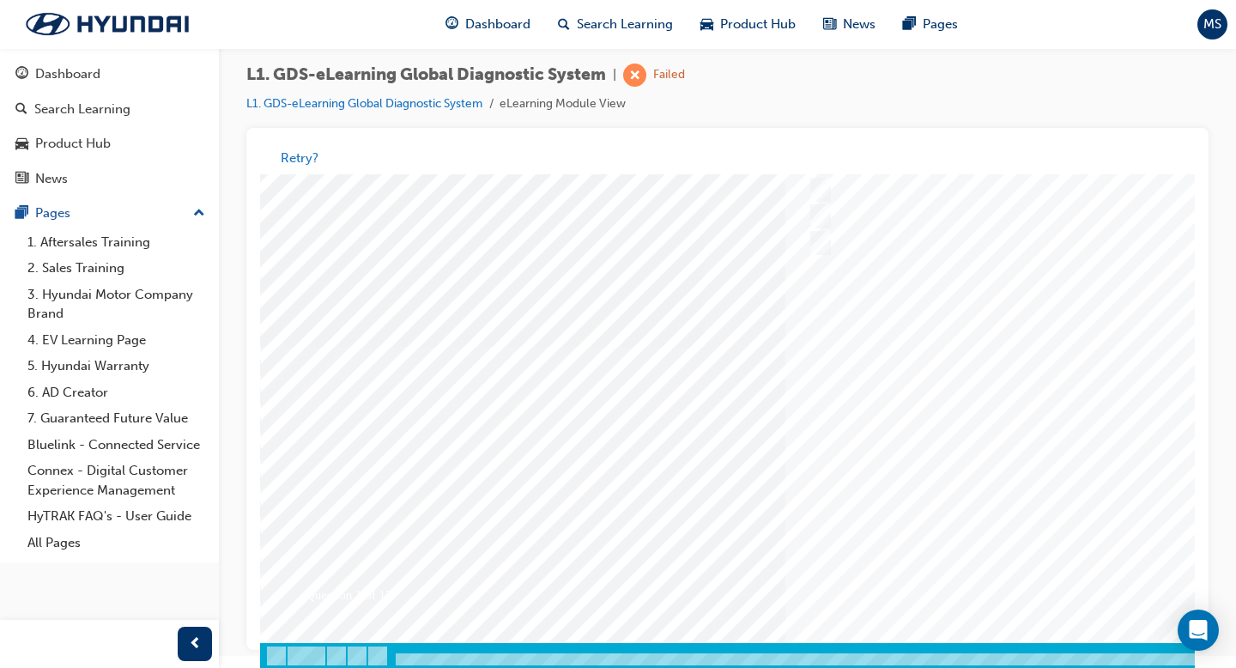
click at [977, 516] on div at bounding box center [843, 347] width 1167 height 644
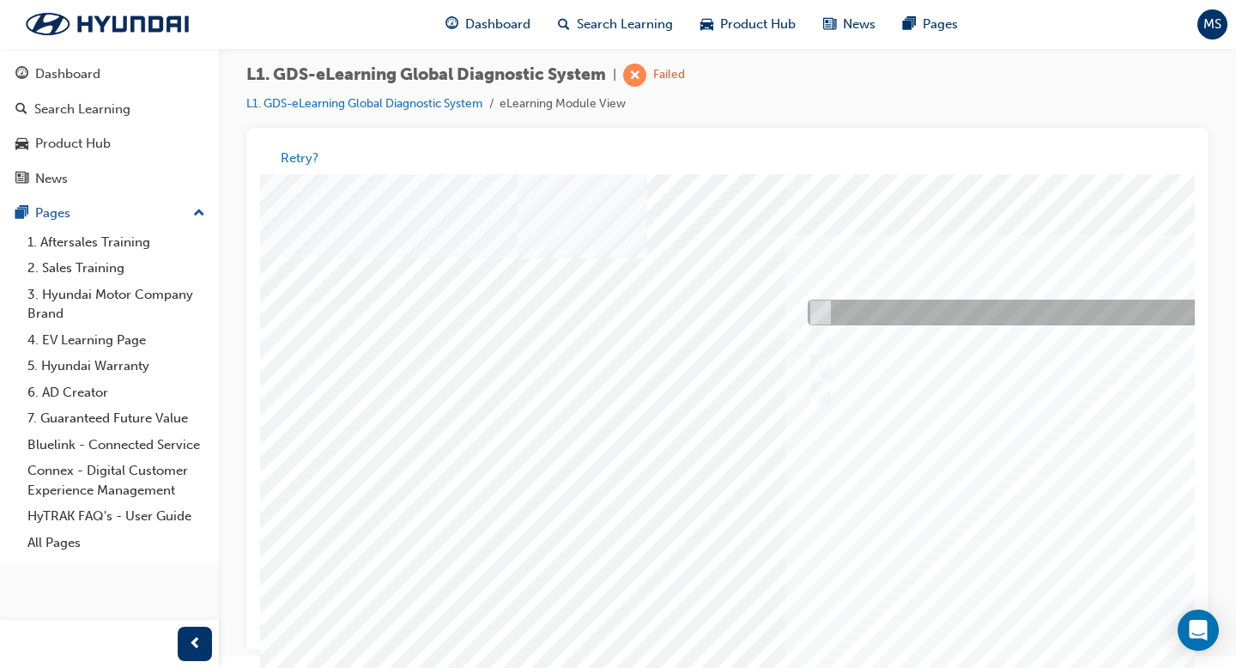
click at [977, 300] on div at bounding box center [1088, 313] width 571 height 26
radio input "true"
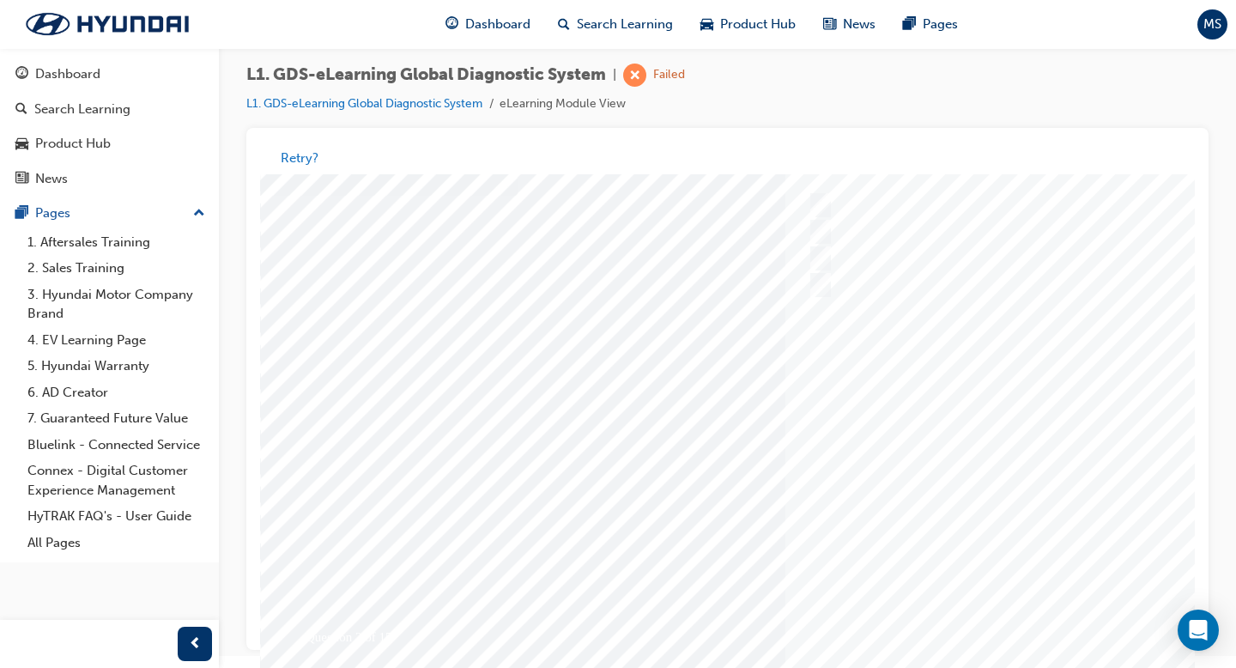
scroll to position [149, 0]
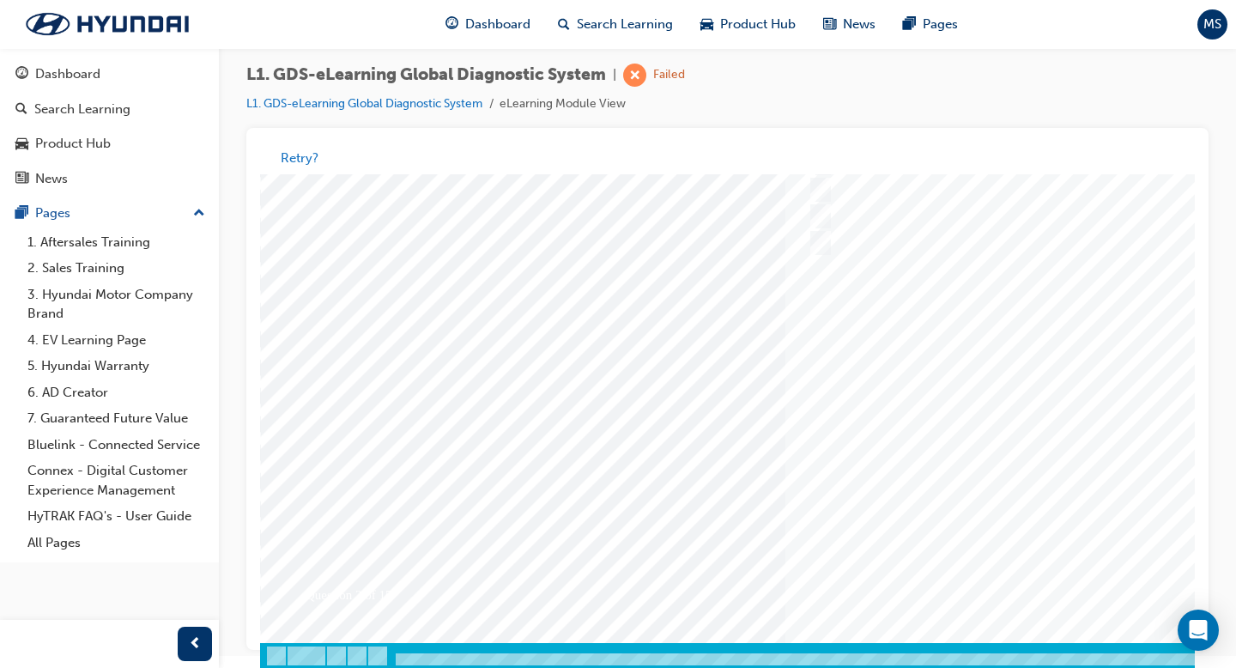
click at [977, 516] on div at bounding box center [843, 347] width 1167 height 644
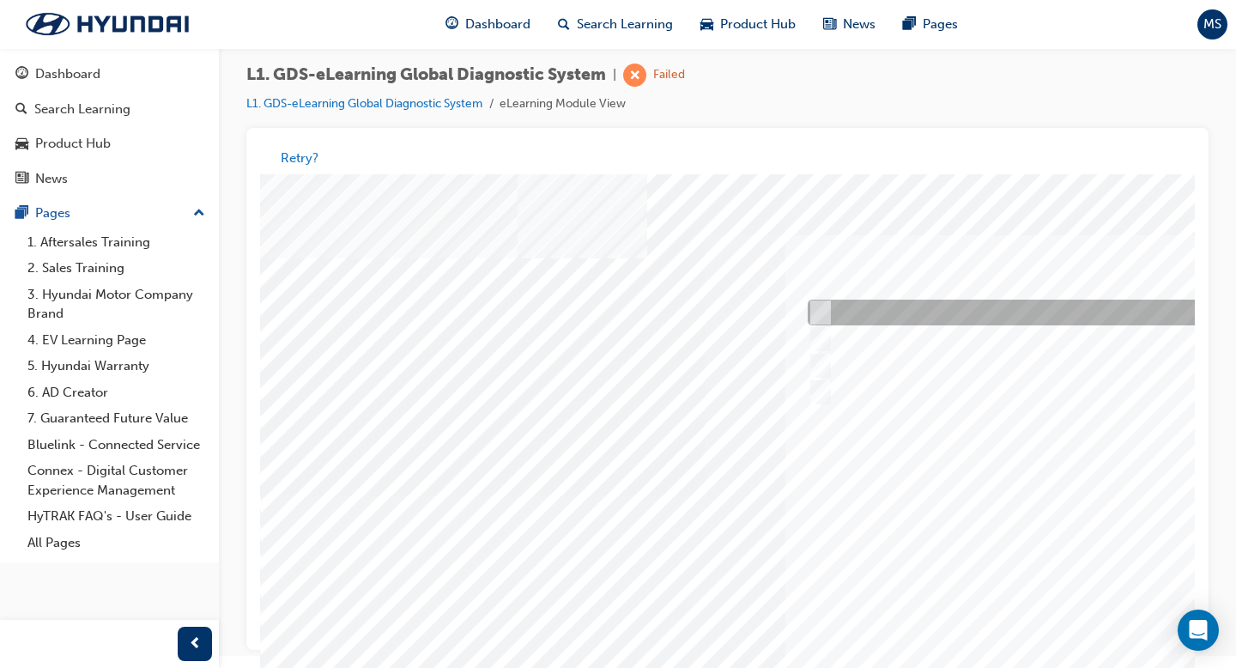
click at [869, 312] on div at bounding box center [1088, 313] width 571 height 26
checkbox input "false"
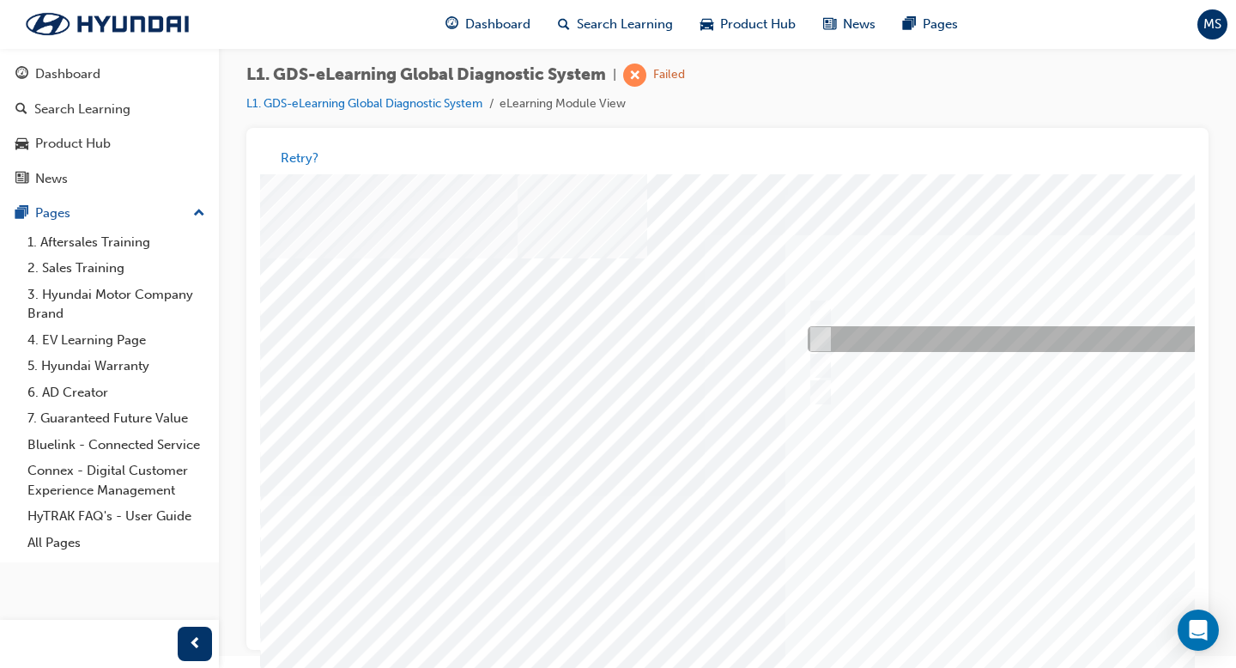
click at [865, 330] on div at bounding box center [1088, 340] width 571 height 26
click at [864, 349] on div at bounding box center [1088, 340] width 571 height 26
checkbox input "false"
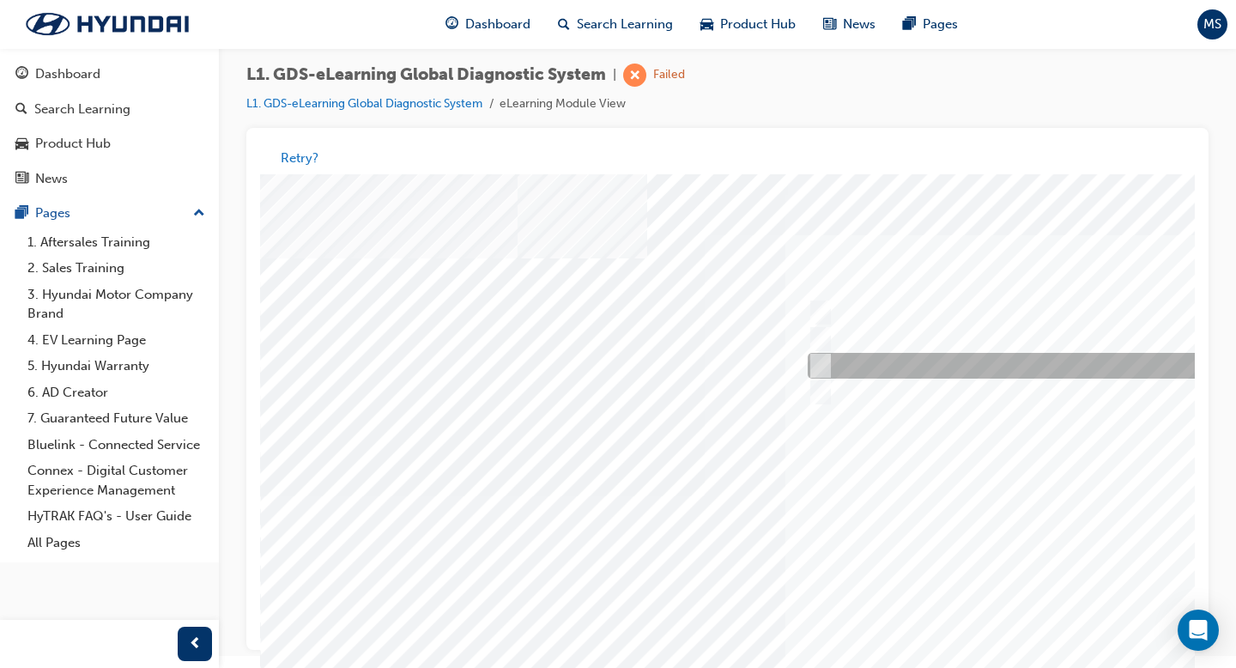
click at [862, 359] on div at bounding box center [1088, 367] width 571 height 26
checkbox input "true"
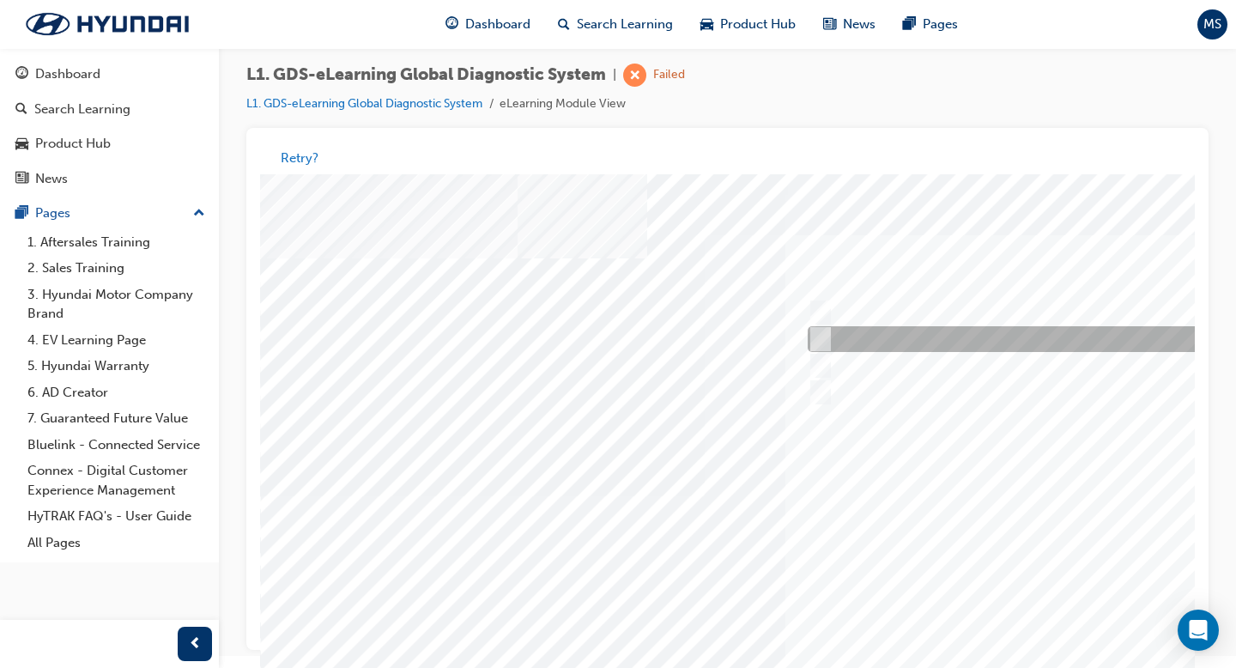
click at [863, 338] on div at bounding box center [1088, 340] width 571 height 26
checkbox input "true"
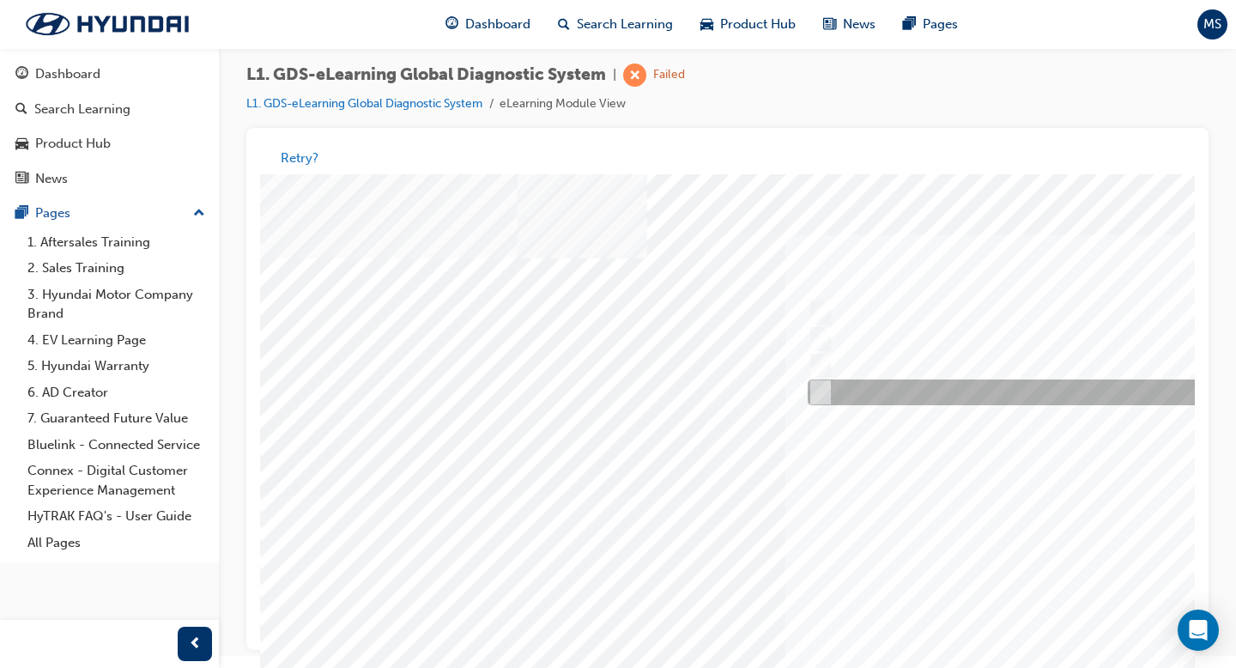
click at [863, 389] on div at bounding box center [1088, 393] width 571 height 26
checkbox input "true"
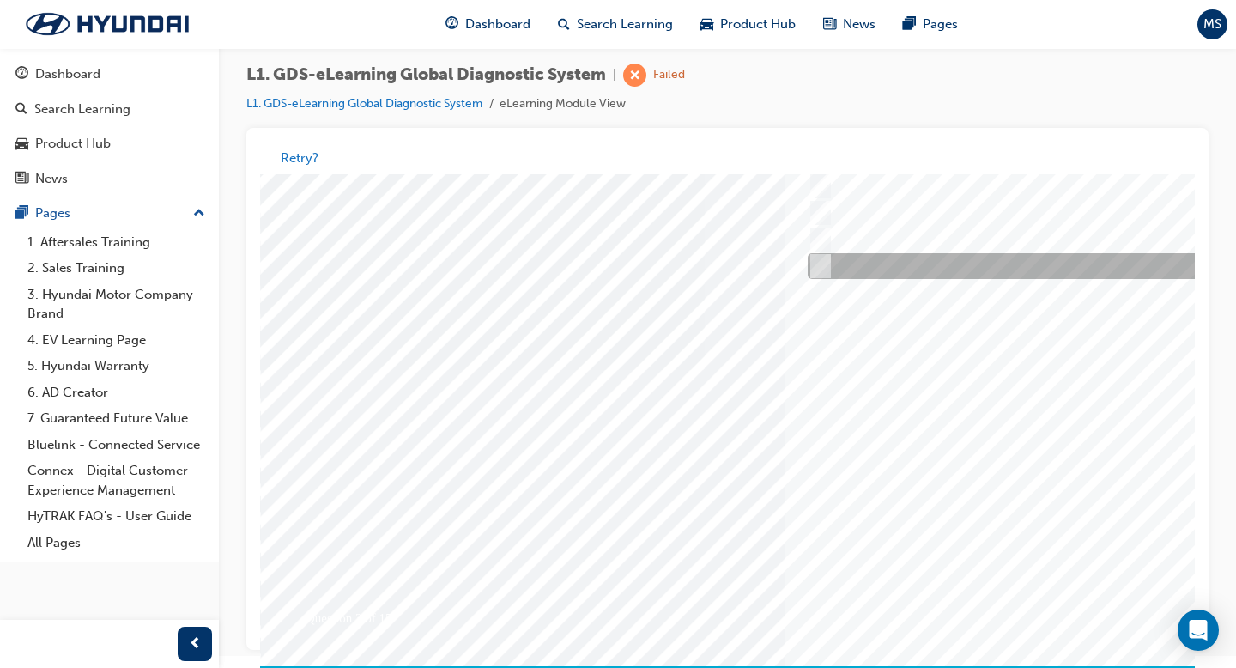
scroll to position [149, 0]
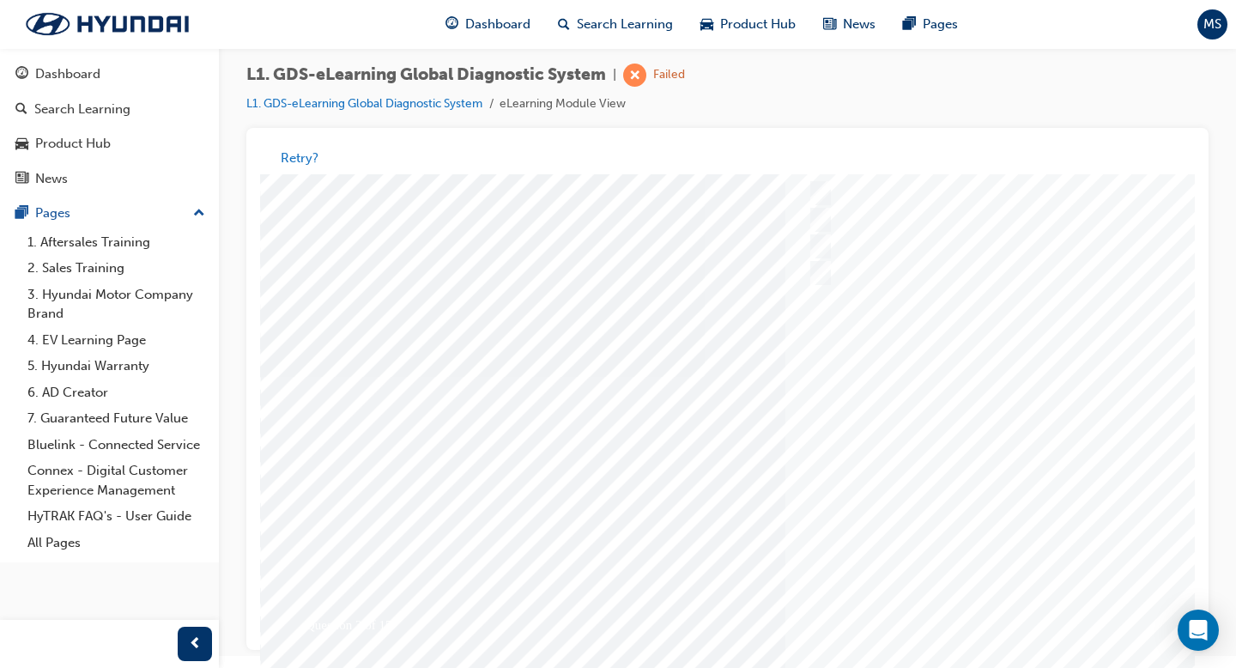
scroll to position [112, 0]
click at [907, 252] on div at bounding box center [843, 385] width 1167 height 644
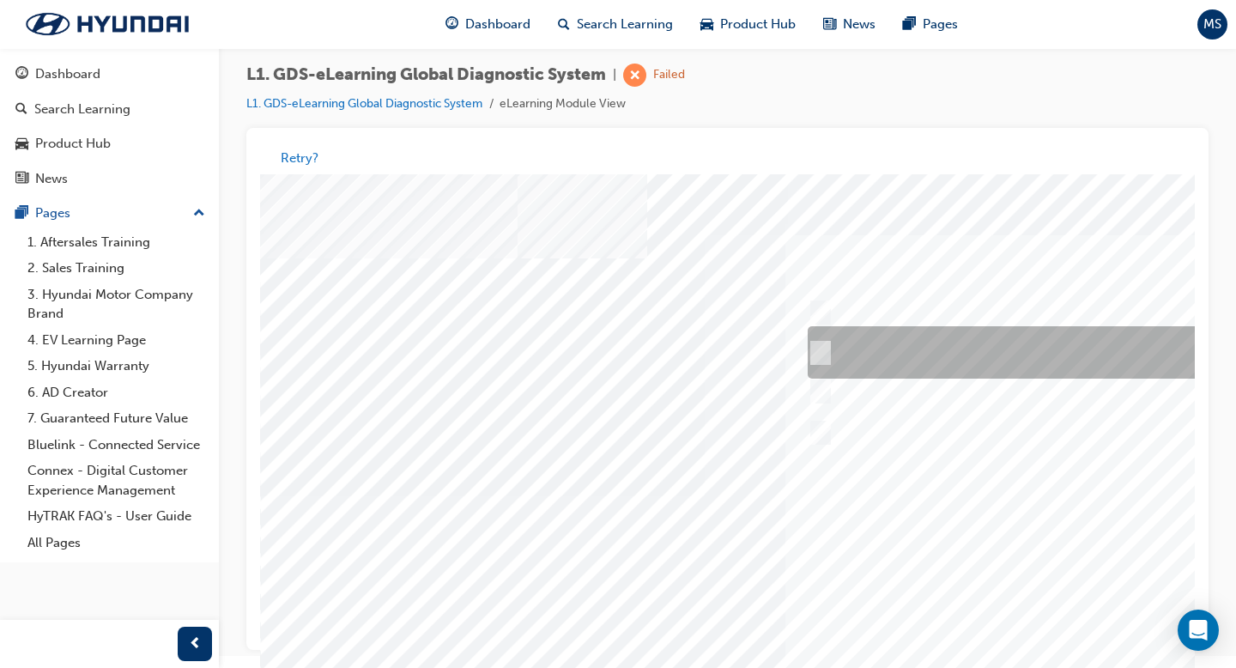
click at [829, 360] on div at bounding box center [1088, 353] width 571 height 52
radio input "true"
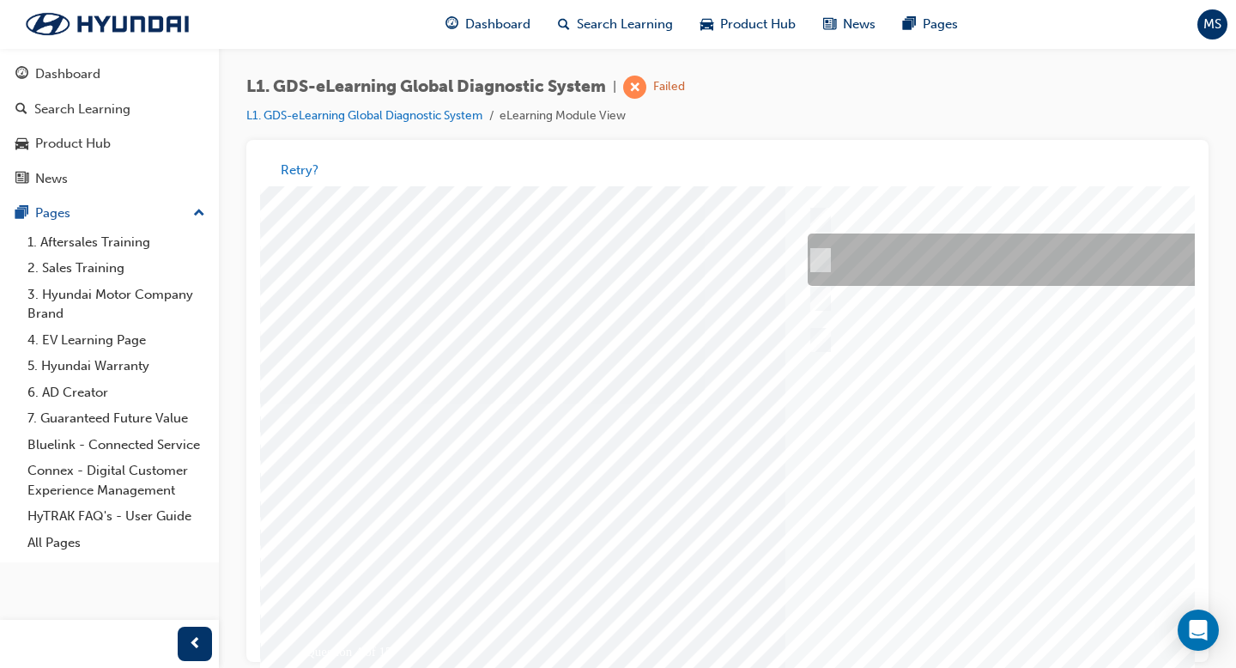
scroll to position [149, 0]
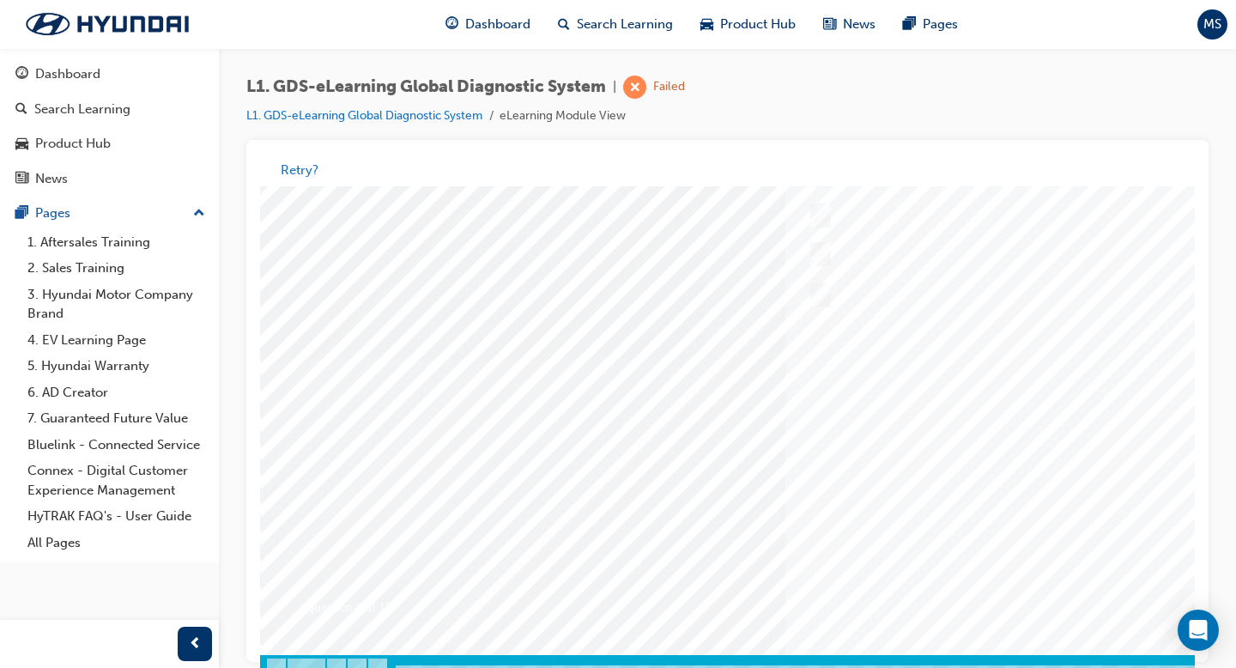
click at [977, 516] on div at bounding box center [843, 359] width 1167 height 644
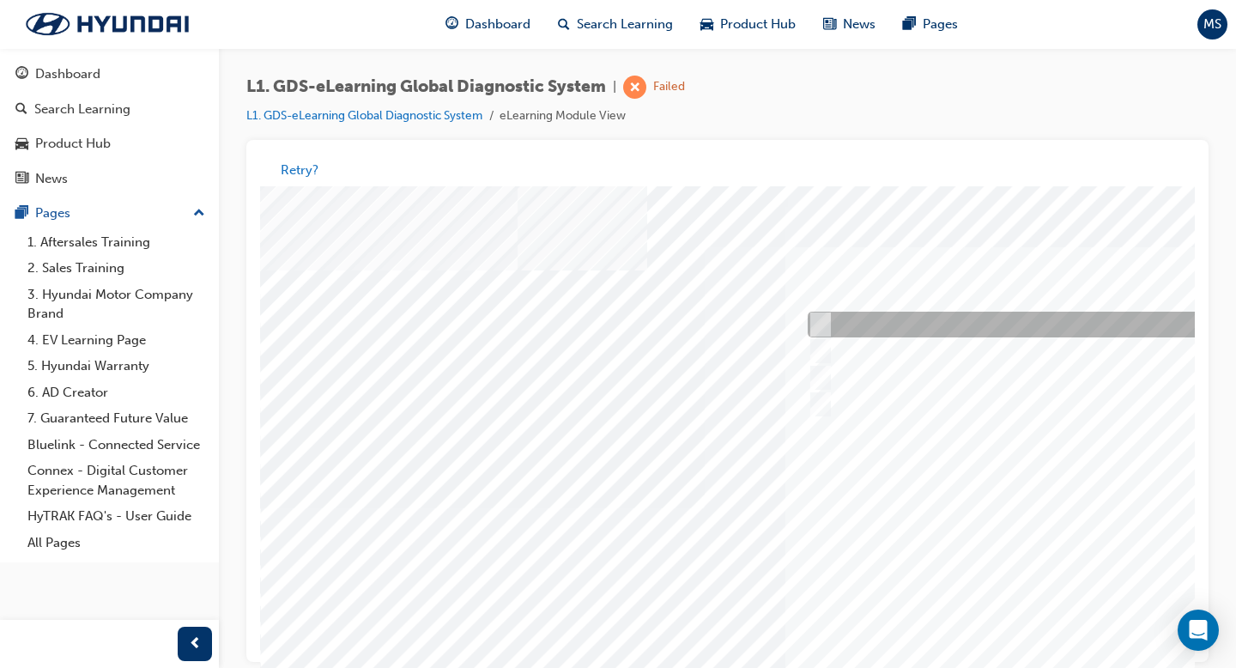
click at [977, 323] on div at bounding box center [1088, 325] width 571 height 26
checkbox input "true"
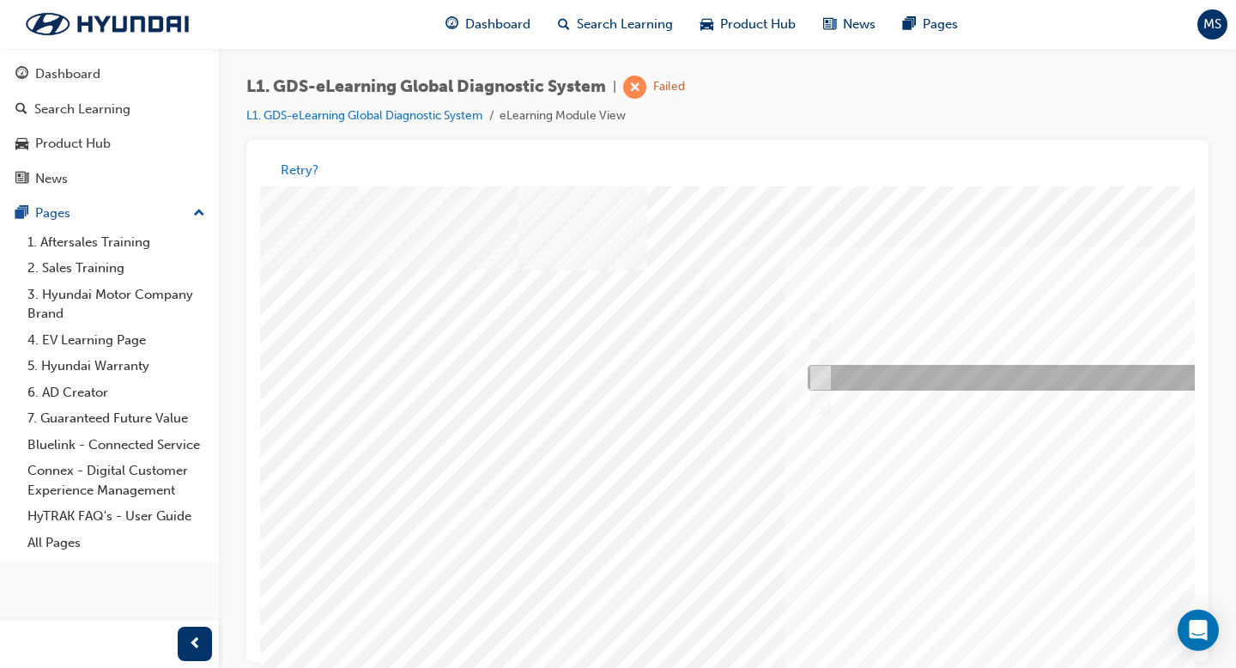
click at [973, 373] on div at bounding box center [1088, 379] width 571 height 26
checkbox input "true"
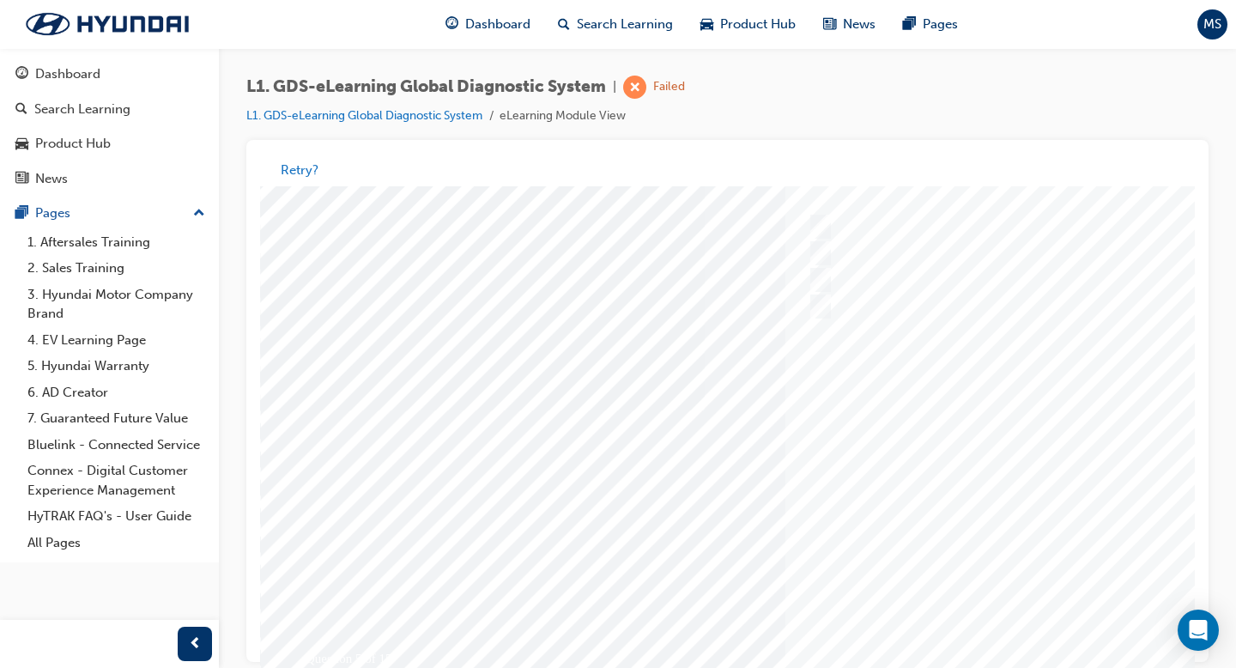
scroll to position [149, 0]
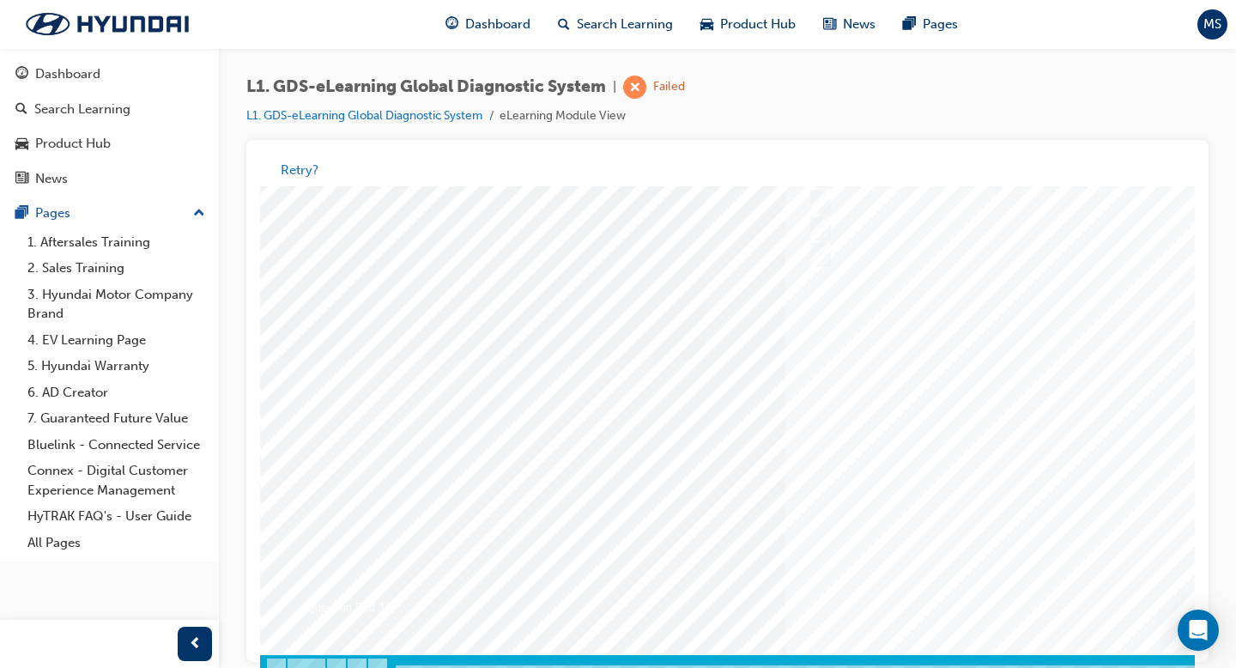
click at [977, 515] on div at bounding box center [843, 359] width 1167 height 644
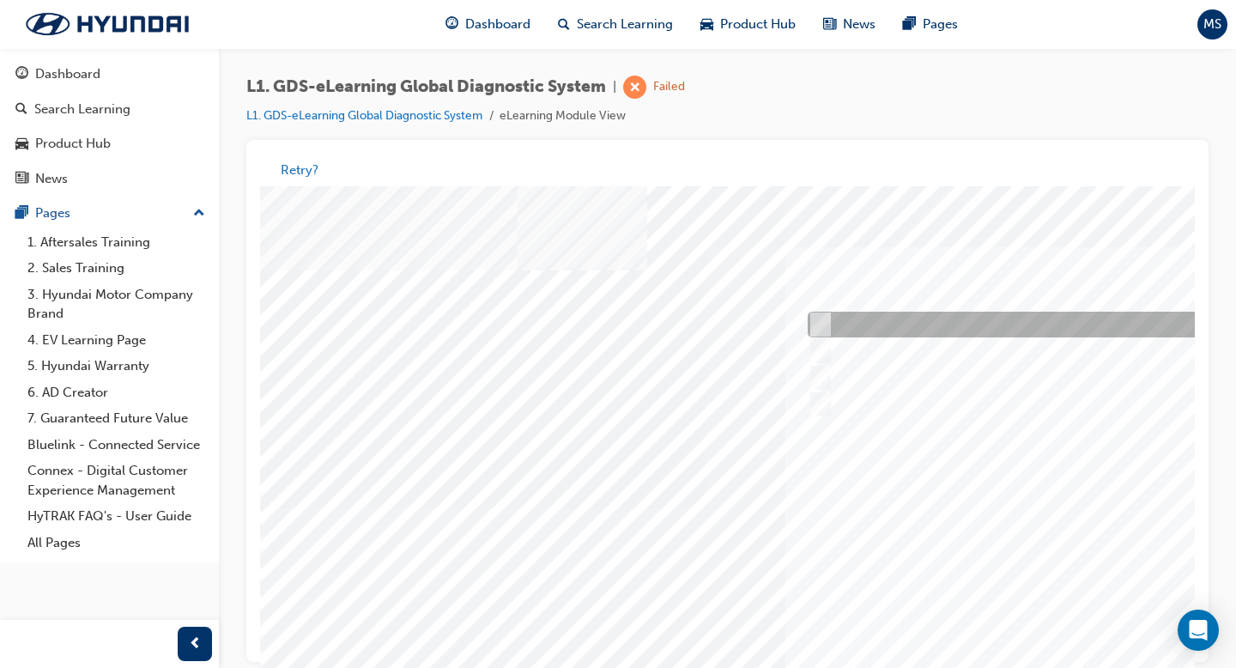
click at [928, 324] on div at bounding box center [1088, 325] width 571 height 26
checkbox input "true"
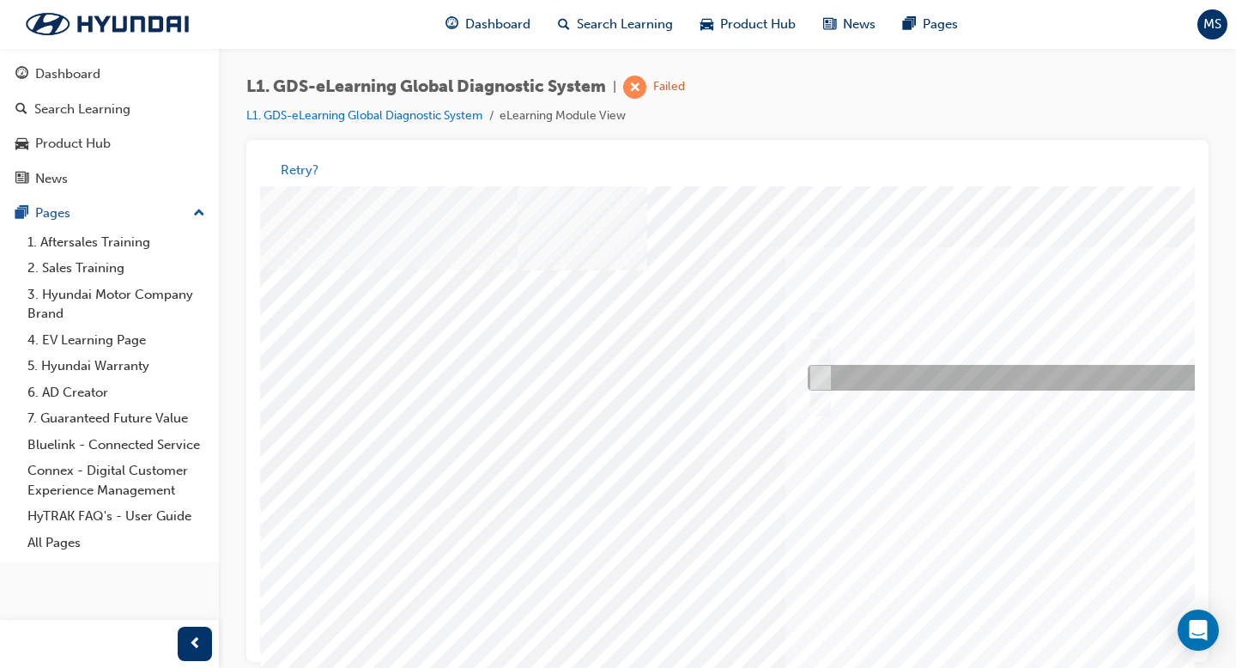
click at [873, 371] on div at bounding box center [1088, 379] width 571 height 26
checkbox input "true"
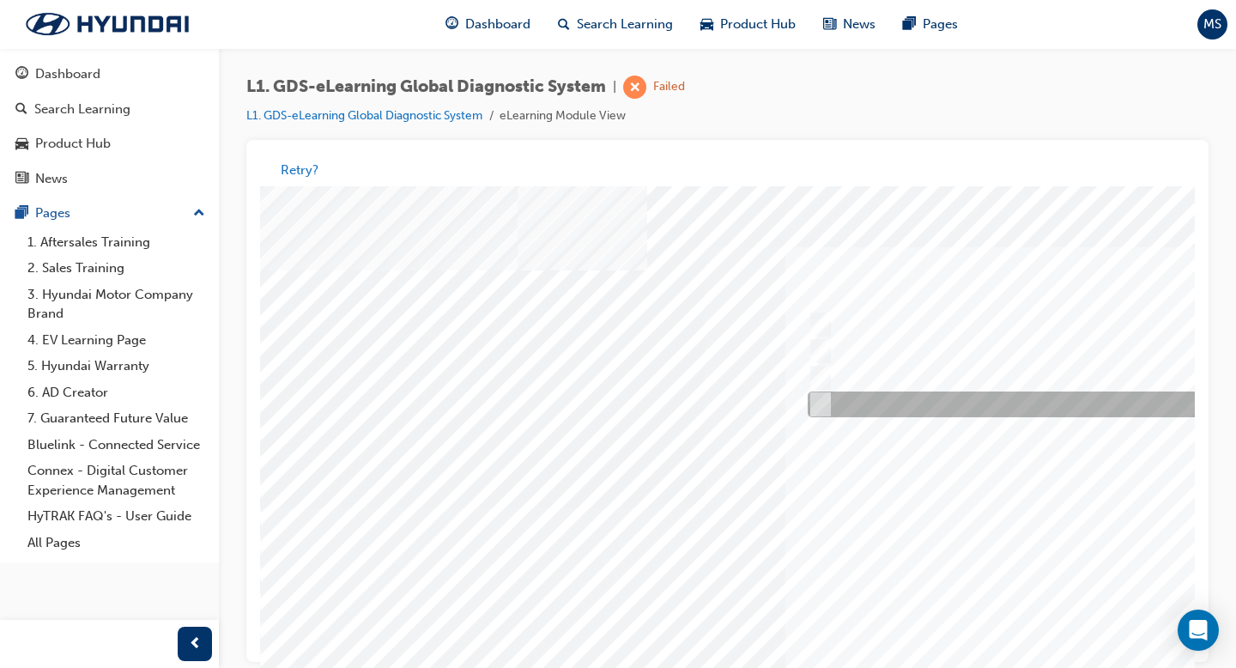
click at [871, 399] on div at bounding box center [1088, 405] width 571 height 26
checkbox input "true"
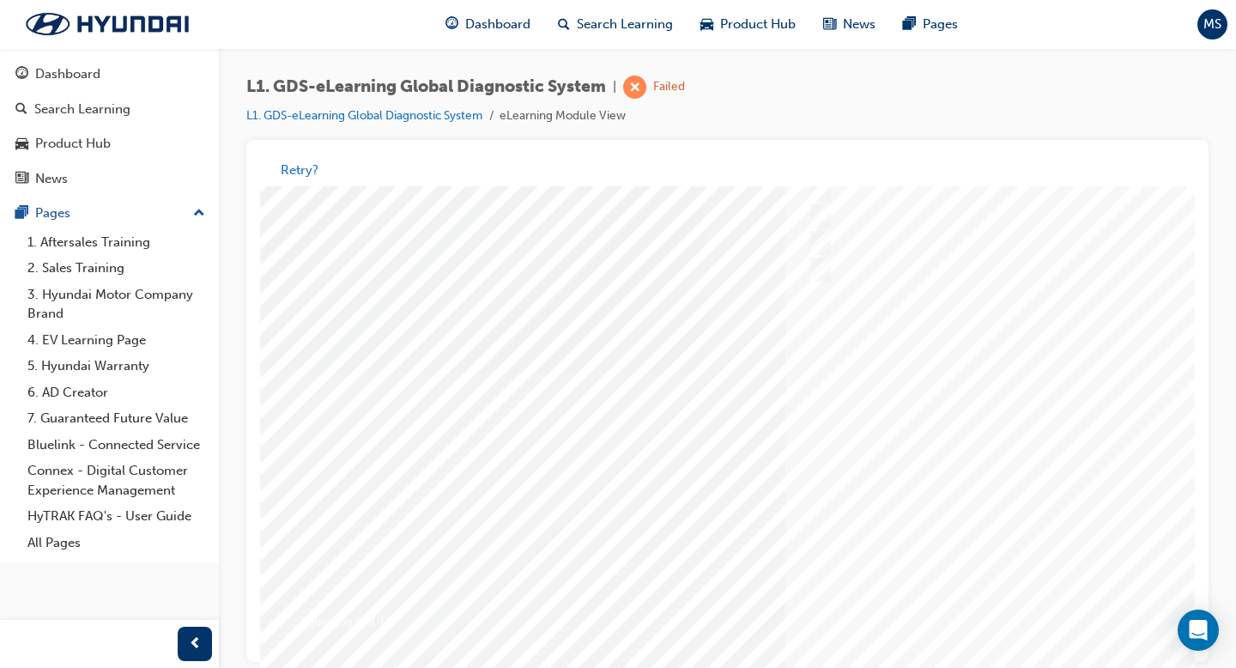
scroll to position [149, 0]
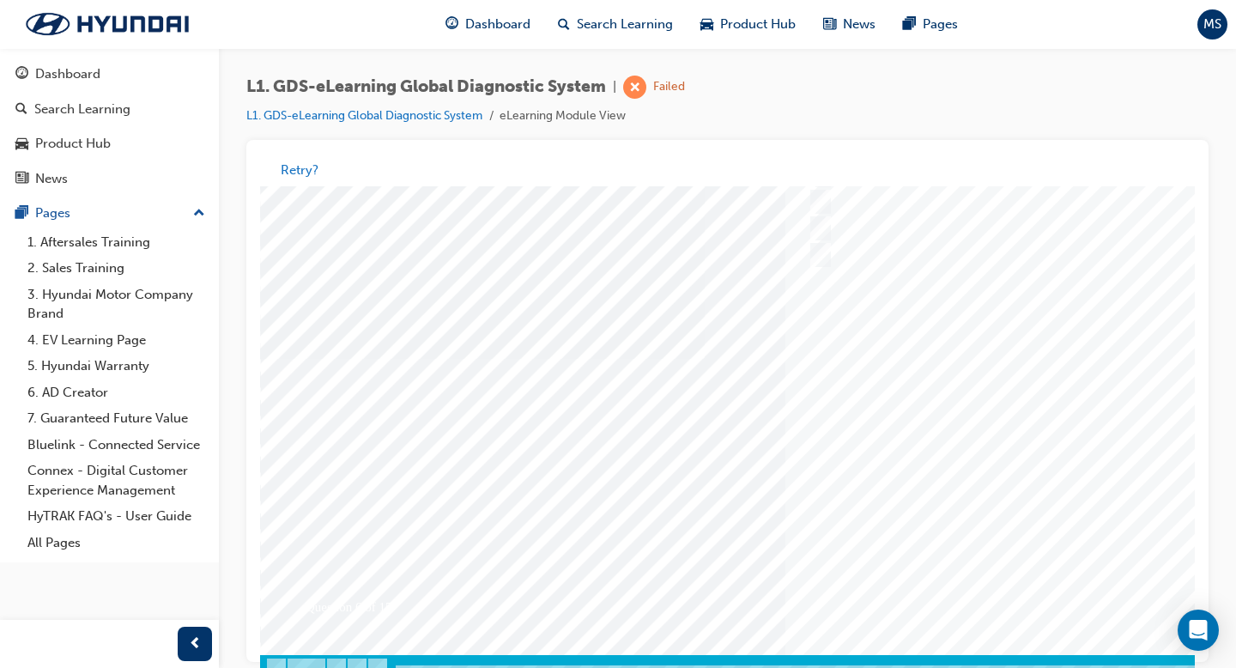
click at [977, 516] on div at bounding box center [843, 359] width 1167 height 644
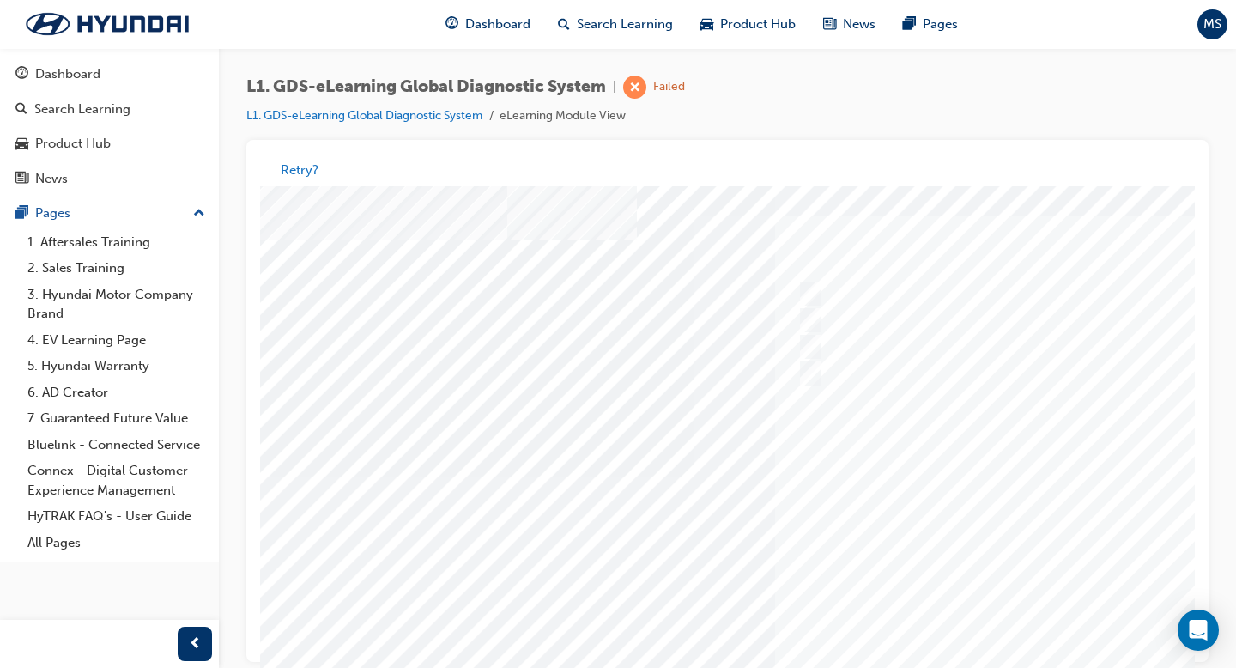
scroll to position [31, 18]
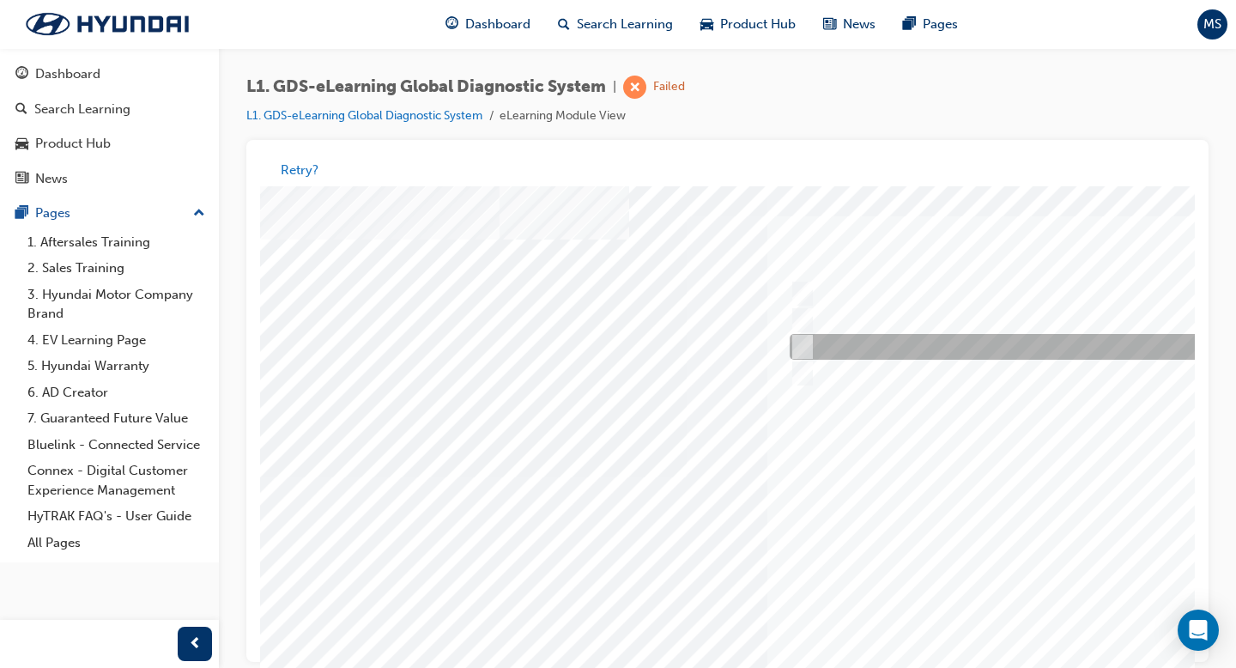
click at [977, 349] on div at bounding box center [1070, 348] width 571 height 26
radio input "true"
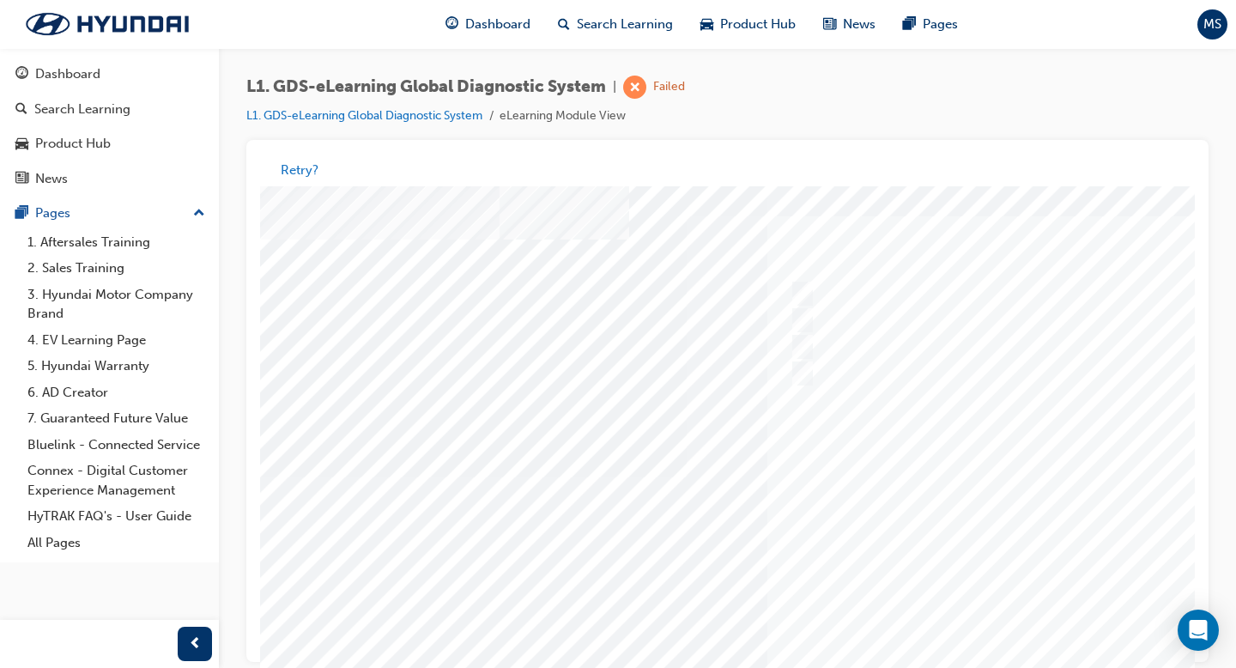
scroll to position [149, 18]
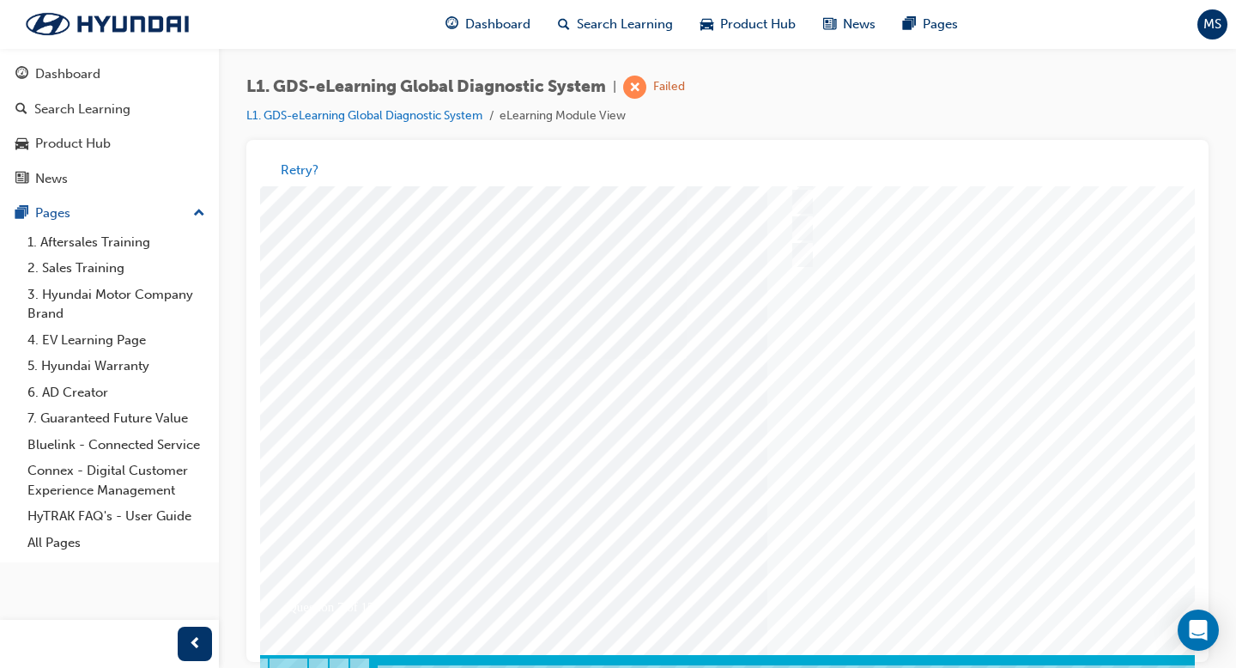
click at [977, 516] on div at bounding box center [825, 359] width 1167 height 644
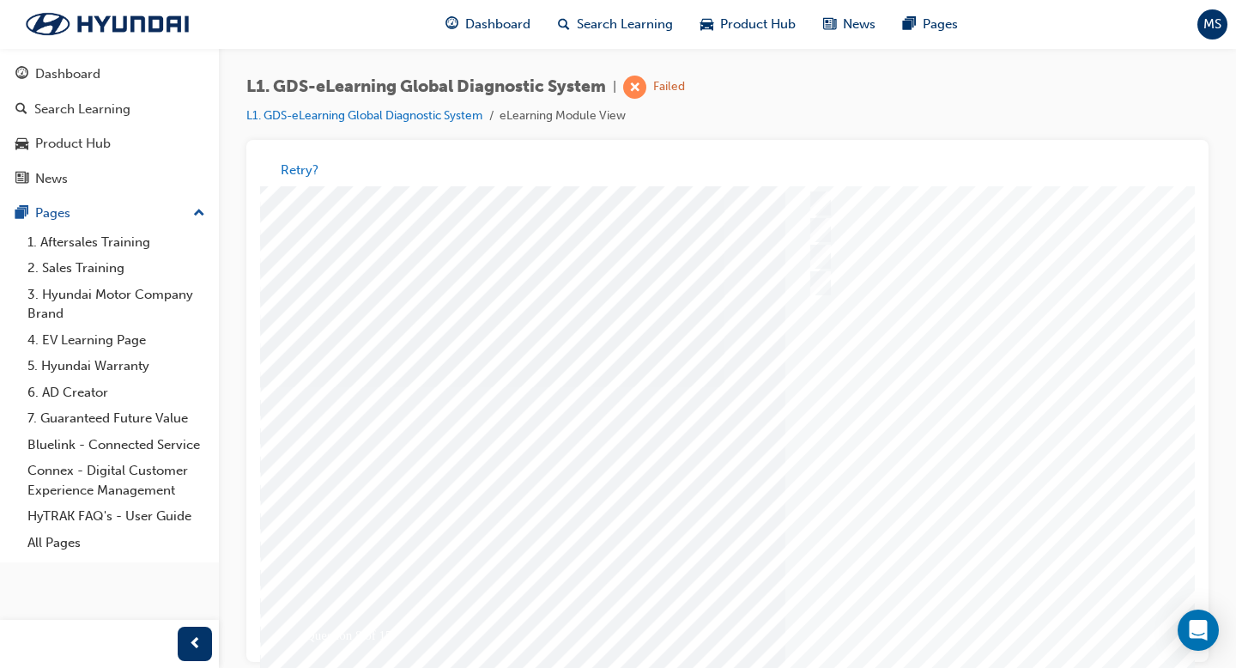
scroll to position [103, 0]
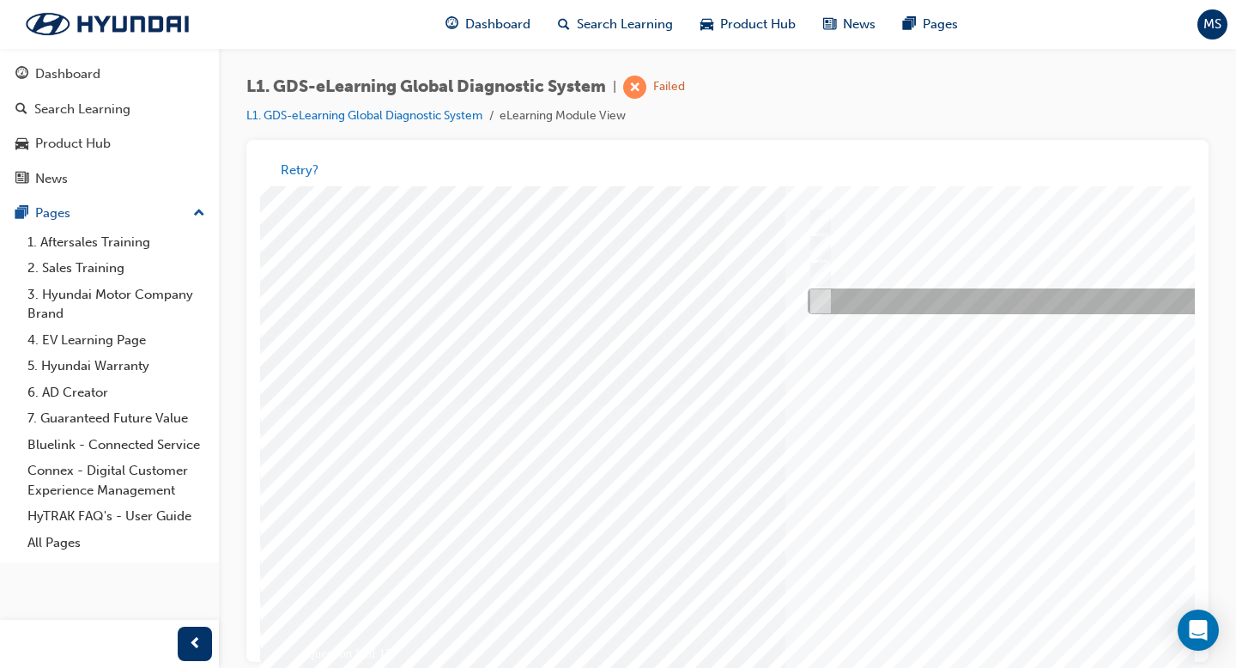
click at [948, 308] on div at bounding box center [1088, 302] width 571 height 26
radio input "true"
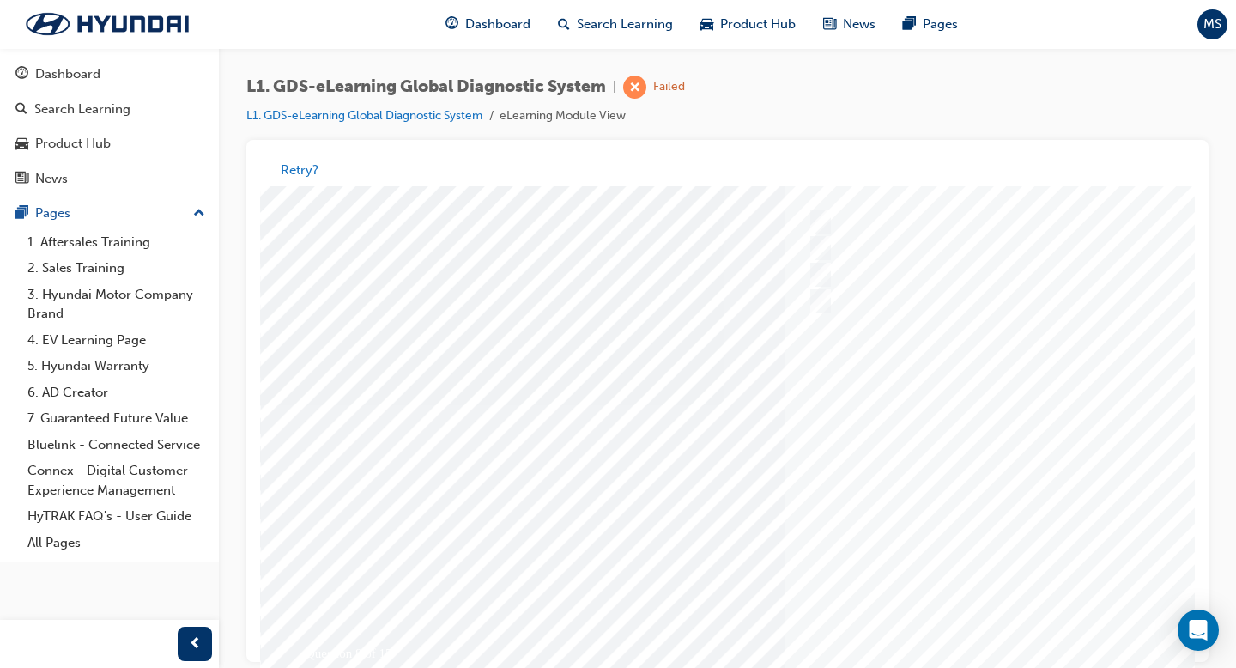
click at [977, 516] on div at bounding box center [843, 405] width 1167 height 644
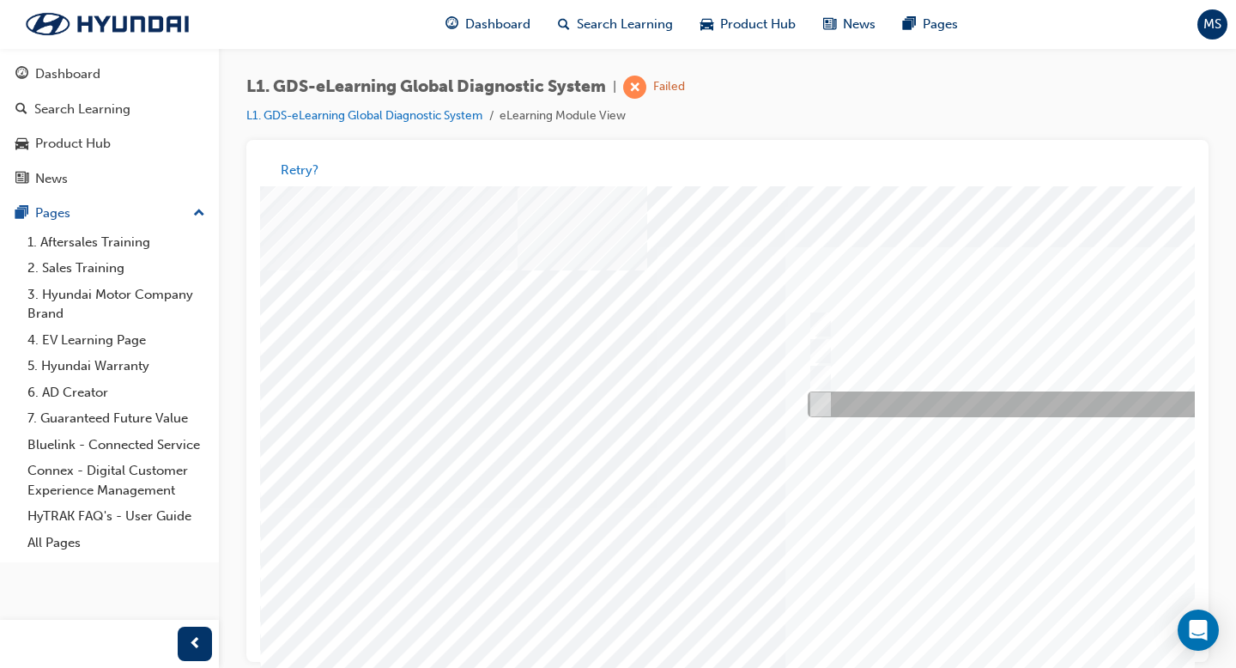
click at [972, 412] on div at bounding box center [1088, 405] width 571 height 26
radio input "true"
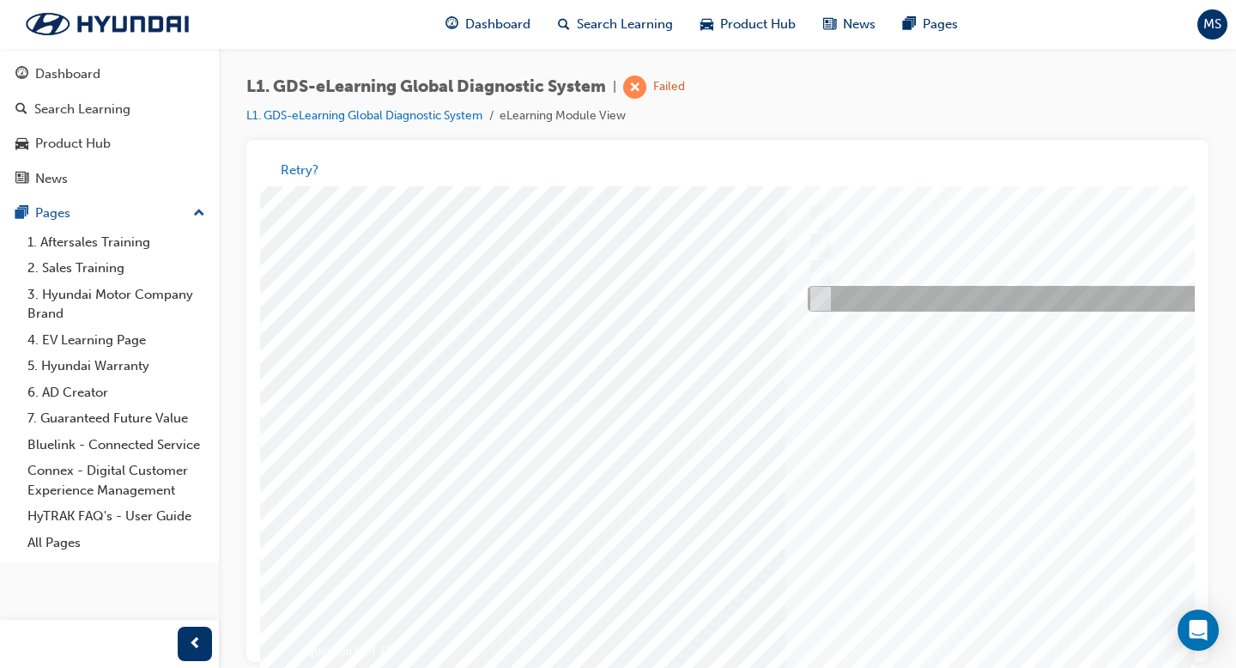
scroll to position [149, 0]
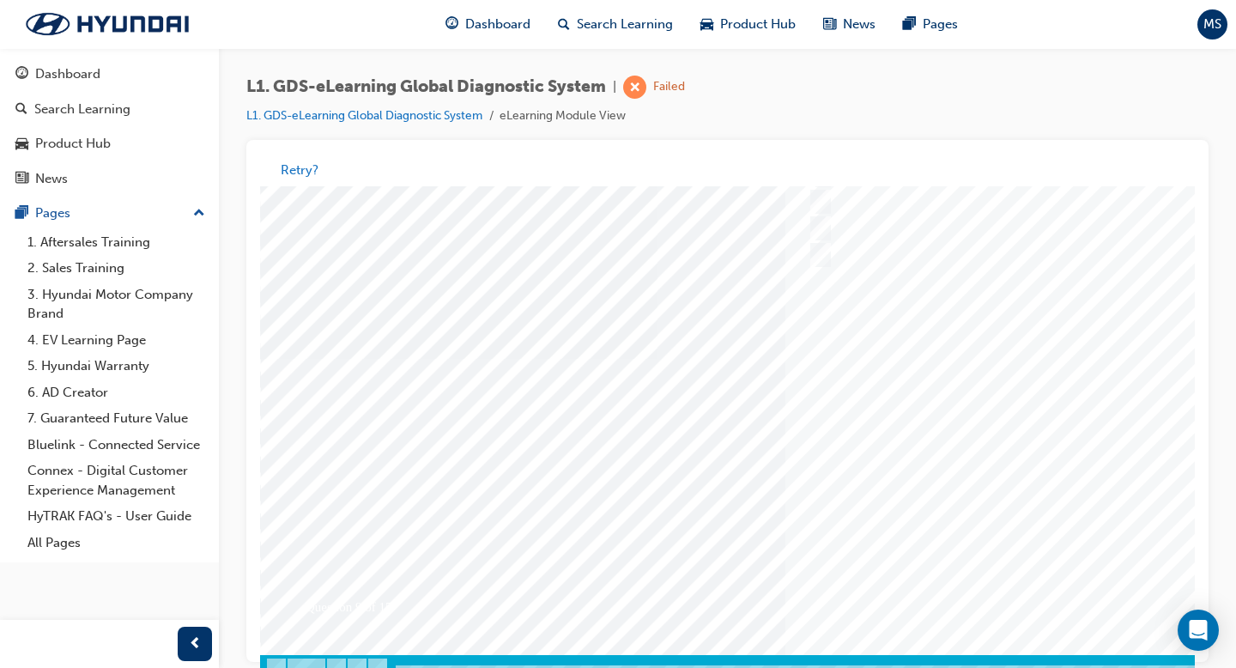
click at [977, 516] on div at bounding box center [843, 359] width 1167 height 644
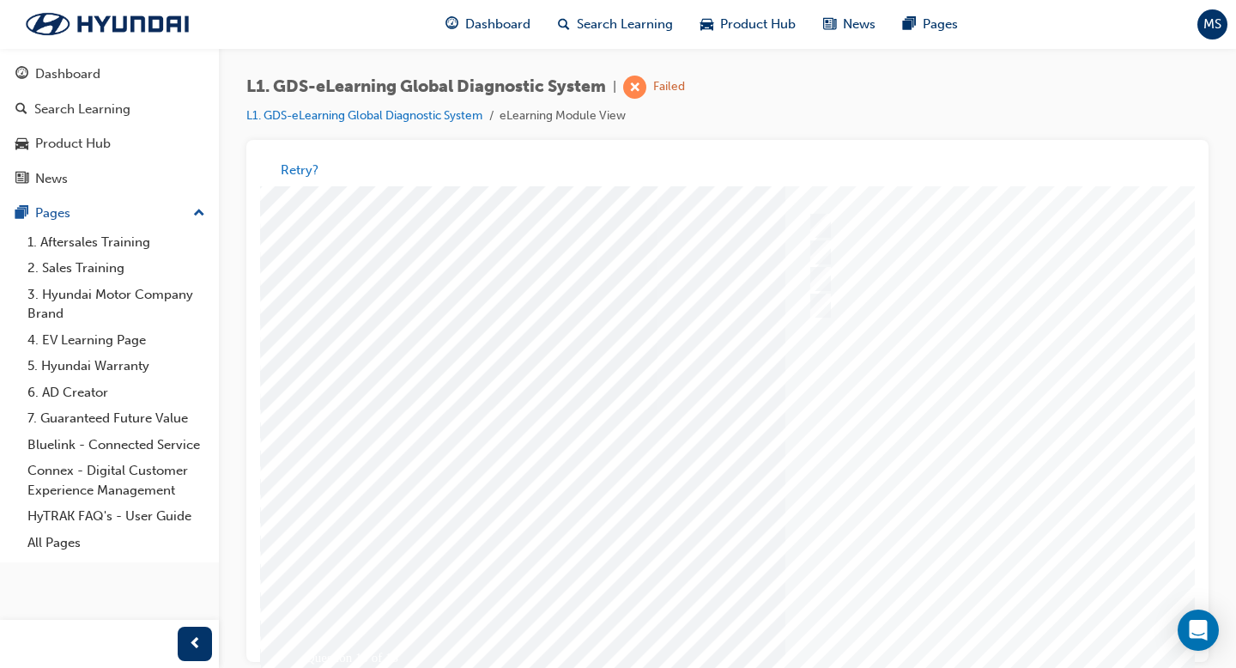
scroll to position [89, 0]
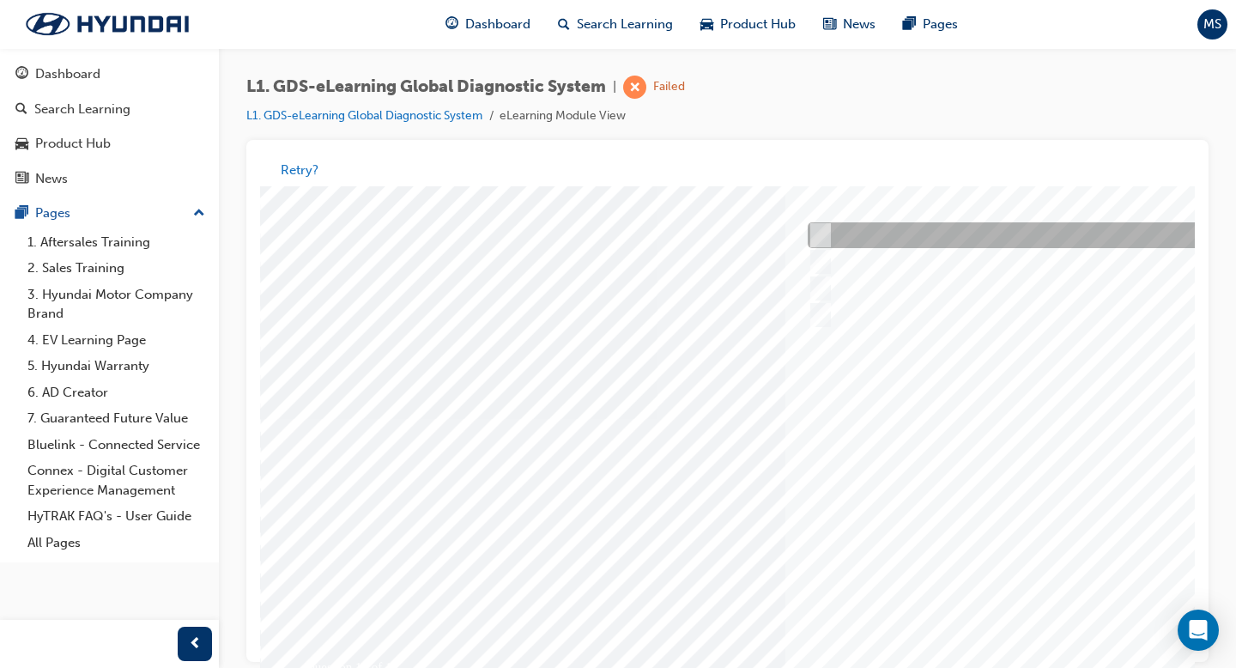
click at [977, 232] on div at bounding box center [1088, 236] width 571 height 26
radio input "true"
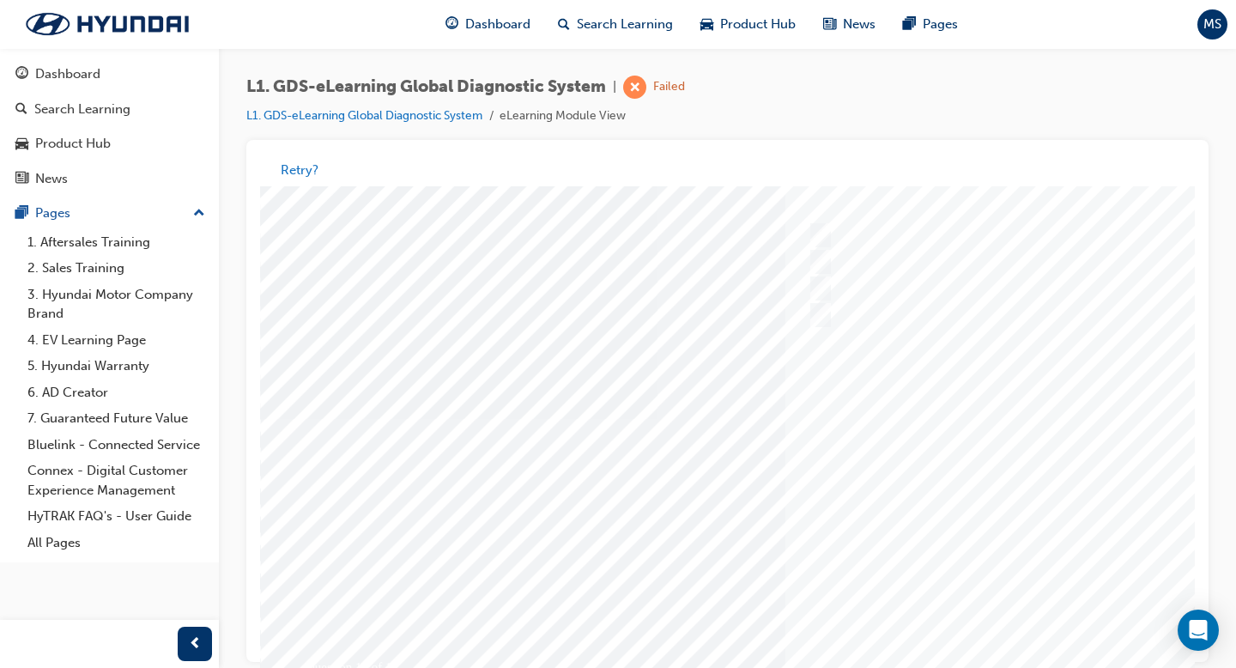
click at [977, 516] on div at bounding box center [843, 419] width 1167 height 644
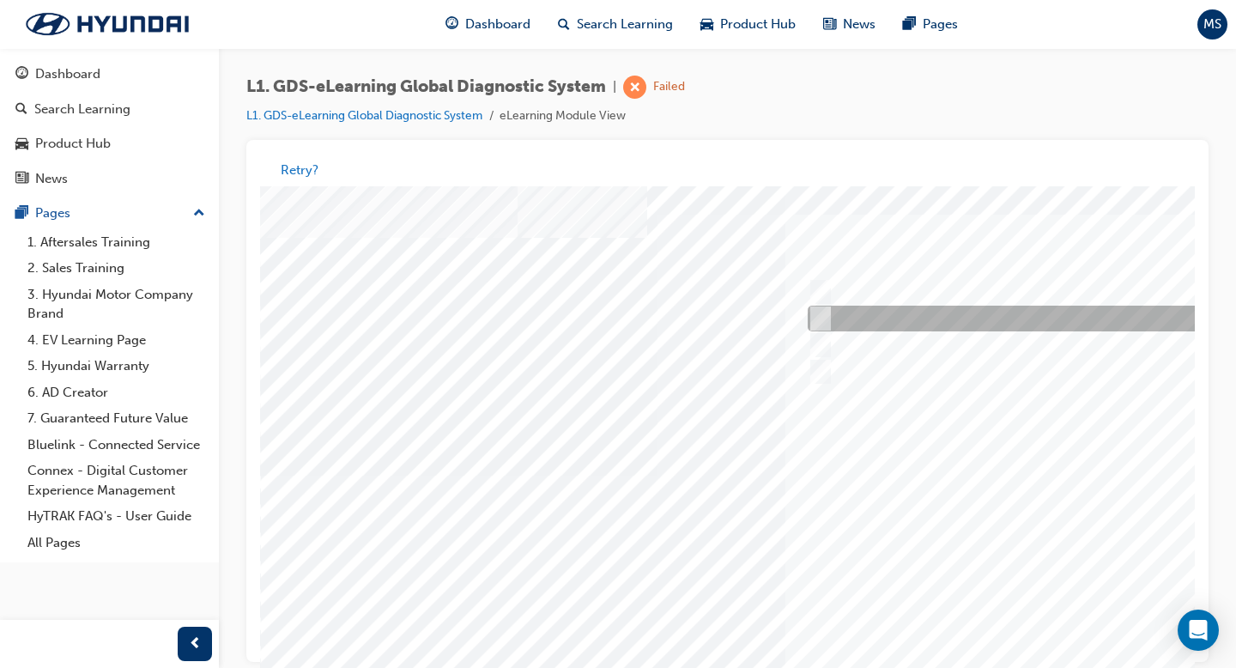
click at [977, 318] on div at bounding box center [1088, 319] width 571 height 26
radio input "true"
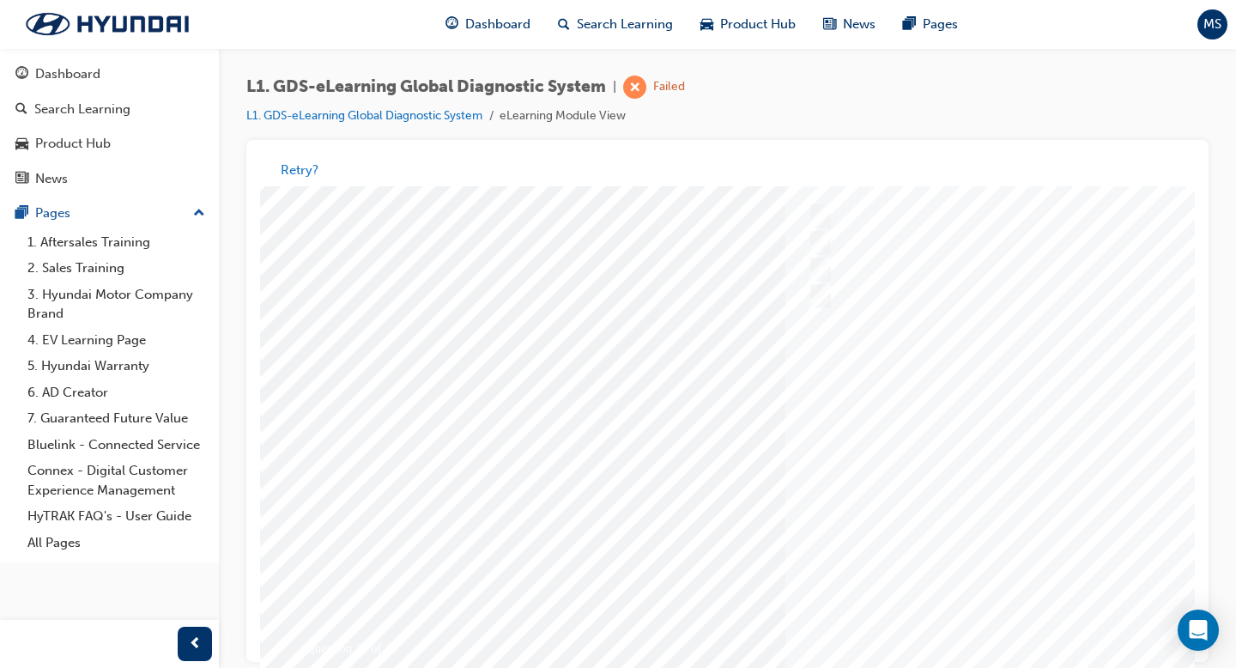
scroll to position [149, 0]
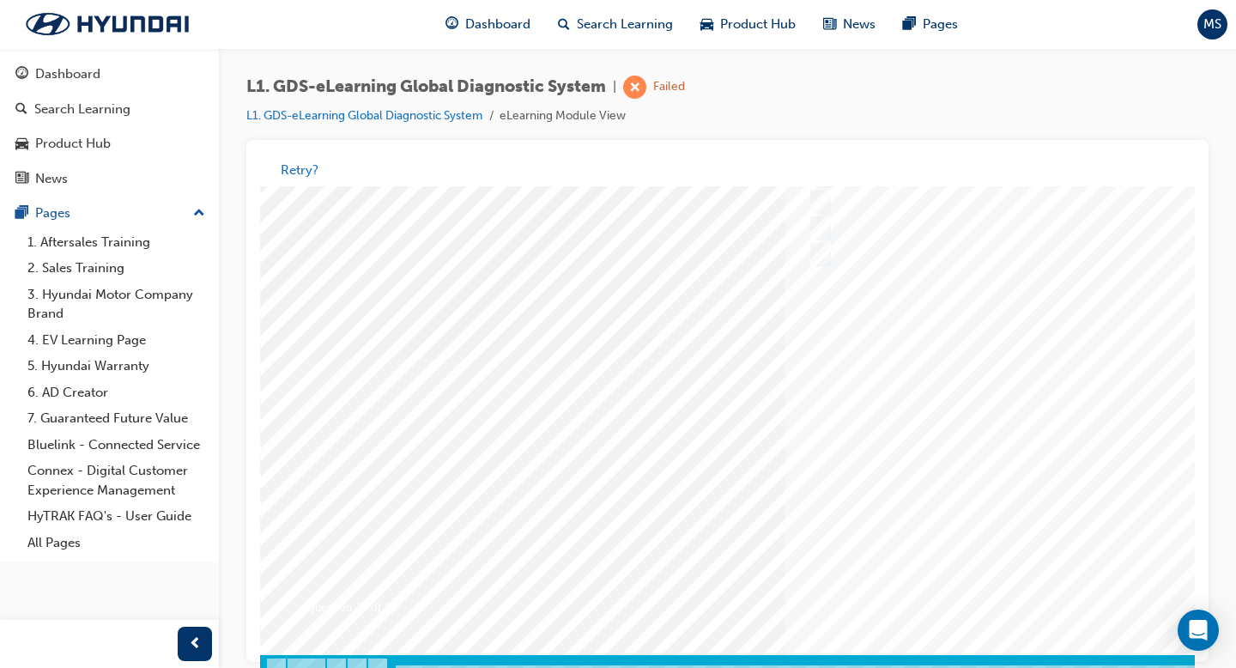
click at [977, 516] on div at bounding box center [843, 359] width 1167 height 644
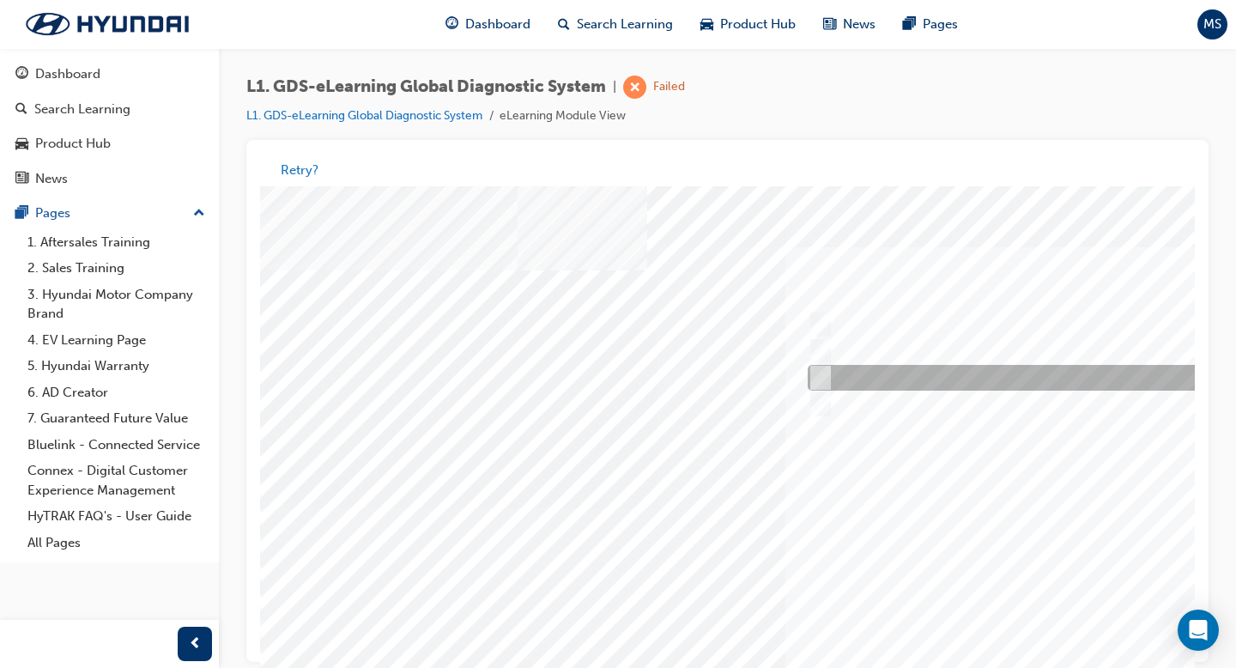
click at [977, 379] on div at bounding box center [1088, 379] width 571 height 26
radio input "true"
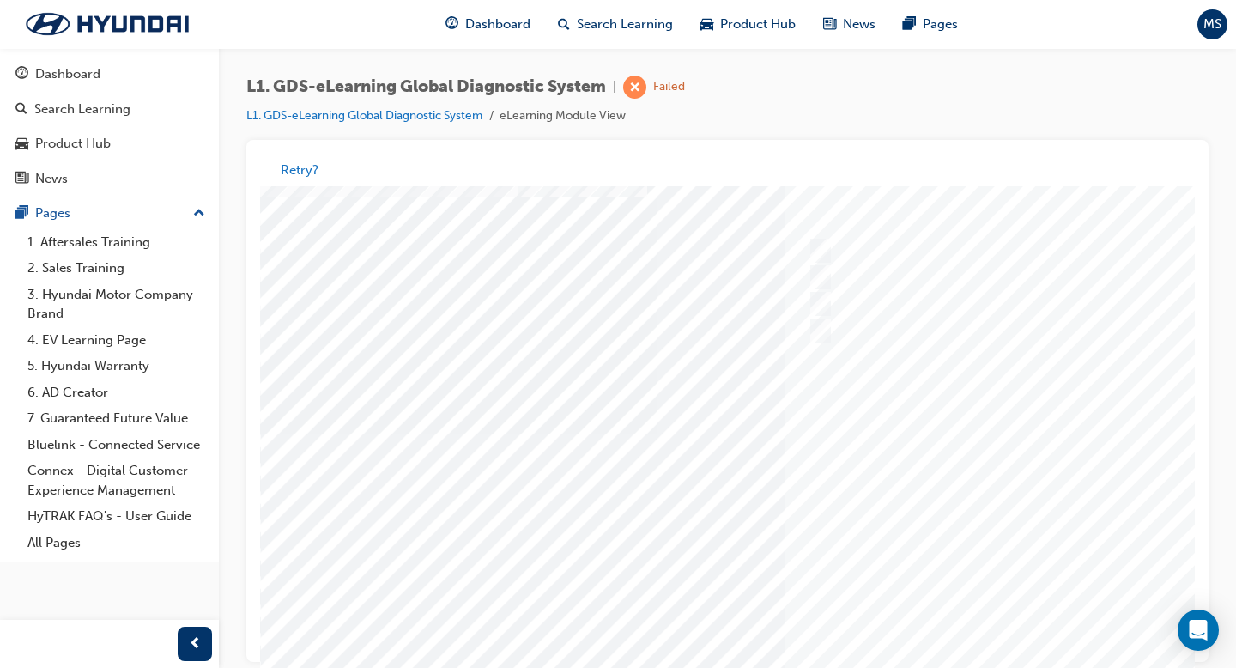
scroll to position [120, 0]
click at [977, 516] on div at bounding box center [843, 388] width 1167 height 644
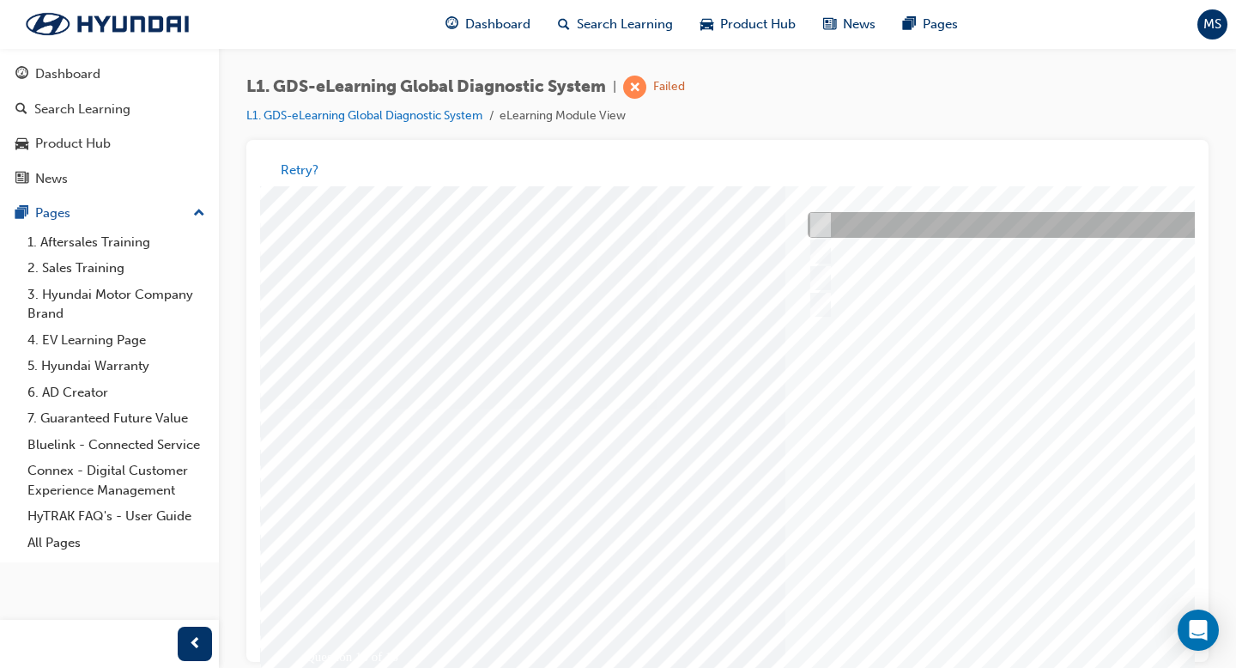
click at [977, 226] on div at bounding box center [1088, 226] width 571 height 26
radio input "true"
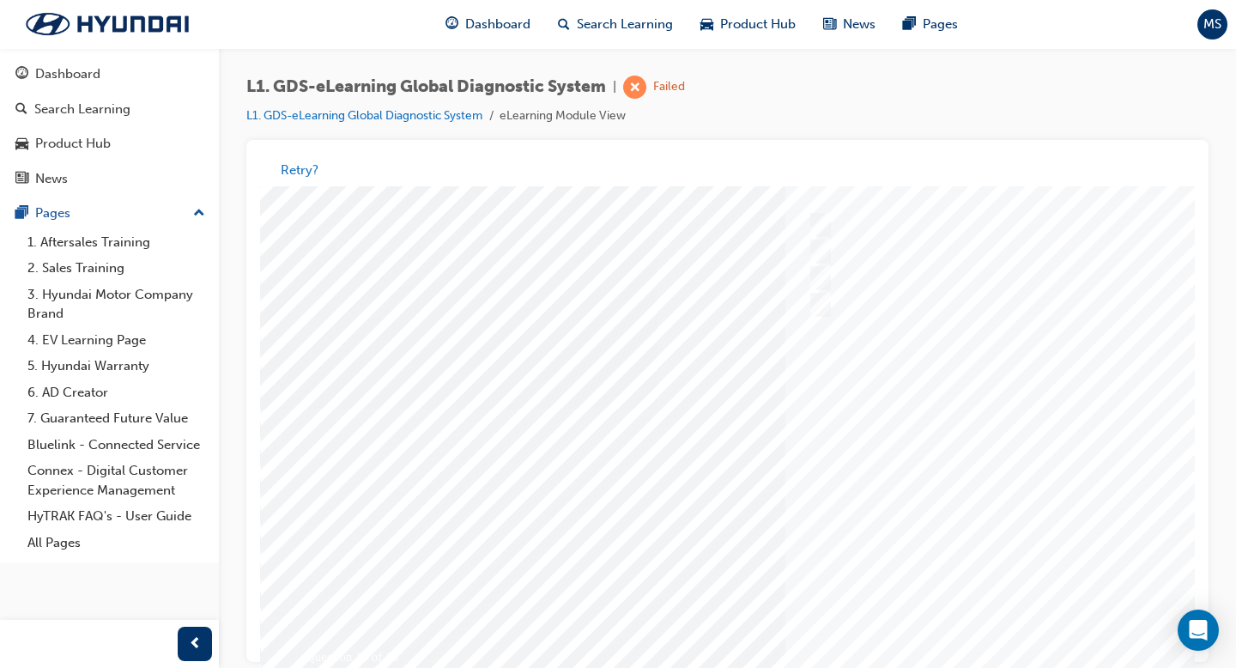
click at [977, 516] on div at bounding box center [843, 409] width 1167 height 644
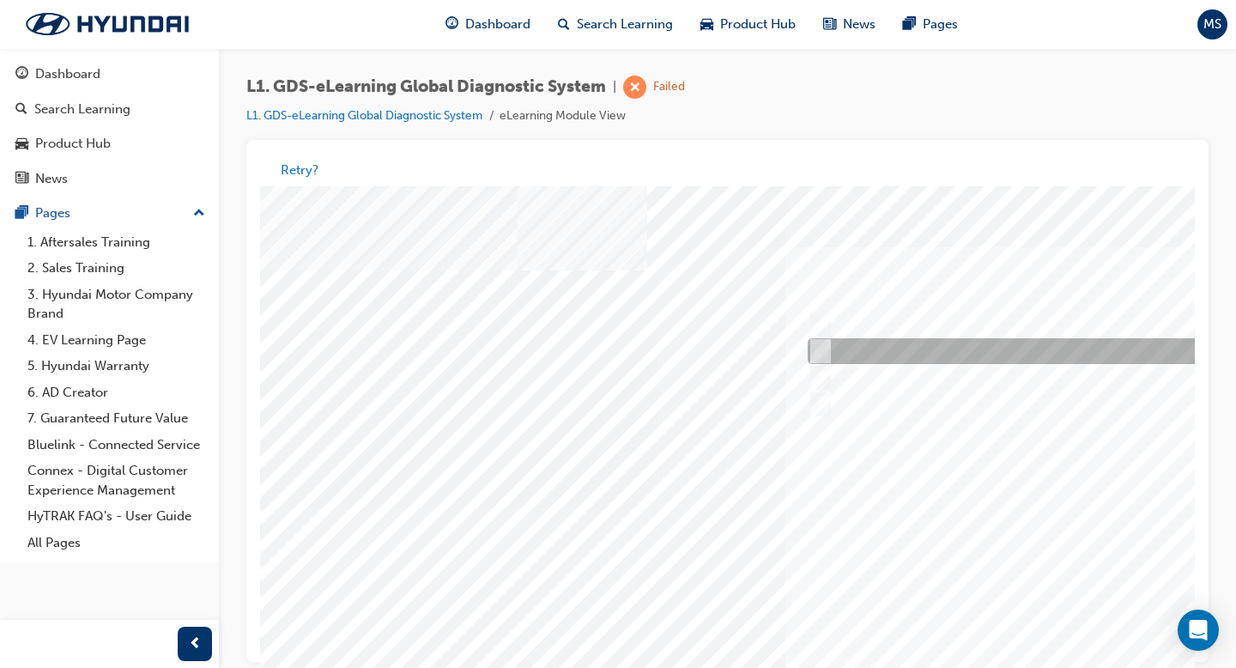
click at [977, 344] on div at bounding box center [1088, 352] width 571 height 26
radio input "true"
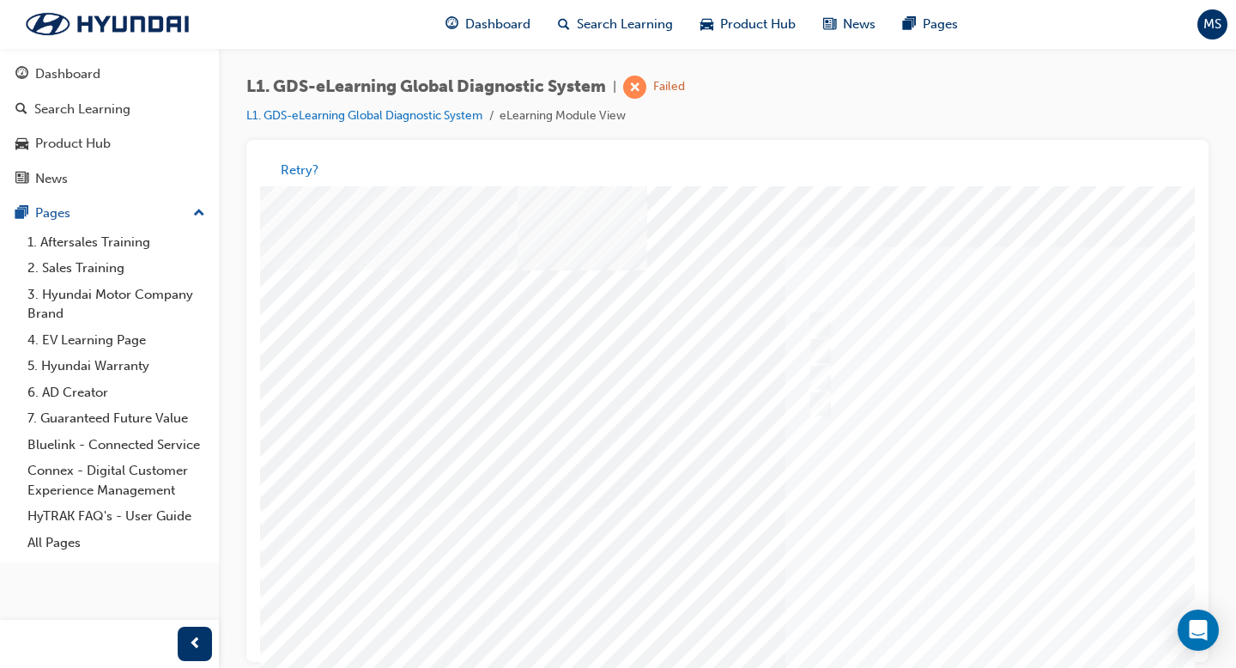
scroll to position [149, 0]
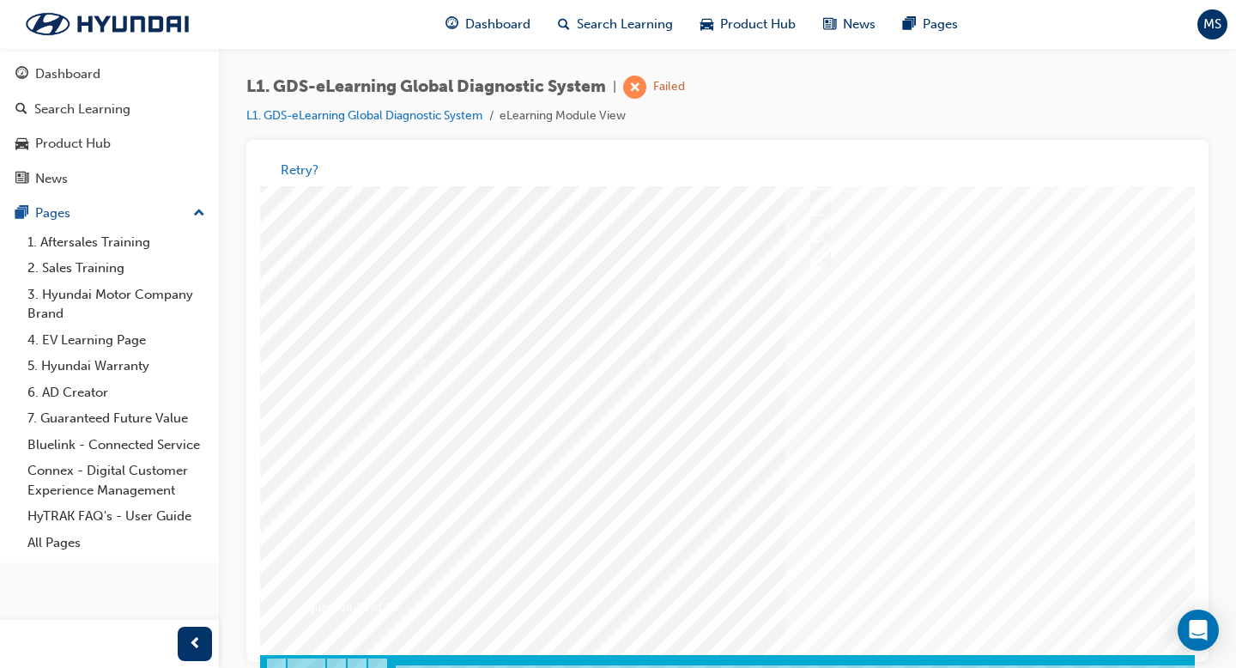
click at [977, 516] on div at bounding box center [843, 359] width 1167 height 644
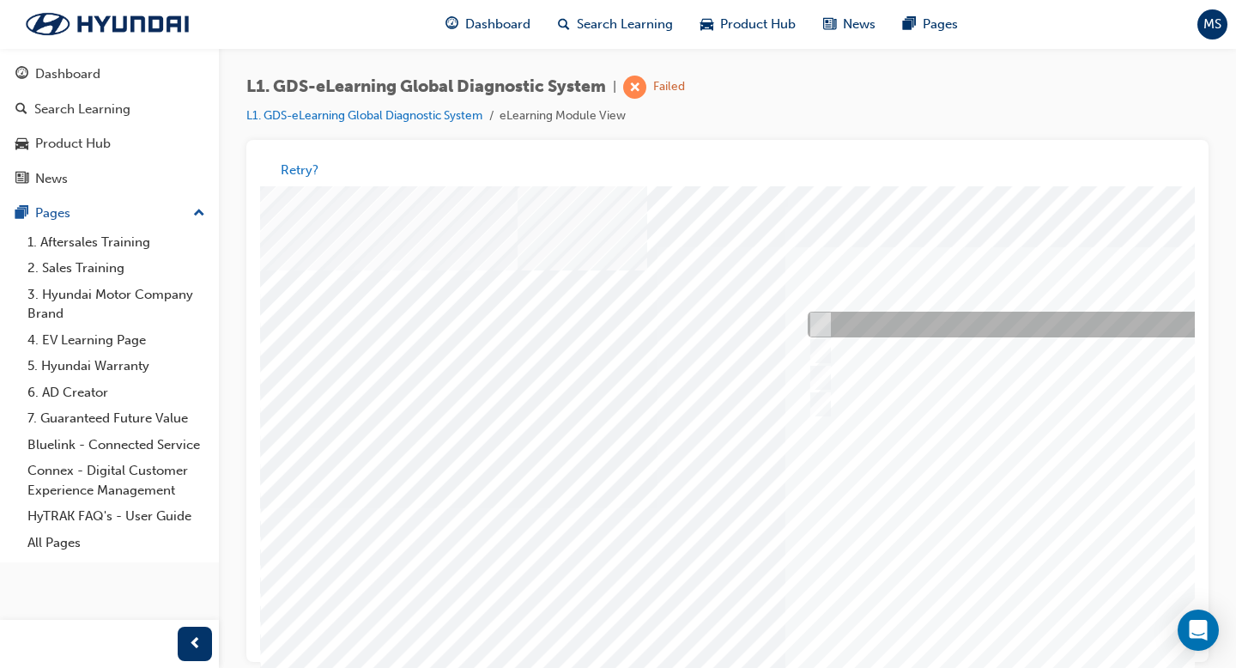
click at [870, 329] on div at bounding box center [1088, 325] width 571 height 26
radio input "true"
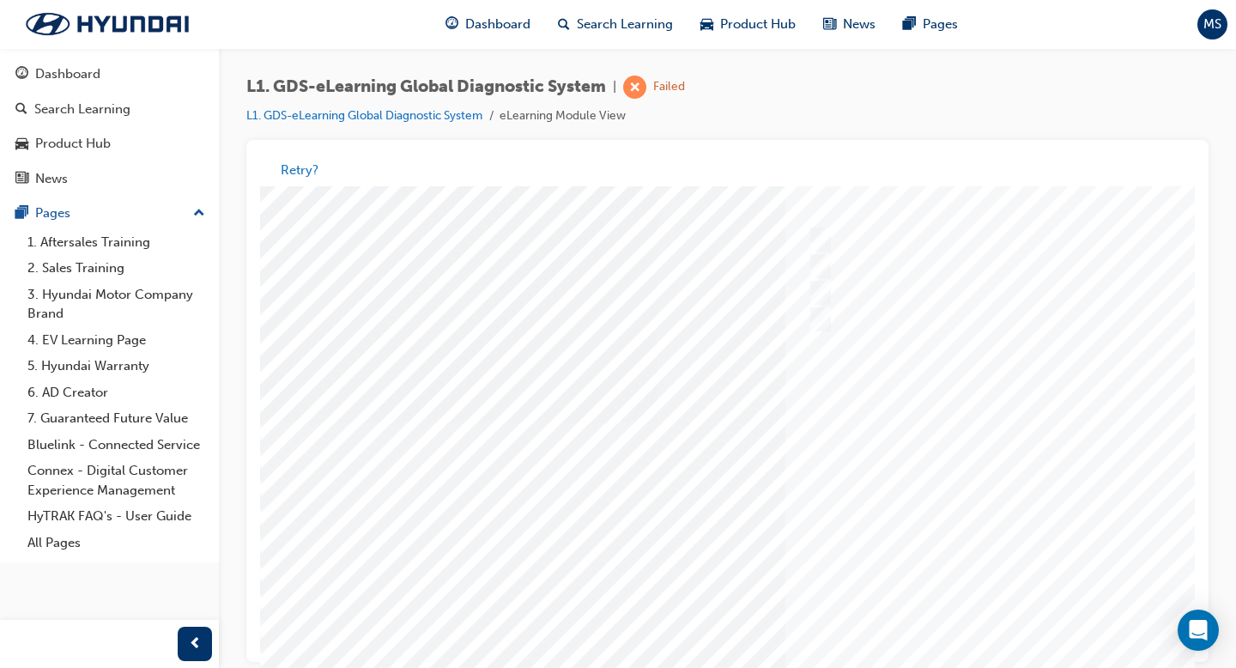
scroll to position [100, 0]
click at [977, 516] on div at bounding box center [843, 408] width 1167 height 644
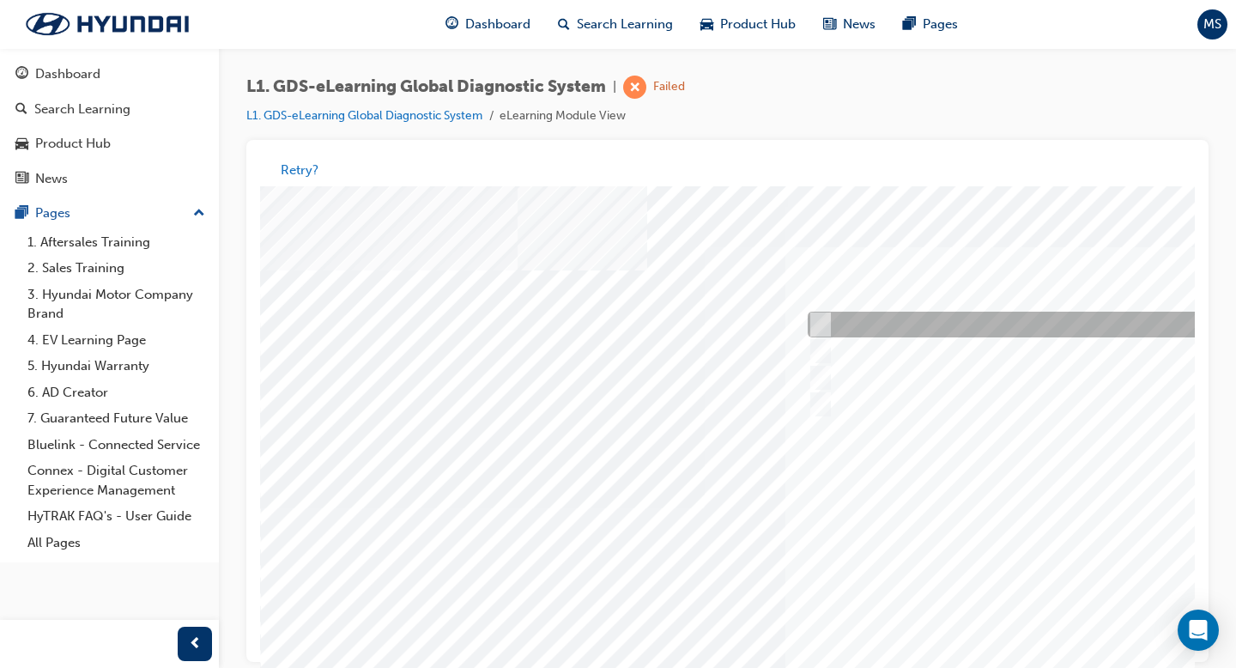
click at [825, 321] on input "Four" at bounding box center [817, 325] width 19 height 19
radio input "true"
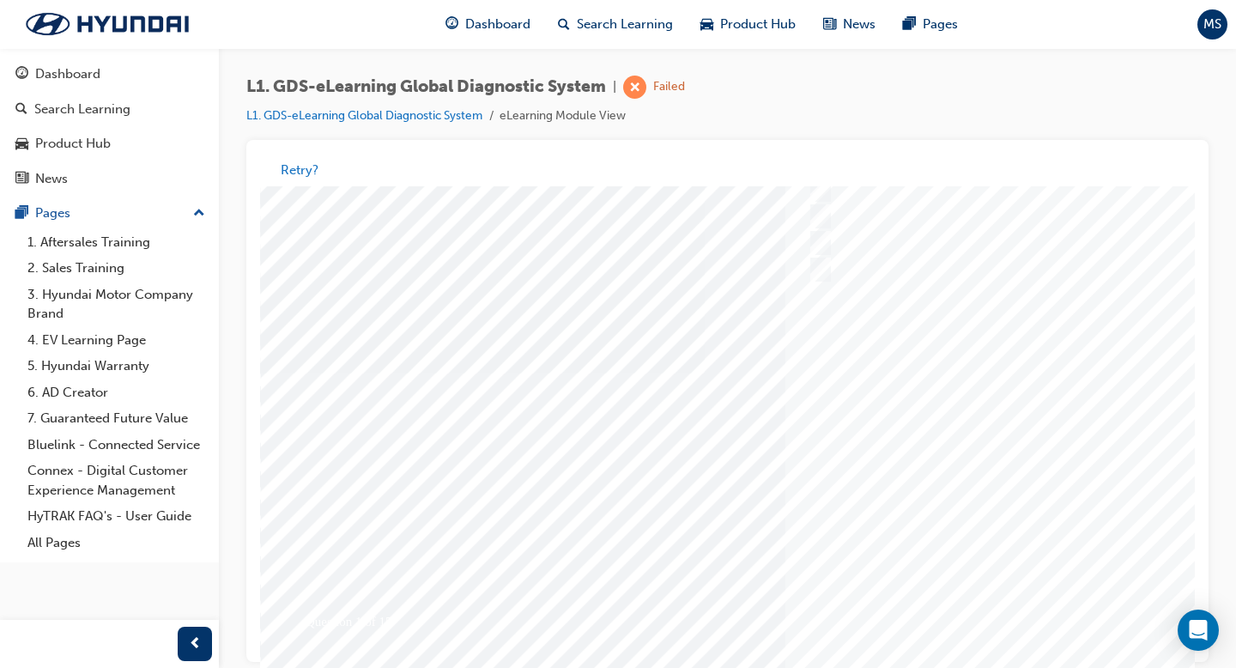
scroll to position [149, 0]
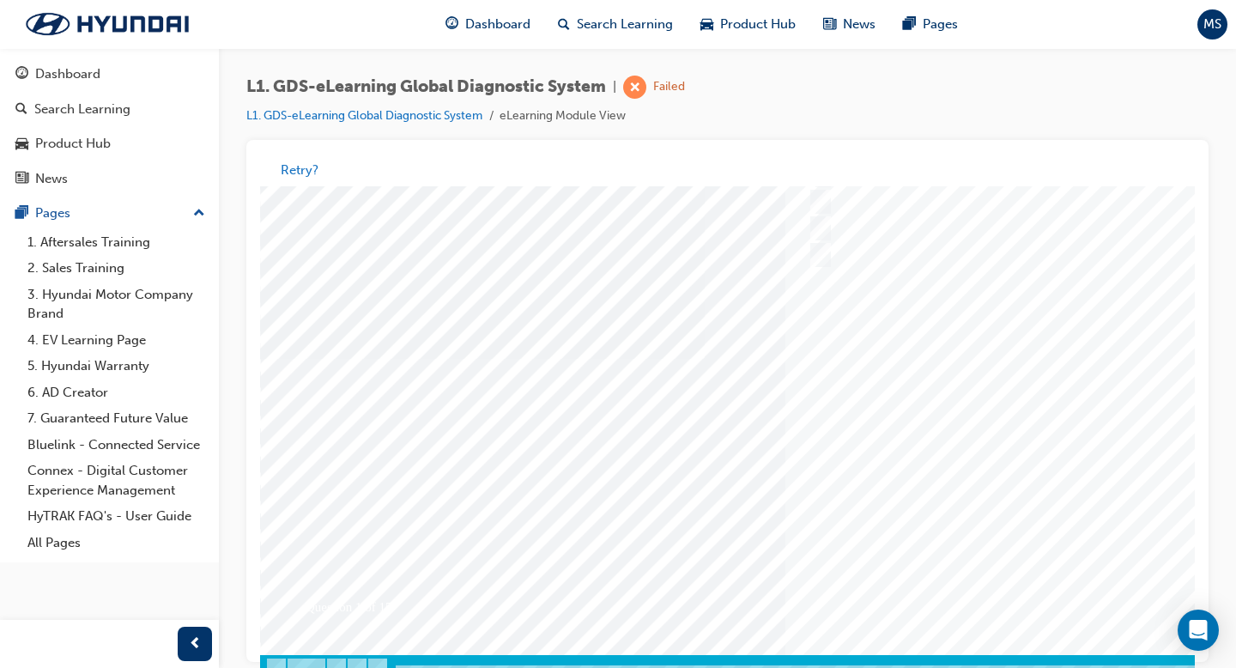
click at [977, 516] on div at bounding box center [843, 359] width 1167 height 644
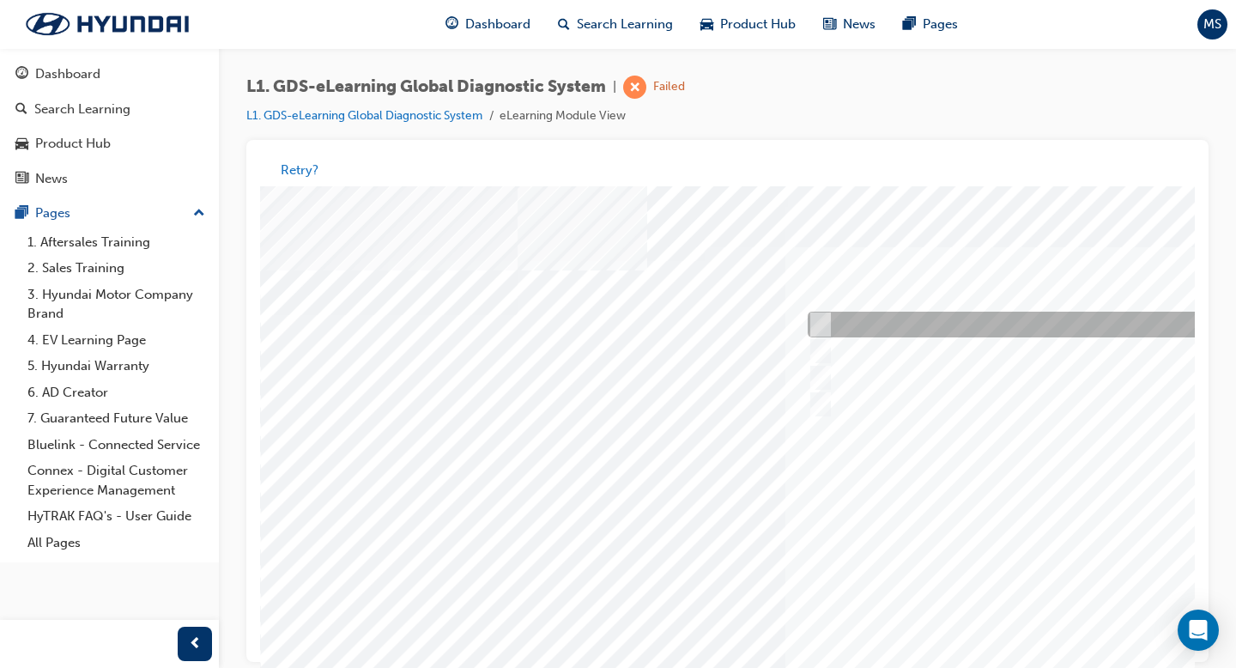
click at [972, 330] on div at bounding box center [1088, 325] width 571 height 26
radio input "true"
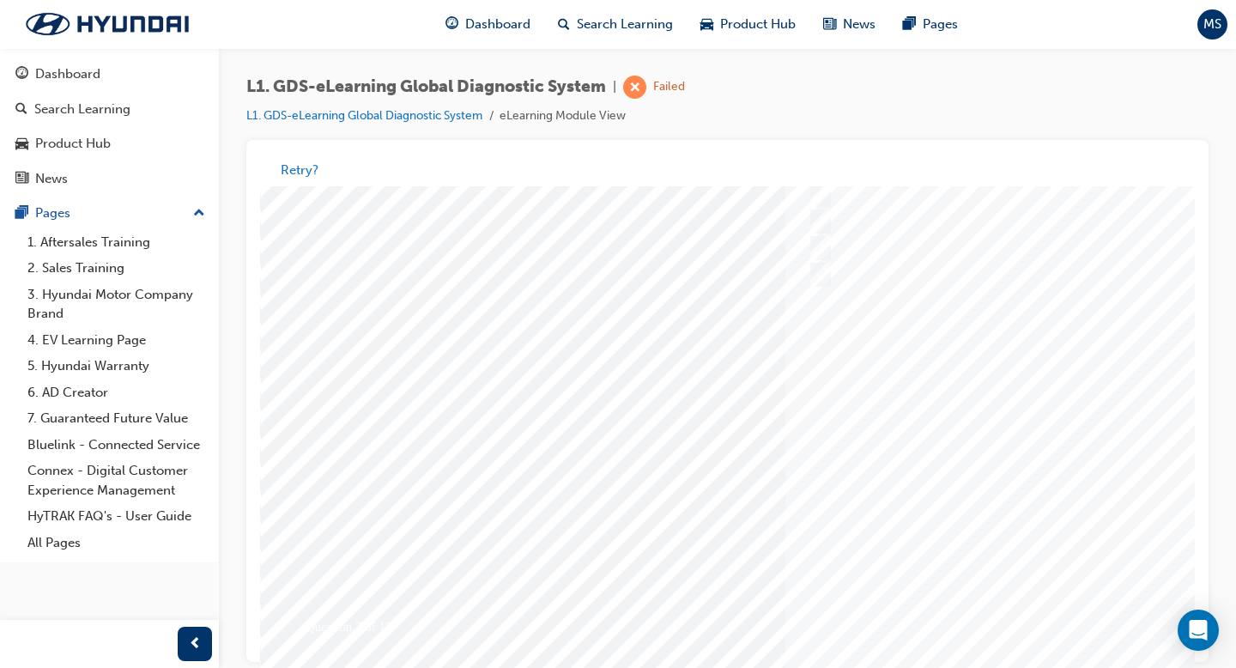
scroll to position [149, 0]
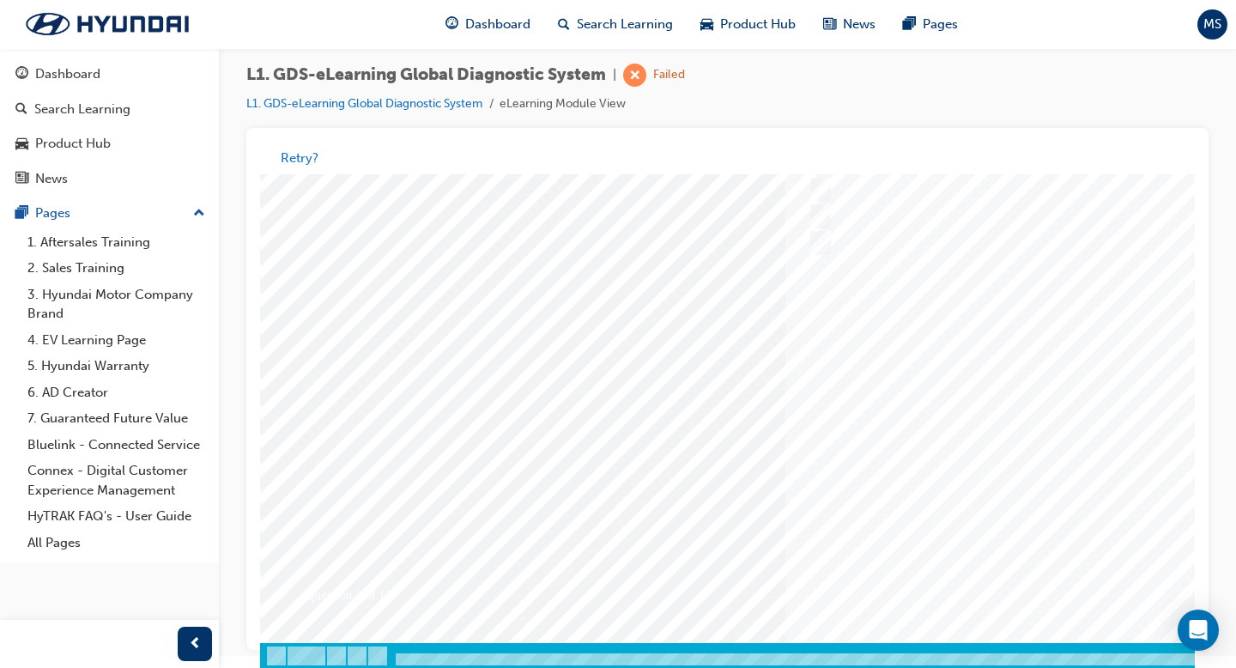
scroll to position [0, 0]
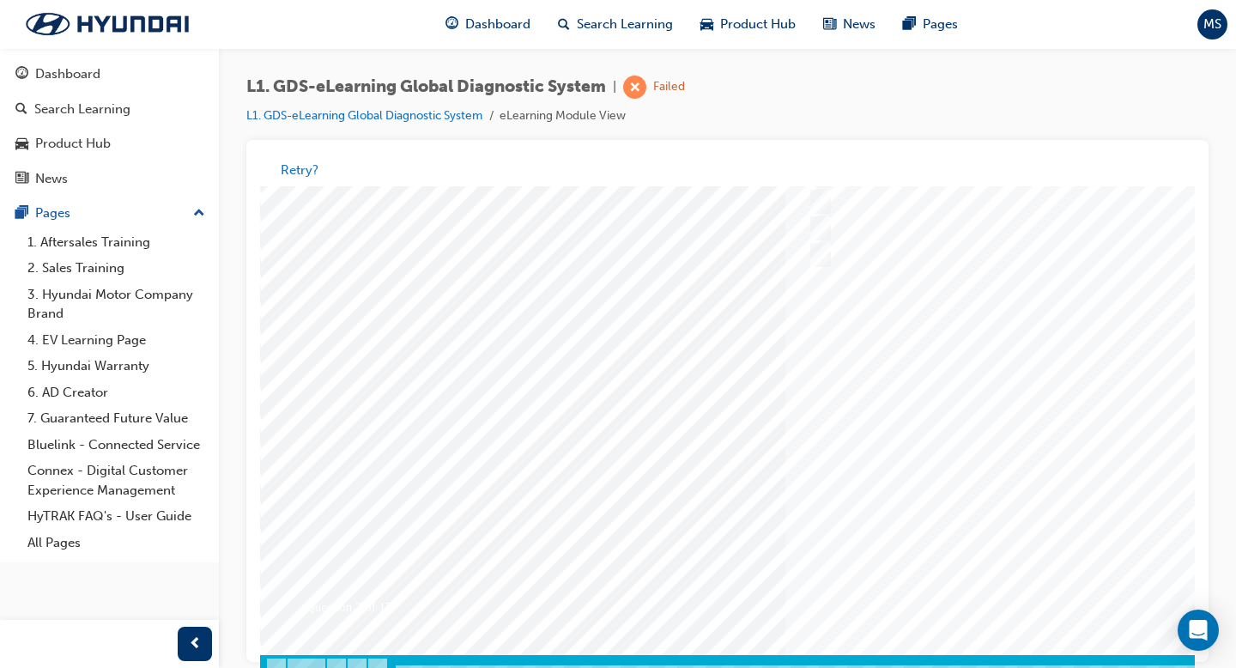
click at [977, 441] on div at bounding box center [843, 359] width 1167 height 644
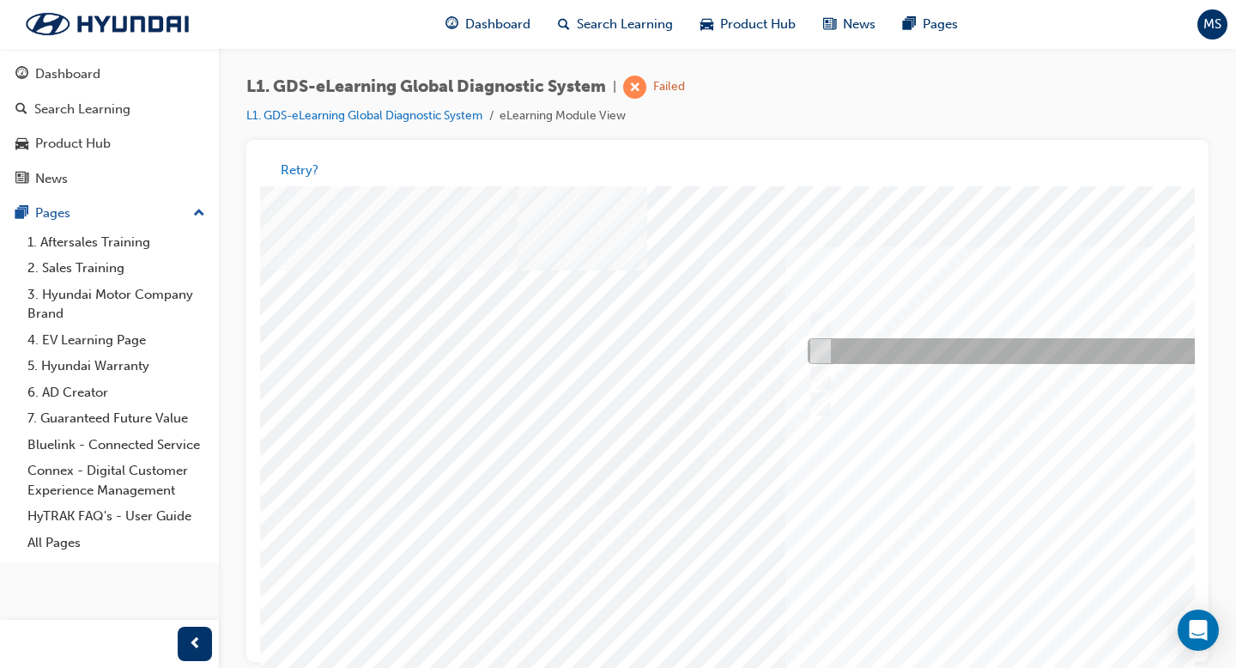
click at [955, 347] on div at bounding box center [1088, 352] width 571 height 26
checkbox input "true"
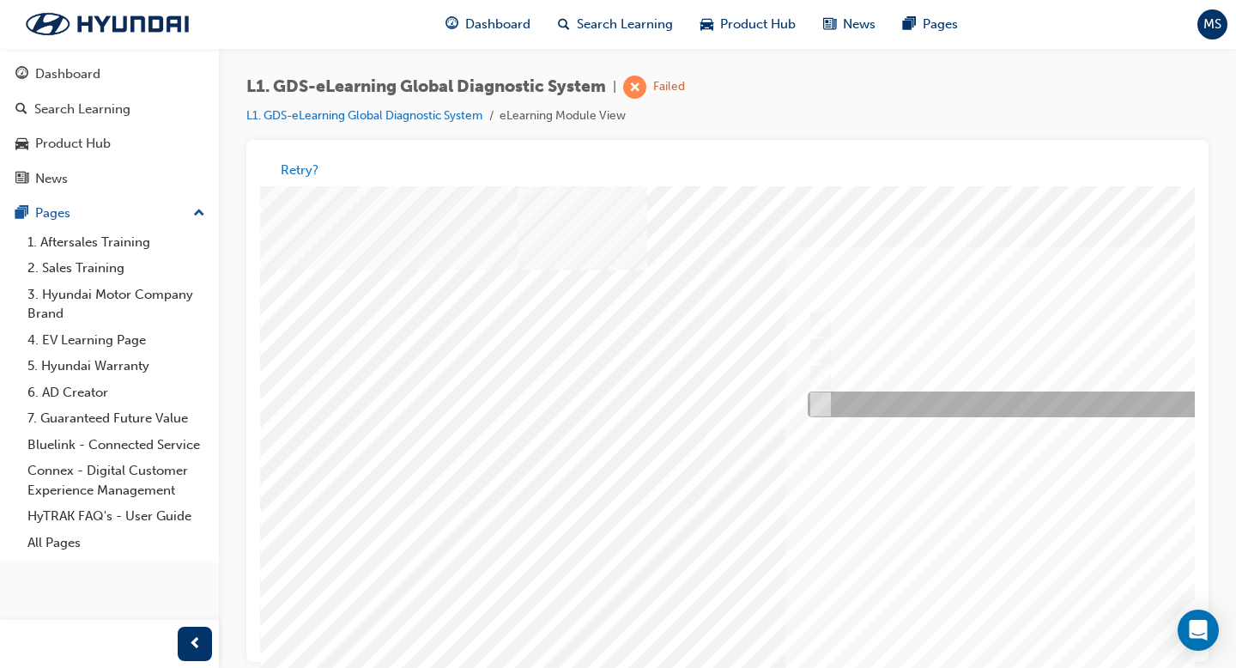
click at [956, 397] on div at bounding box center [1088, 405] width 571 height 26
checkbox input "true"
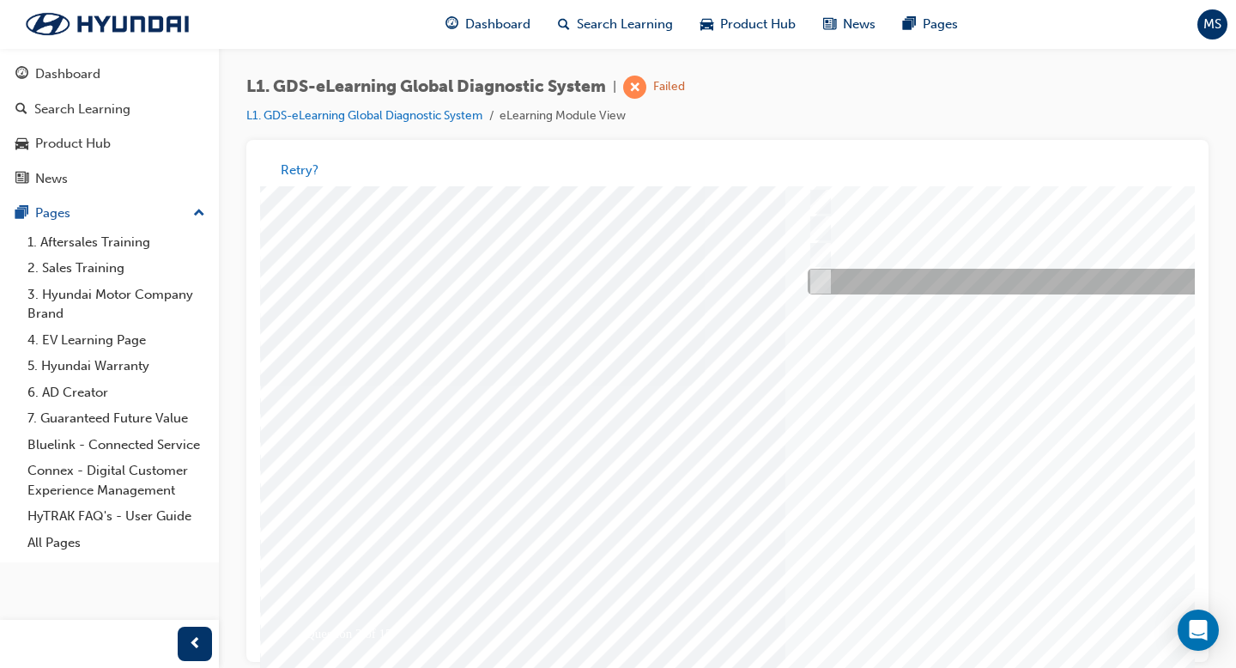
scroll to position [124, 0]
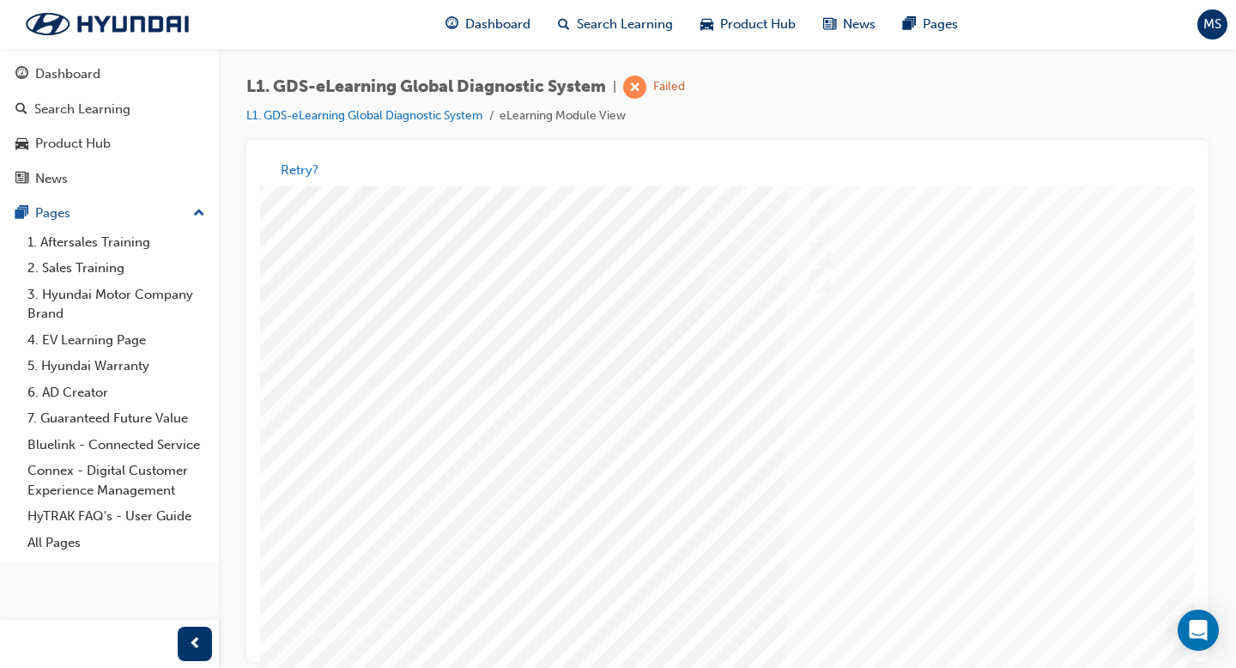
click at [852, 313] on div at bounding box center [843, 461] width 1167 height 644
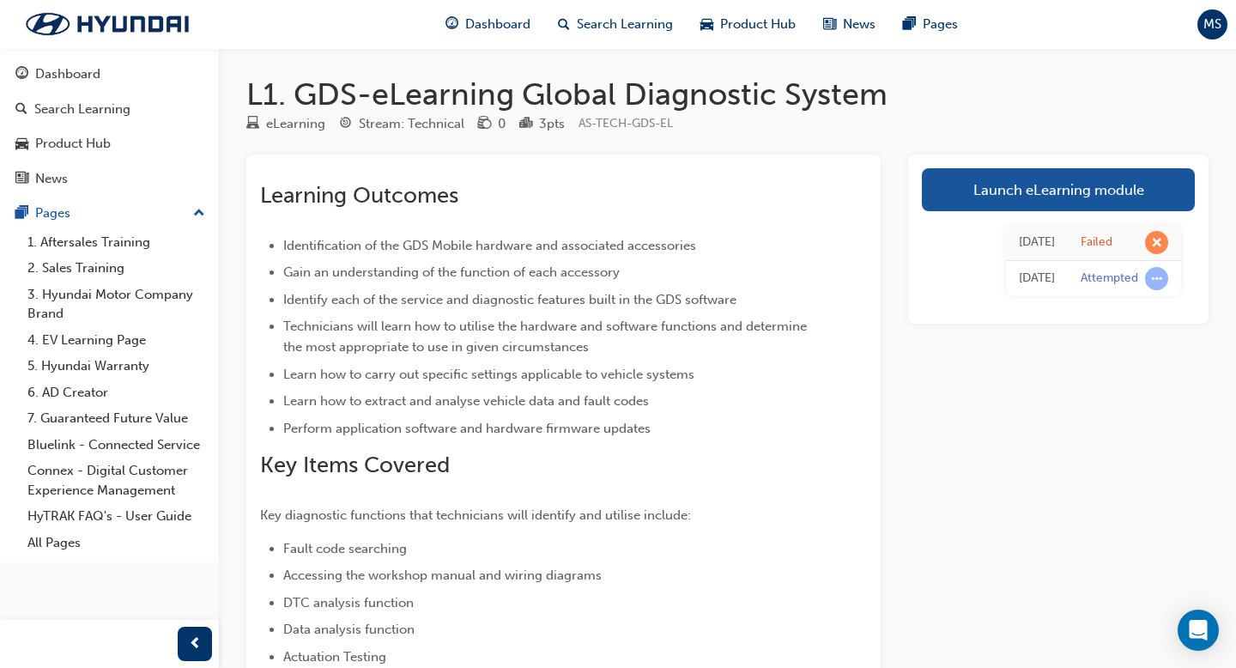
click at [977, 251] on td "Failed" at bounding box center [1124, 243] width 113 height 36
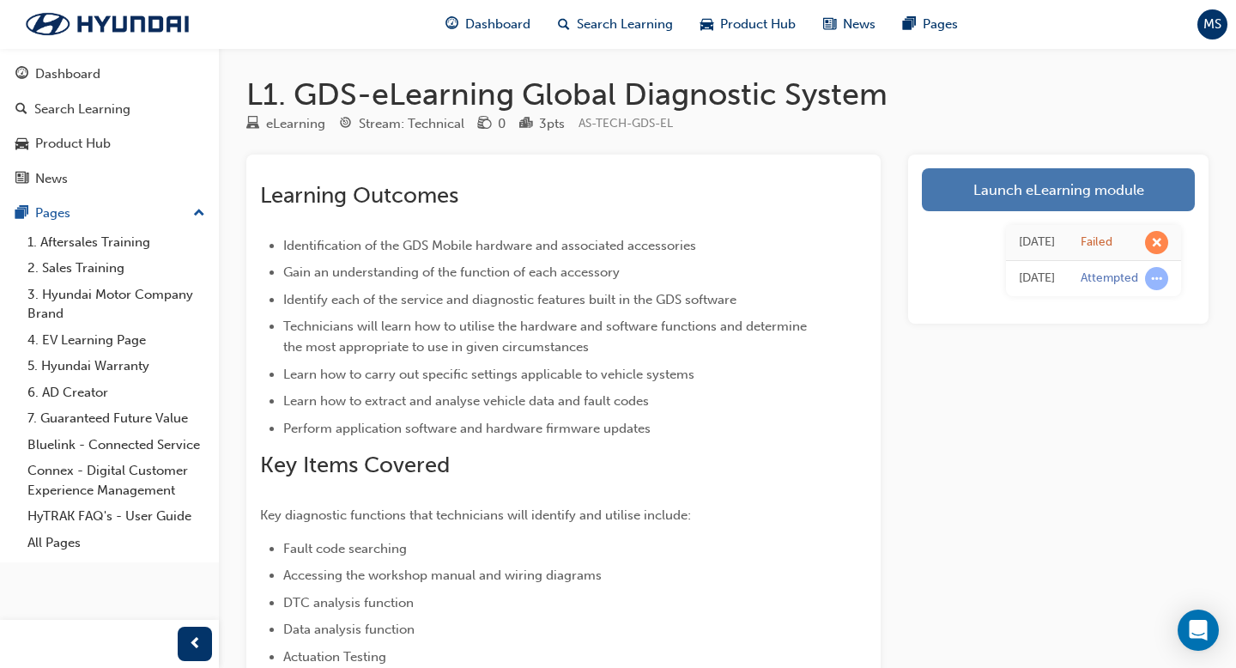
click at [977, 187] on link "Launch eLearning module" at bounding box center [1058, 189] width 273 height 43
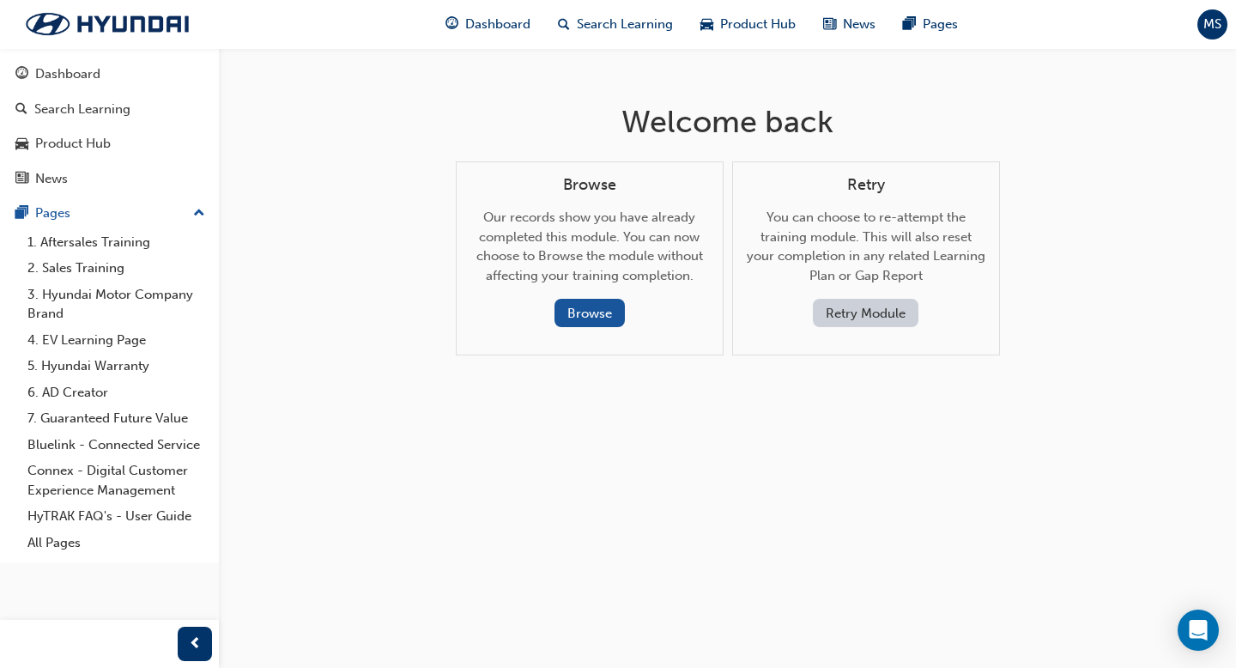
click at [867, 322] on button "Retry Module" at bounding box center [866, 313] width 106 height 28
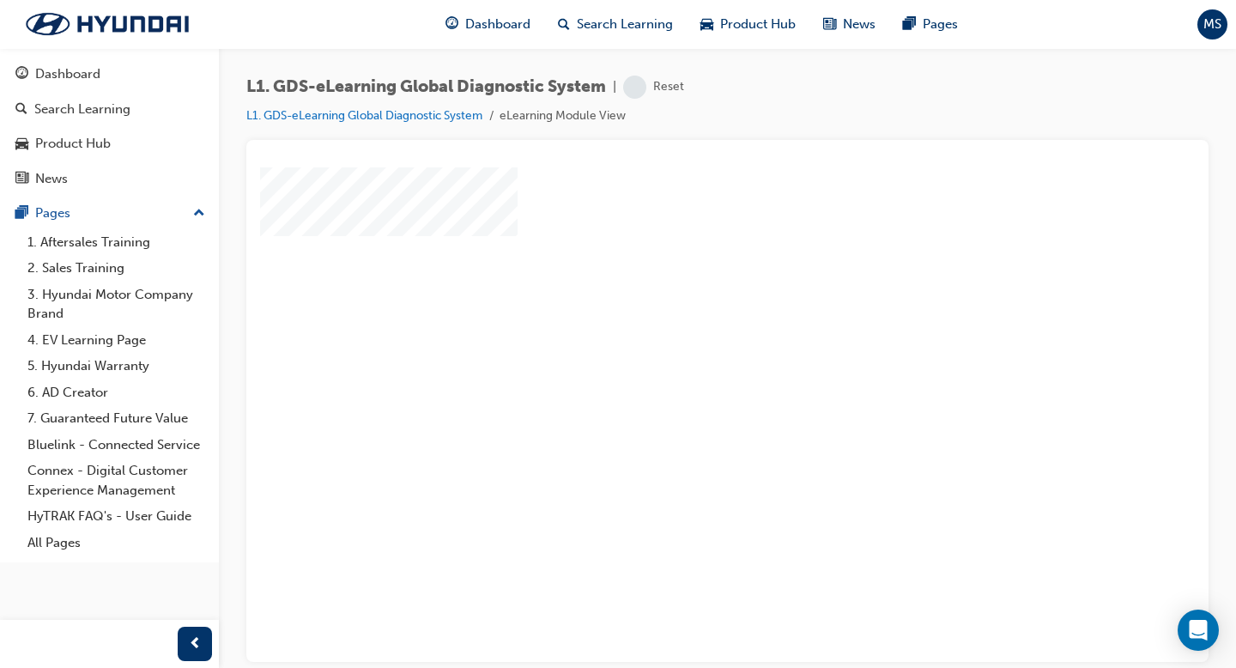
scroll to position [149, 0]
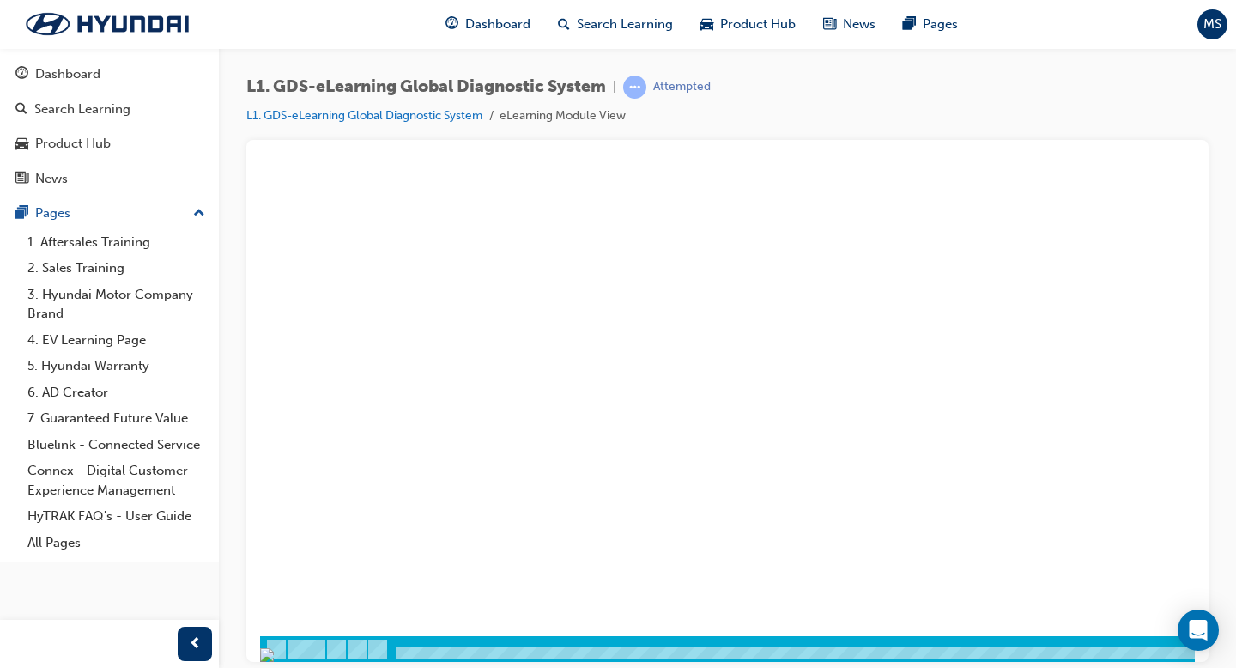
drag, startPoint x: 395, startPoint y: 649, endPoint x: 510, endPoint y: 656, distance: 115.2
click at [510, 516] on div at bounding box center [883, 652] width 983 height 15
click at [703, 433] on div at bounding box center [610, 326] width 1167 height 618
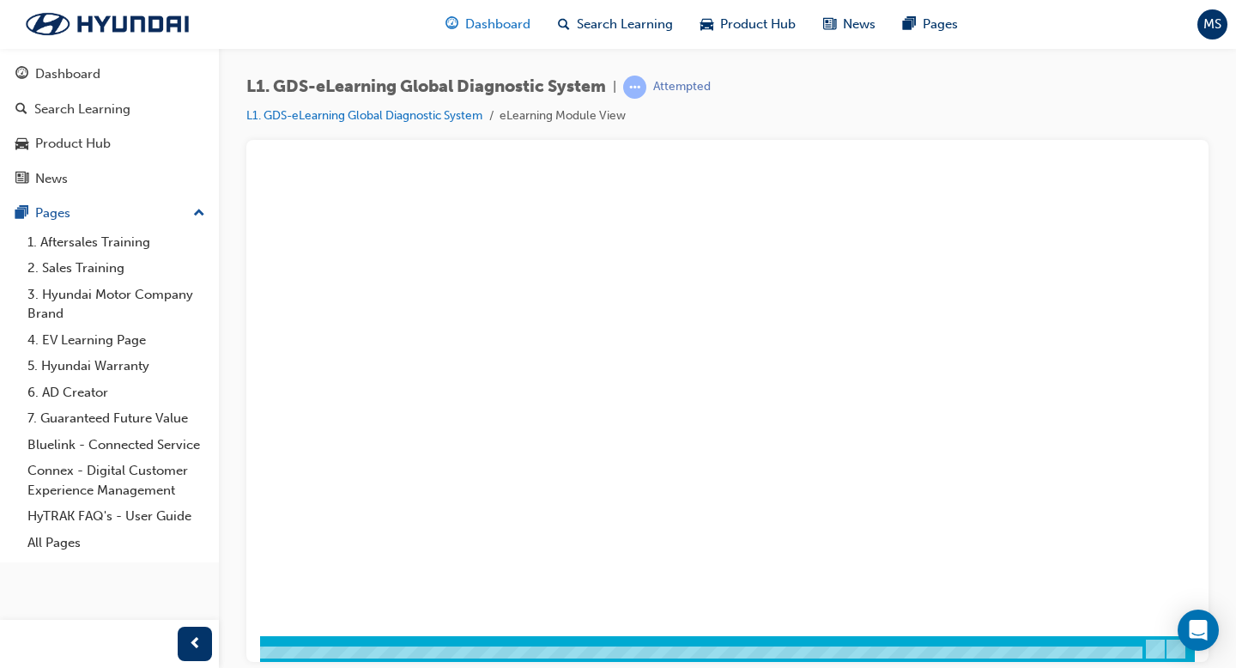
click at [495, 39] on div "Dashboard" at bounding box center [488, 24] width 112 height 35
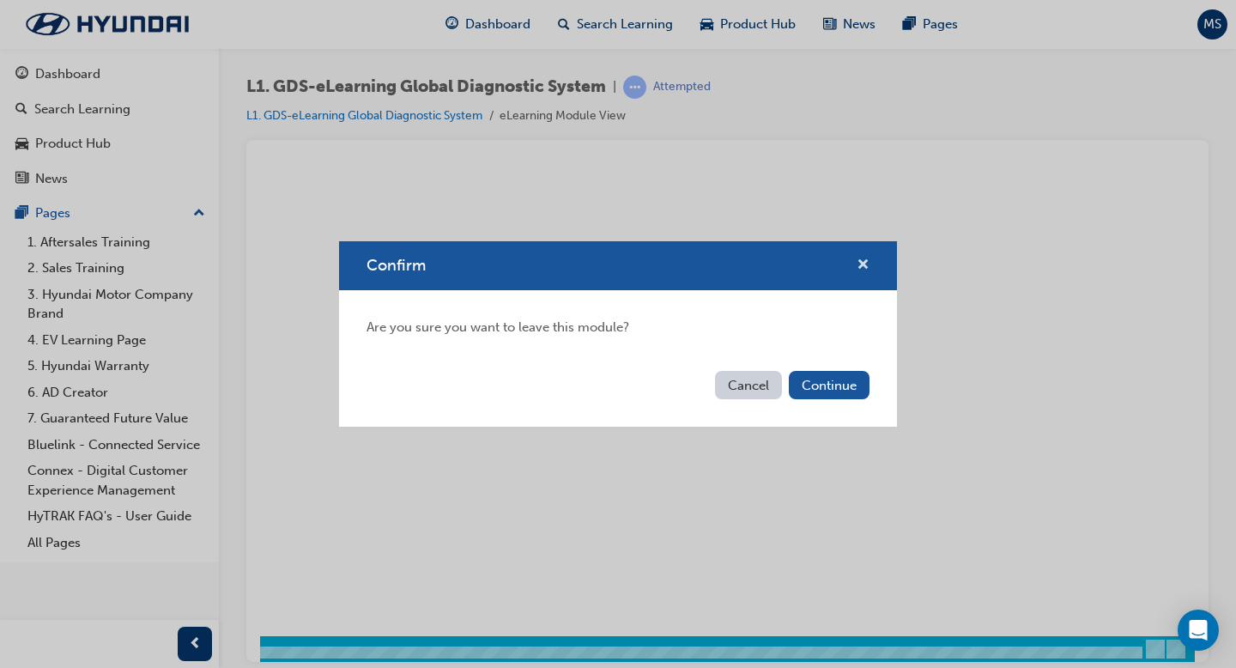
click at [864, 265] on span "cross-icon" at bounding box center [863, 265] width 13 height 15
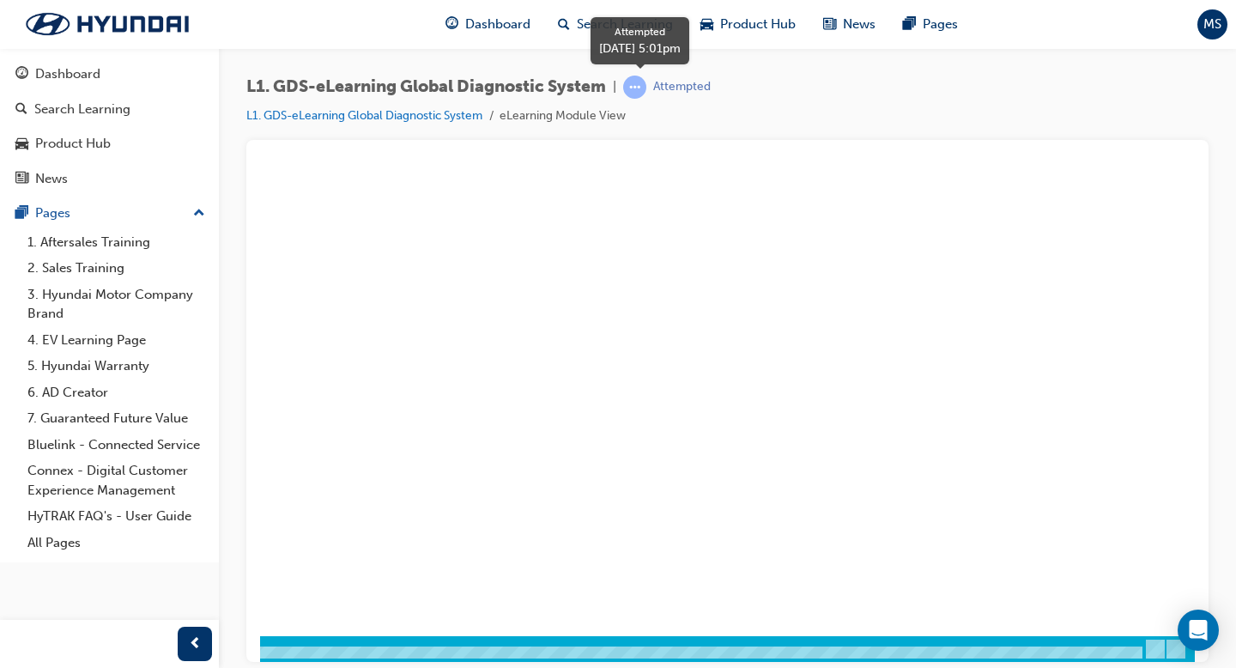
click at [674, 80] on div "Attempted" at bounding box center [682, 87] width 58 height 16
click at [644, 85] on span "learningRecordVerb_ATTEMPT-icon" at bounding box center [634, 87] width 23 height 23
click at [368, 118] on link "L1. GDS-eLearning Global Diagnostic System" at bounding box center [364, 115] width 236 height 15
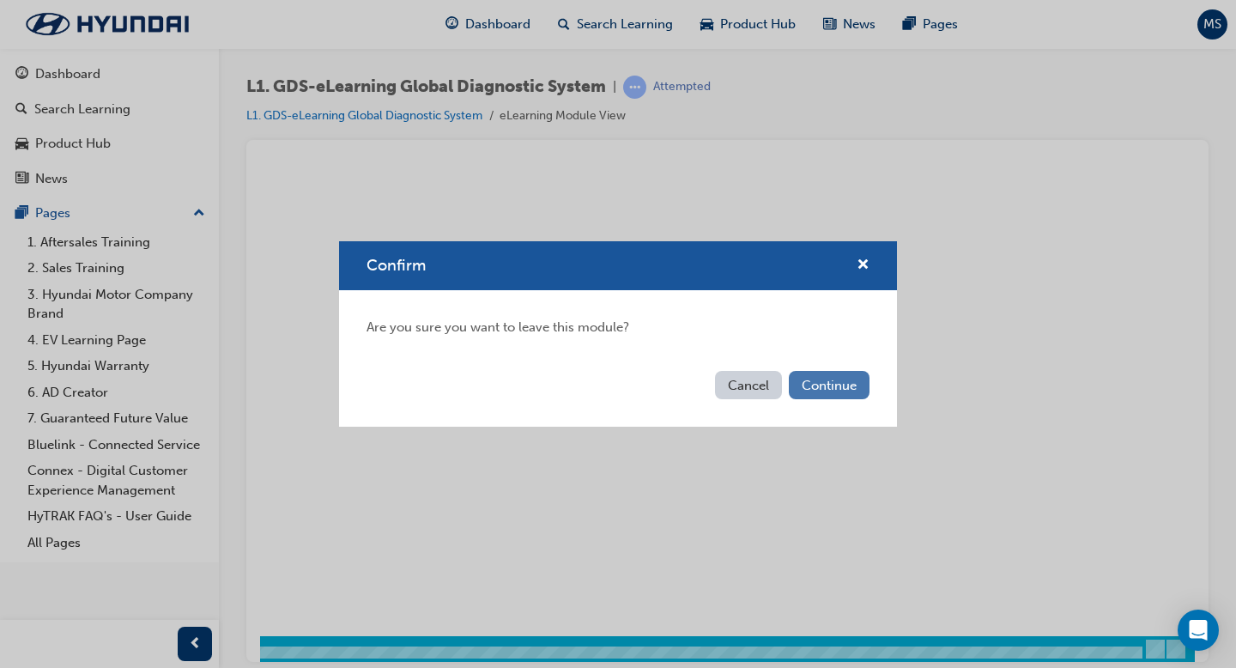
click at [806, 381] on button "Continue" at bounding box center [829, 385] width 81 height 28
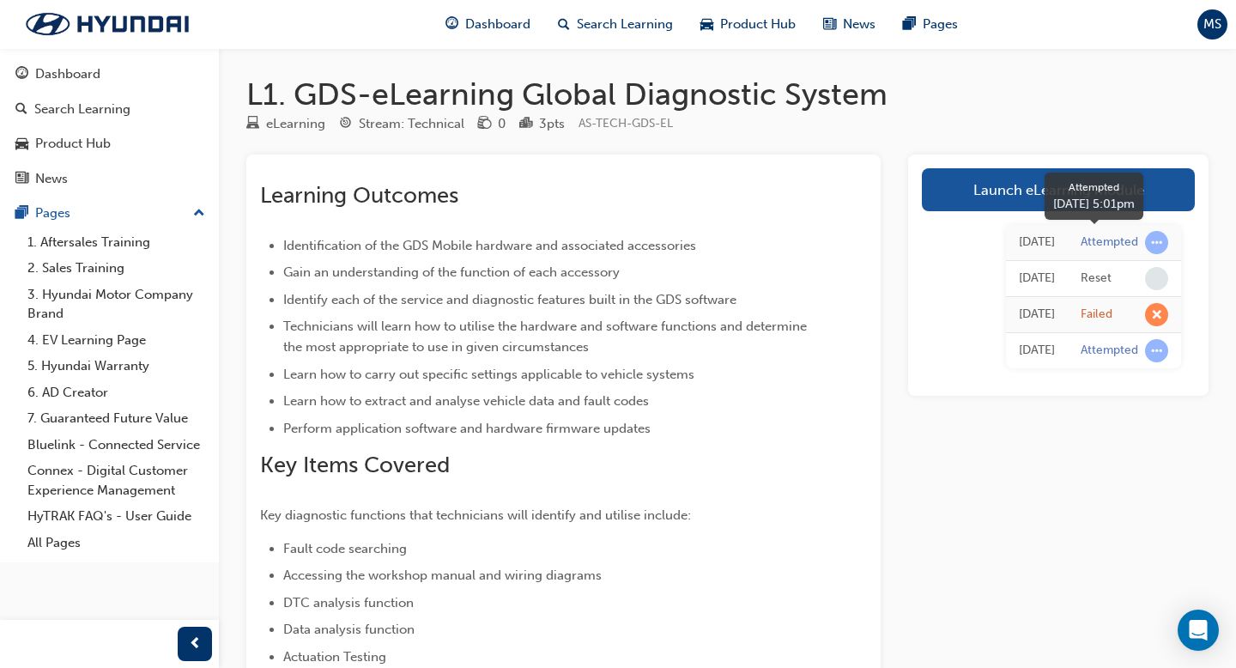
click at [977, 241] on span "learningRecordVerb_ATTEMPT-icon" at bounding box center [1156, 242] width 23 height 23
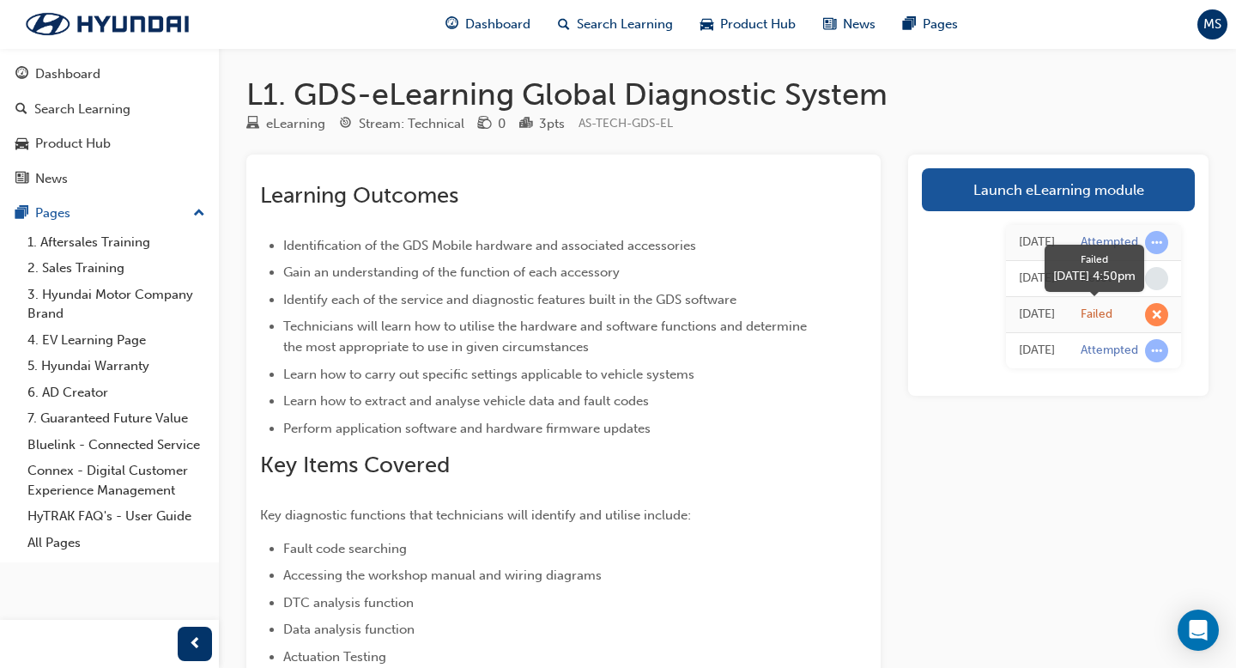
click at [977, 318] on span "learningRecordVerb_FAIL-icon" at bounding box center [1156, 314] width 23 height 23
click at [977, 322] on div "Failed" at bounding box center [1097, 314] width 32 height 16
click at [977, 351] on span "learningRecordVerb_ATTEMPT-icon" at bounding box center [1156, 350] width 23 height 23
click at [499, 22] on span "Dashboard" at bounding box center [497, 25] width 65 height 20
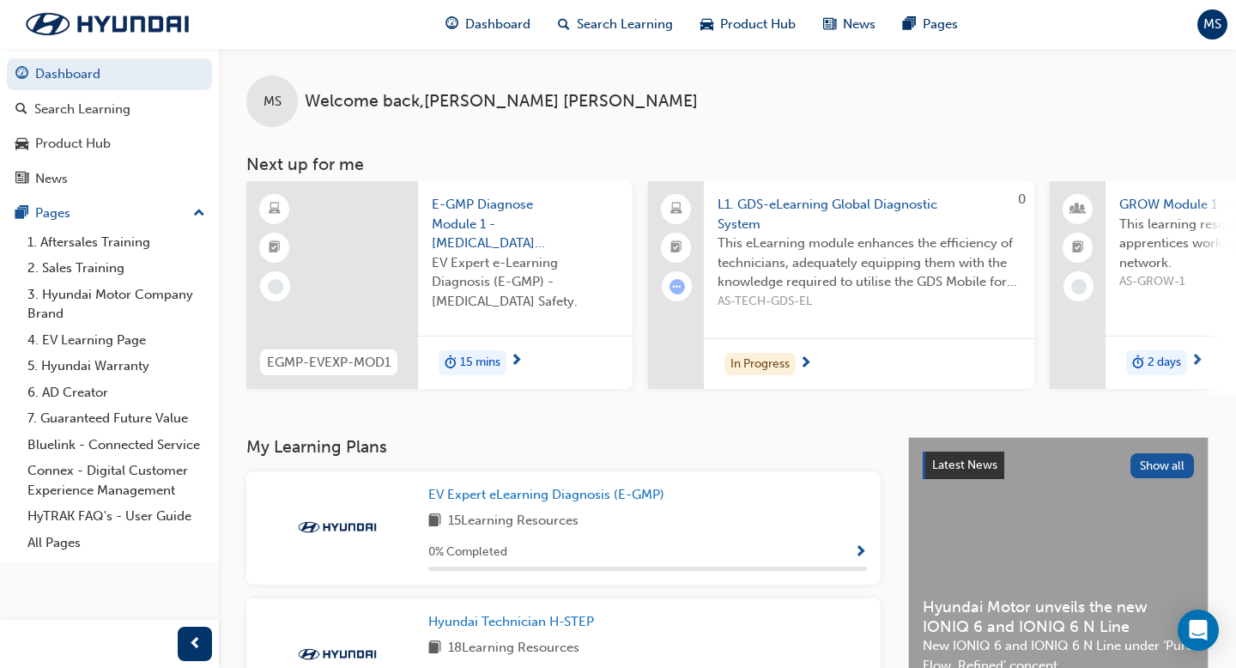
click at [977, 20] on span "MS" at bounding box center [1212, 25] width 18 height 20
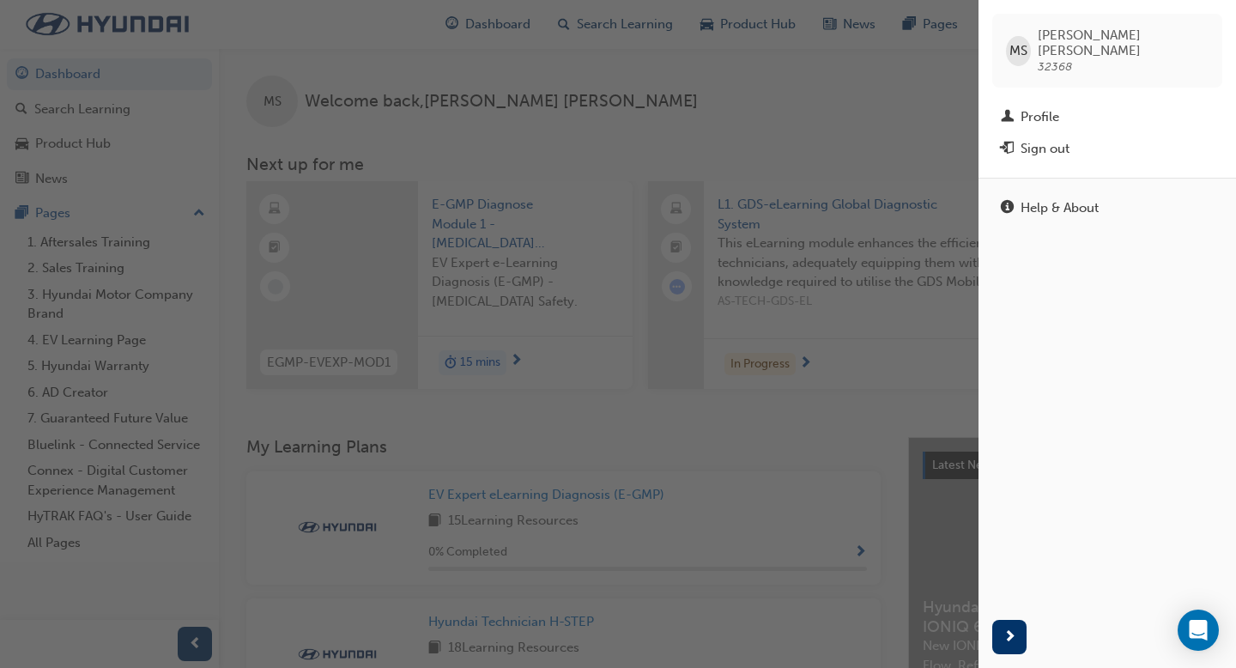
drag, startPoint x: 1082, startPoint y: 40, endPoint x: 1058, endPoint y: 47, distance: 24.2
click at [977, 42] on span "[PERSON_NAME] 32368" at bounding box center [1123, 50] width 171 height 46
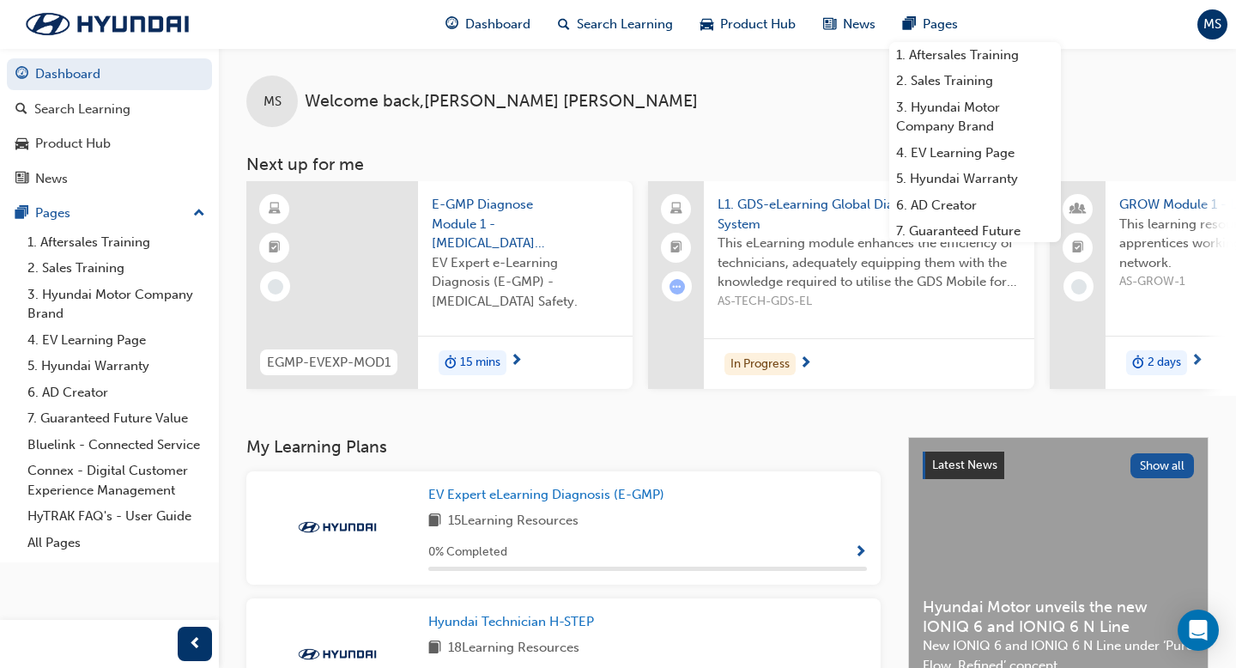
click at [900, 21] on div "Pages" at bounding box center [930, 24] width 82 height 35
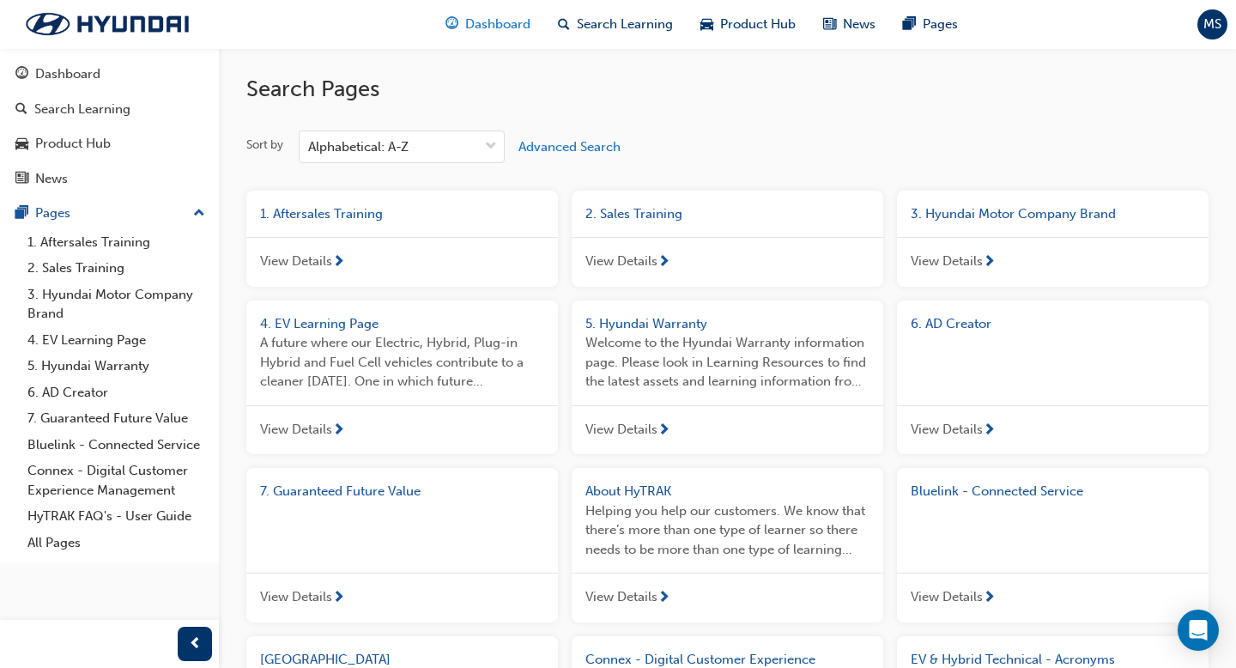
click at [516, 33] on span "Dashboard" at bounding box center [497, 25] width 65 height 20
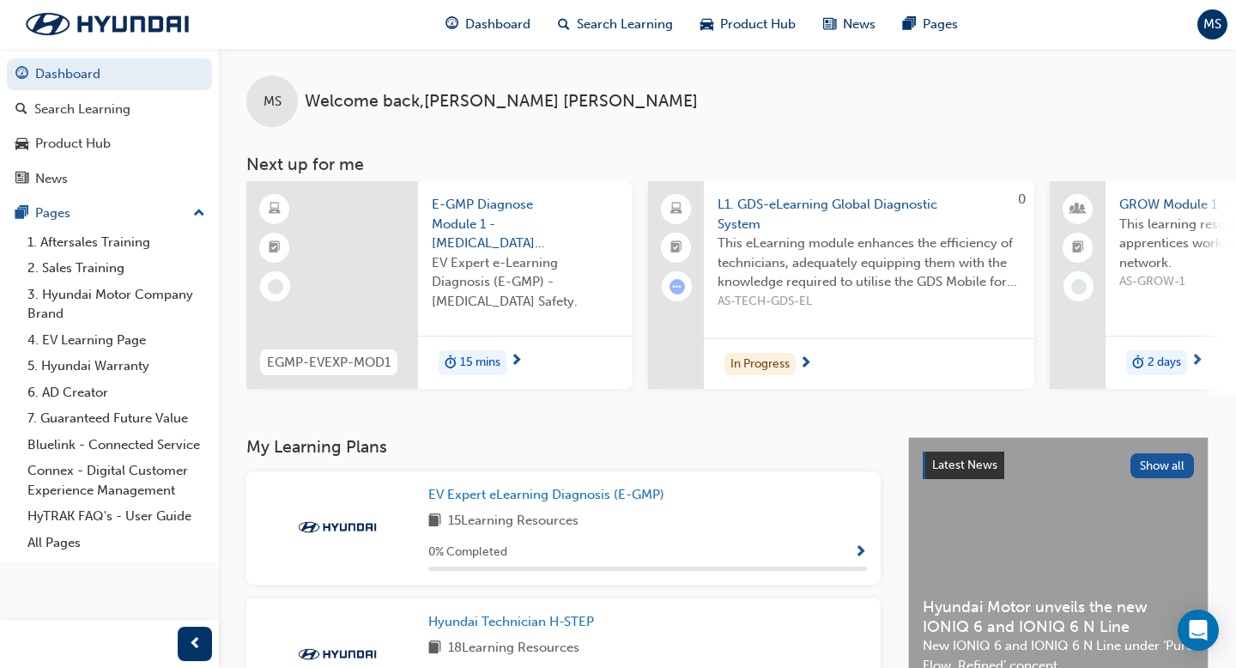
click at [810, 300] on span "AS-TECH-GDS-EL" at bounding box center [869, 302] width 303 height 20
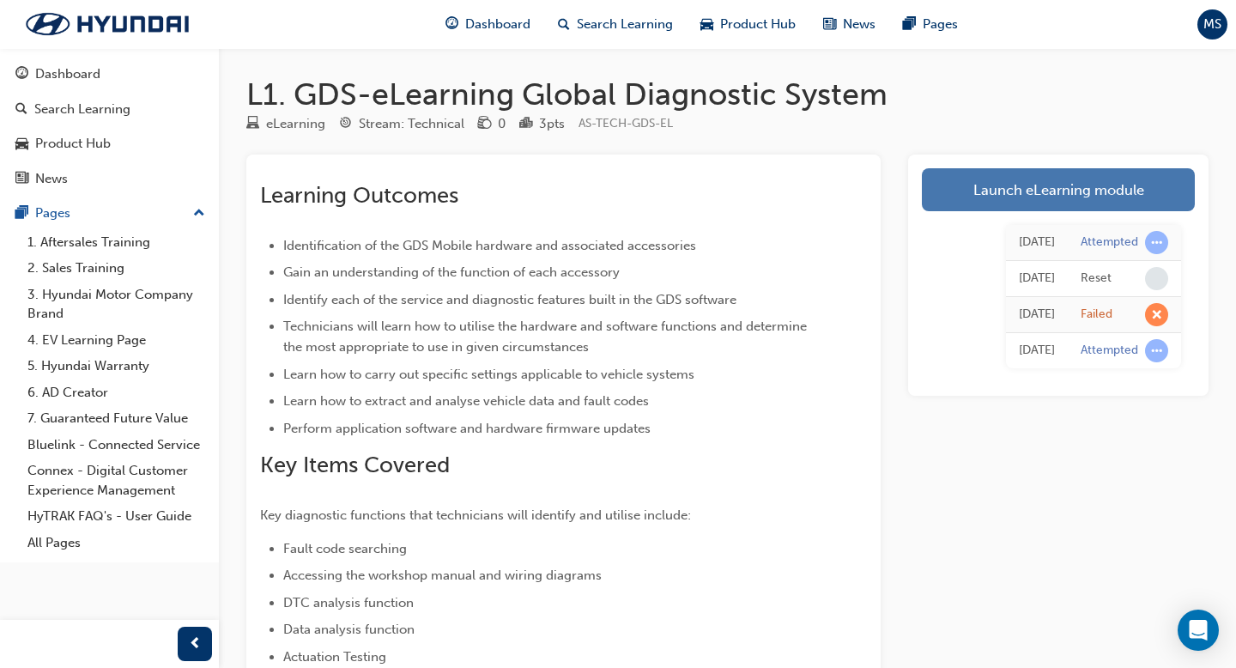
click at [970, 187] on link "Launch eLearning module" at bounding box center [1058, 189] width 273 height 43
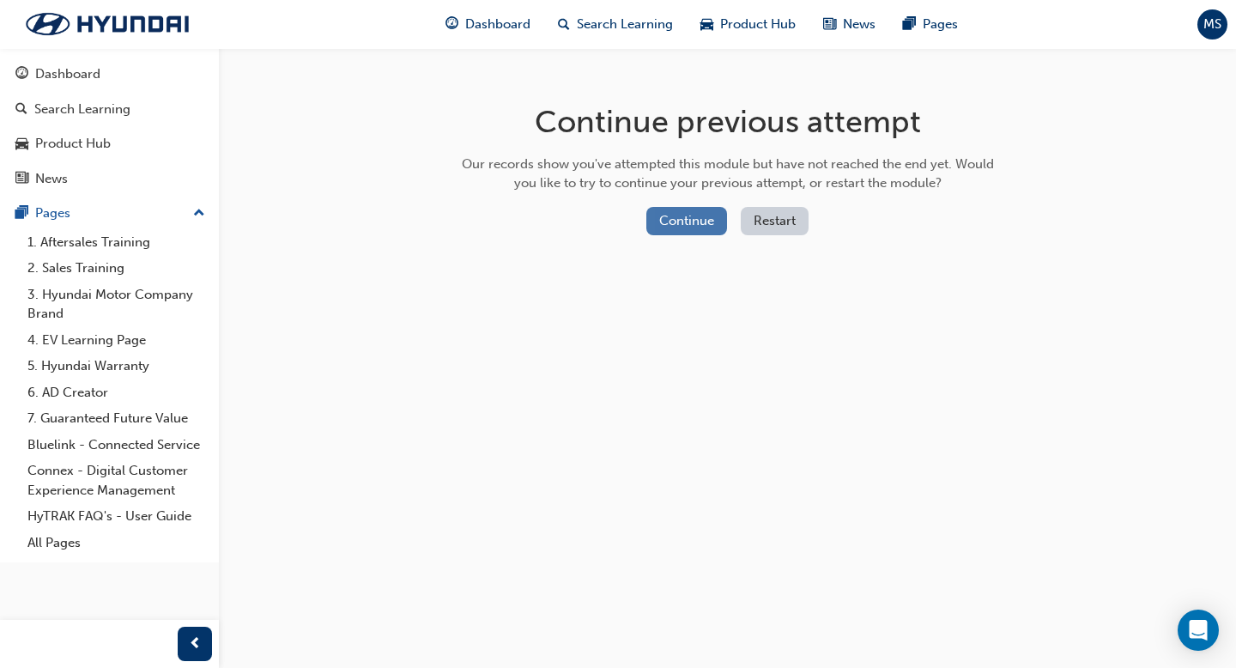
click at [701, 229] on button "Continue" at bounding box center [686, 221] width 81 height 28
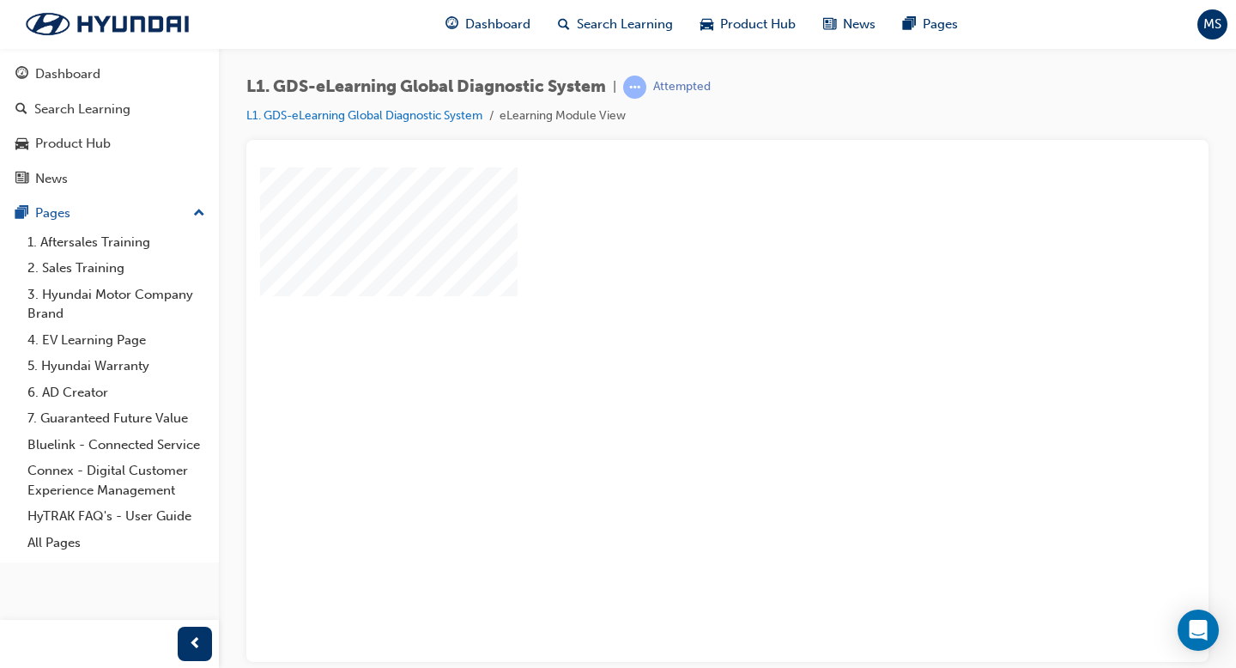
click at [678, 364] on div "play" at bounding box center [678, 364] width 0 height 0
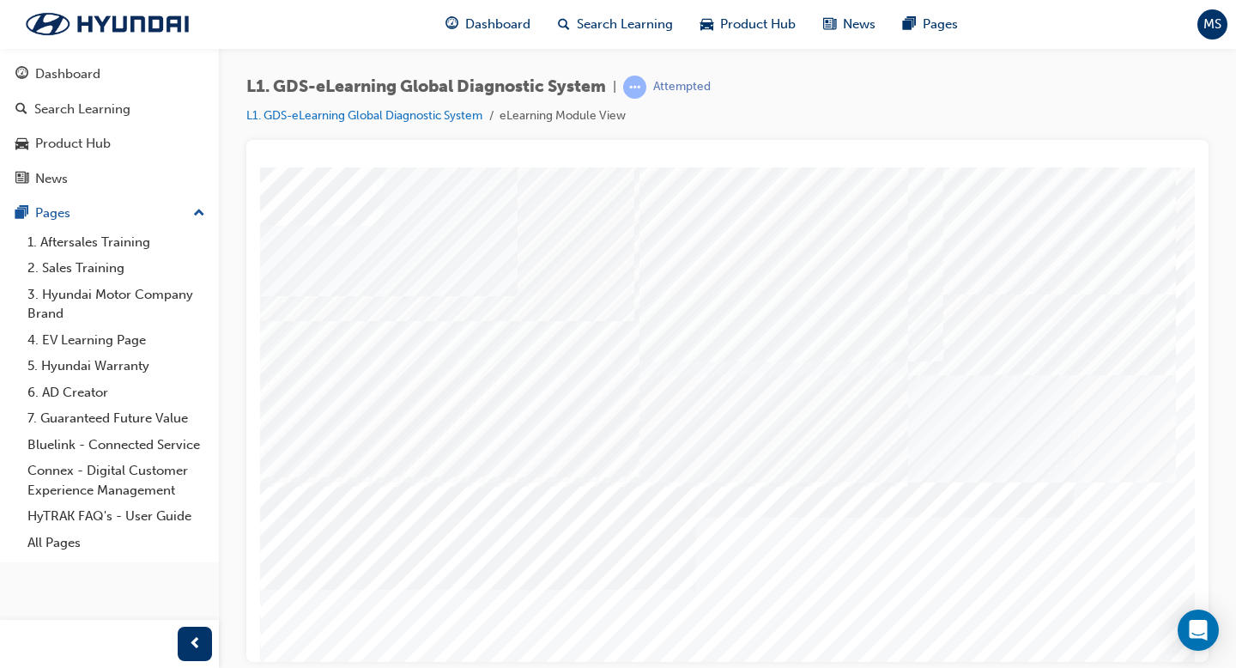
drag, startPoint x: 397, startPoint y: 655, endPoint x: 1235, endPoint y: 667, distance: 838.7
click at [977, 173] on html "Content Image Right Loading..." at bounding box center [727, 170] width 935 height 7
drag, startPoint x: 1003, startPoint y: 655, endPoint x: 1220, endPoint y: 636, distance: 218.0
click at [977, 173] on html "Question 10 of 15 Loading..." at bounding box center [727, 170] width 935 height 7
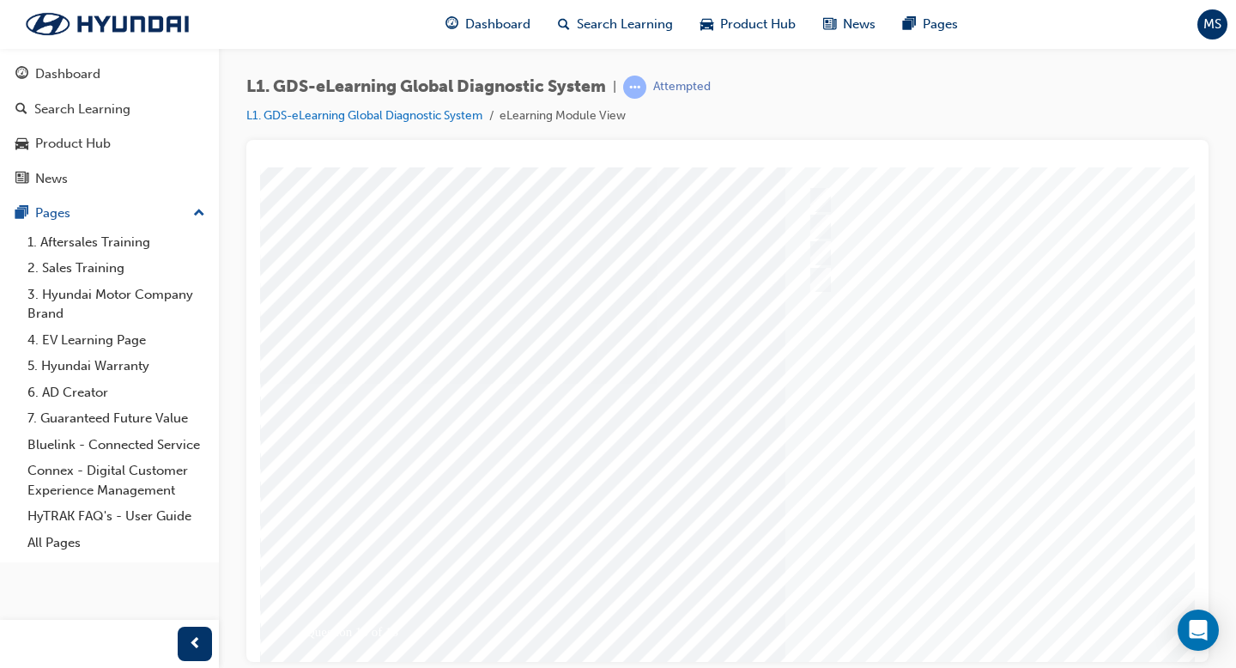
click at [977, 516] on div at bounding box center [843, 383] width 1167 height 644
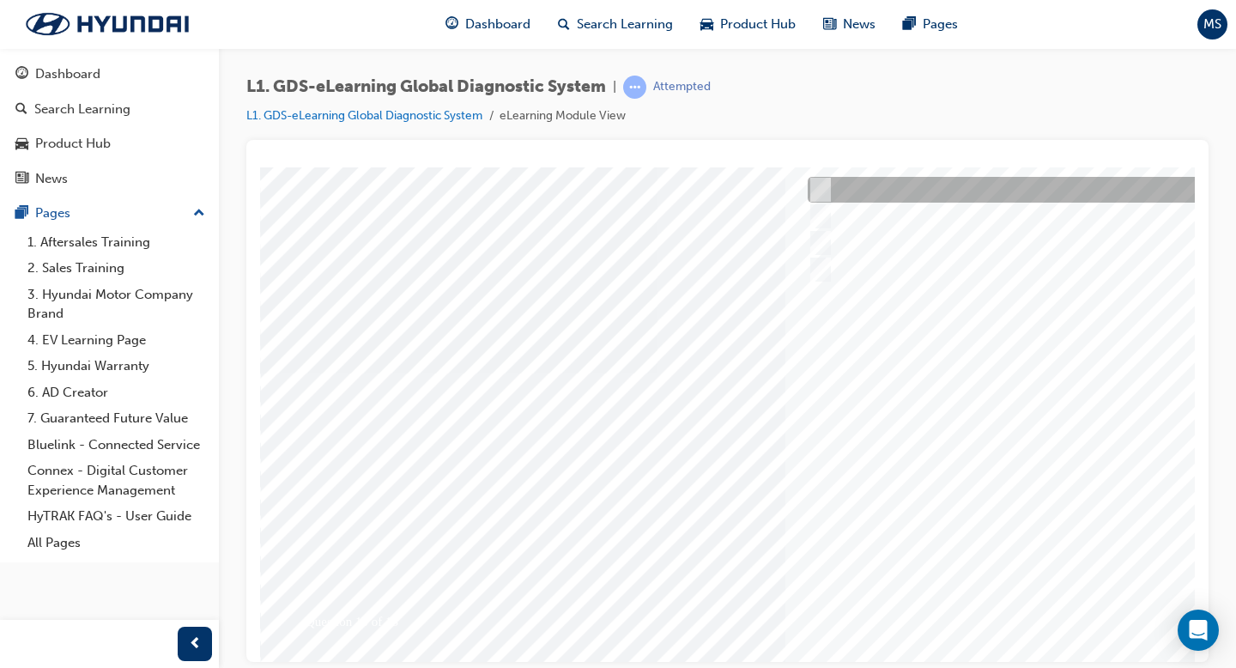
click at [927, 184] on div at bounding box center [1088, 190] width 571 height 26
radio input "true"
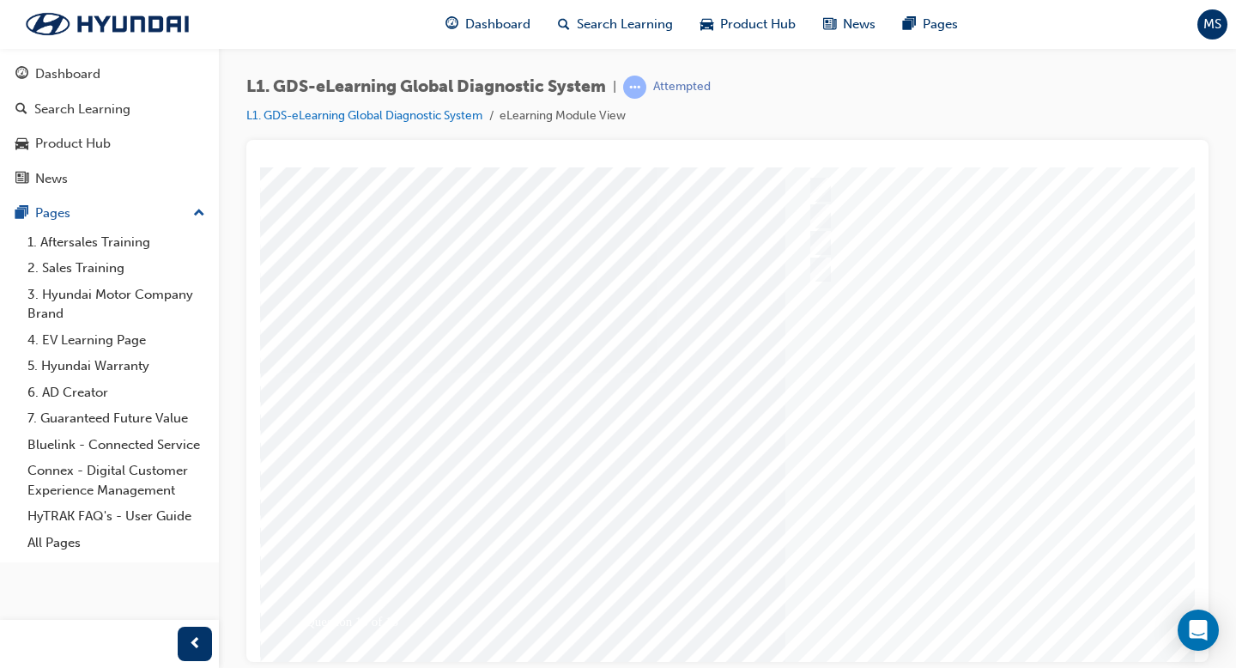
click at [977, 464] on div at bounding box center [843, 373] width 1167 height 644
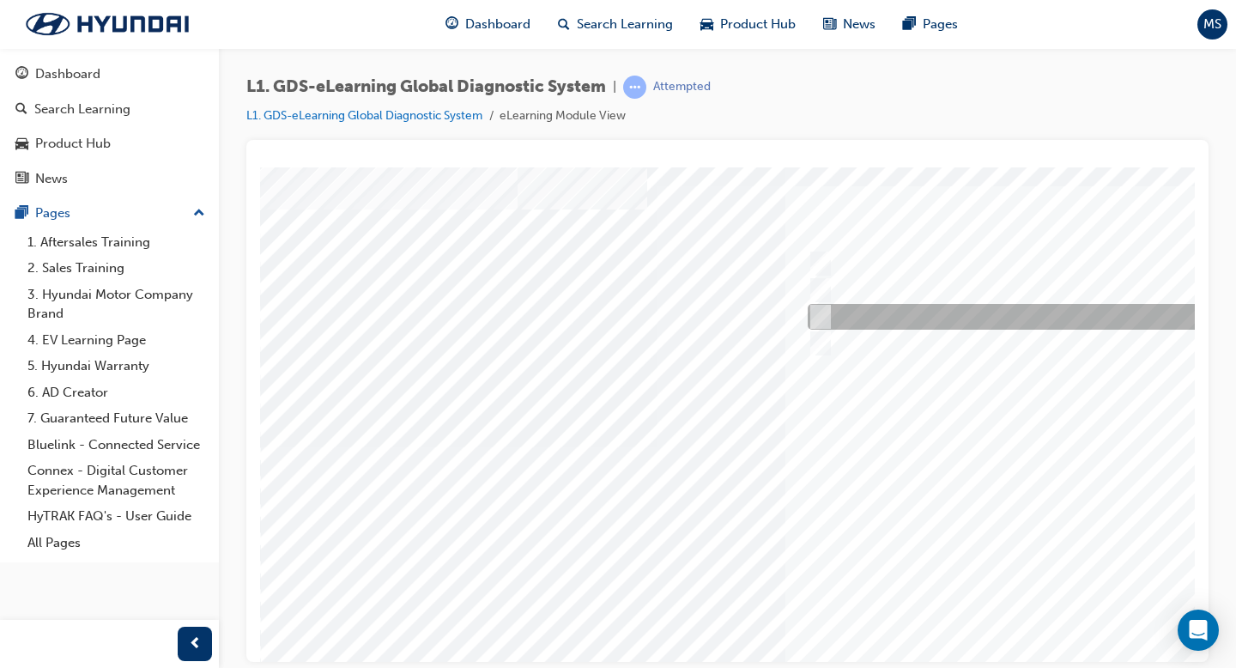
click at [826, 319] on input "To view the oscilloscope using the VMI" at bounding box center [817, 316] width 19 height 19
radio input "true"
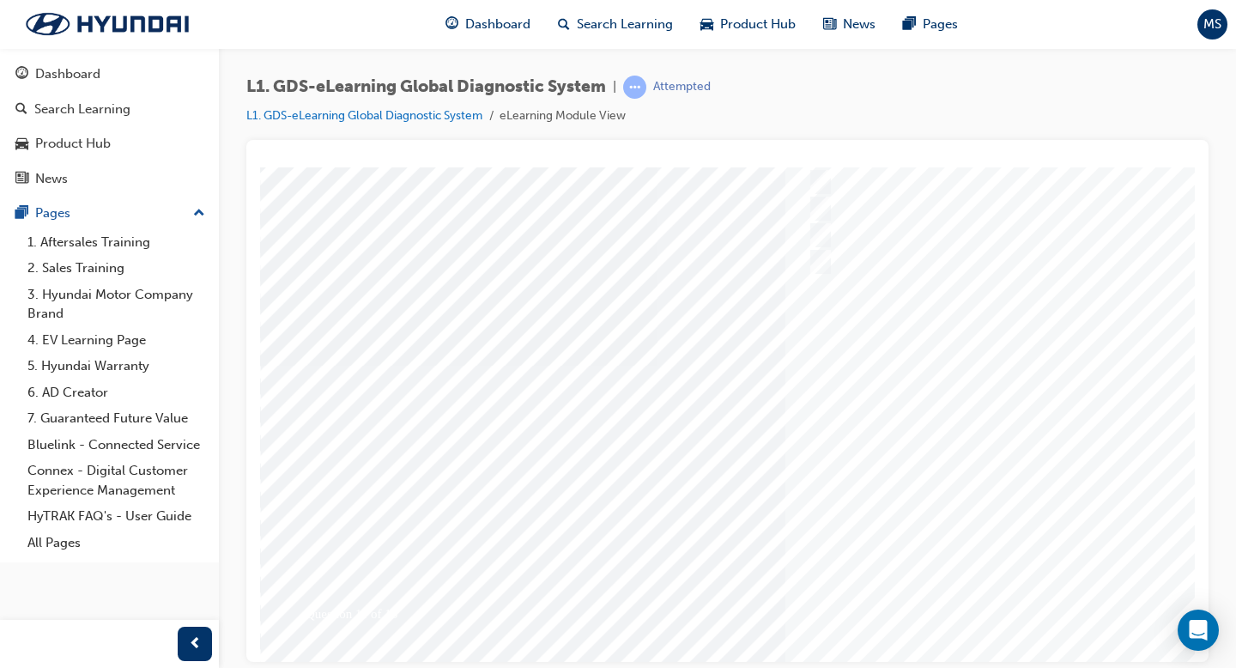
scroll to position [149, 0]
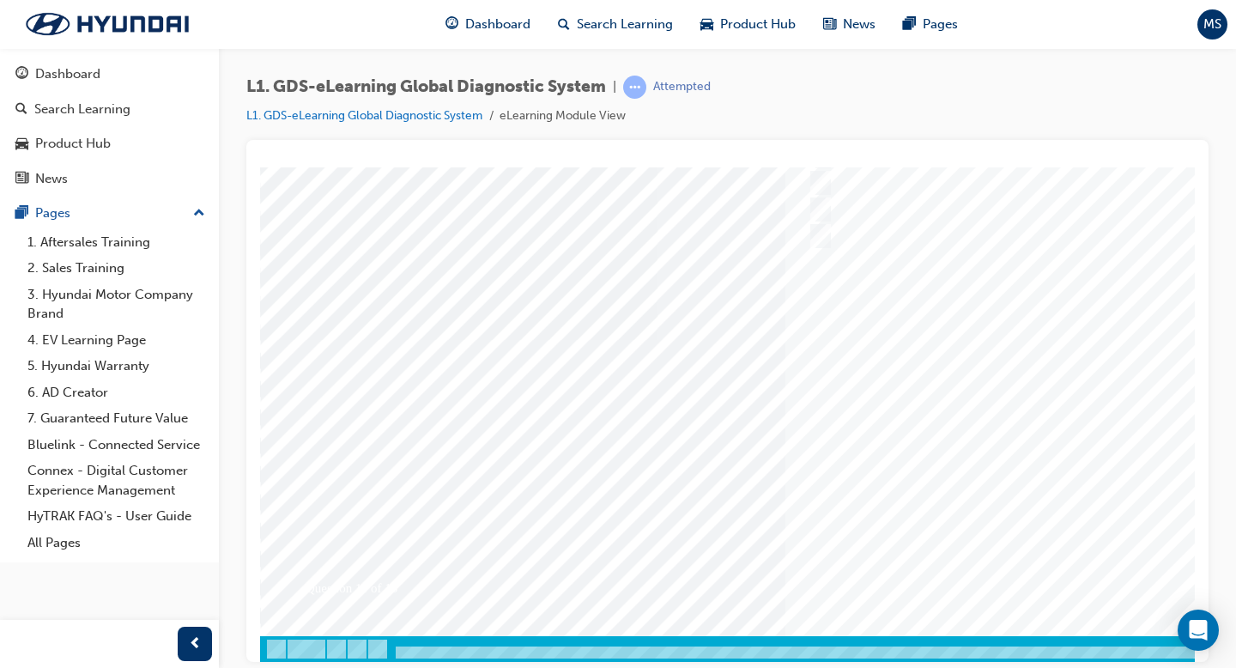
click at [977, 435] on div at bounding box center [843, 339] width 1167 height 644
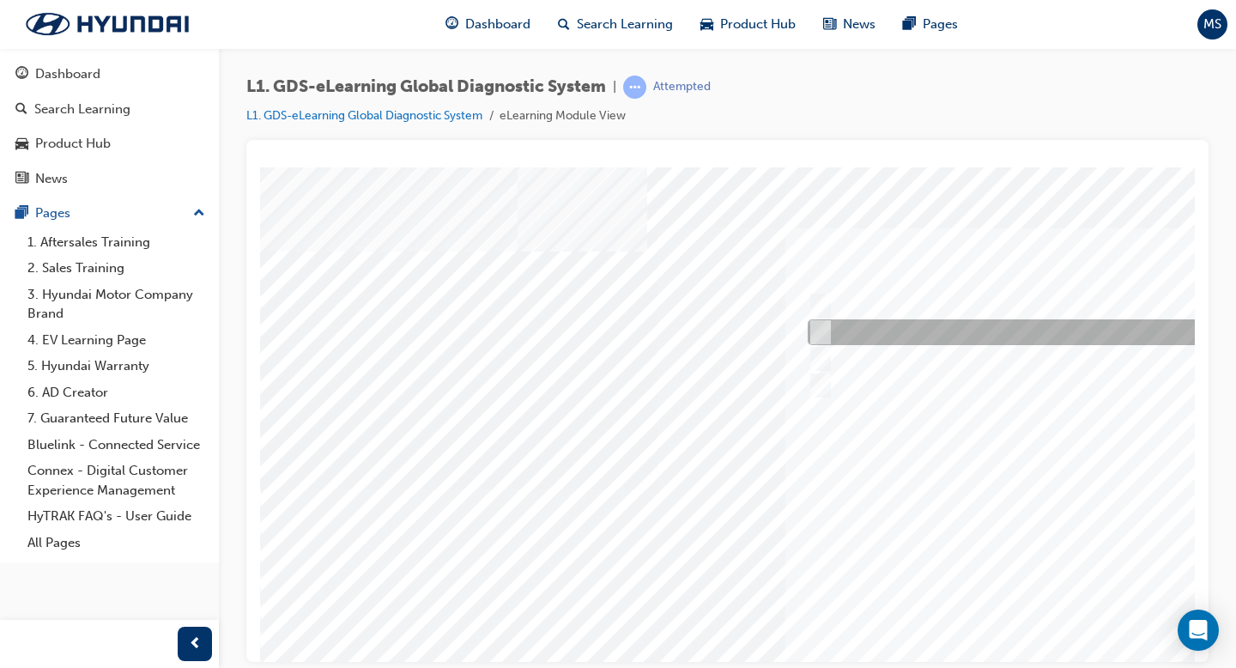
click at [964, 332] on div at bounding box center [1088, 332] width 571 height 26
radio input "true"
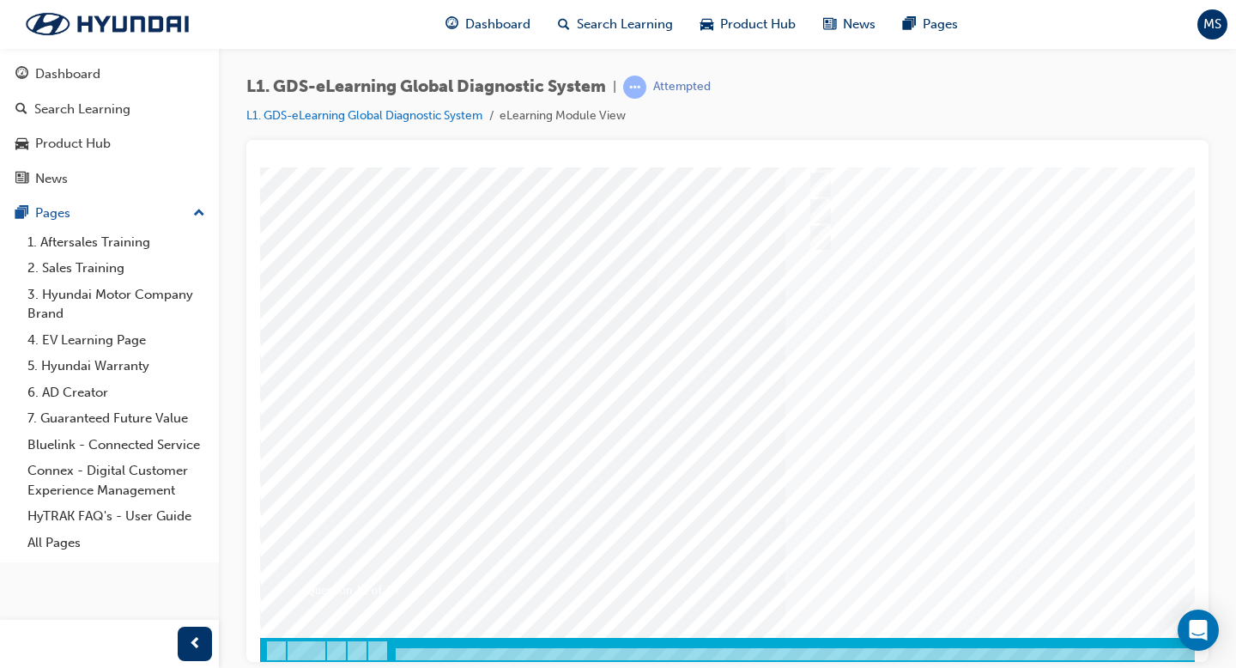
scroll to position [149, 0]
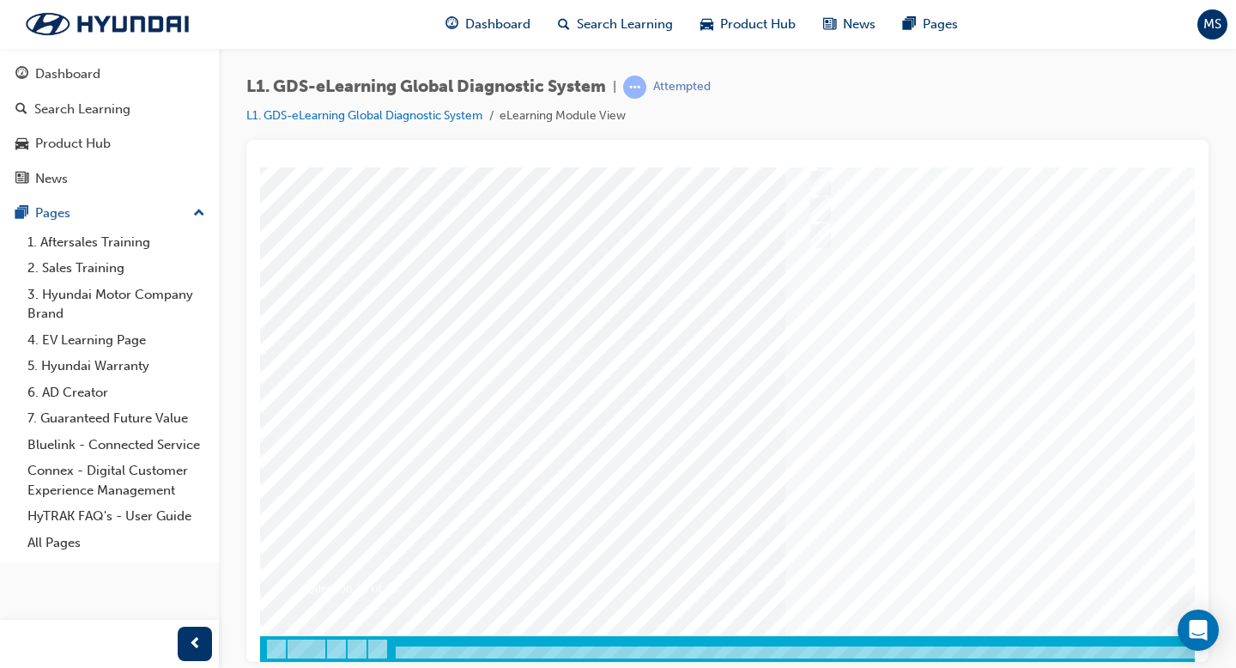
click at [977, 516] on div at bounding box center [843, 339] width 1167 height 644
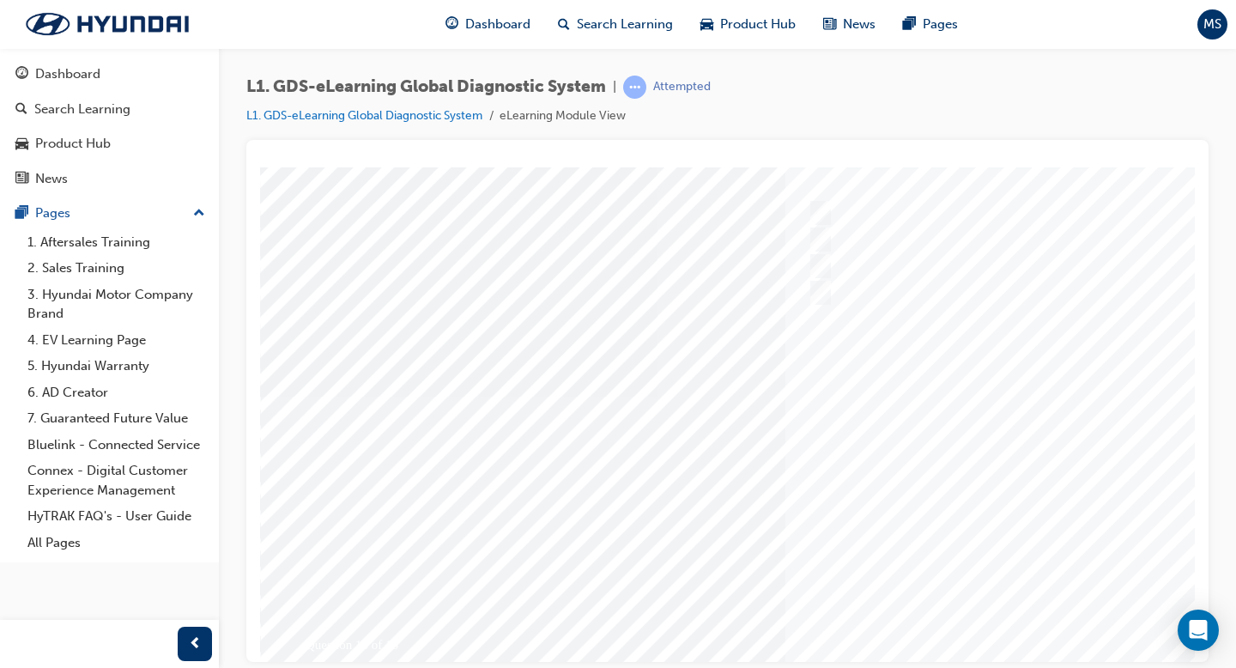
scroll to position [90, 0]
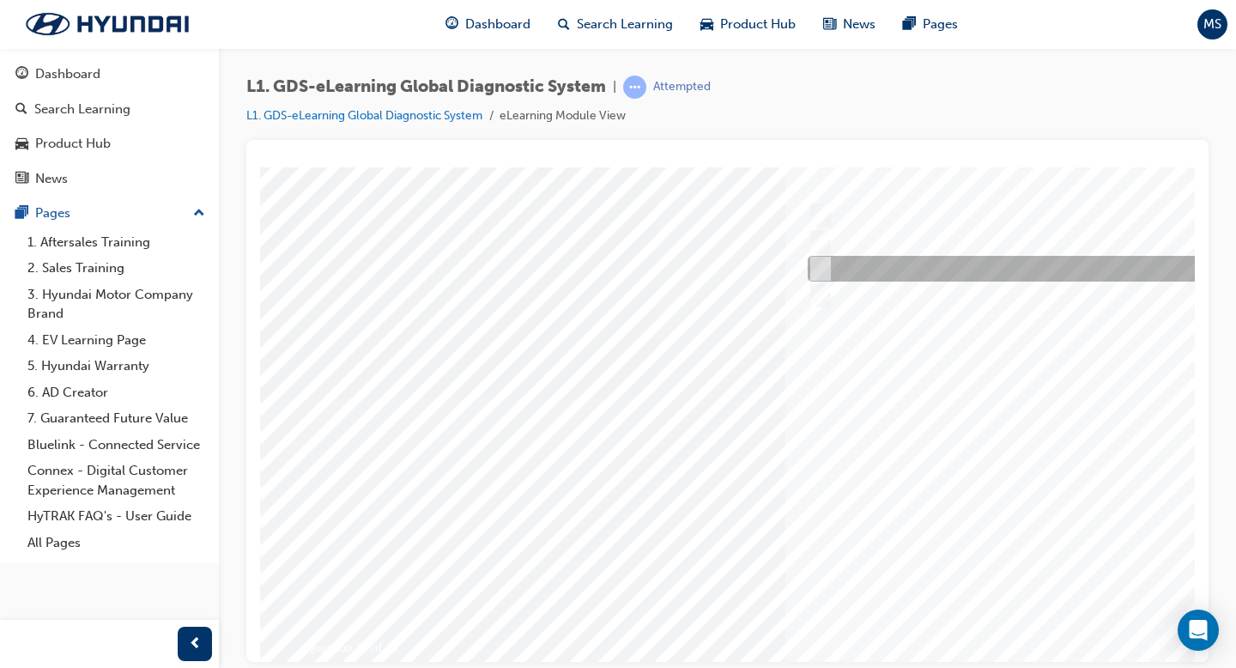
click at [838, 264] on div at bounding box center [1088, 269] width 571 height 26
radio input "true"
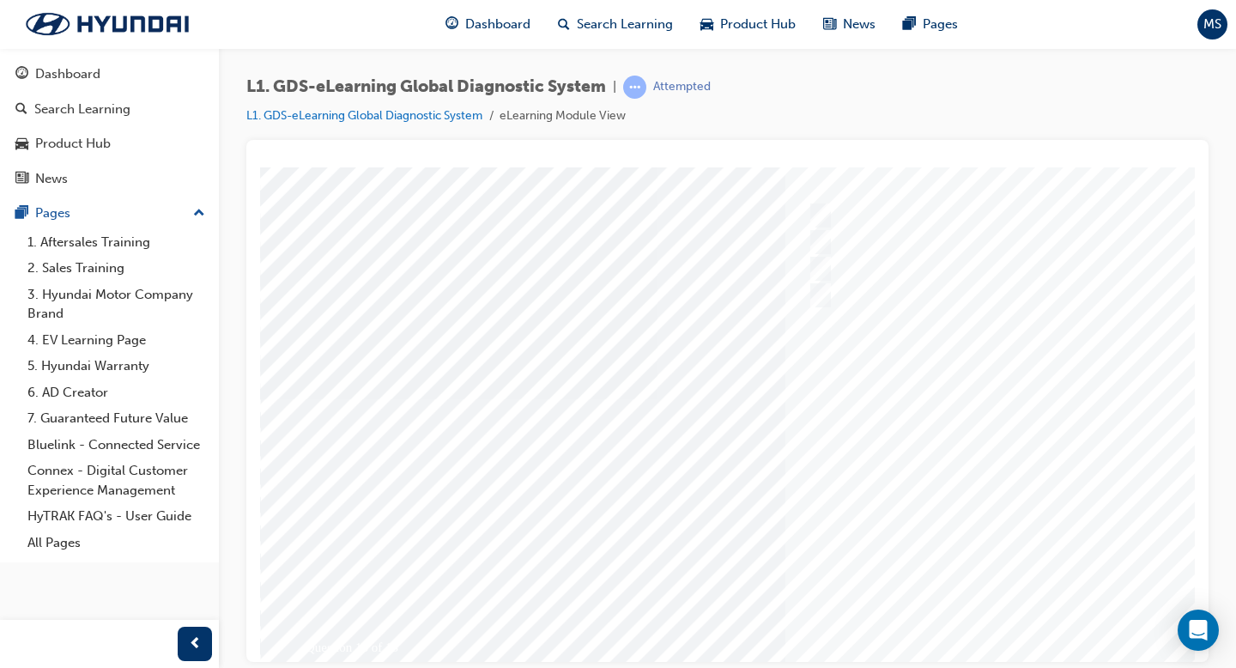
click at [977, 516] on div at bounding box center [843, 398] width 1167 height 644
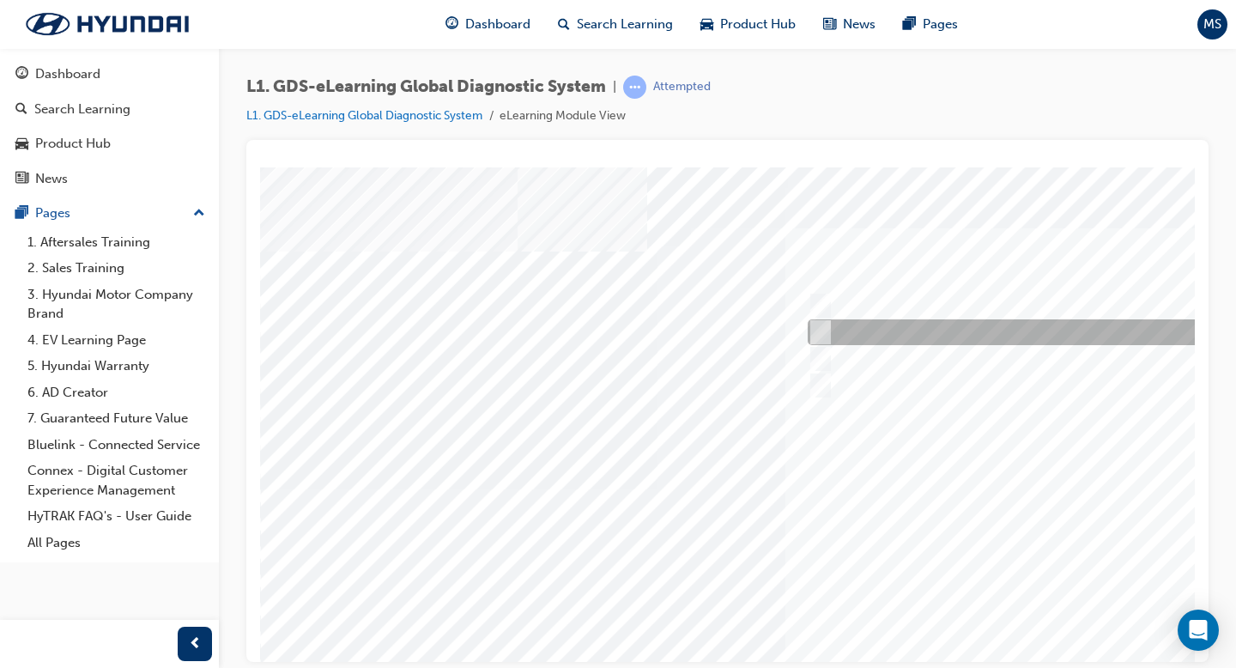
click at [977, 330] on div at bounding box center [1088, 332] width 571 height 26
radio input "true"
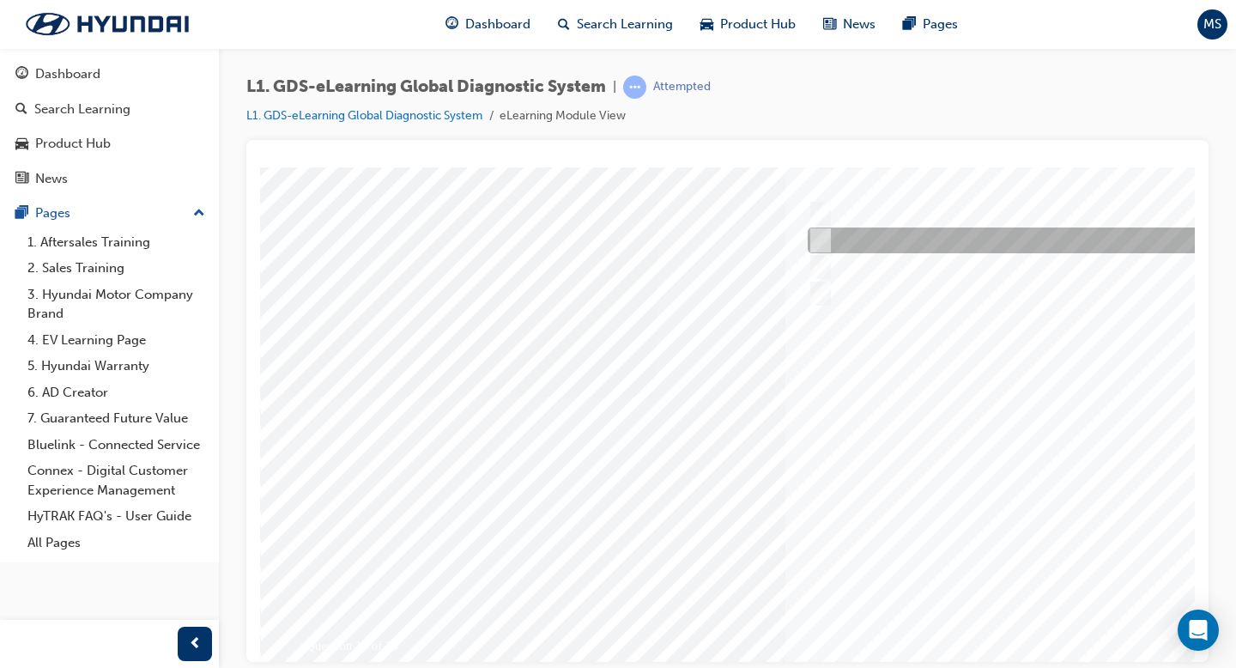
scroll to position [127, 0]
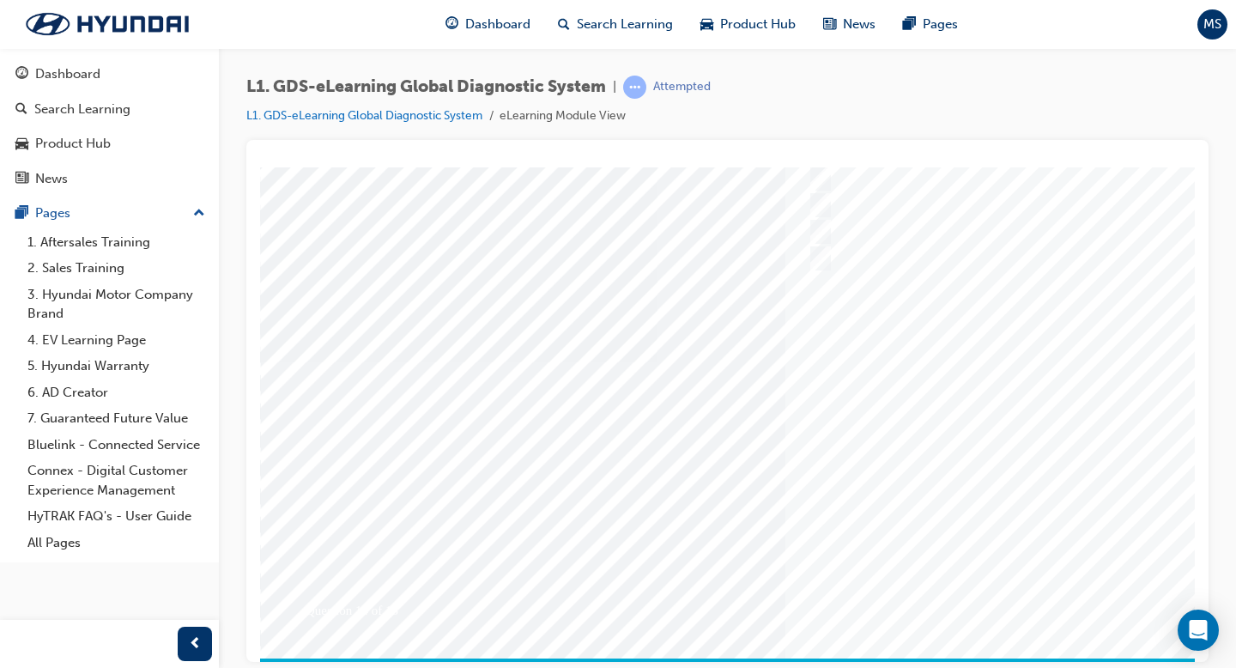
click at [977, 516] on div at bounding box center [843, 361] width 1167 height 644
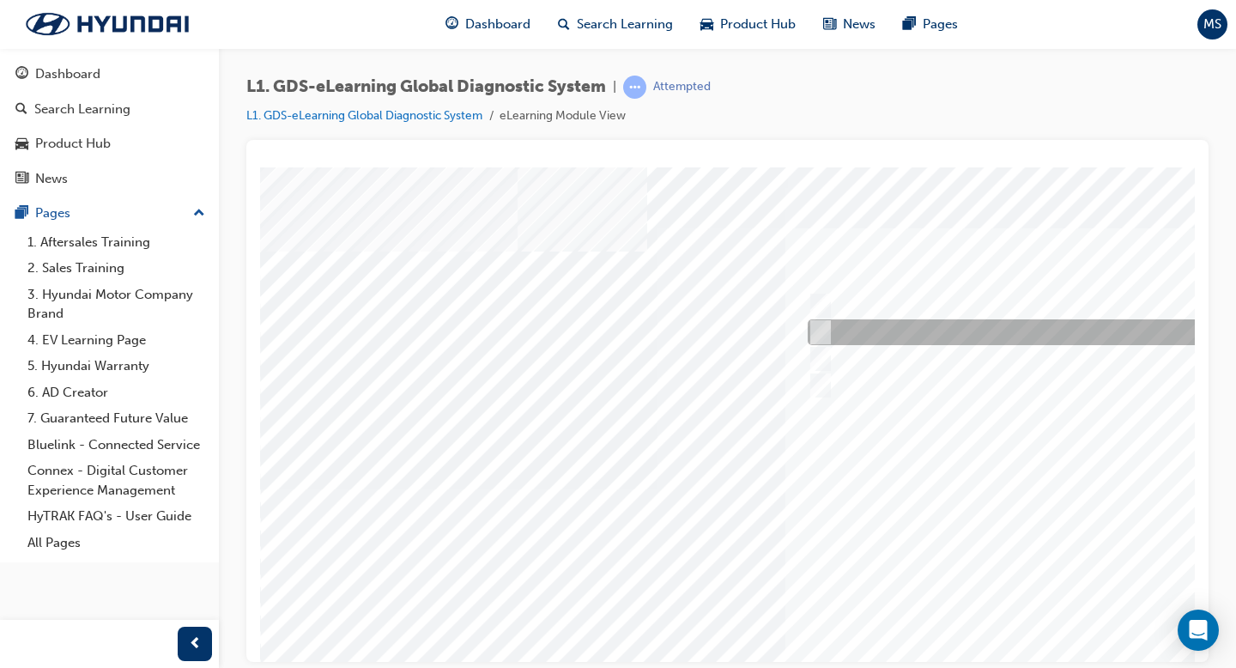
click at [907, 335] on div at bounding box center [1088, 332] width 571 height 26
radio input "true"
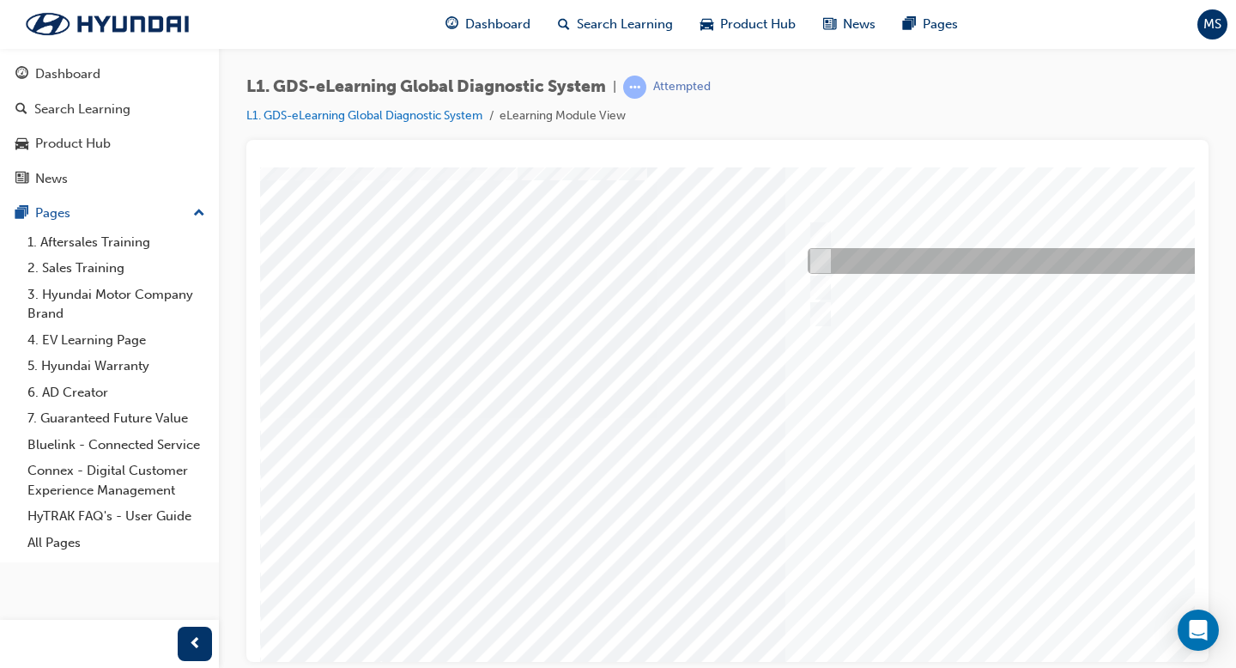
scroll to position [80, 0]
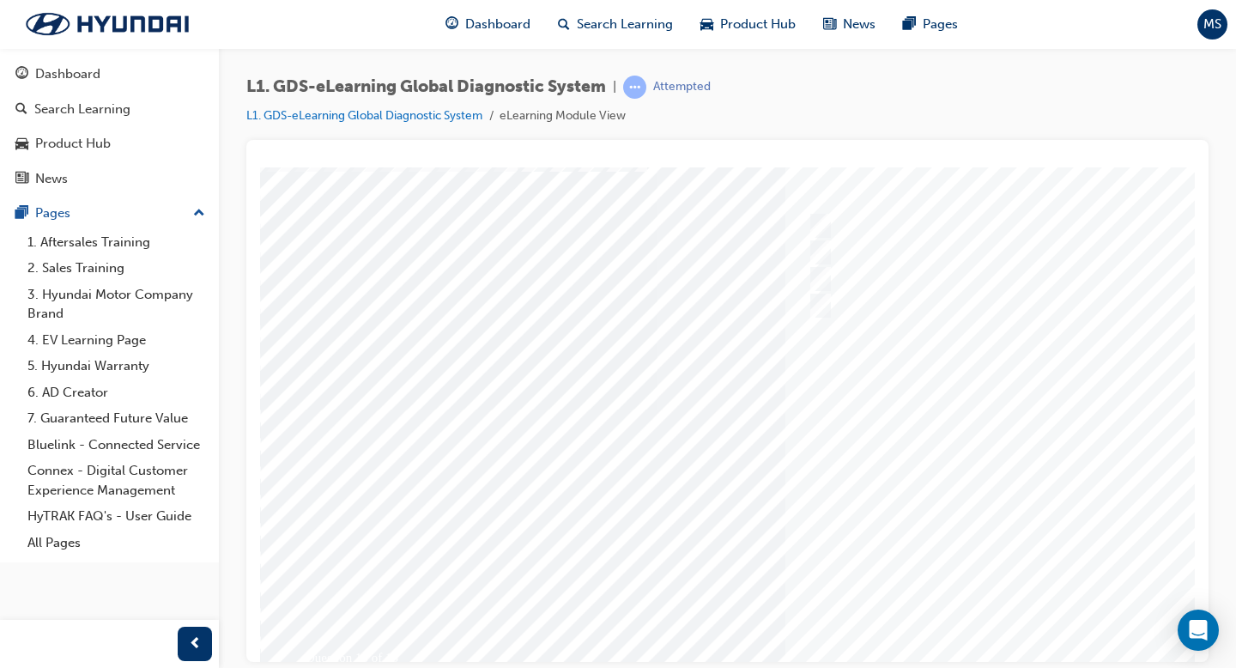
click at [977, 516] on div at bounding box center [843, 409] width 1167 height 644
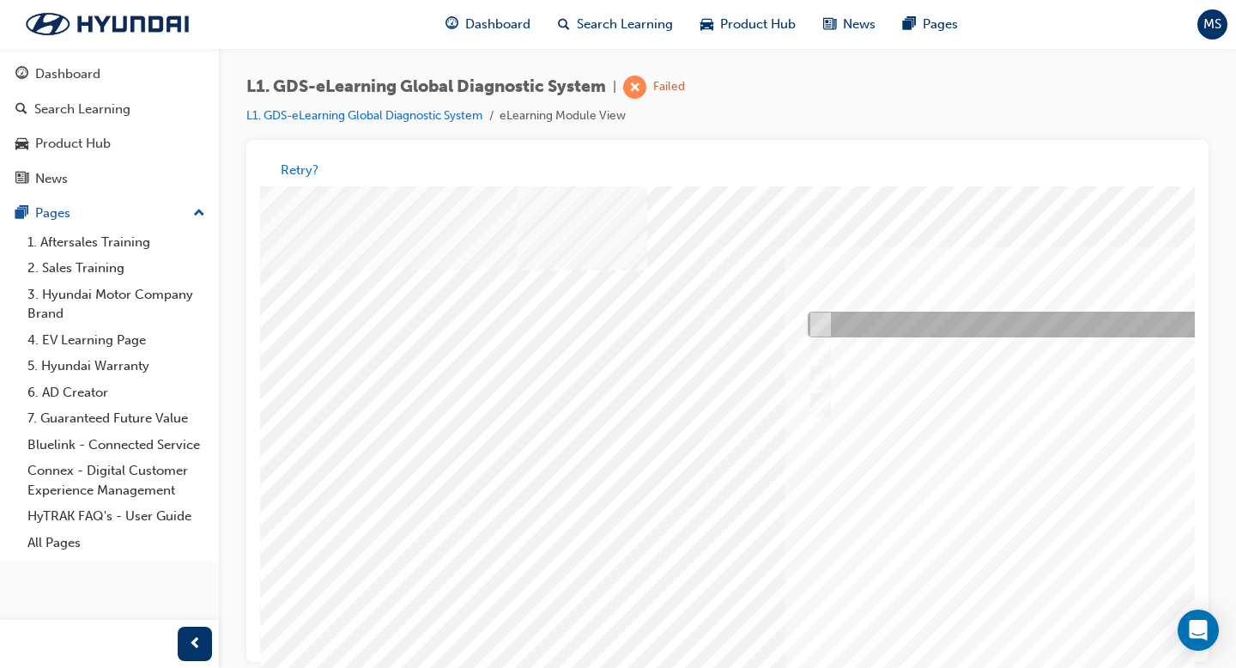
click at [859, 332] on div at bounding box center [1088, 325] width 571 height 26
radio input "true"
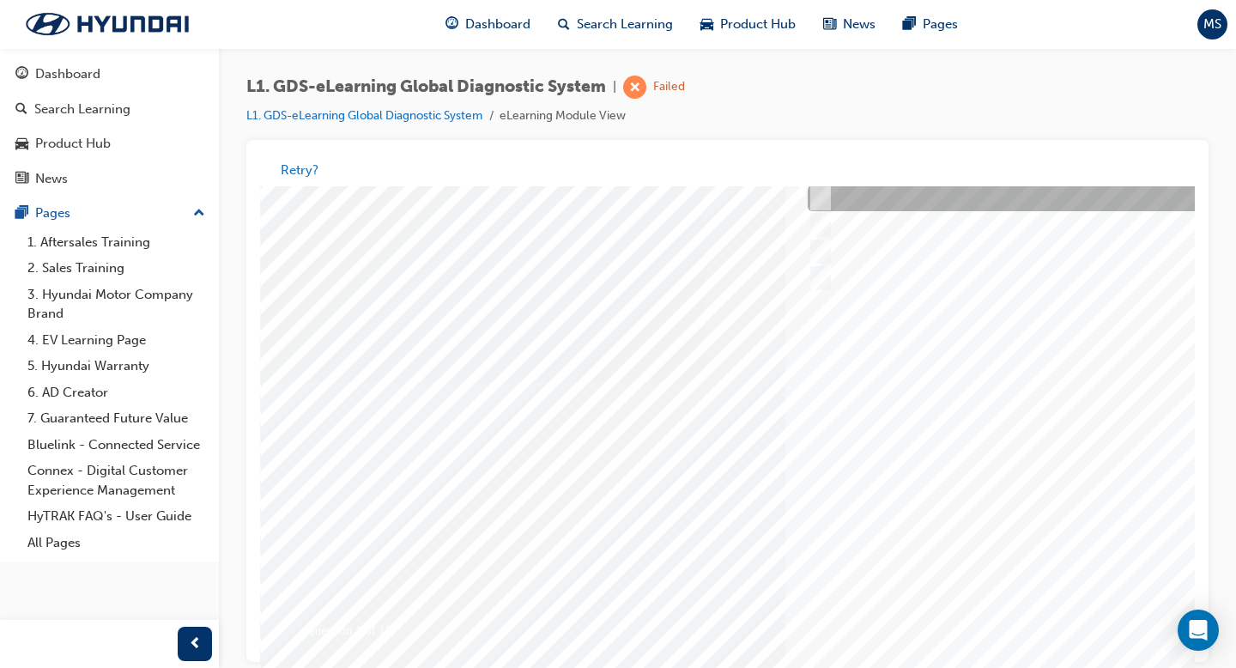
scroll to position [131, 0]
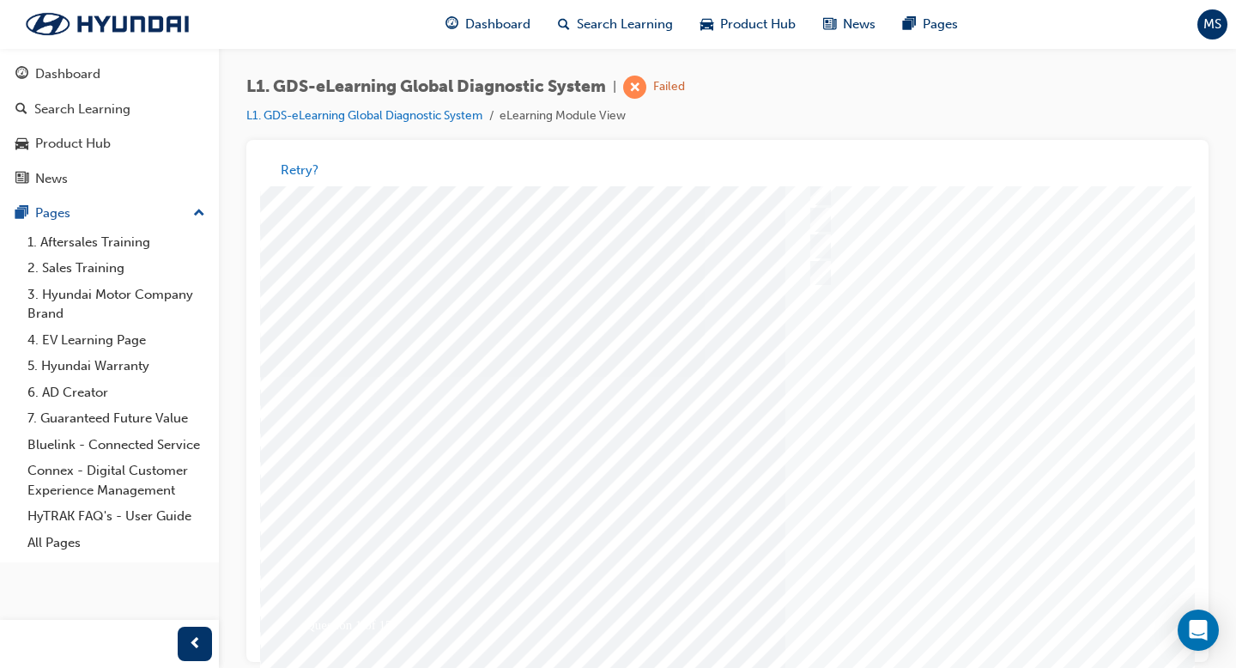
click at [977, 516] on div at bounding box center [843, 377] width 1167 height 644
drag, startPoint x: 1102, startPoint y: 602, endPoint x: 1085, endPoint y: 589, distance: 21.5
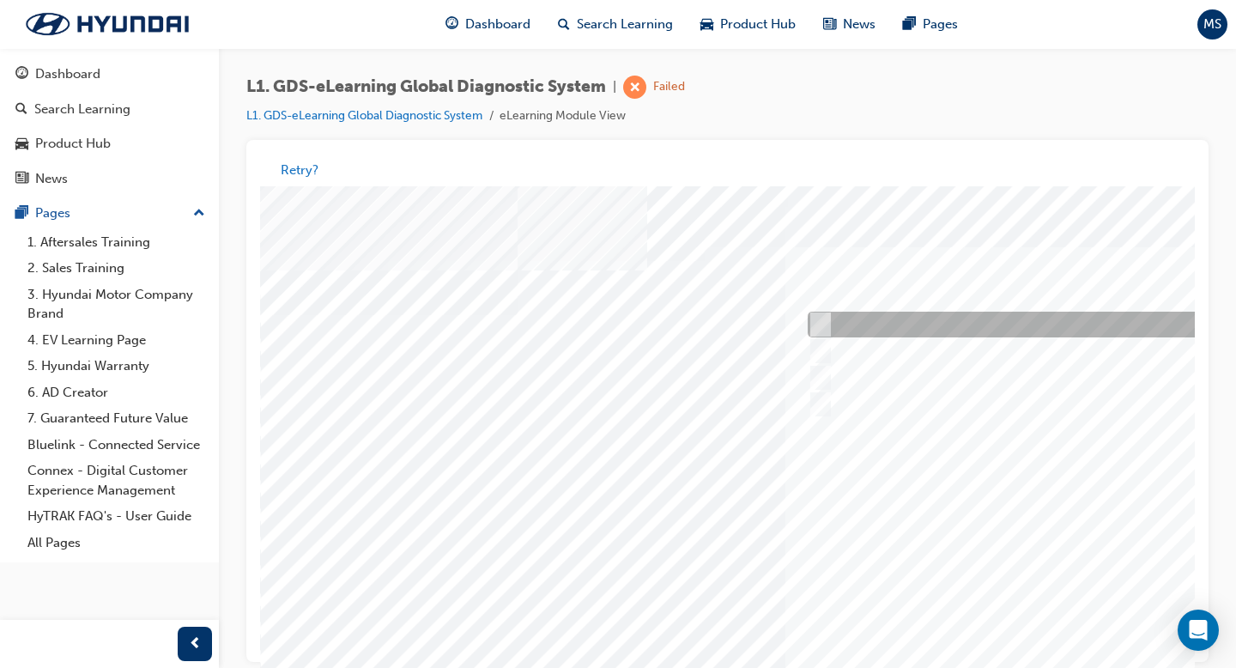
click at [950, 331] on div at bounding box center [1088, 325] width 571 height 26
radio input "true"
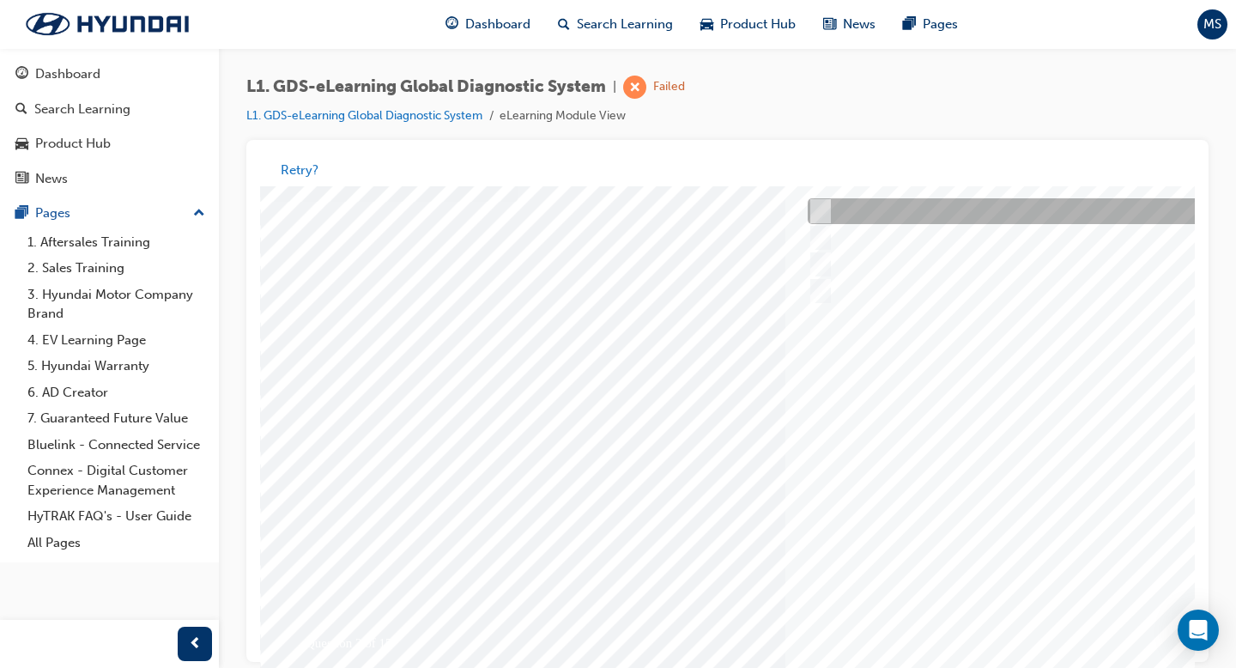
scroll to position [133, 0]
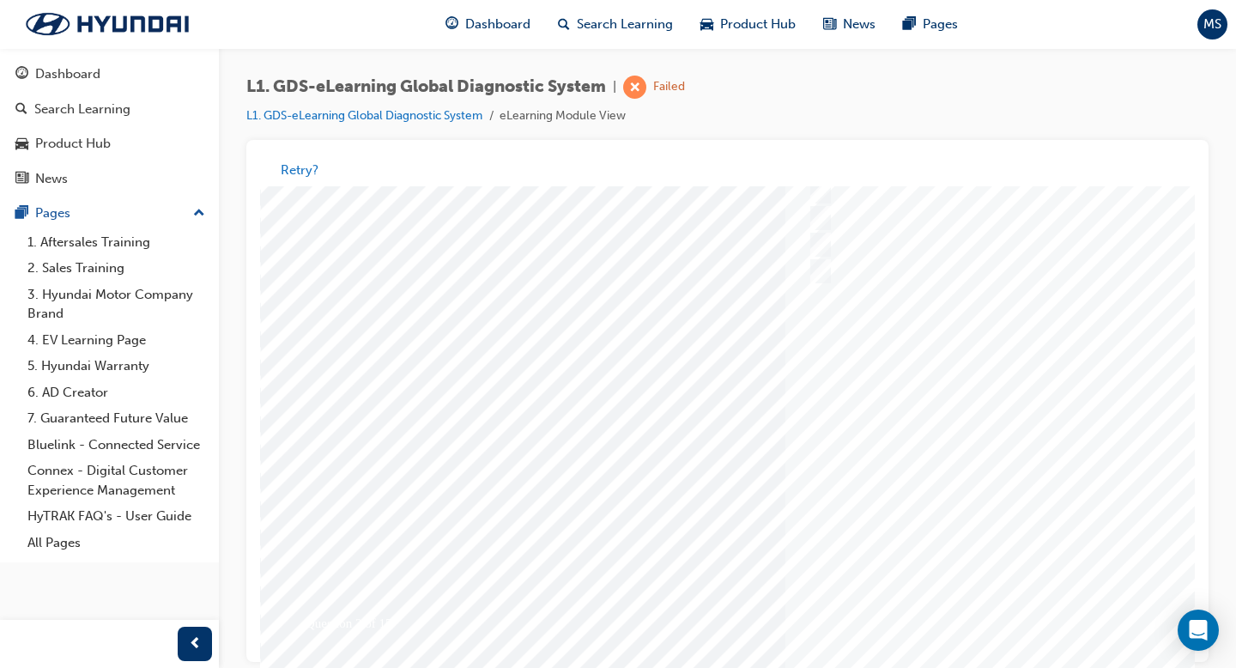
click at [977, 466] on div at bounding box center [843, 375] width 1167 height 644
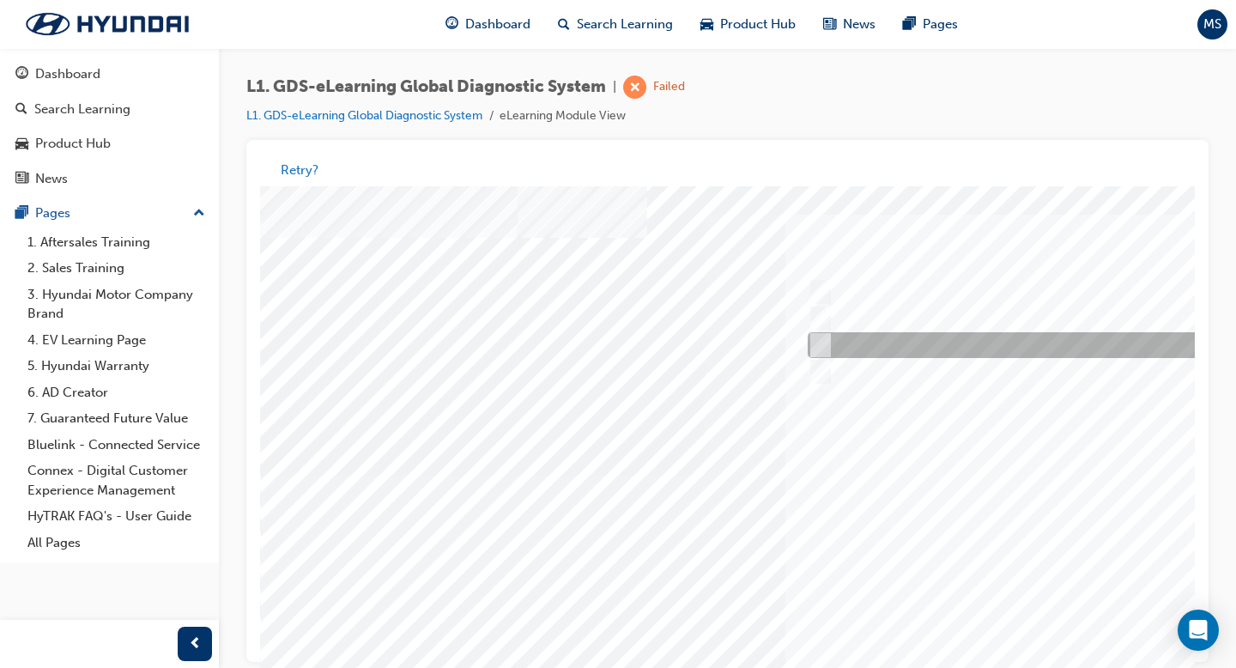
click at [908, 349] on div at bounding box center [1088, 346] width 571 height 26
checkbox input "true"
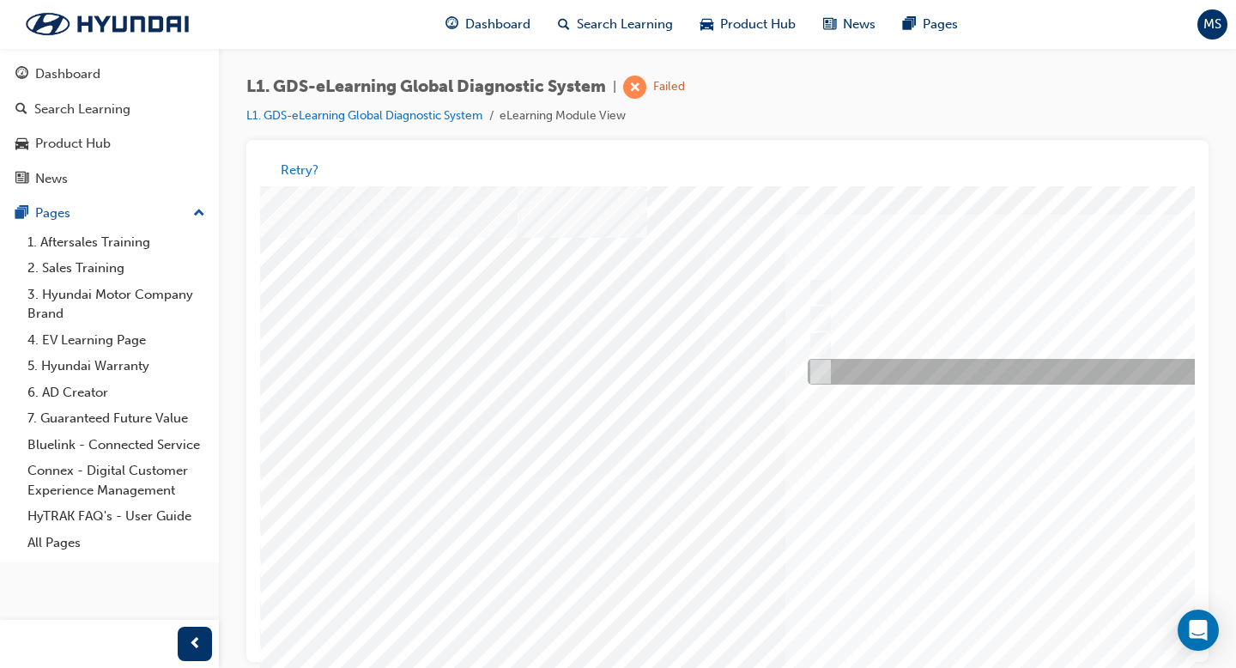
click at [904, 367] on div at bounding box center [1088, 373] width 571 height 26
checkbox input "true"
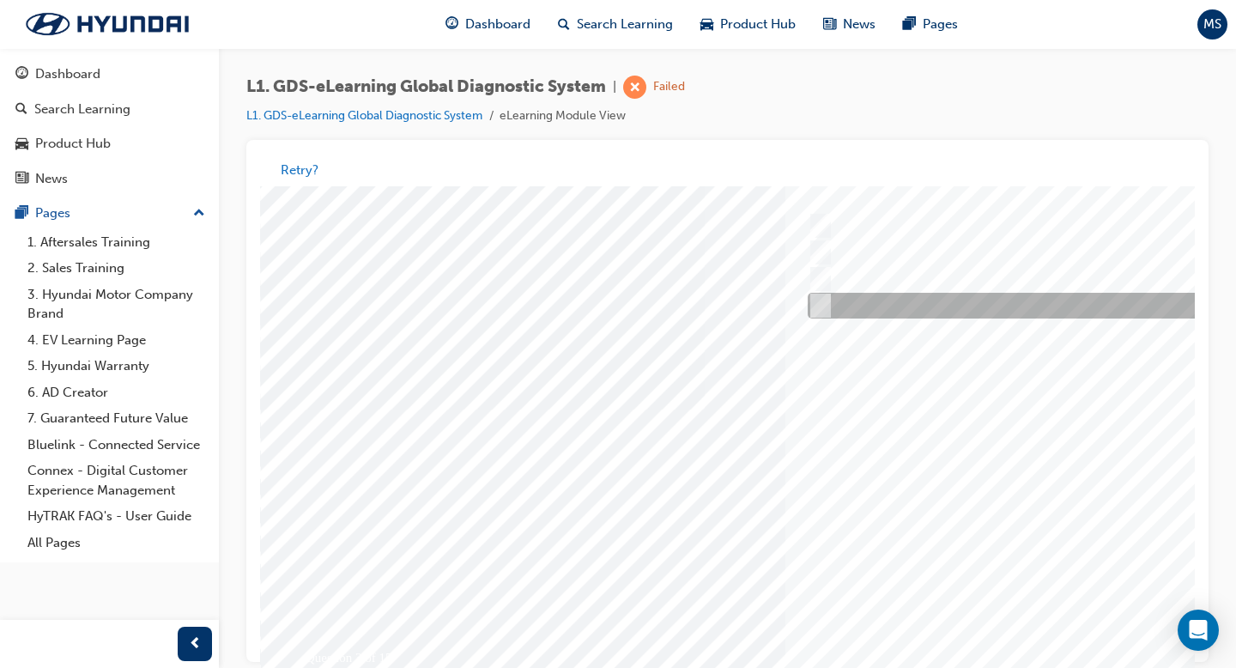
scroll to position [103, 0]
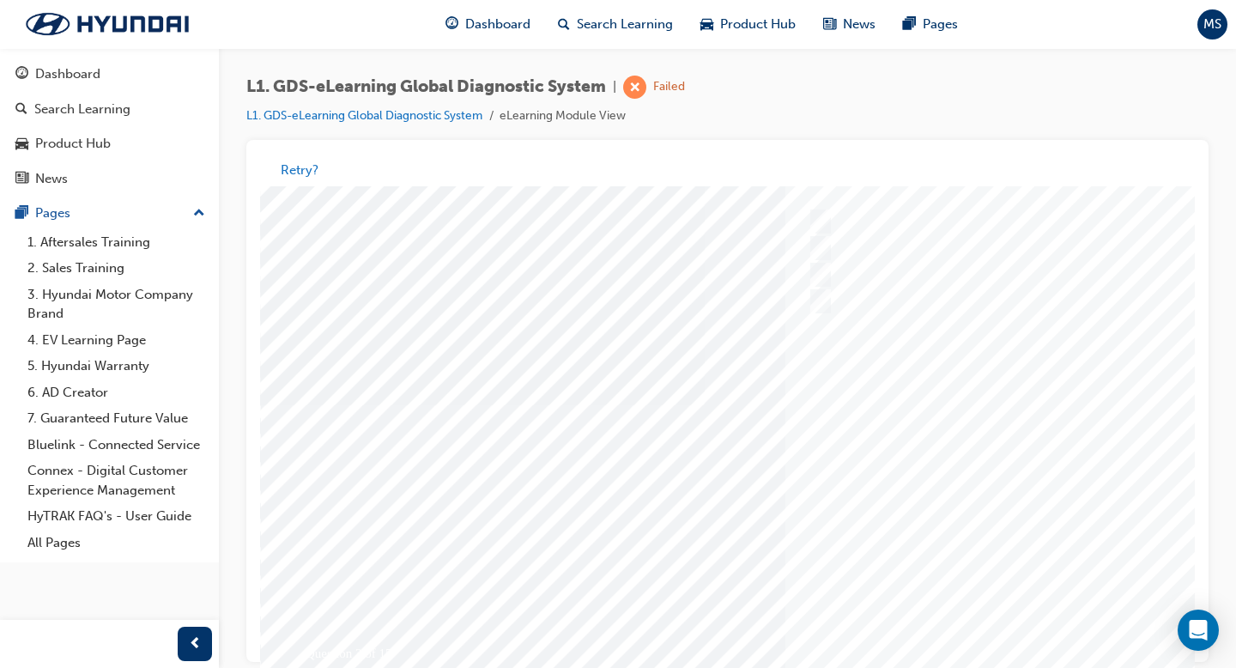
click at [977, 516] on div at bounding box center [843, 405] width 1167 height 644
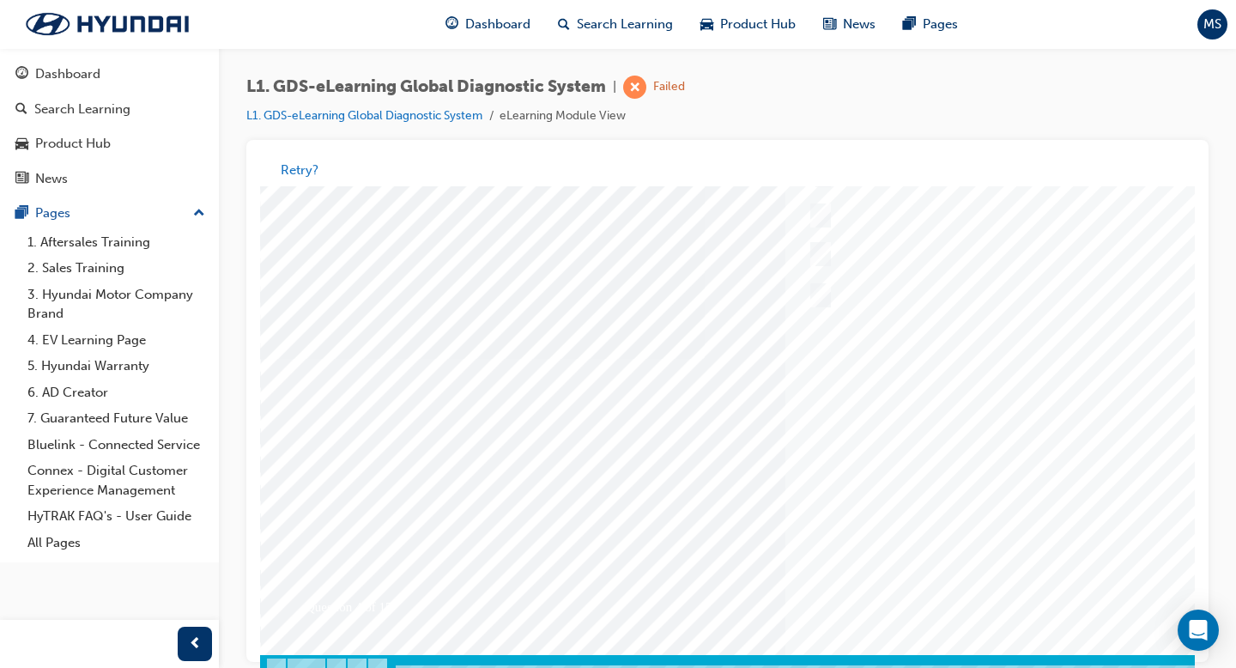
scroll to position [12, 0]
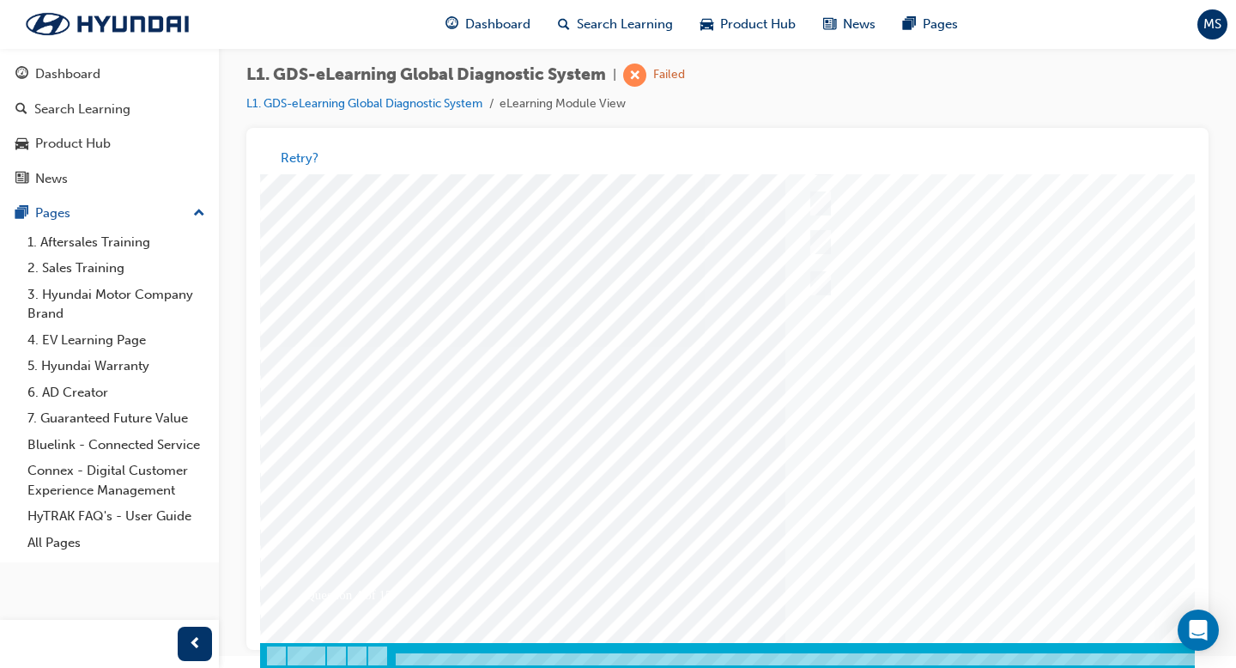
click at [936, 516] on div at bounding box center [843, 656] width 1167 height 26
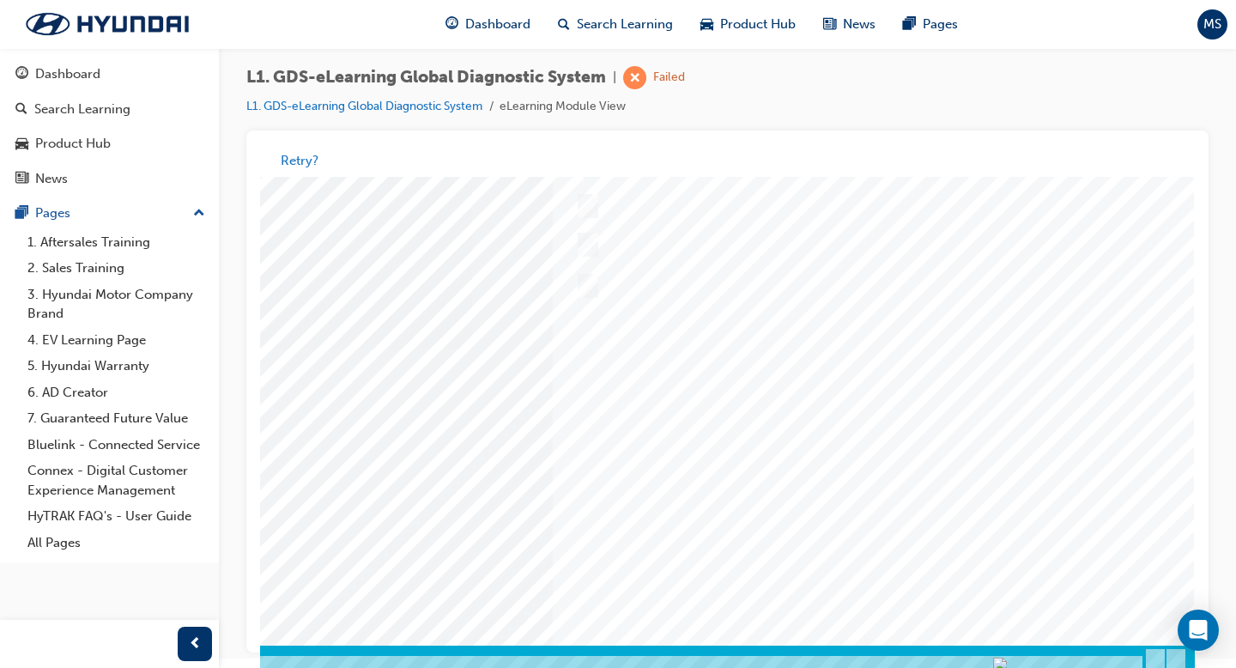
scroll to position [0, 0]
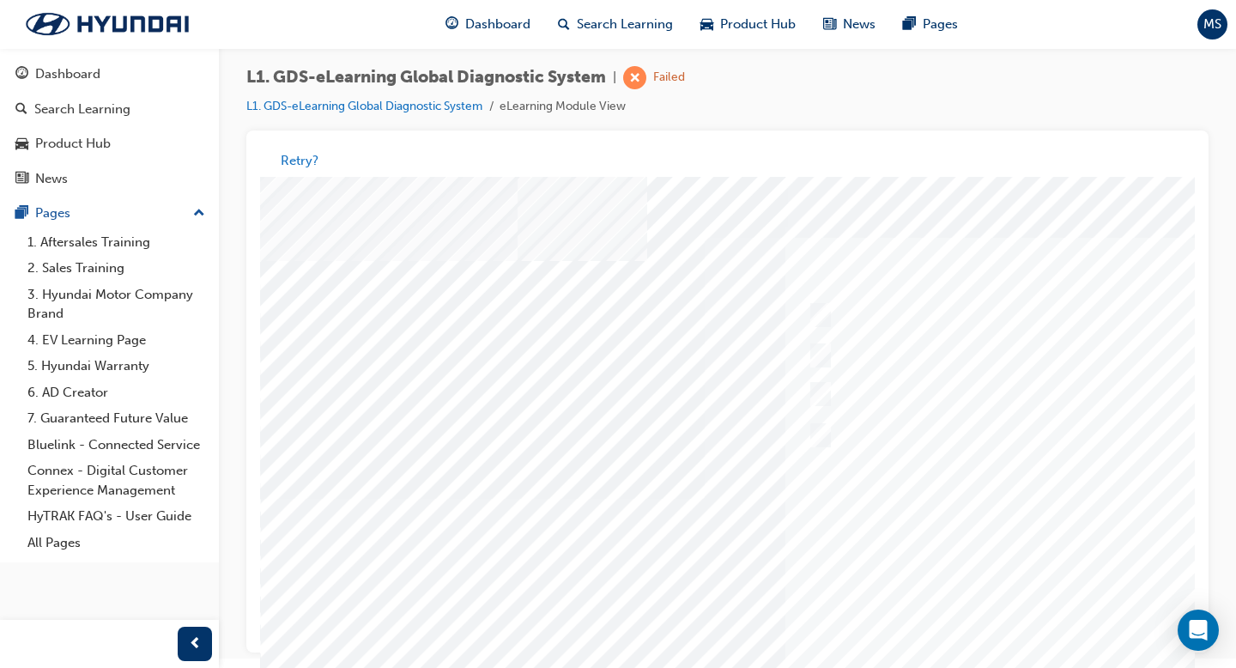
drag, startPoint x: 1130, startPoint y: 663, endPoint x: 1142, endPoint y: 661, distance: 12.3
click at [977, 184] on html "Question 4 of 15 Loading..." at bounding box center [727, 180] width 935 height 7
click at [895, 100] on div "L1. GDS-eLearning Global Diagnostic System | Failed L1. GDS-eLearning Global Di…" at bounding box center [727, 98] width 962 height 64
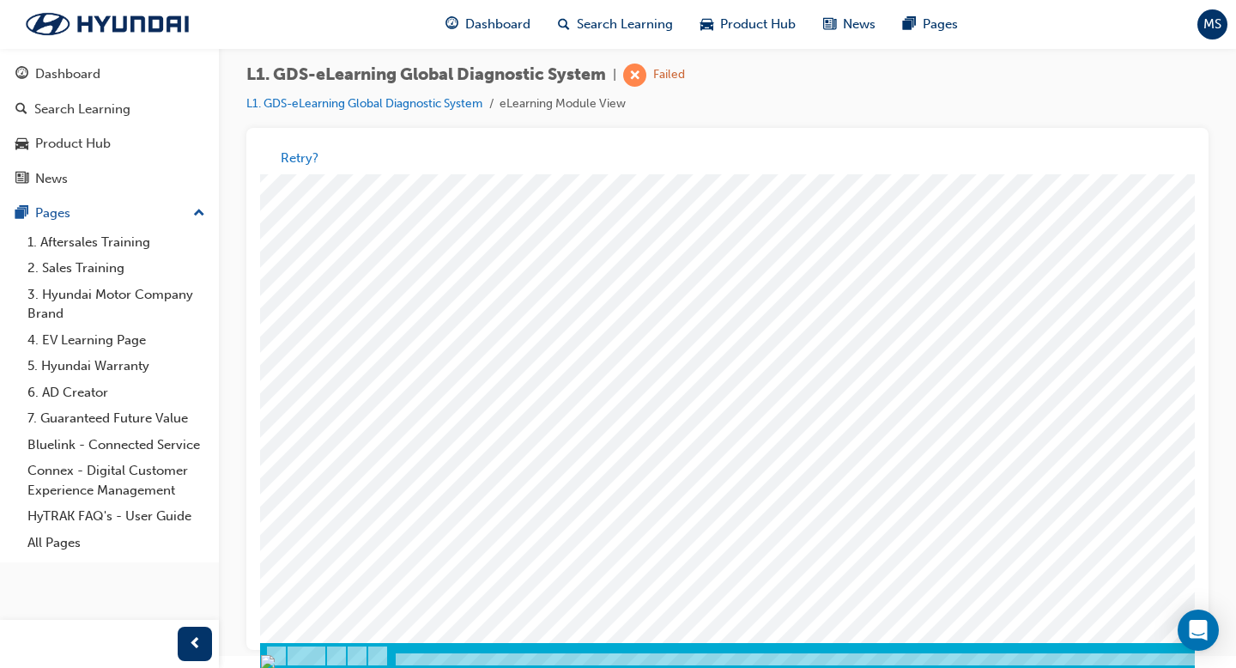
click at [398, 516] on div at bounding box center [843, 656] width 1167 height 26
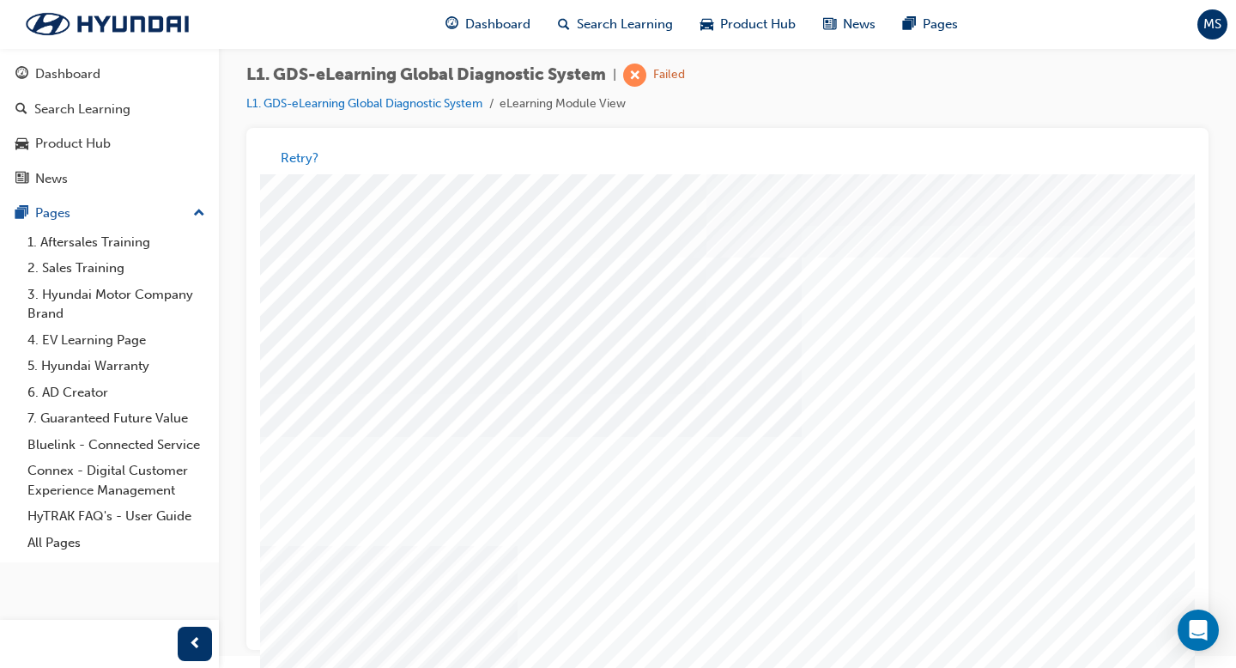
click at [426, 516] on div "Content Image Right" at bounding box center [843, 496] width 1167 height 644
drag, startPoint x: 398, startPoint y: 663, endPoint x: 46, endPoint y: 411, distance: 432.5
click at [260, 181] on html "Content Image Right Loading..." at bounding box center [727, 177] width 935 height 7
